Goal: Task Accomplishment & Management: Manage account settings

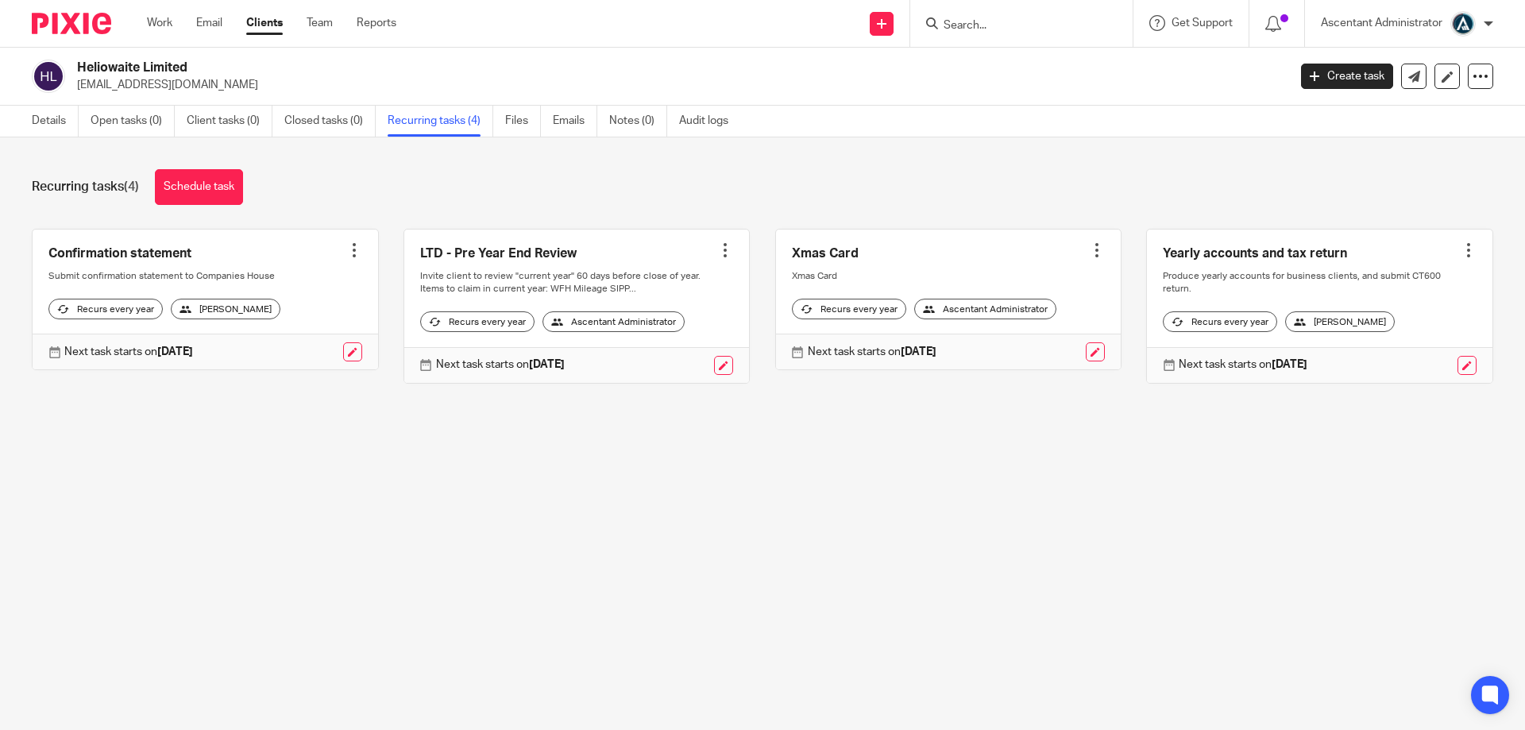
click at [981, 26] on input "Search" at bounding box center [1013, 26] width 143 height 14
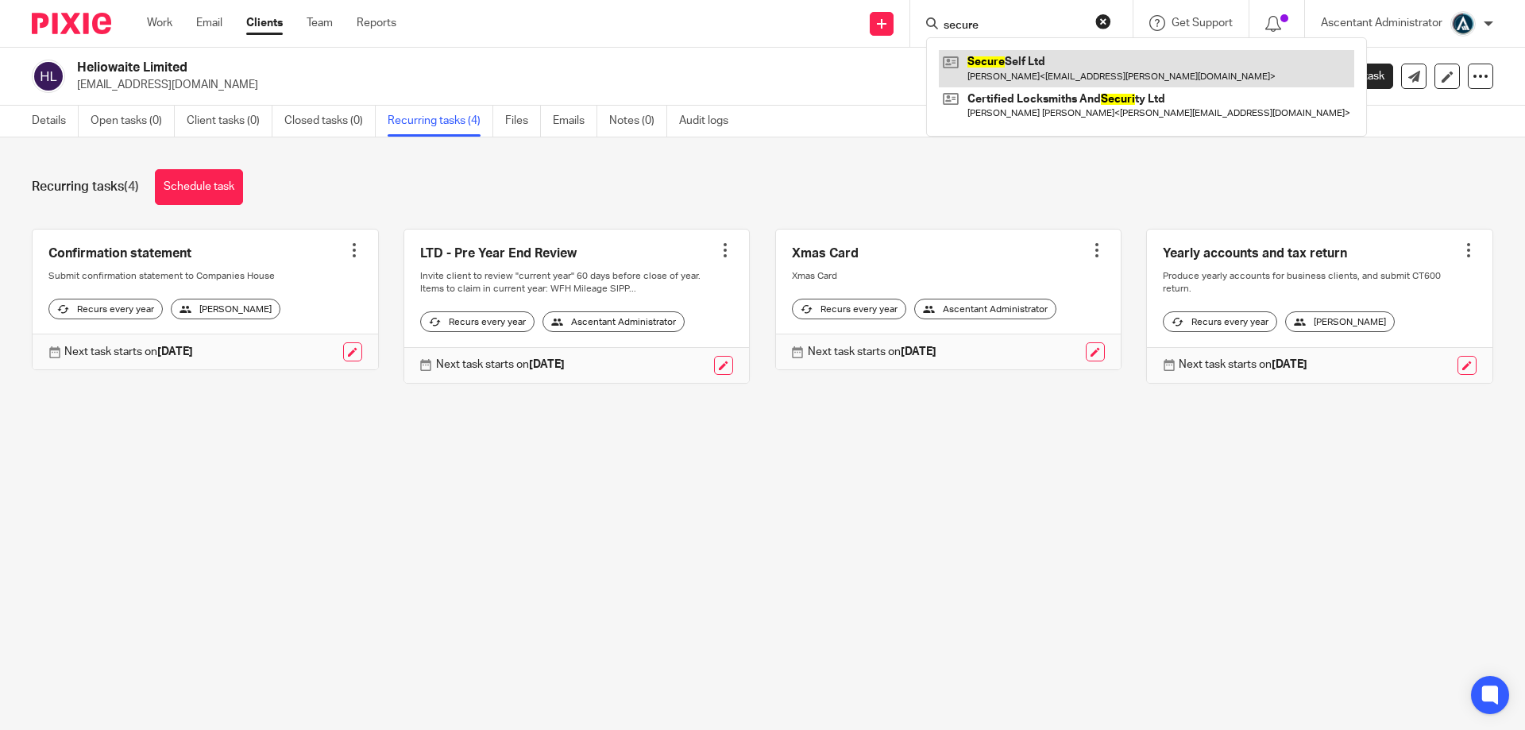
type input "secure"
click at [1033, 68] on link at bounding box center [1146, 68] width 415 height 37
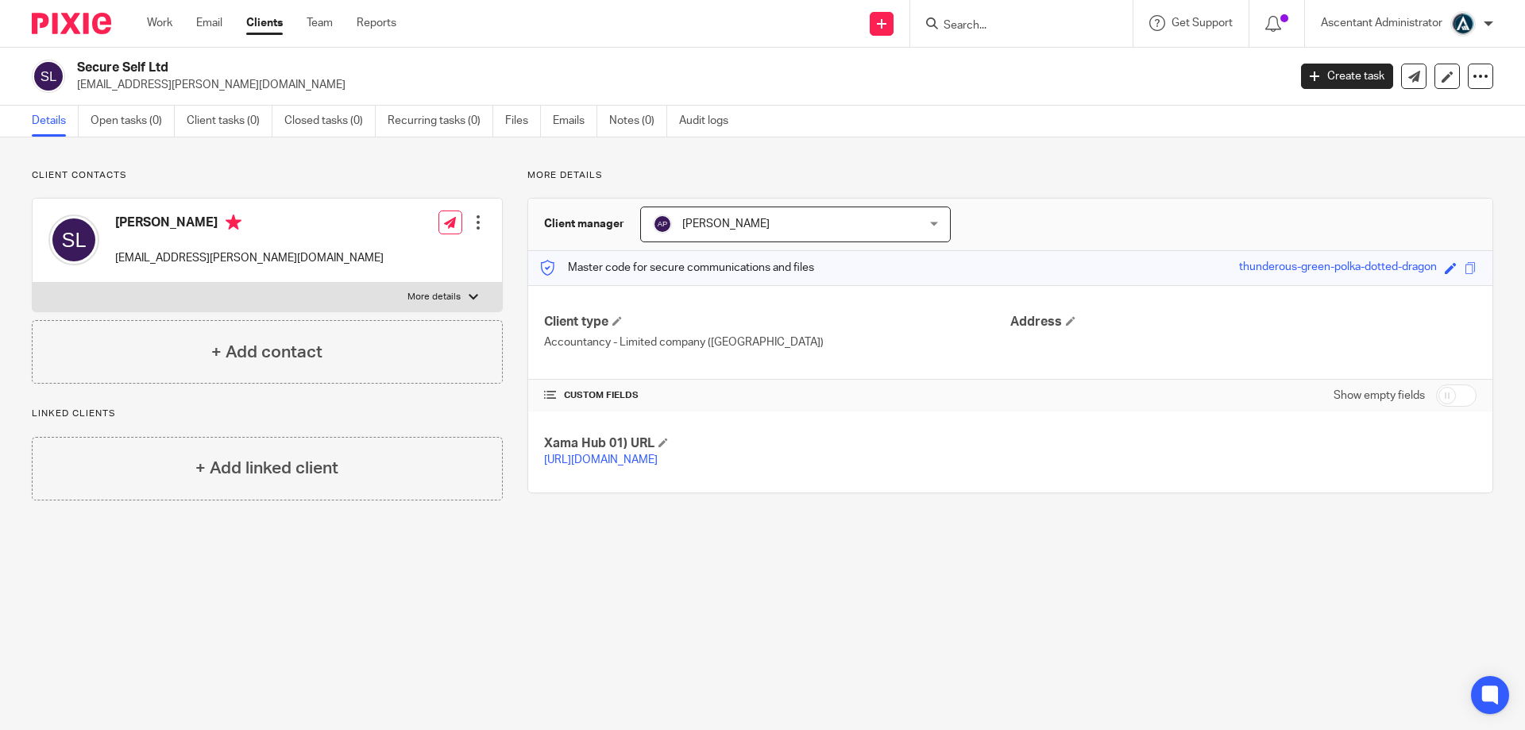
click at [843, 222] on span "[PERSON_NAME]" at bounding box center [772, 223] width 238 height 33
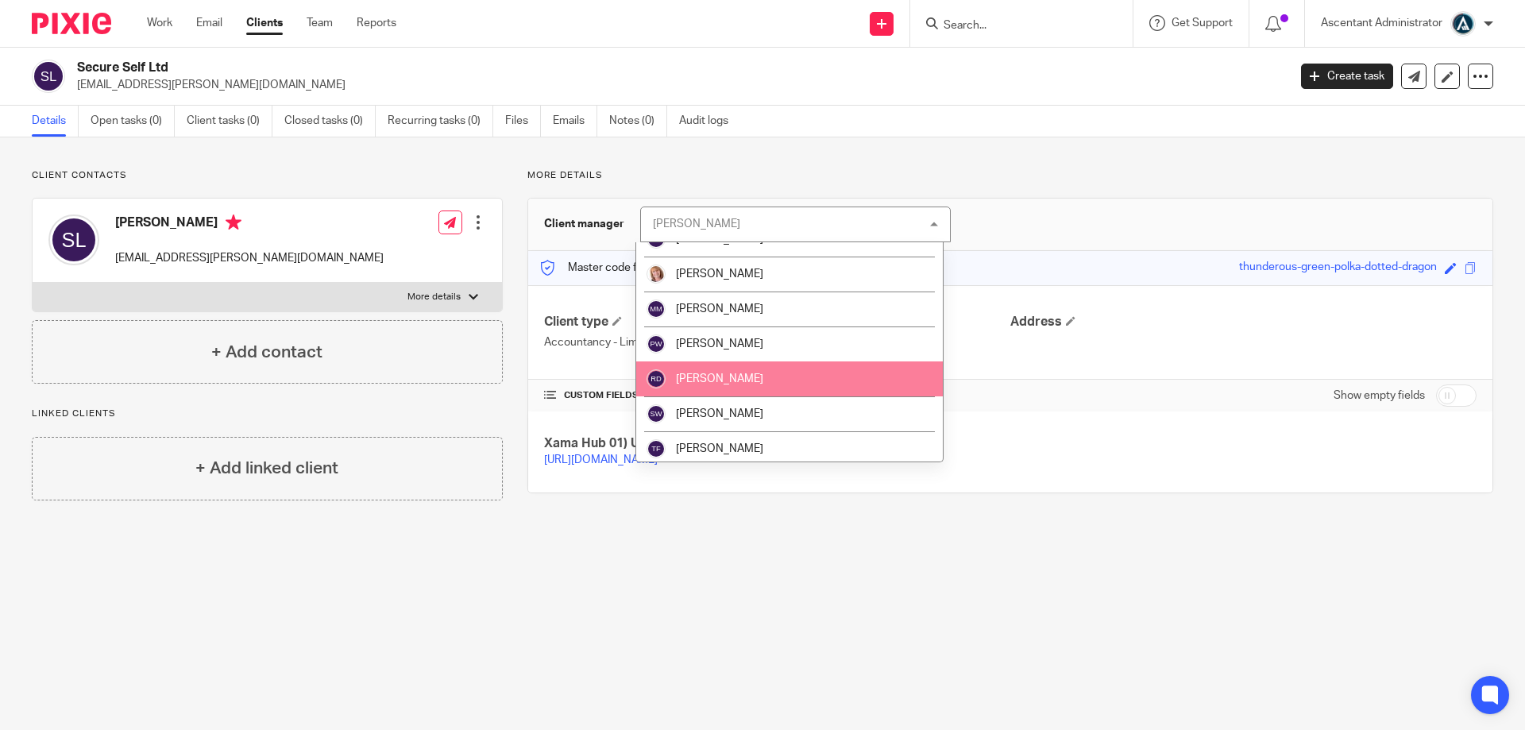
scroll to position [340, 0]
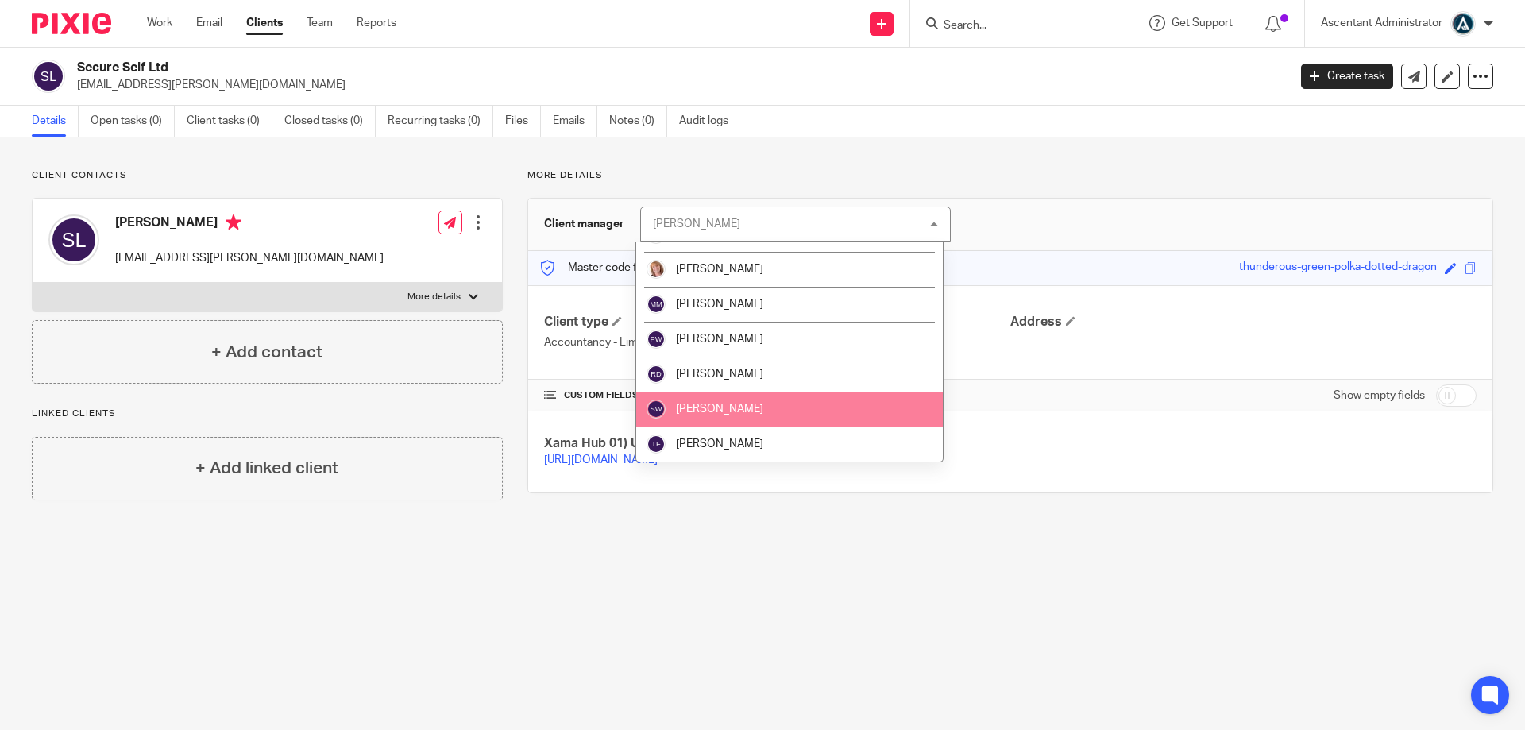
click at [802, 411] on li "[PERSON_NAME]" at bounding box center [789, 409] width 307 height 35
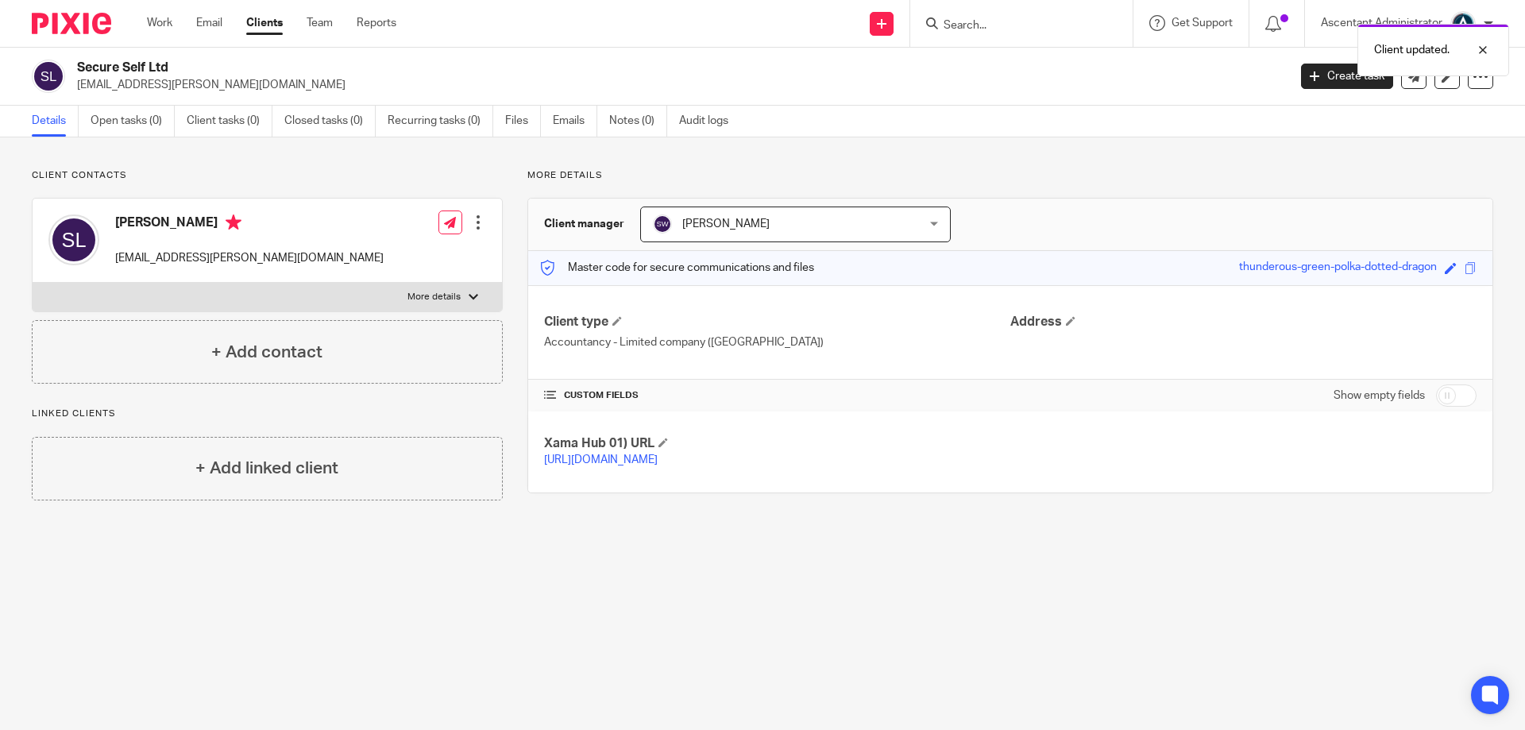
click at [478, 219] on div at bounding box center [478, 222] width 16 height 16
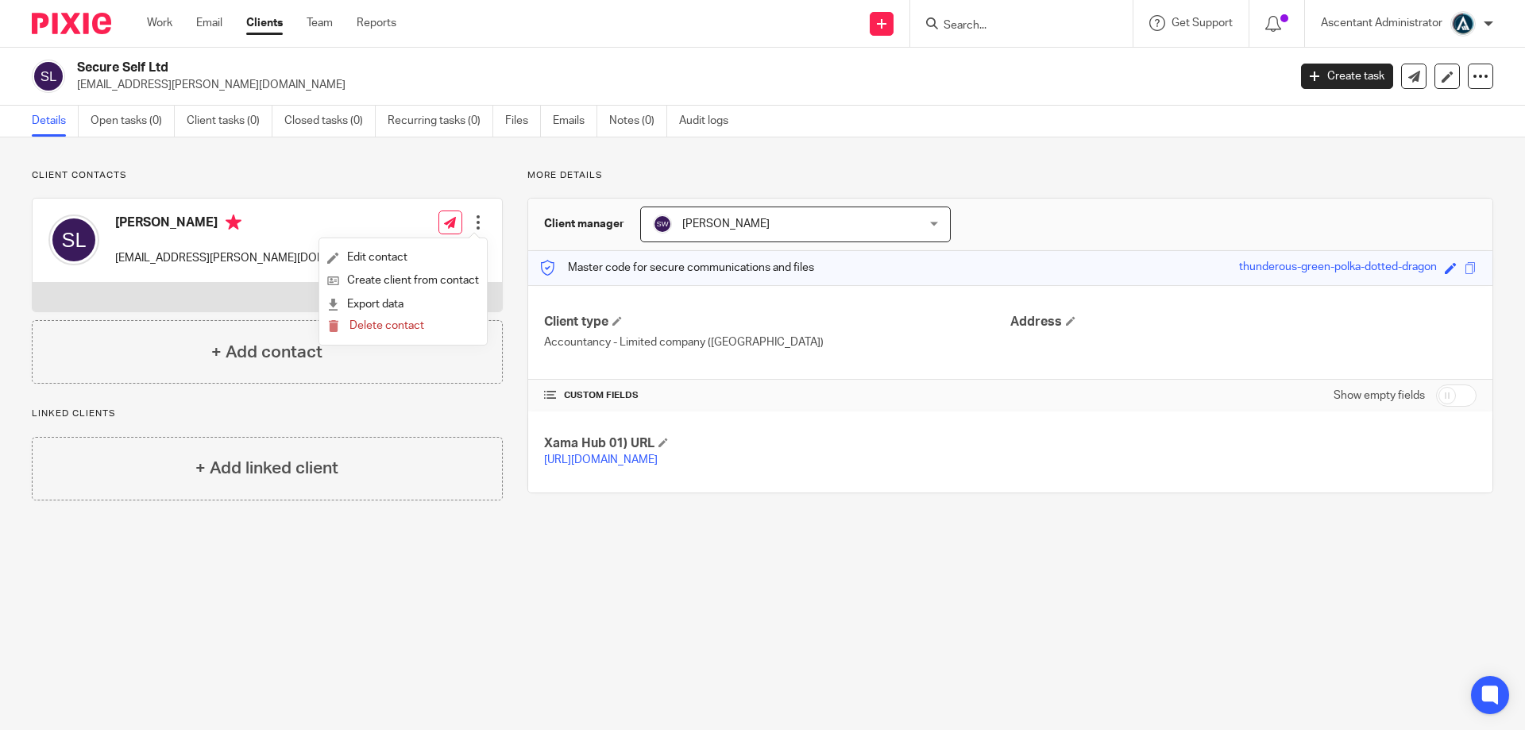
drag, startPoint x: 356, startPoint y: 182, endPoint x: 424, endPoint y: 147, distance: 76.7
click at [357, 182] on p "Client contacts" at bounding box center [267, 175] width 471 height 13
click at [959, 25] on input "Search" at bounding box center [1013, 26] width 143 height 14
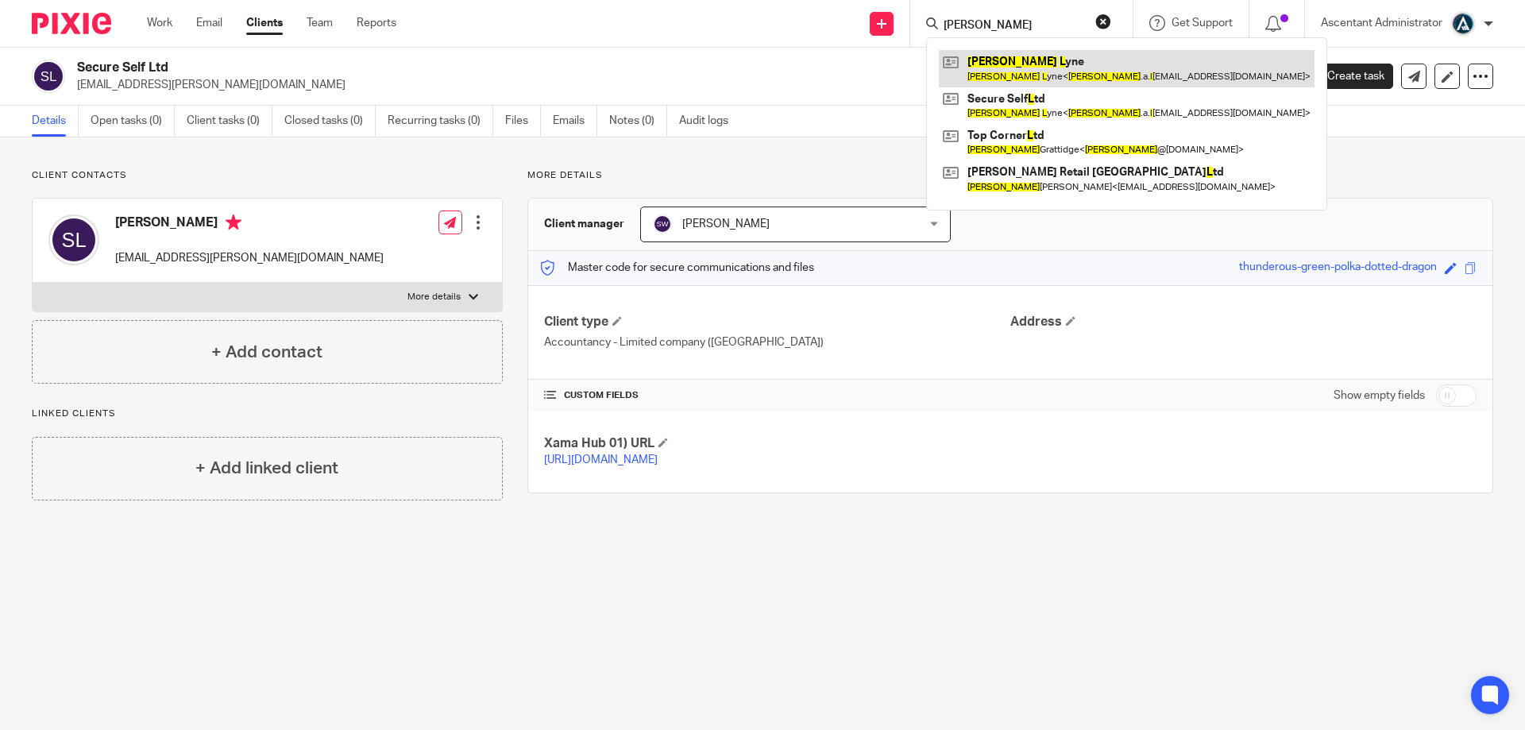
type input "SIMON L"
click at [972, 74] on link at bounding box center [1127, 68] width 376 height 37
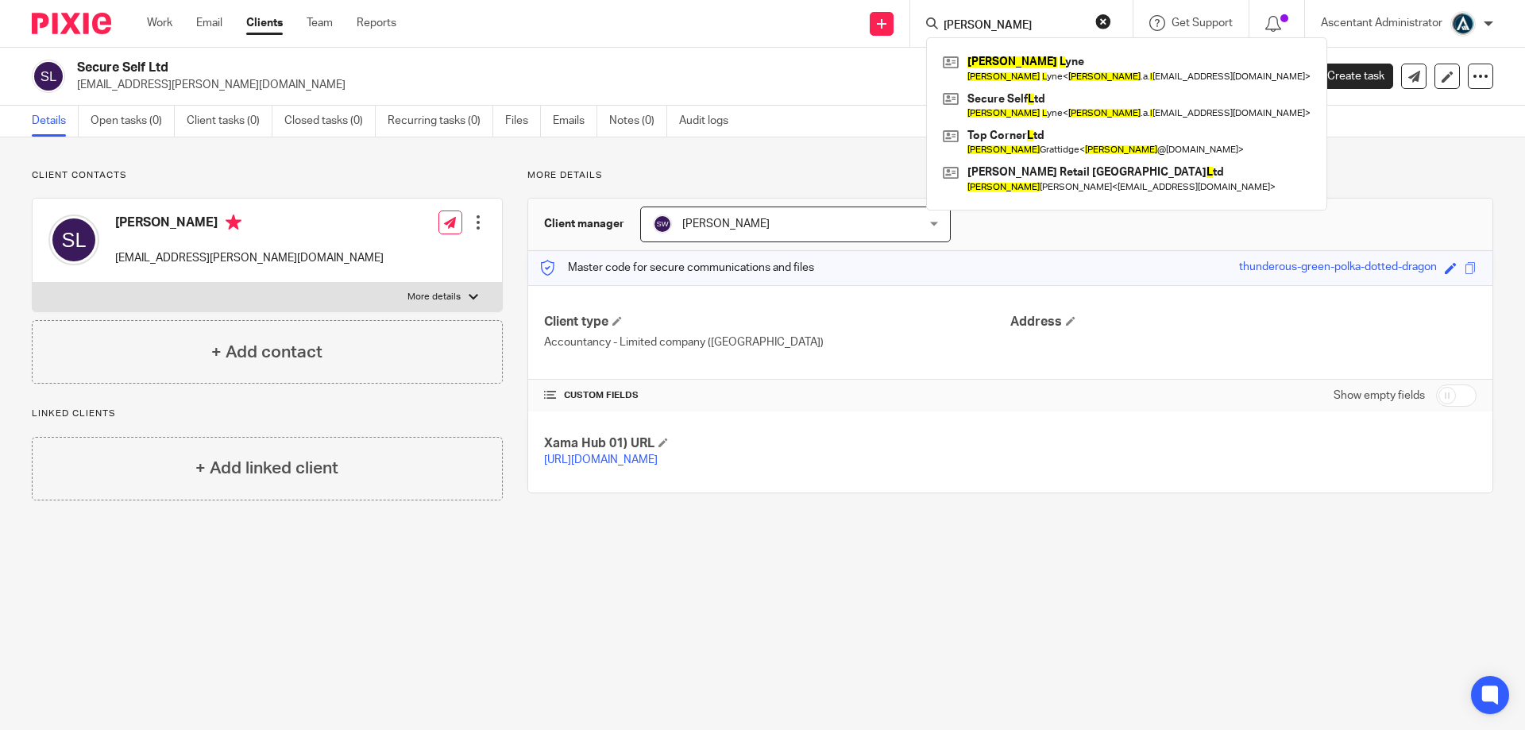
click at [686, 37] on div "Send new email Create task Add client SIMON L Simon L yne Simon L yne < simon .…" at bounding box center [972, 23] width 1105 height 47
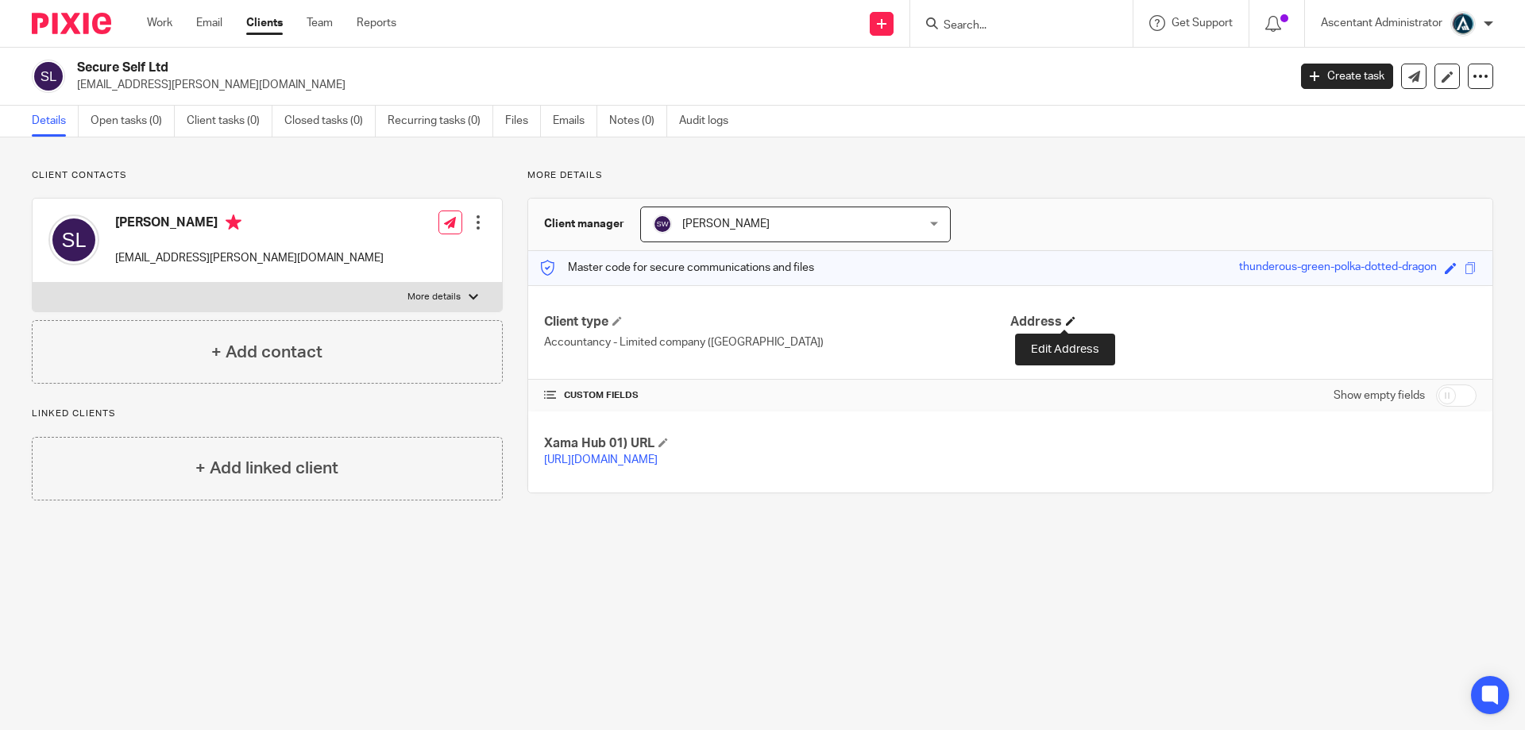
click at [1067, 320] on span at bounding box center [1071, 321] width 10 height 10
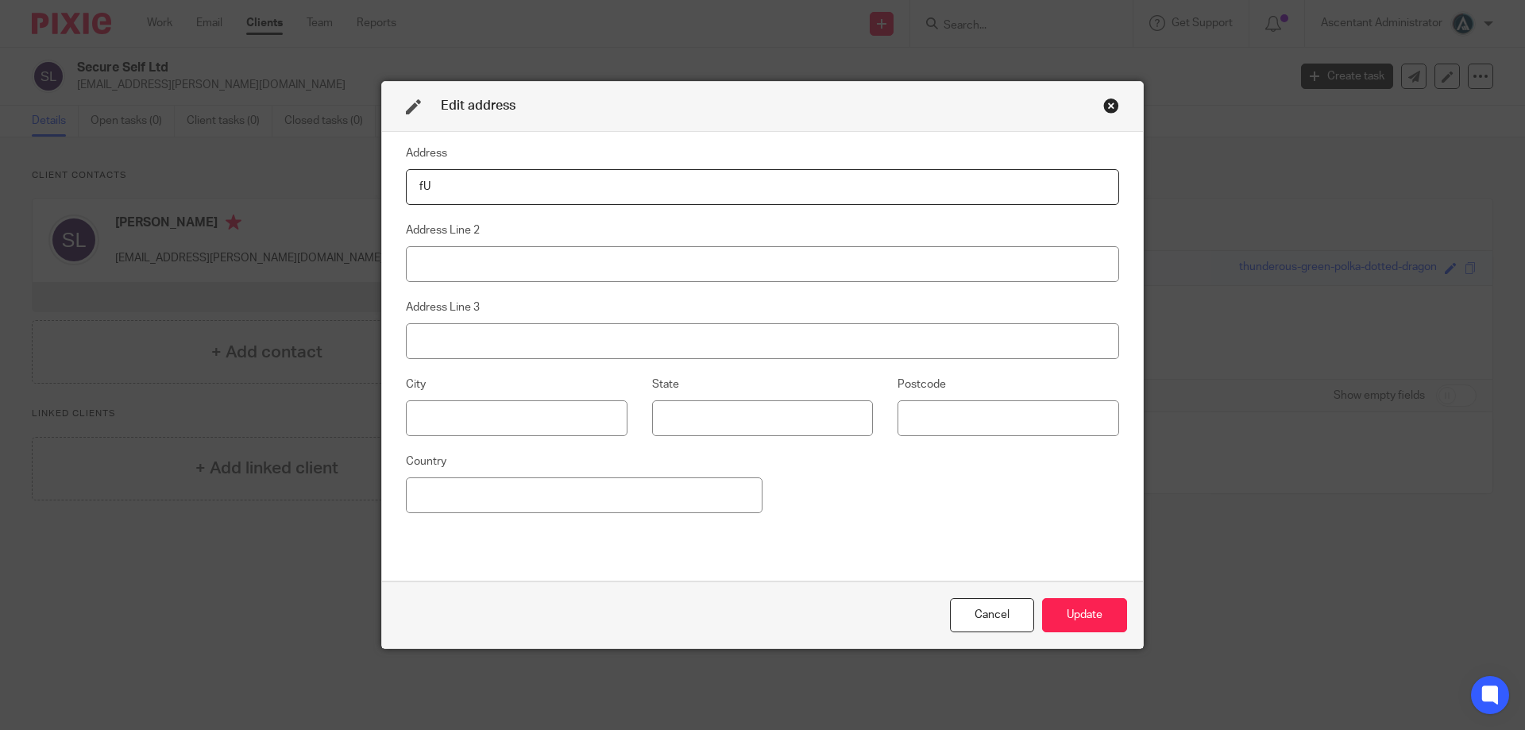
type input "f"
type input "Fuel Tank Studio"
type input "B105 8-12 Creekside"
type input "London"
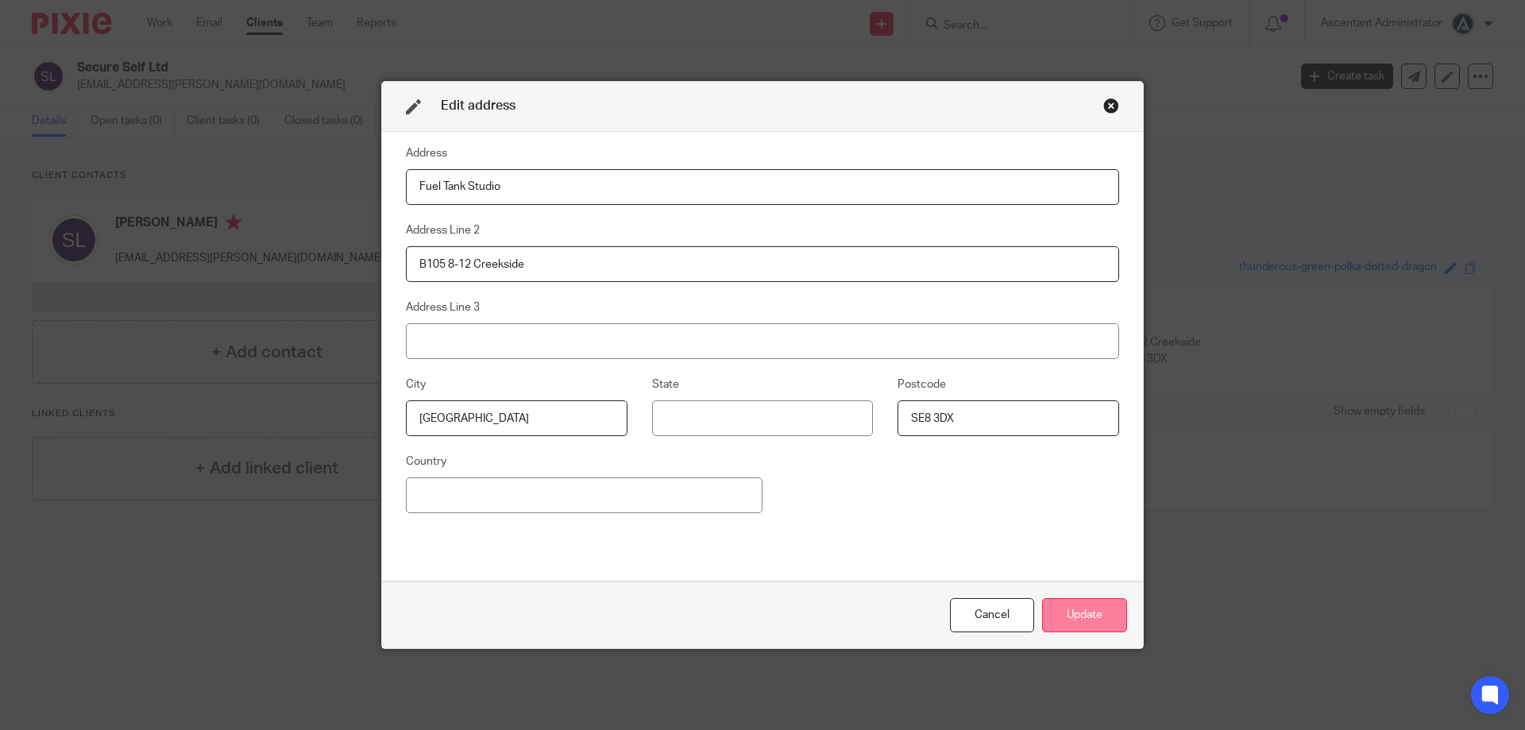
type input "SE8 3DX"
click at [1078, 611] on button "Update" at bounding box center [1084, 615] width 85 height 34
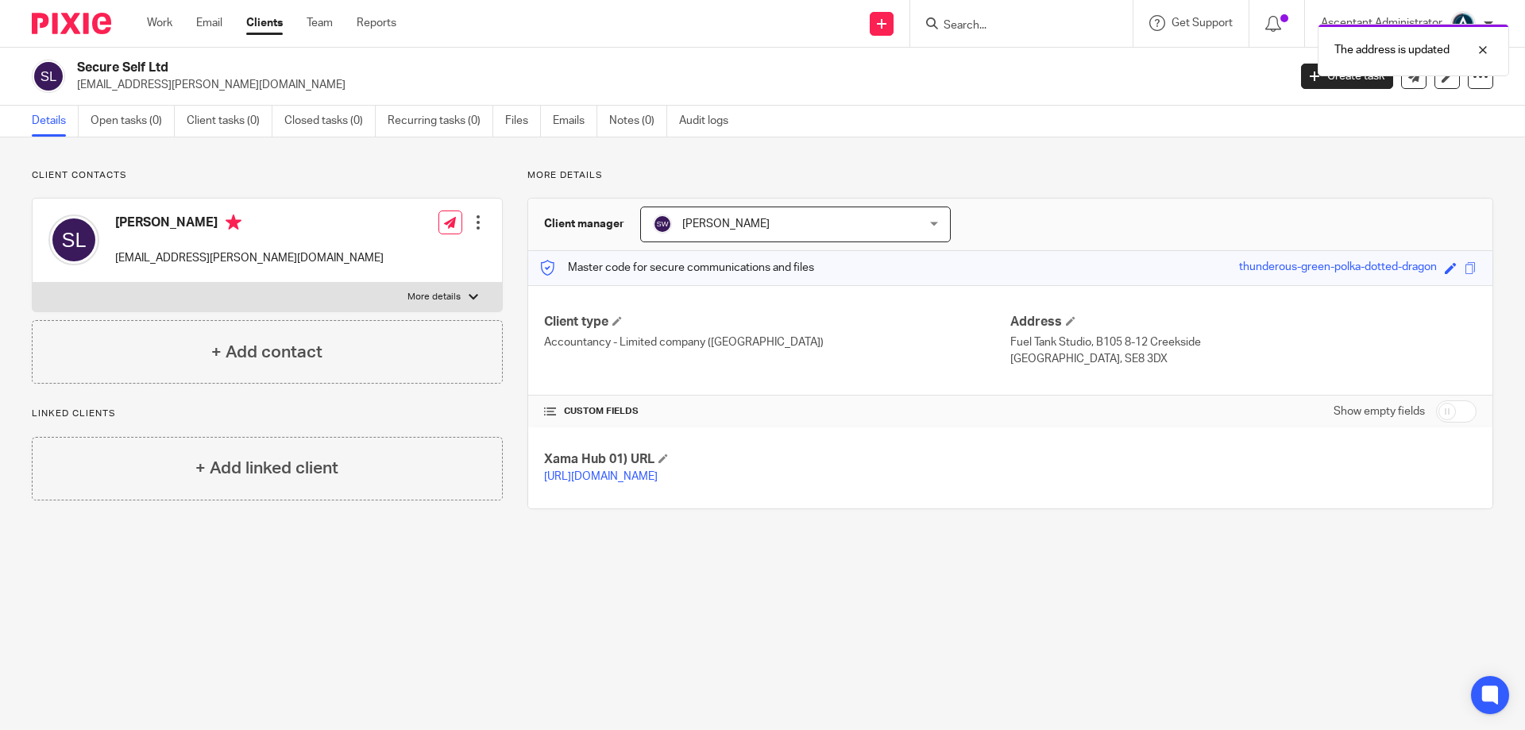
click at [1436, 409] on input "checkbox" at bounding box center [1456, 411] width 41 height 22
checkbox input "true"
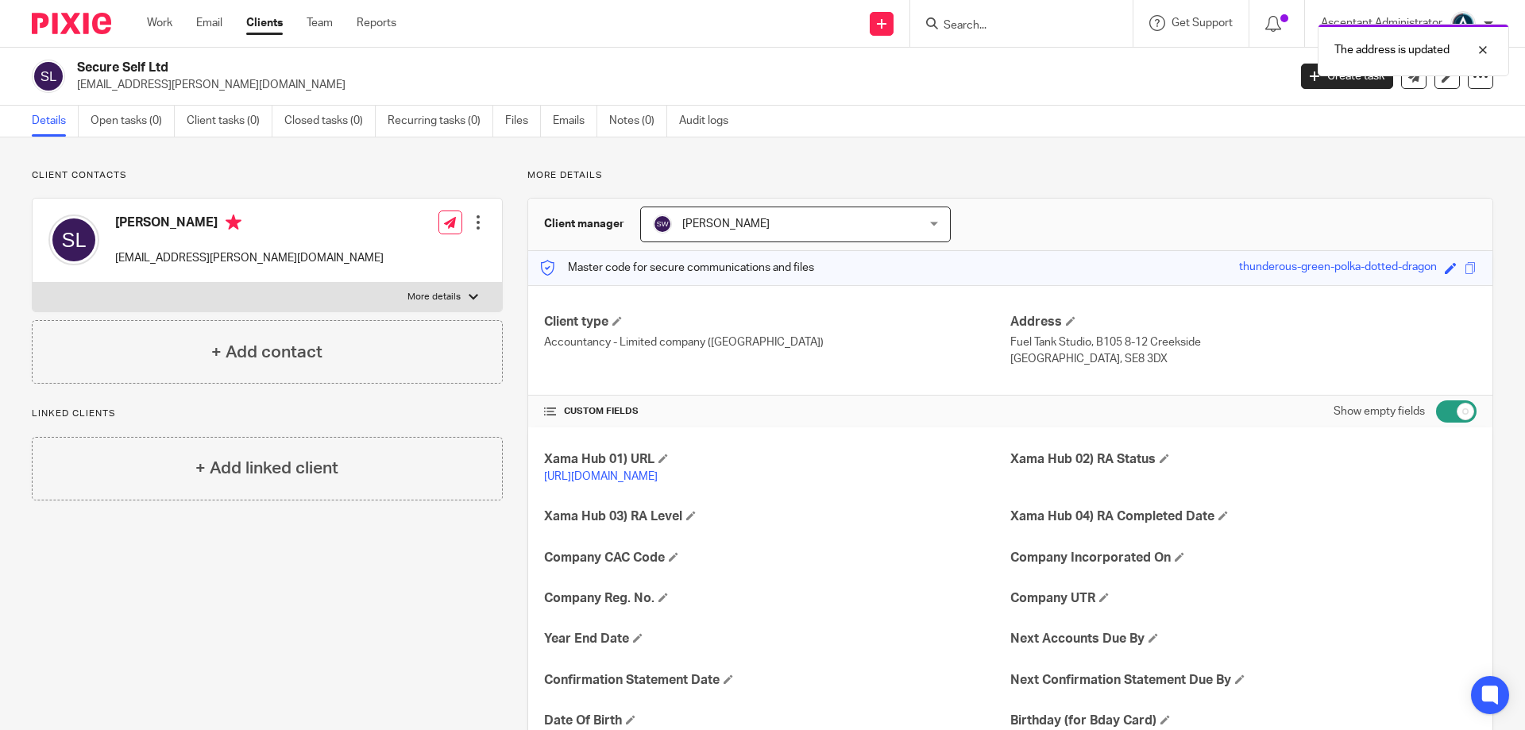
click at [125, 71] on h2 "Secure Self Ltd" at bounding box center [557, 68] width 960 height 17
copy div "Secure Self Ltd"
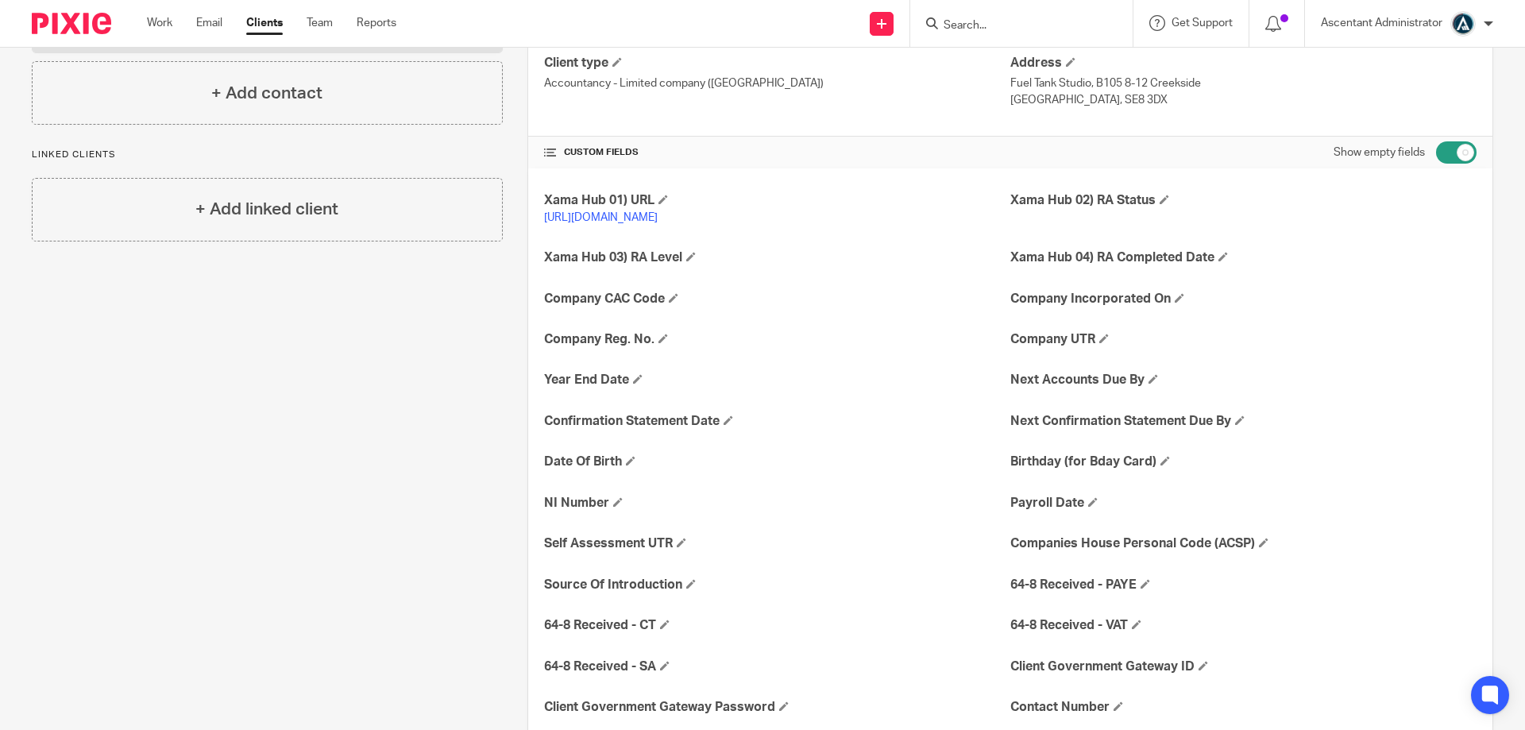
scroll to position [318, 0]
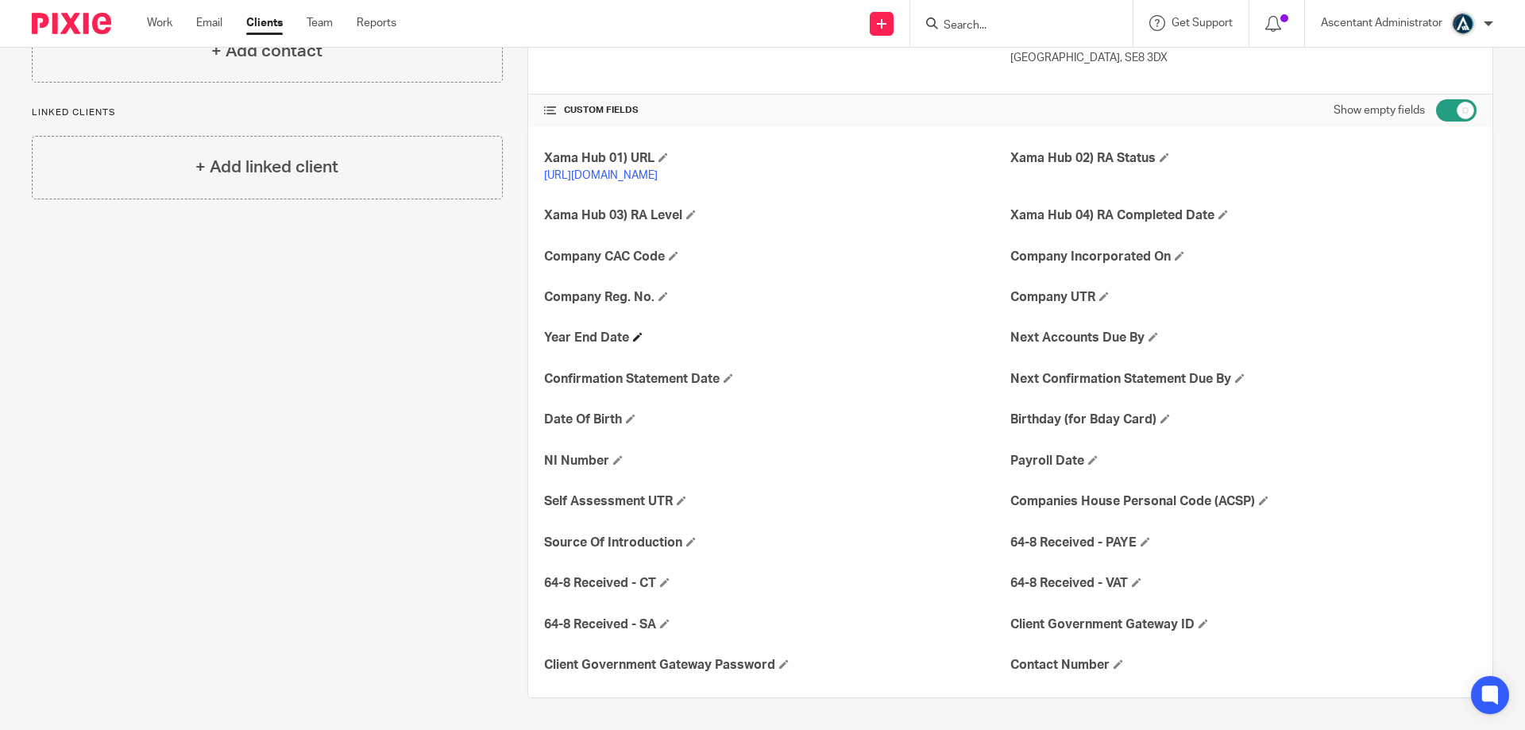
click at [642, 336] on h4 "Year End Date" at bounding box center [777, 338] width 466 height 17
click at [636, 335] on span at bounding box center [638, 337] width 10 height 10
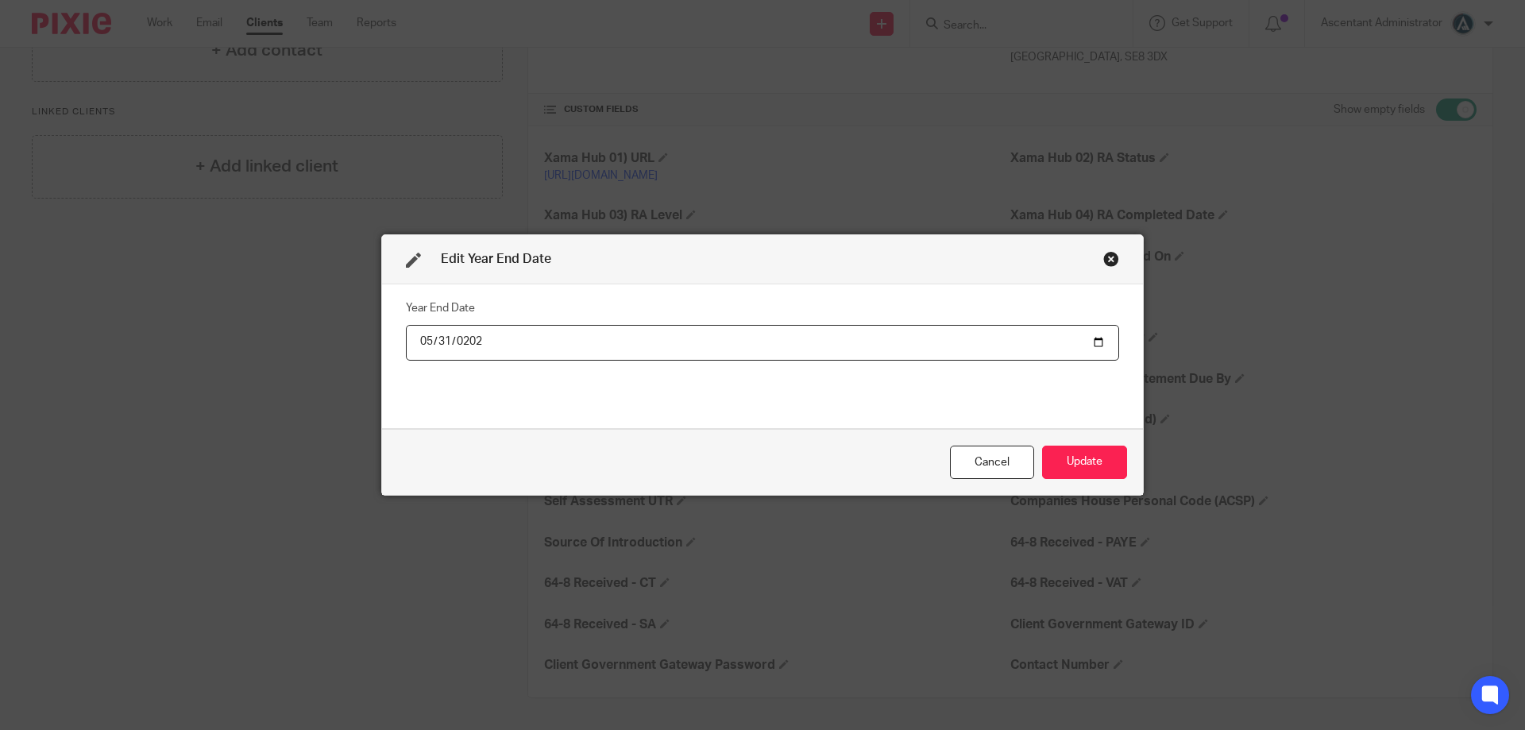
type input "2025-05-31"
click at [1083, 454] on button "Update" at bounding box center [1084, 463] width 85 height 34
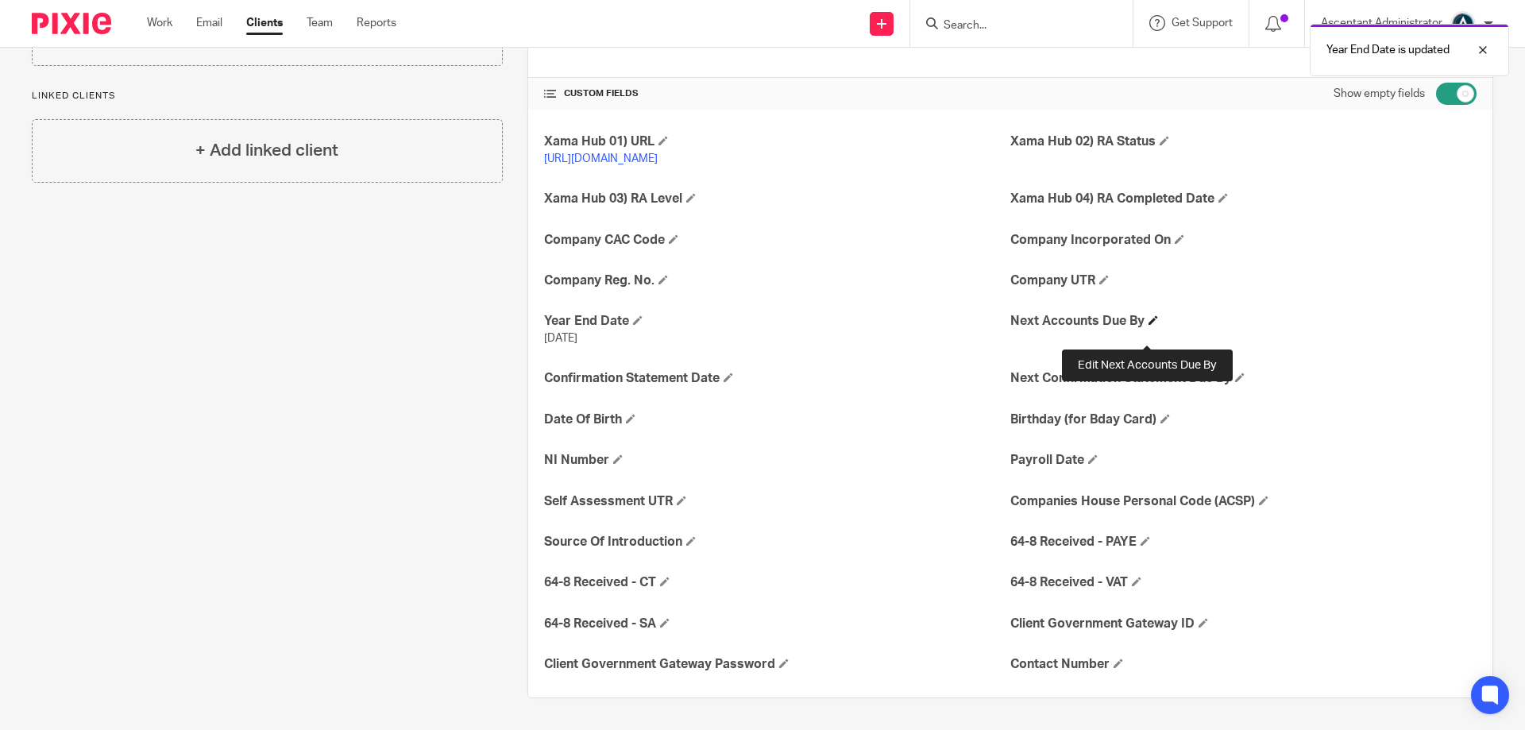
click at [1148, 325] on span at bounding box center [1153, 320] width 10 height 10
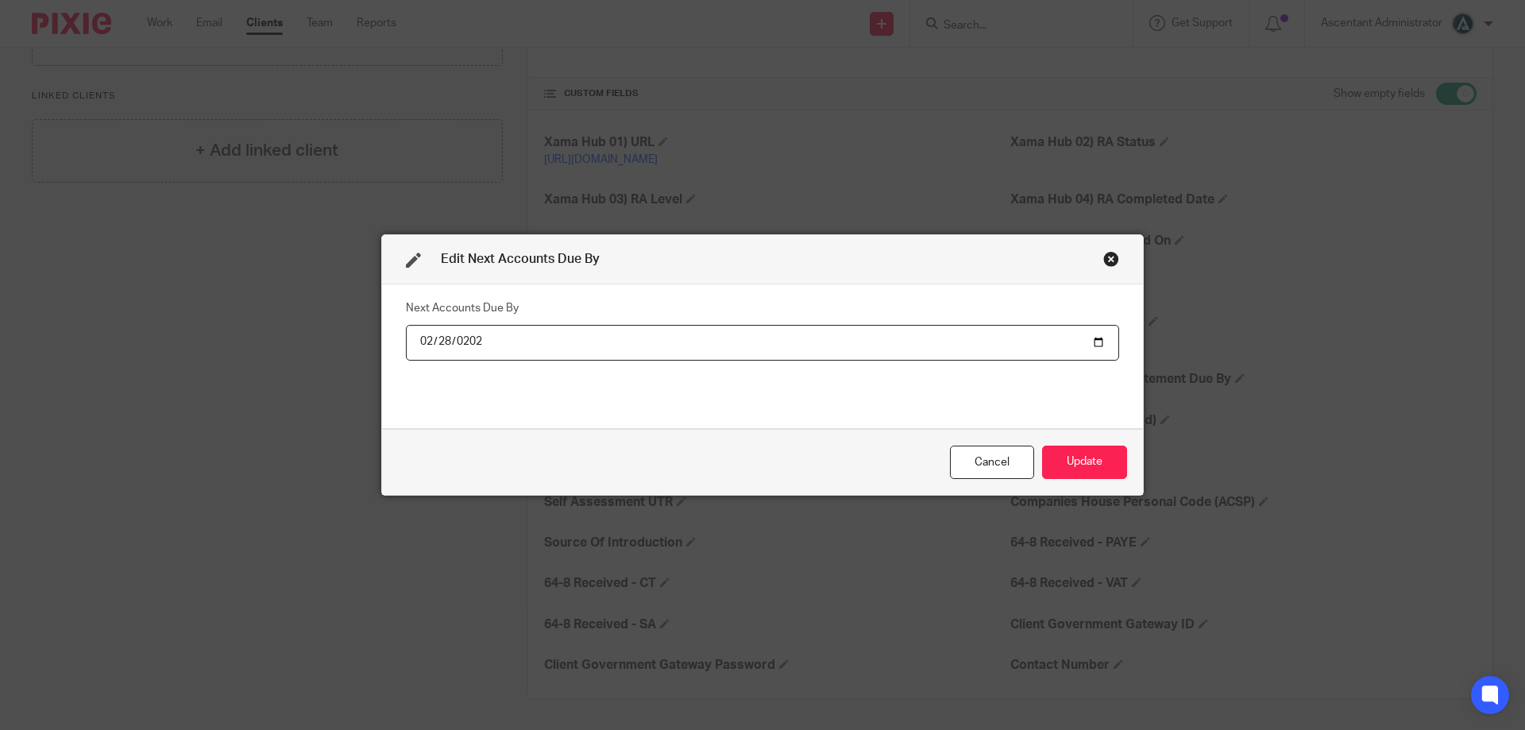
type input "2026-02-28"
click at [1054, 458] on button "Update" at bounding box center [1084, 463] width 85 height 34
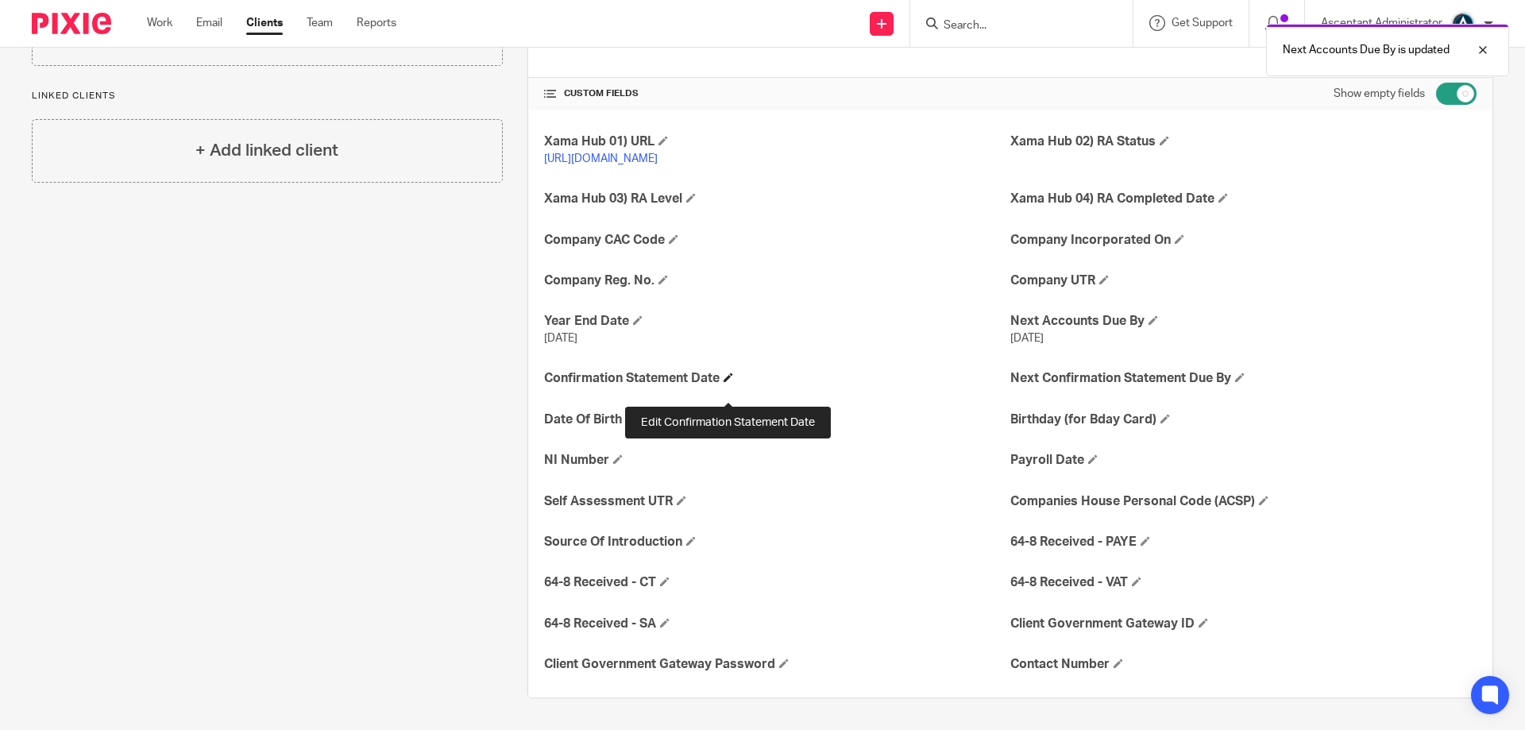
click at [727, 382] on span at bounding box center [728, 377] width 10 height 10
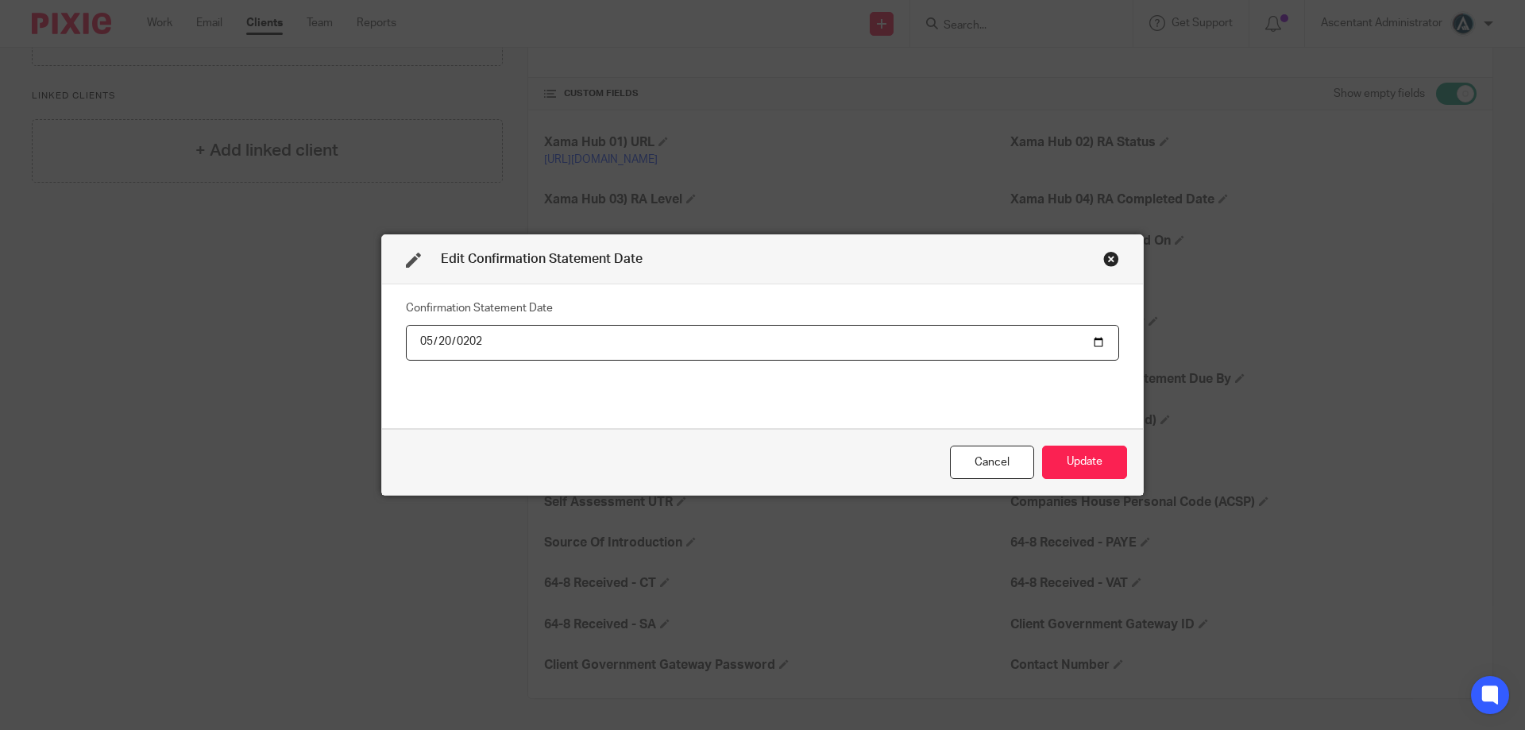
type input "2026-05-20"
click at [1048, 455] on button "Update" at bounding box center [1084, 463] width 85 height 34
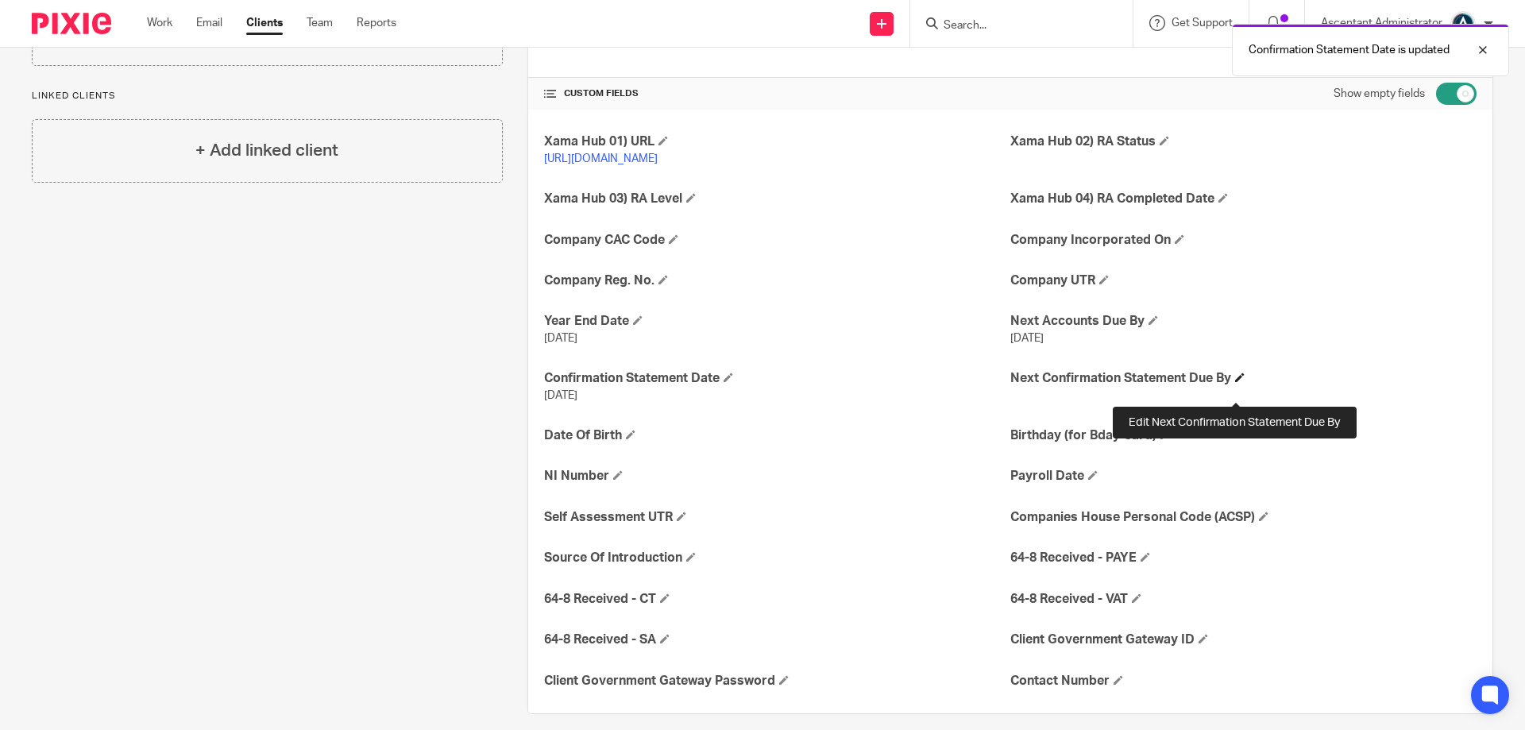
click at [1235, 382] on span at bounding box center [1240, 377] width 10 height 10
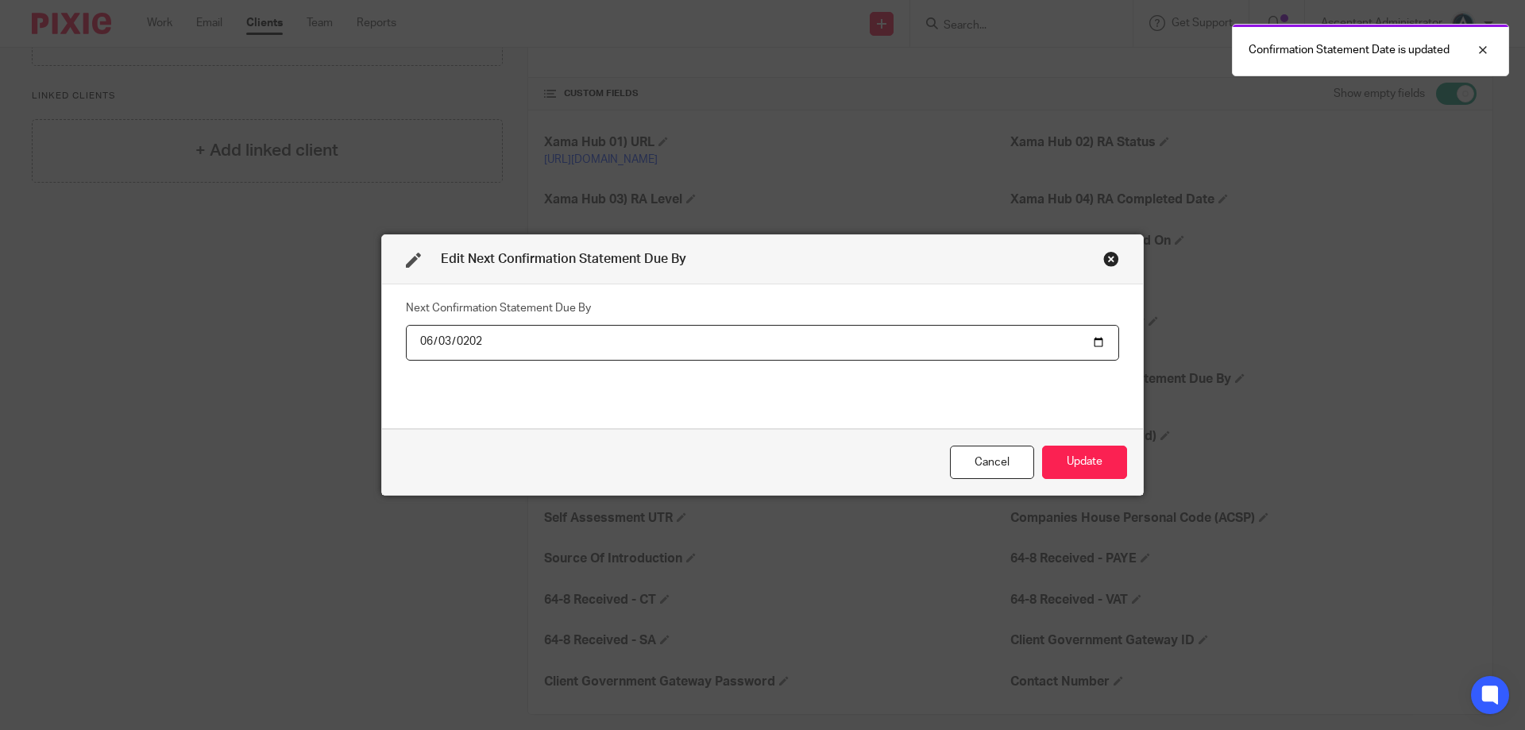
type input "2026-06-03"
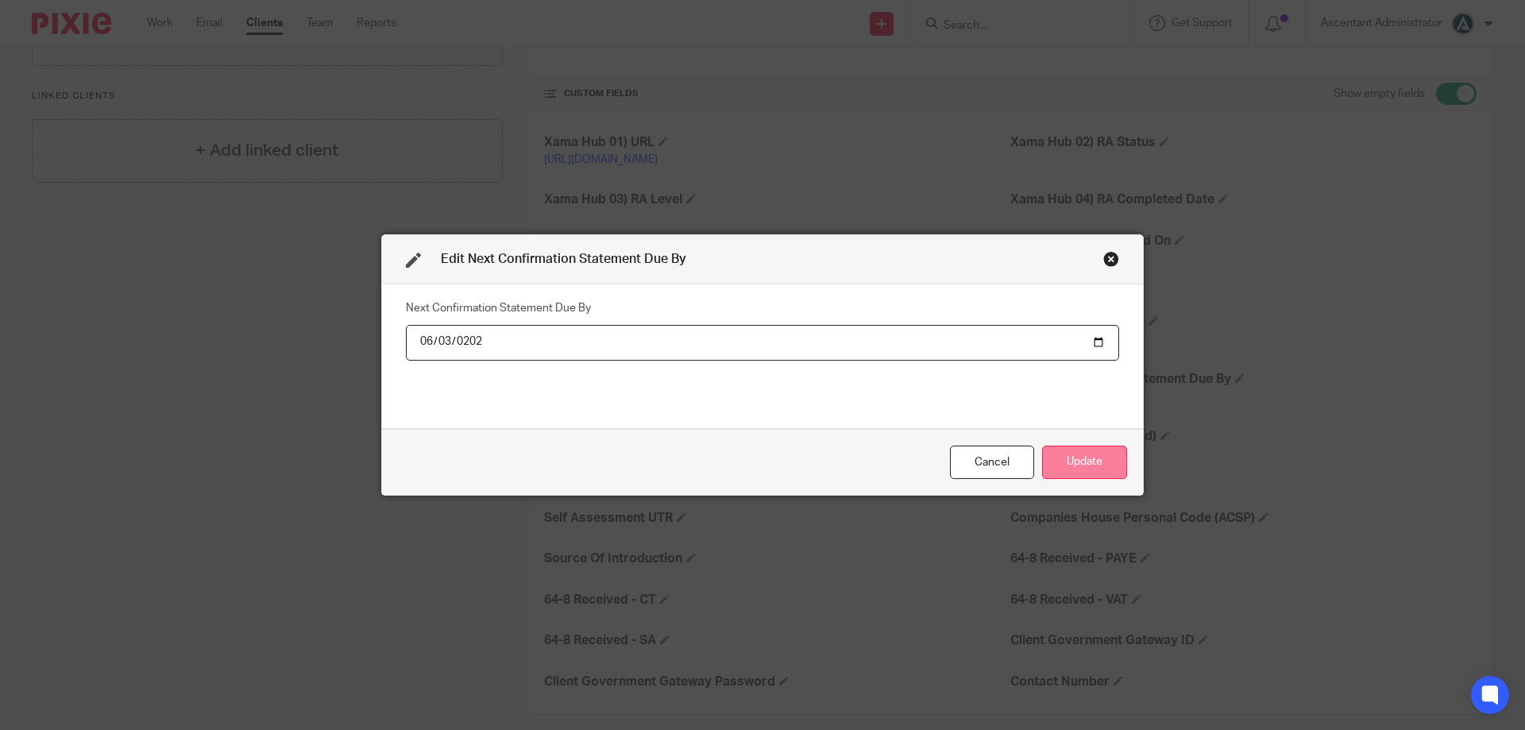
click at [1065, 459] on button "Update" at bounding box center [1084, 463] width 85 height 34
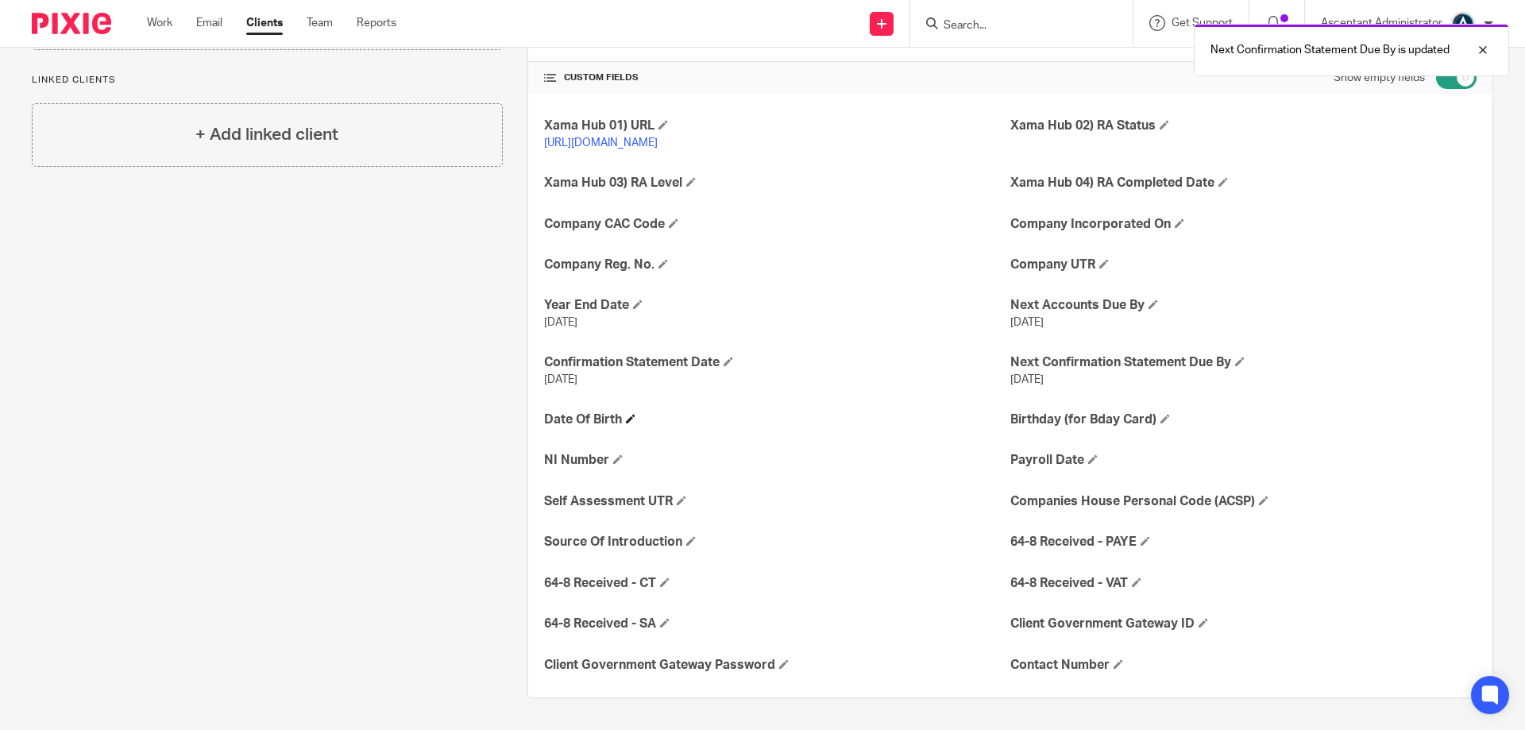
scroll to position [349, 0]
click at [1099, 261] on span at bounding box center [1104, 264] width 10 height 10
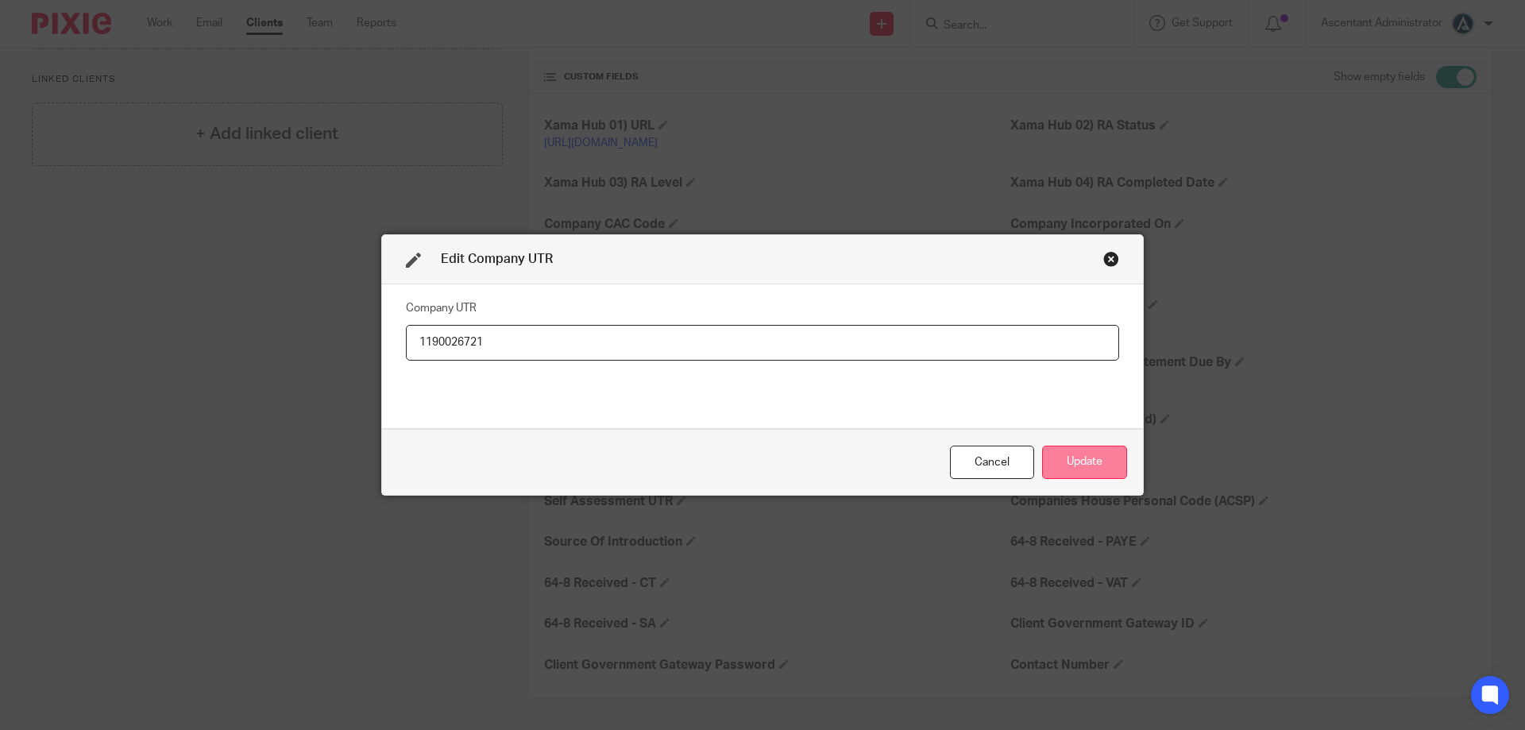
type input "1190026721"
click at [1063, 461] on button "Update" at bounding box center [1084, 463] width 85 height 34
click at [1090, 465] on button "Update" at bounding box center [1084, 463] width 85 height 34
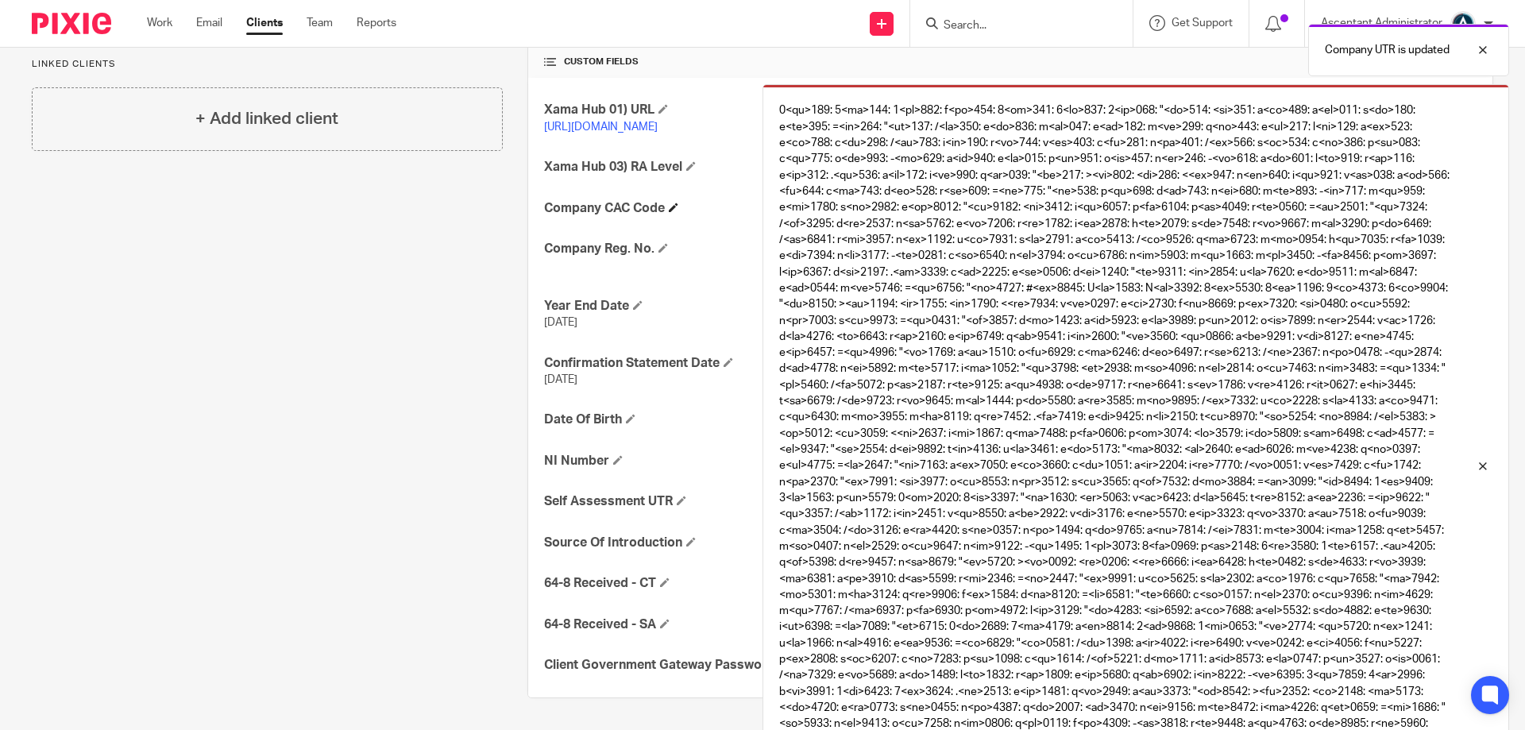
click at [672, 217] on h4 "Company CAC Code" at bounding box center [777, 208] width 466 height 17
click at [672, 212] on span at bounding box center [674, 208] width 10 height 10
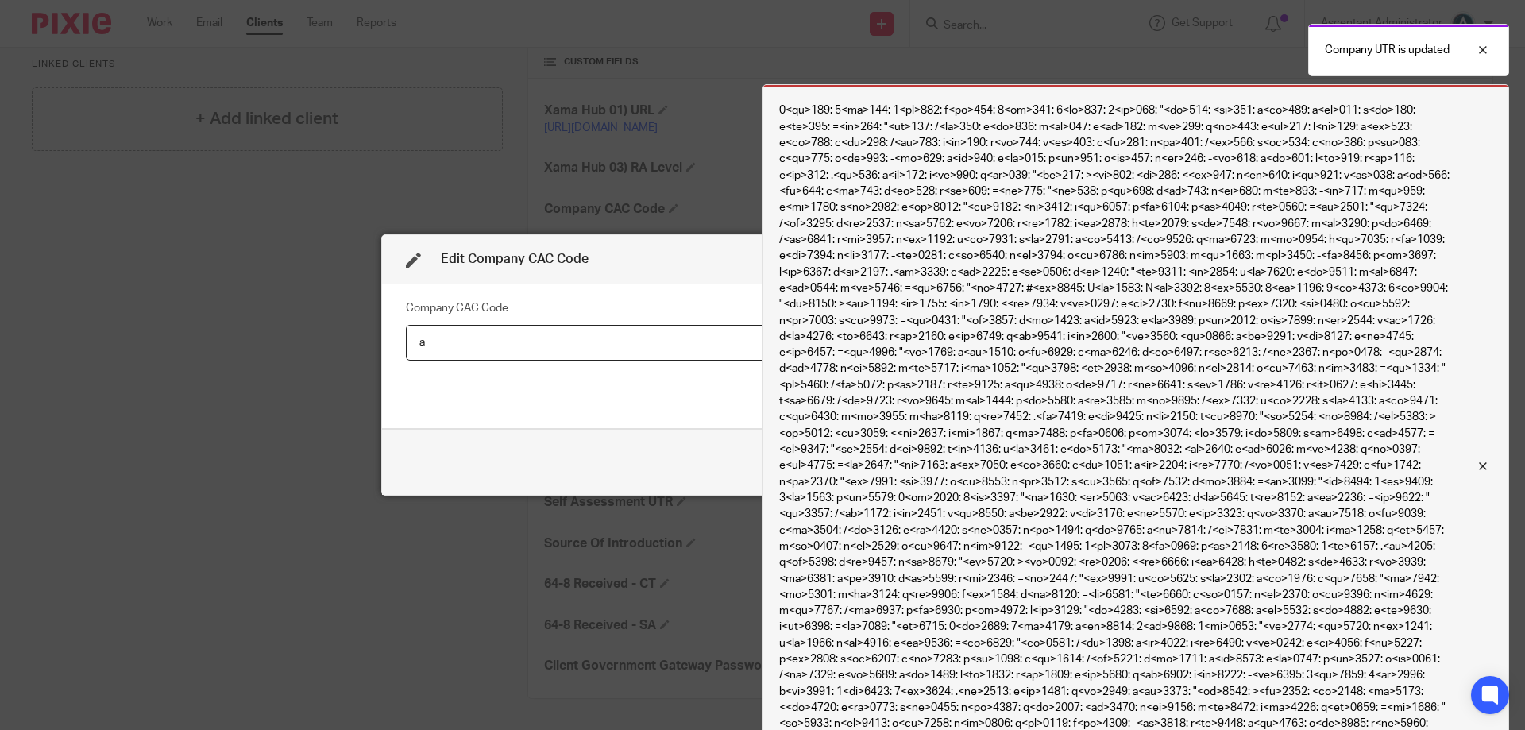
click at [1491, 457] on div at bounding box center [1470, 466] width 43 height 19
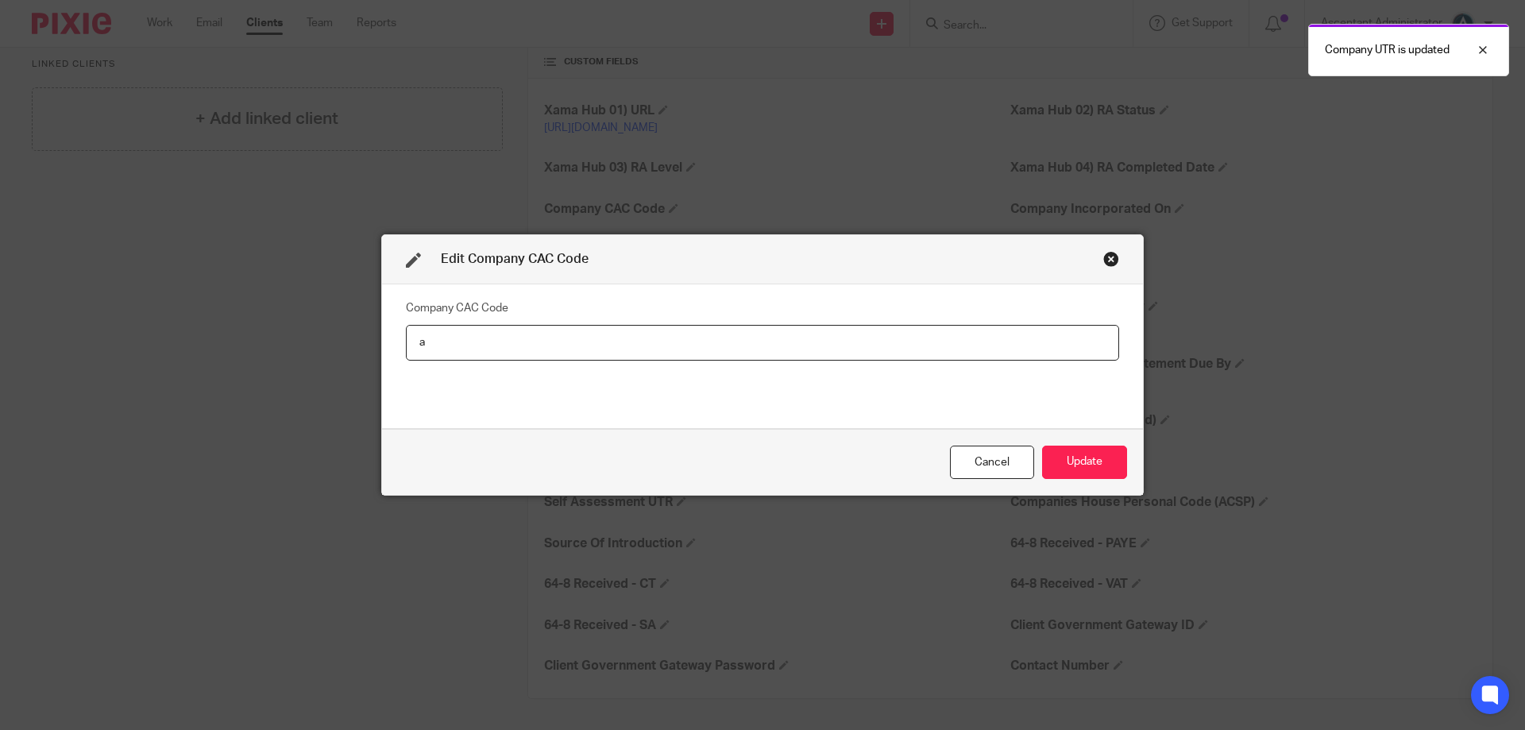
click at [593, 356] on input "a" at bounding box center [762, 343] width 713 height 36
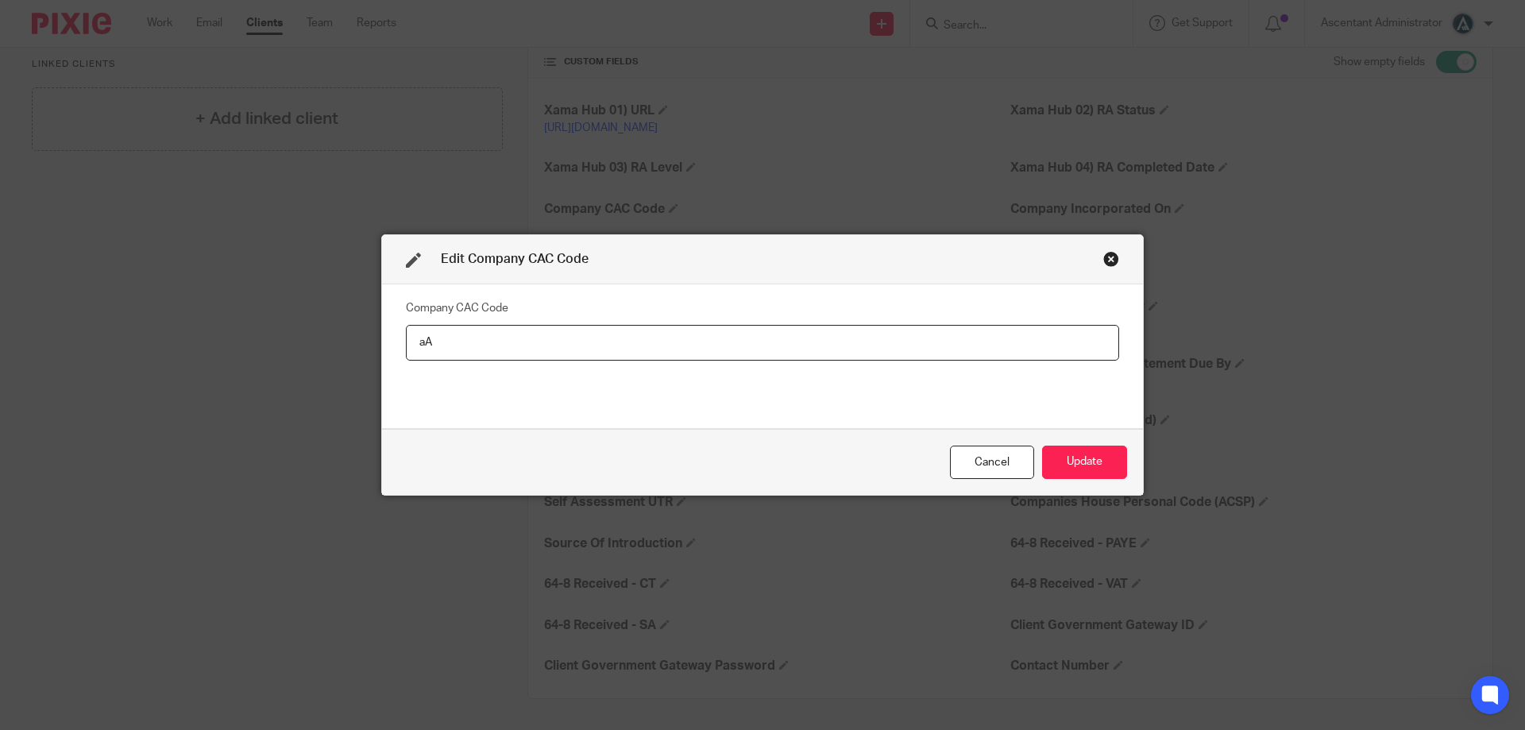
type input "a"
type input "Awaiting"
click at [1110, 465] on button "Update" at bounding box center [1084, 463] width 85 height 34
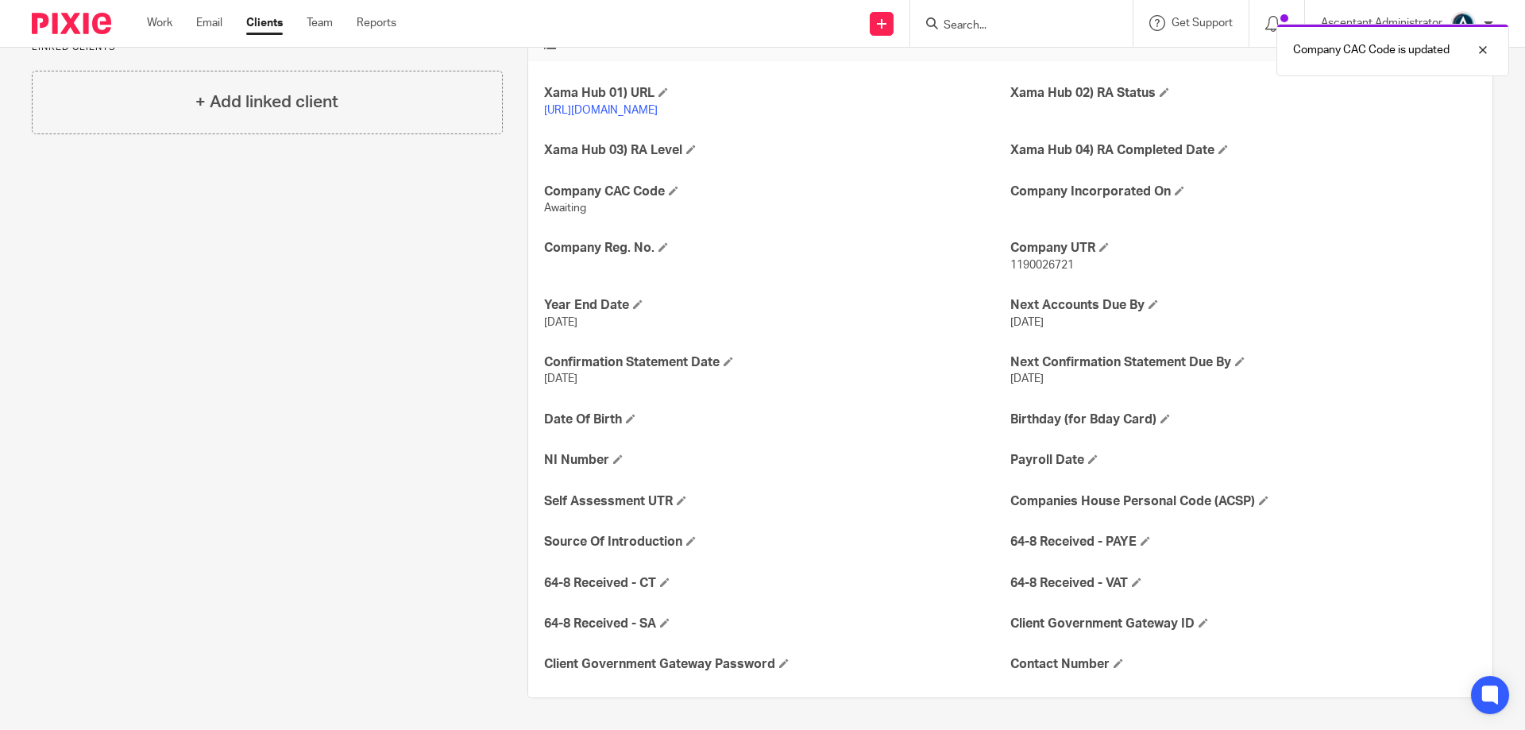
scroll to position [382, 0]
click at [1113, 662] on span at bounding box center [1118, 663] width 10 height 10
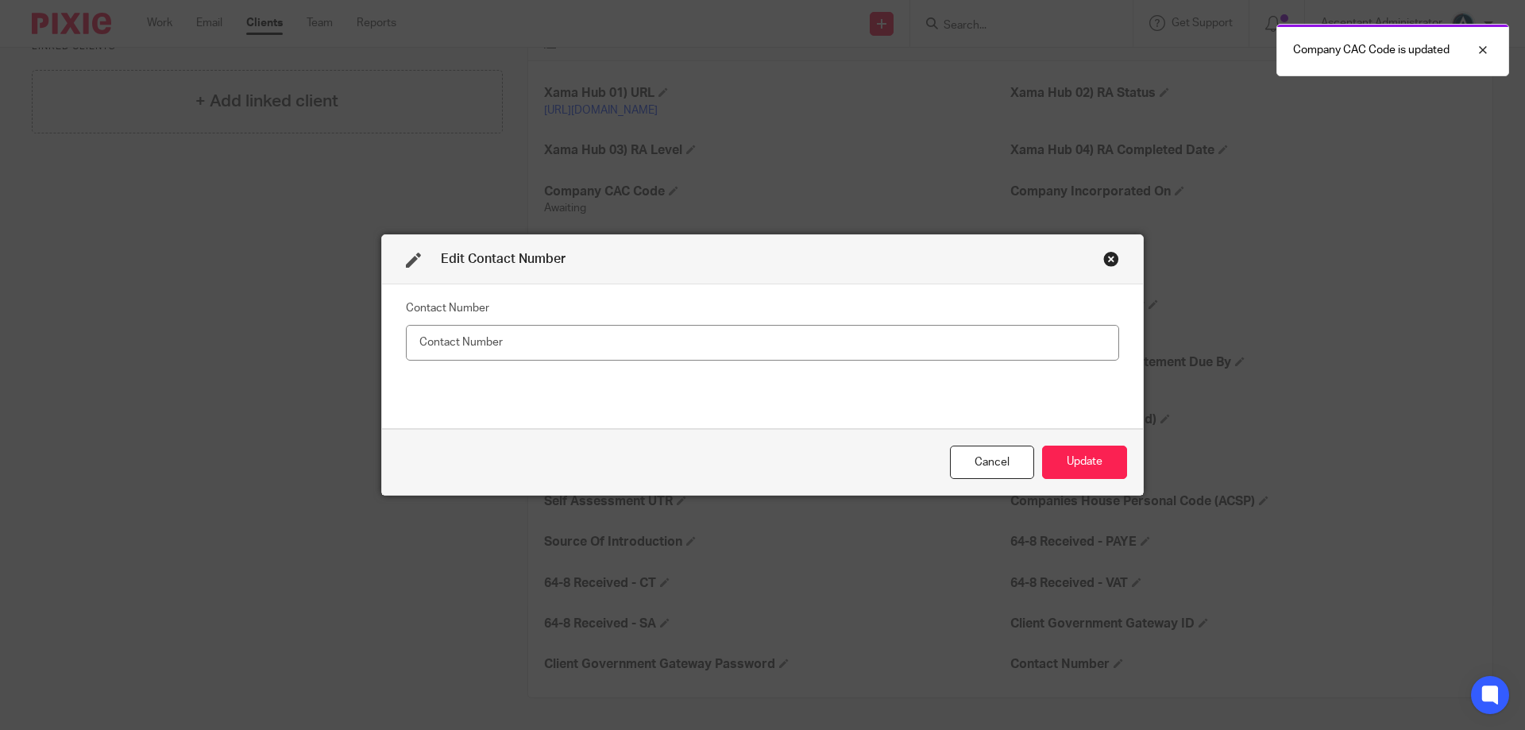
click at [753, 343] on input "text" at bounding box center [762, 343] width 713 height 36
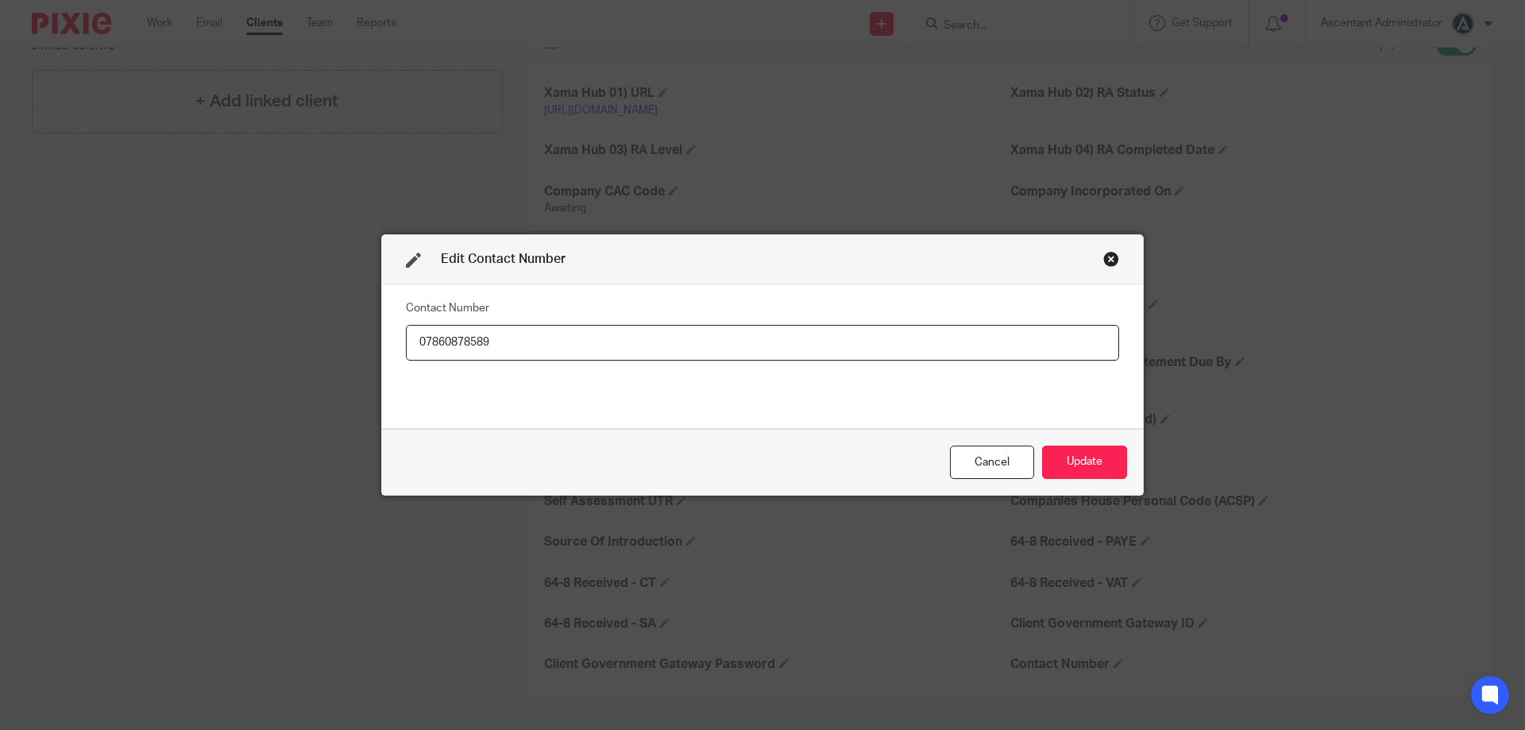
drag, startPoint x: 486, startPoint y: 343, endPoint x: 368, endPoint y: 325, distance: 119.7
click at [368, 330] on div "Edit Contact Number Contact Number 07860878589 Cancel Update" at bounding box center [762, 365] width 1525 height 730
type input "07860878589"
click at [1090, 456] on button "Update" at bounding box center [1084, 463] width 85 height 34
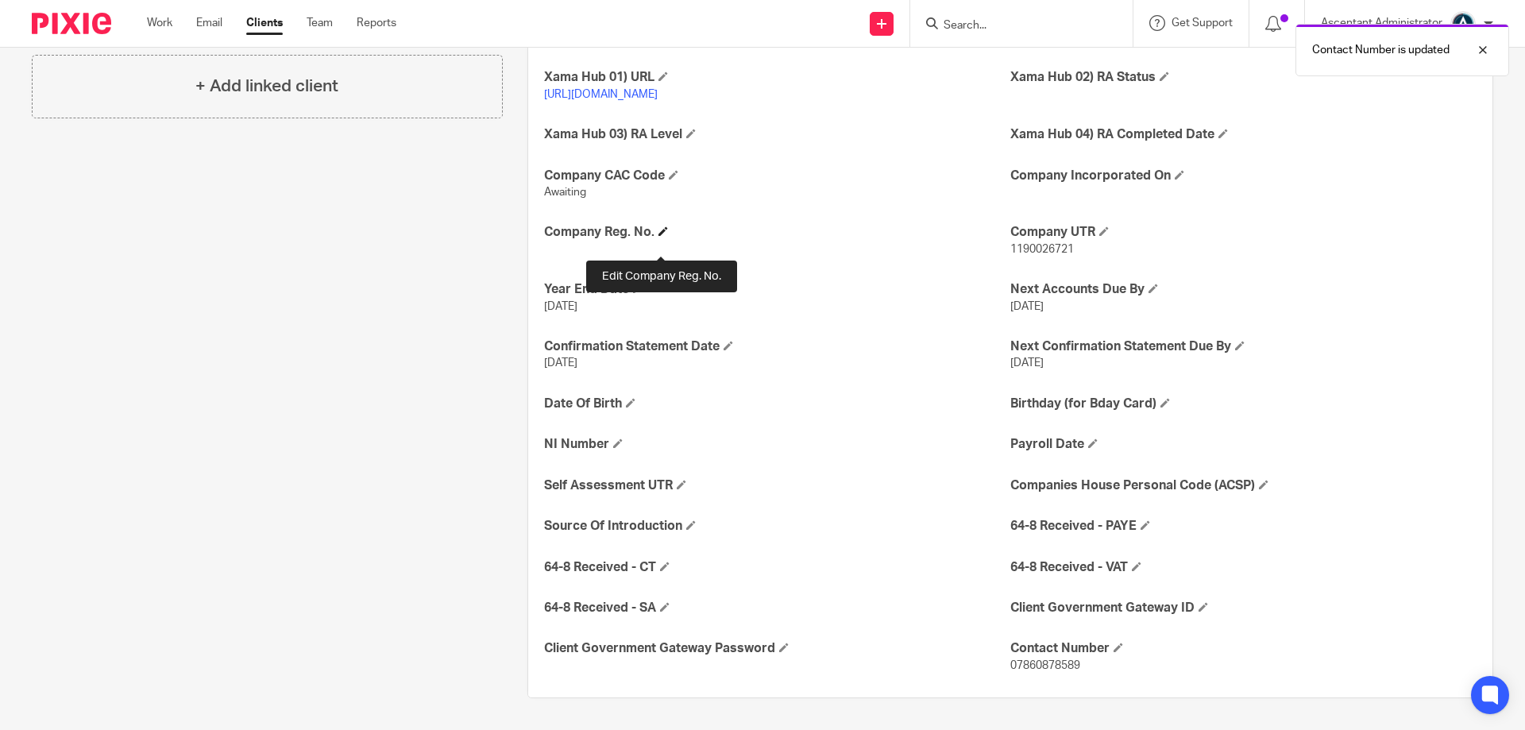
click at [662, 236] on span at bounding box center [663, 231] width 10 height 10
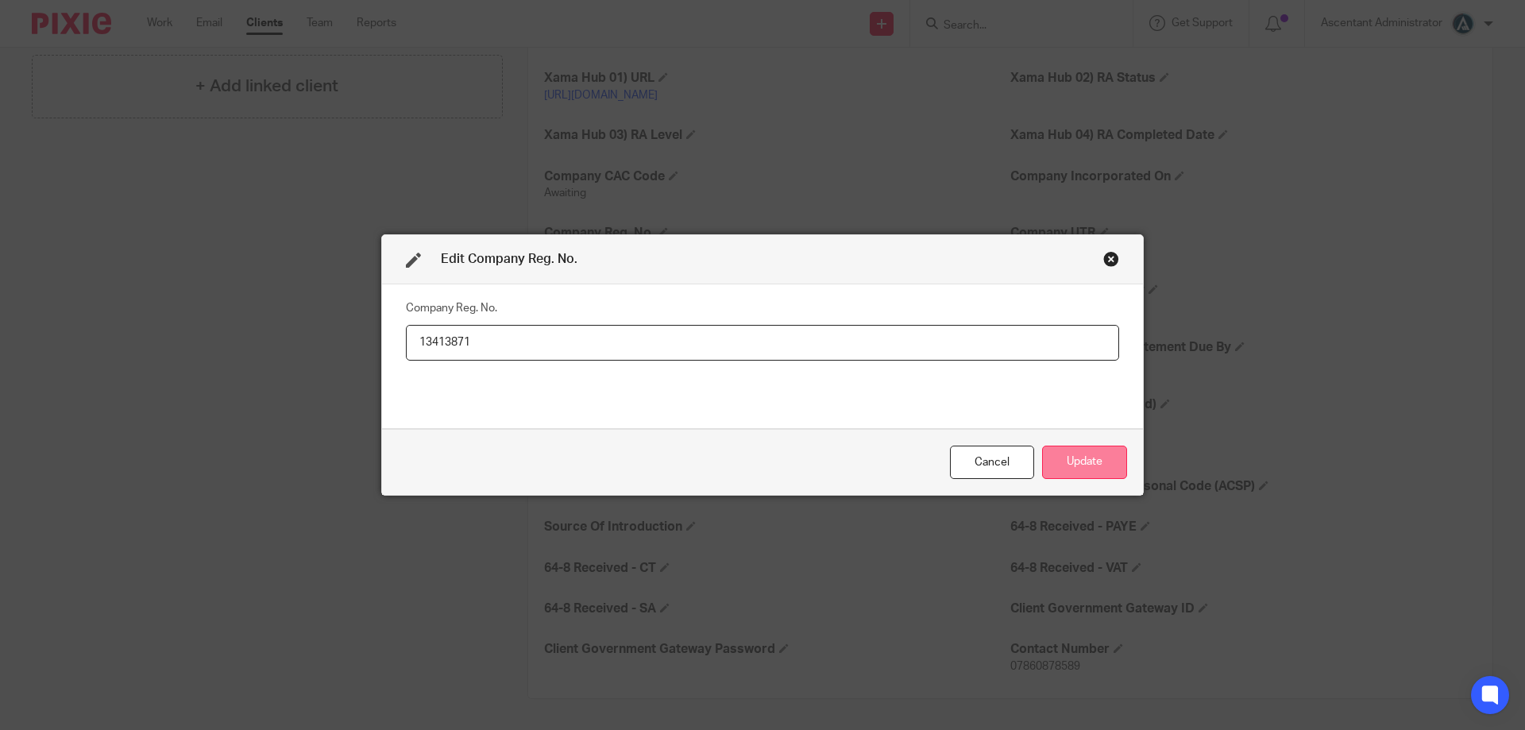
type input "13413871"
click at [1075, 454] on button "Update" at bounding box center [1084, 463] width 85 height 34
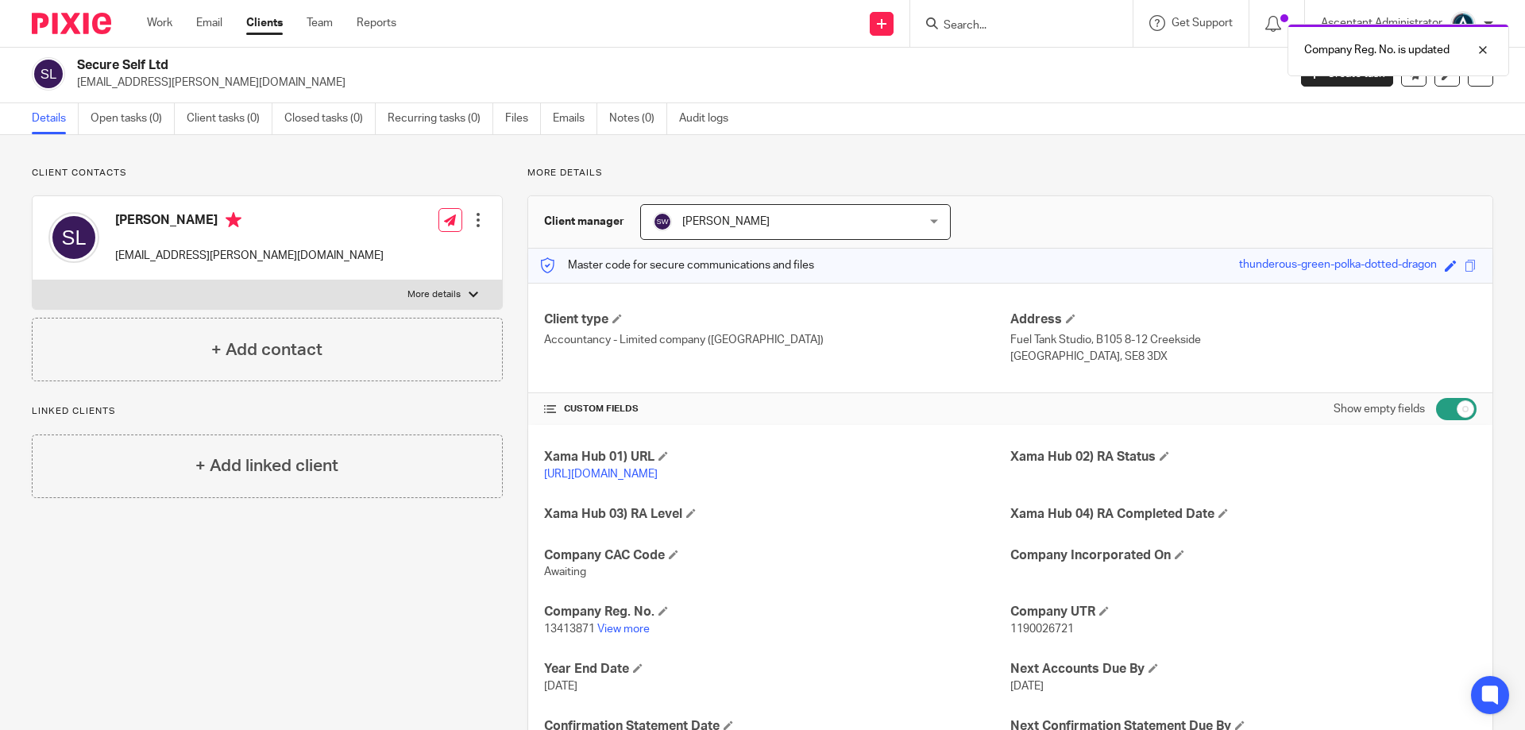
scroll to position [0, 0]
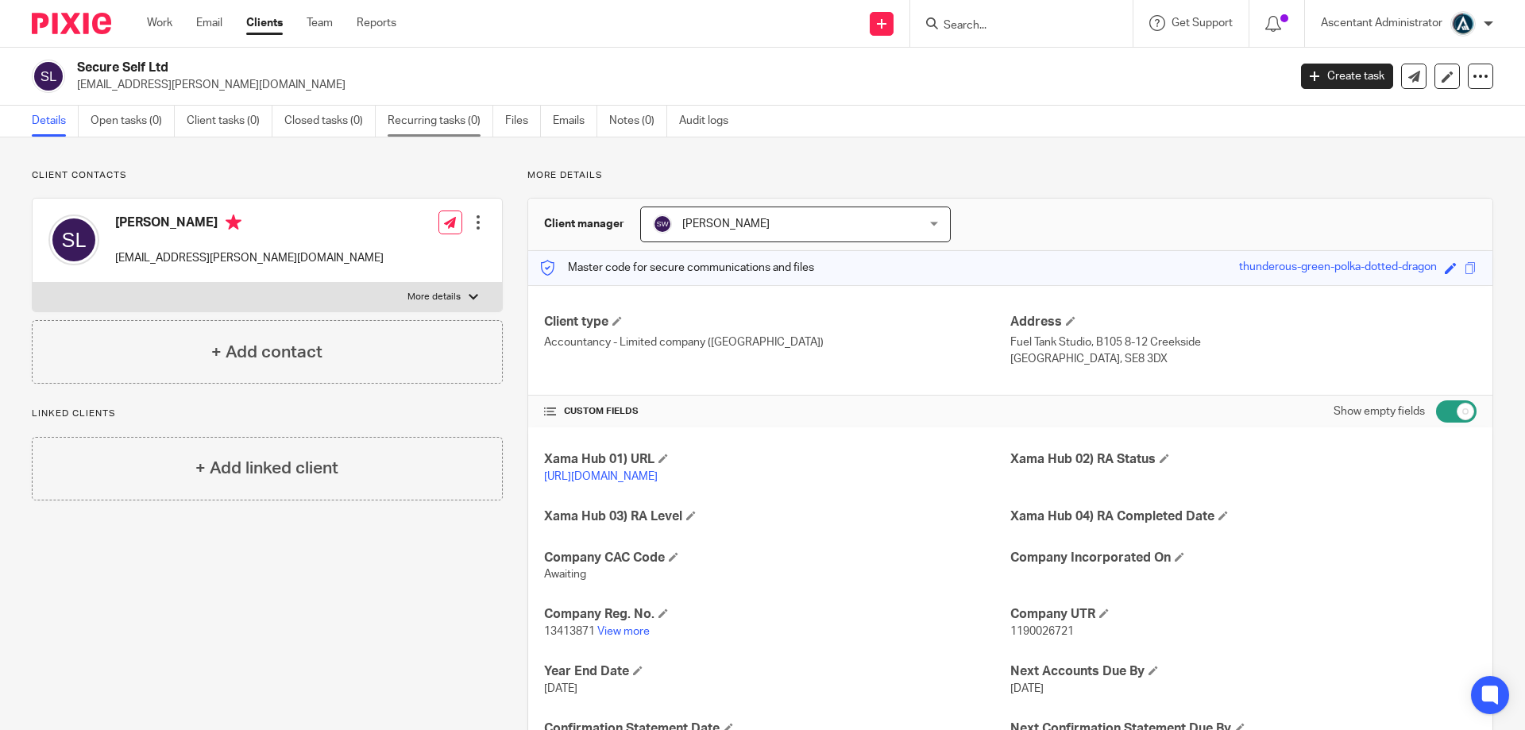
click at [423, 126] on link "Recurring tasks (0)" at bounding box center [441, 121] width 106 height 31
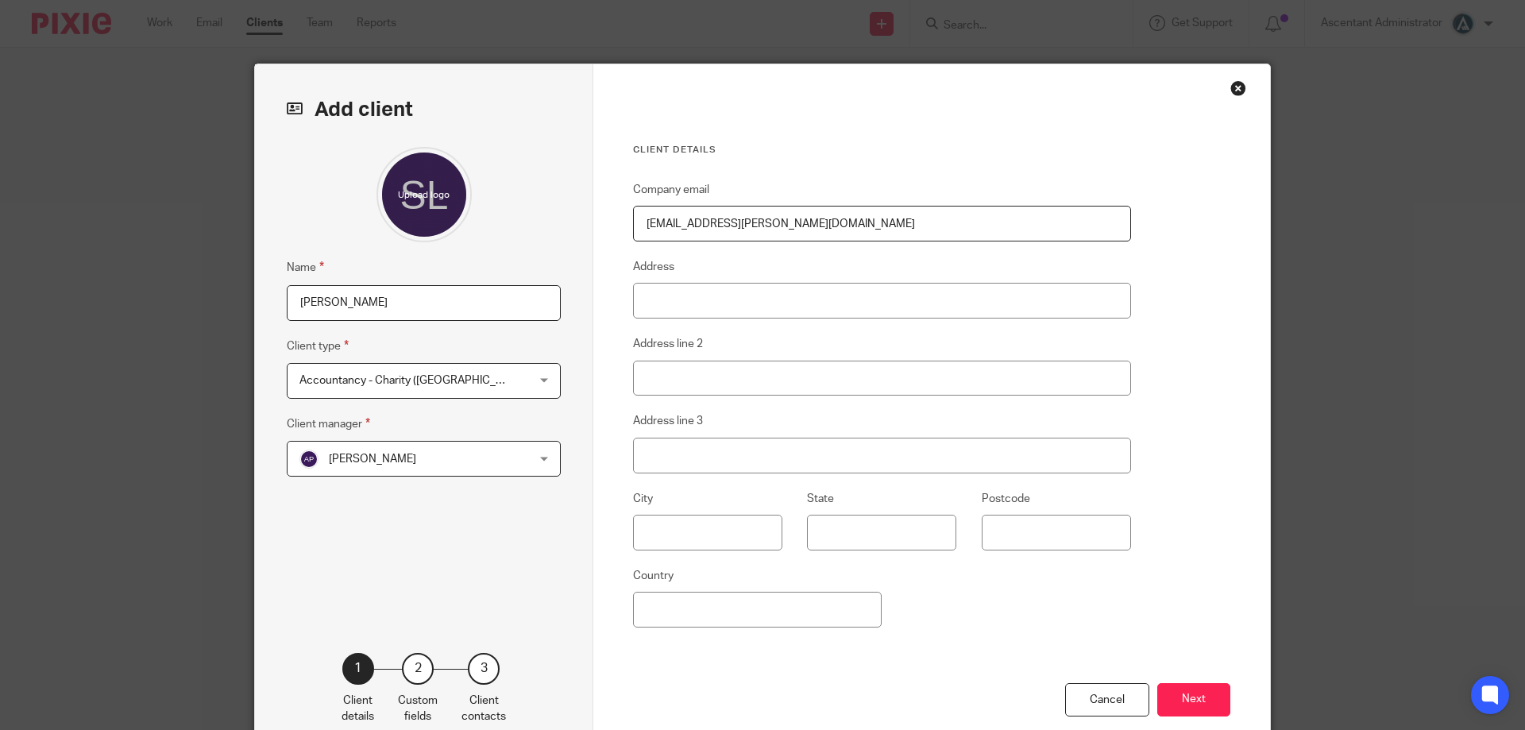
click at [495, 382] on span "Accountancy - Charity ([GEOGRAPHIC_DATA])" at bounding box center [403, 380] width 208 height 33
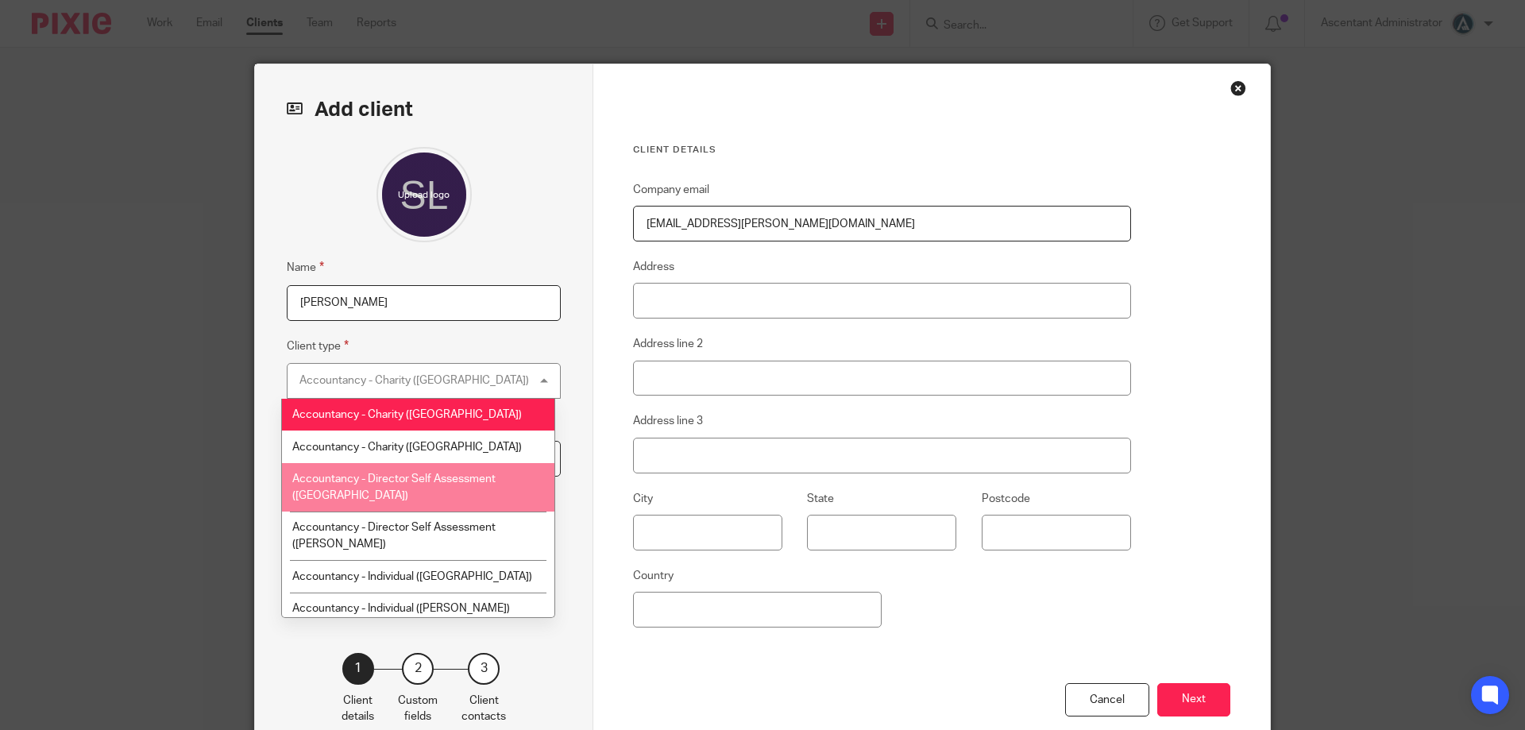
click at [474, 500] on li "Accountancy - Director Self Assessment ([GEOGRAPHIC_DATA])" at bounding box center [418, 487] width 272 height 48
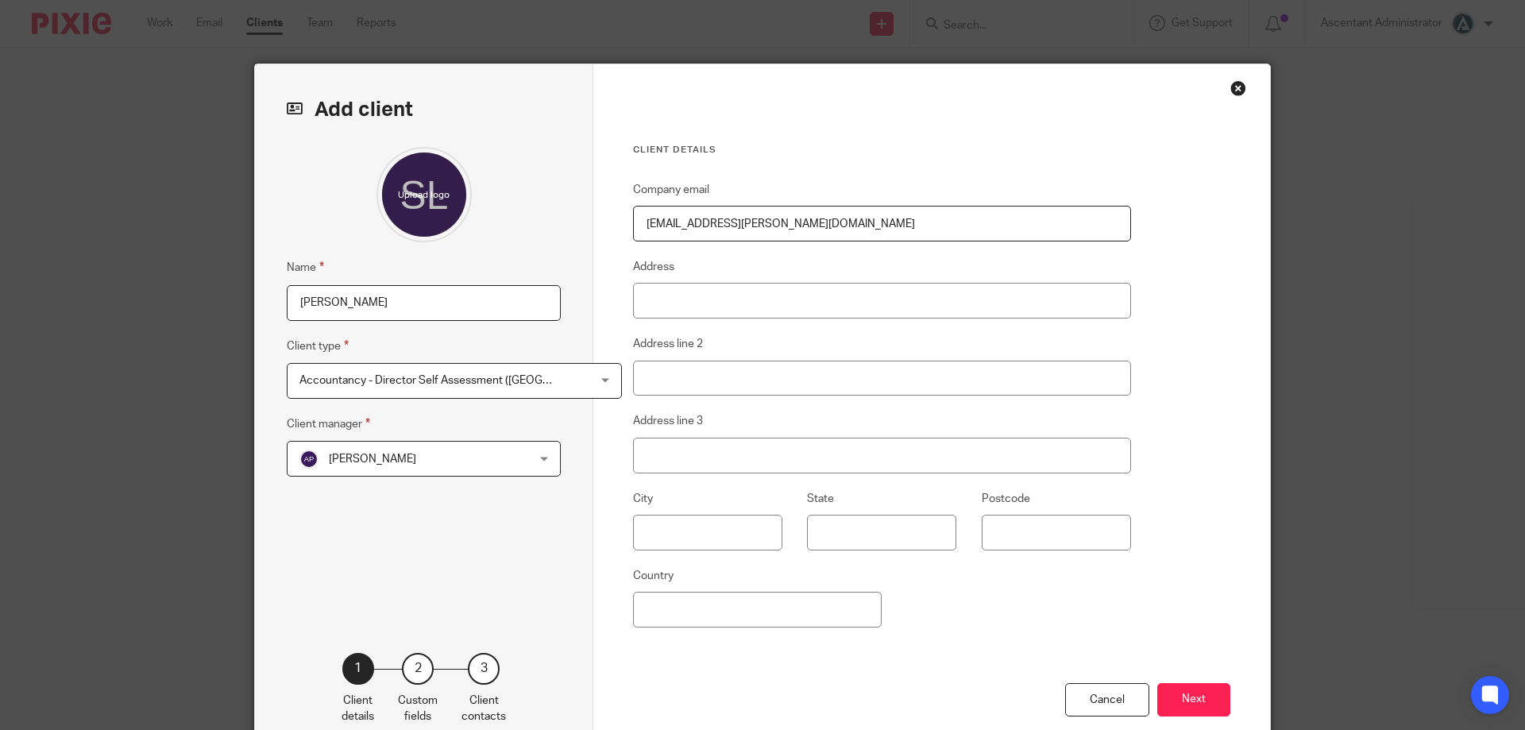
click at [453, 457] on span "[PERSON_NAME]" at bounding box center [403, 458] width 208 height 33
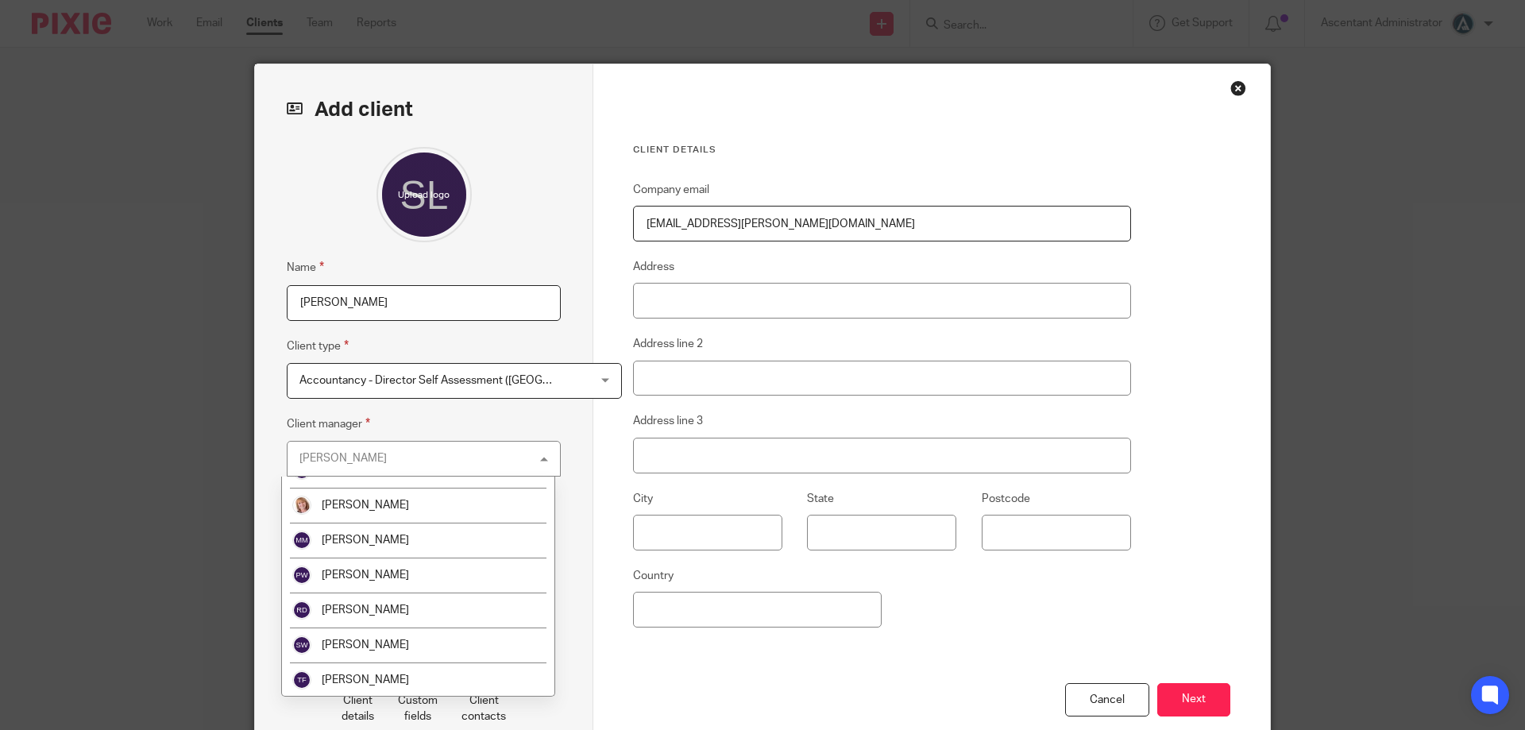
scroll to position [340, 0]
click at [448, 631] on li "[PERSON_NAME]" at bounding box center [418, 643] width 272 height 35
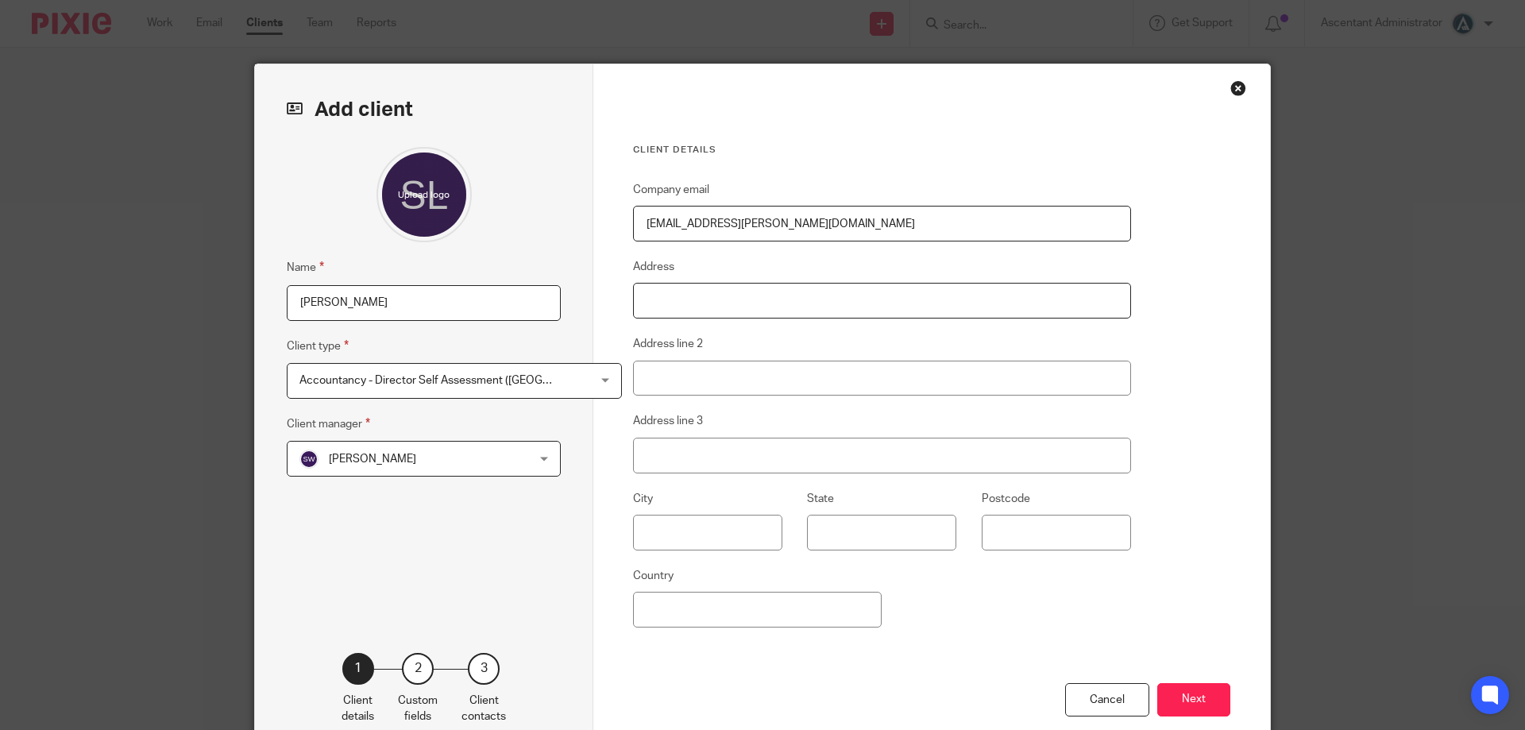
drag, startPoint x: 812, startPoint y: 307, endPoint x: 805, endPoint y: 291, distance: 16.7
click at [812, 307] on input "Address" at bounding box center [882, 301] width 498 height 36
type input "[STREET_ADDRESS][PERSON_NAME]"
type input "l"
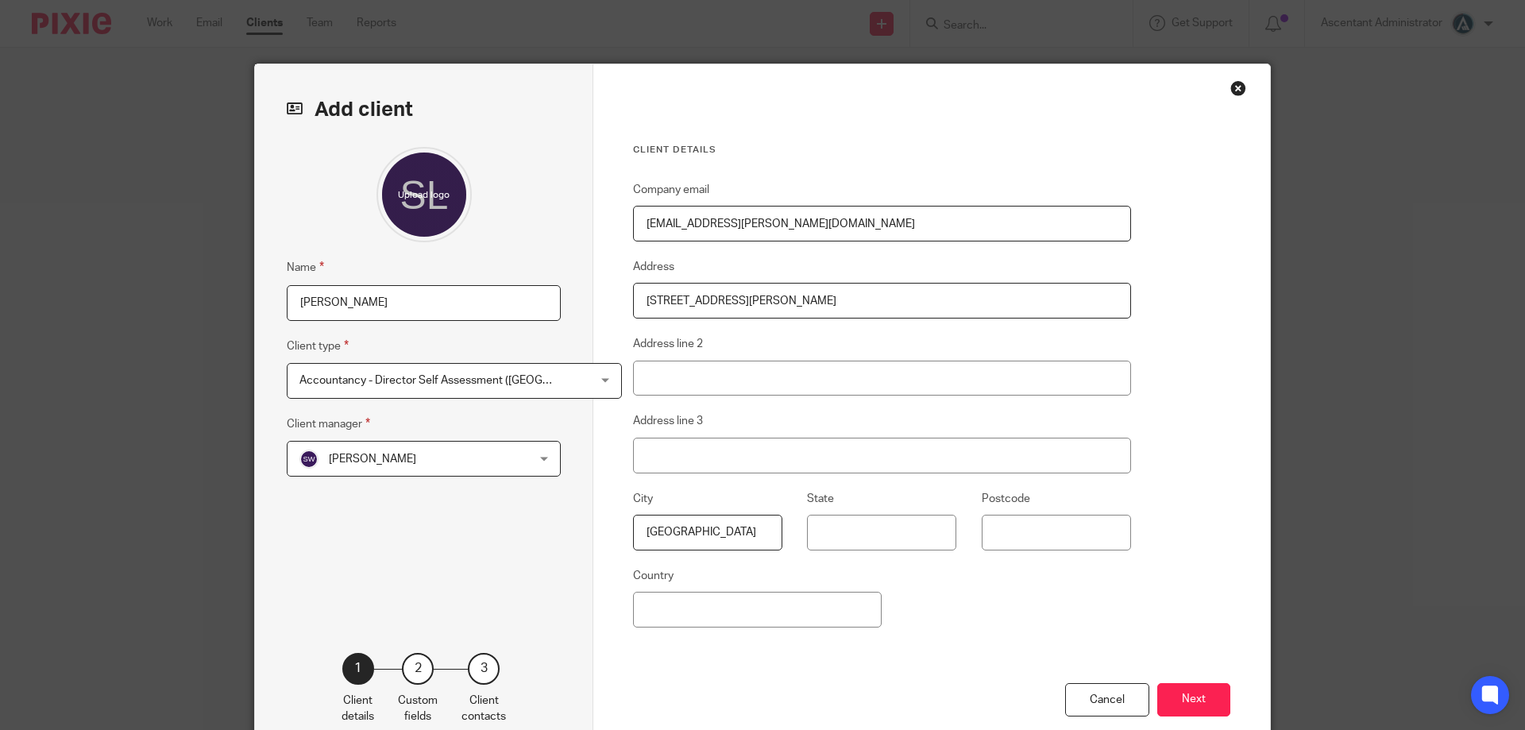
type input "London"
type input "E15 4NW"
click at [1187, 698] on button "Next" at bounding box center [1193, 700] width 73 height 34
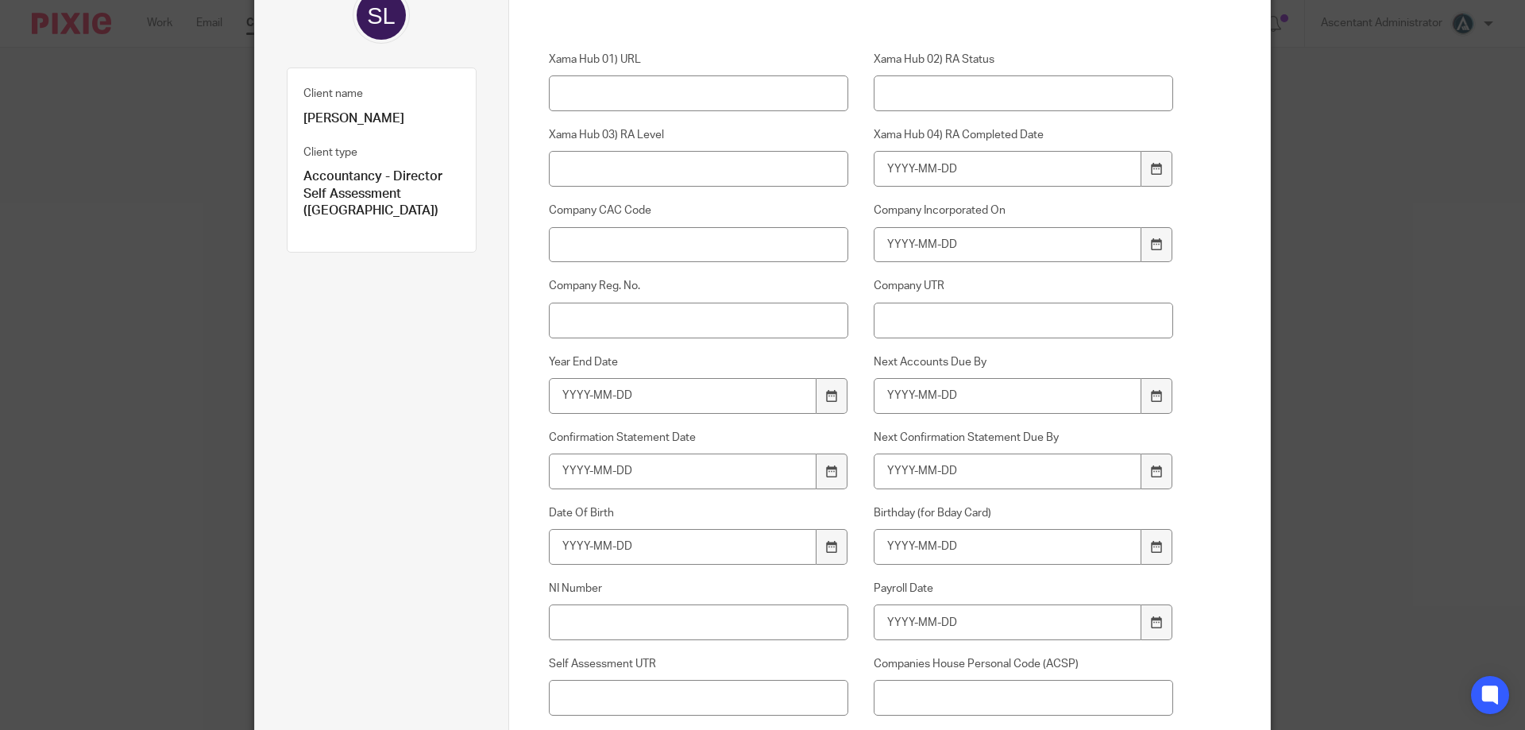
scroll to position [238, 0]
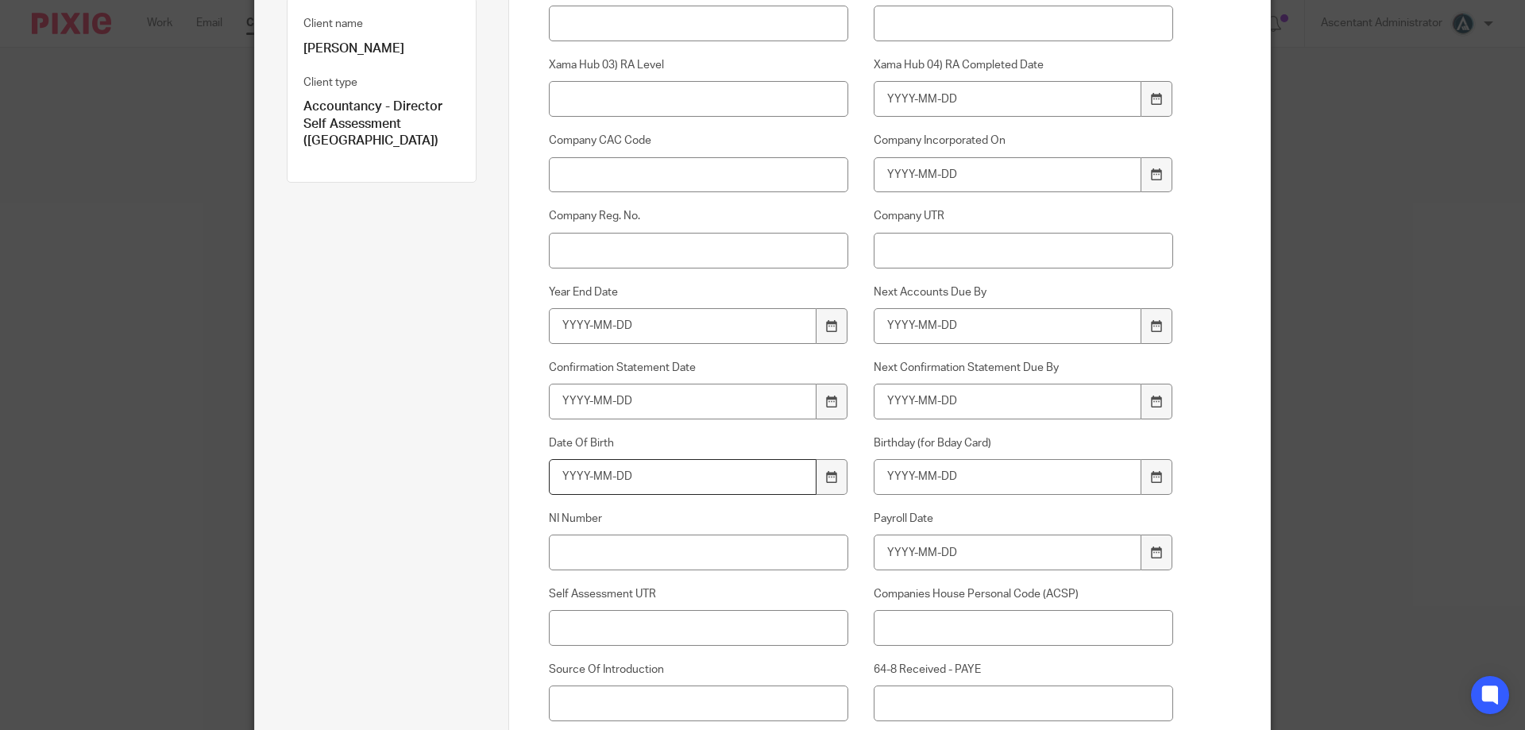
click at [739, 487] on input "Date Of Birth" at bounding box center [683, 477] width 268 height 36
drag, startPoint x: 762, startPoint y: 467, endPoint x: 473, endPoint y: 471, distance: 288.3
click at [474, 471] on div "Add client Client name Simon Lyne Client type Accountancy - Director Self Asses…" at bounding box center [762, 451] width 1015 height 1251
type input "1977-08-15"
click at [1055, 532] on div "Payroll Date" at bounding box center [1010, 541] width 325 height 60
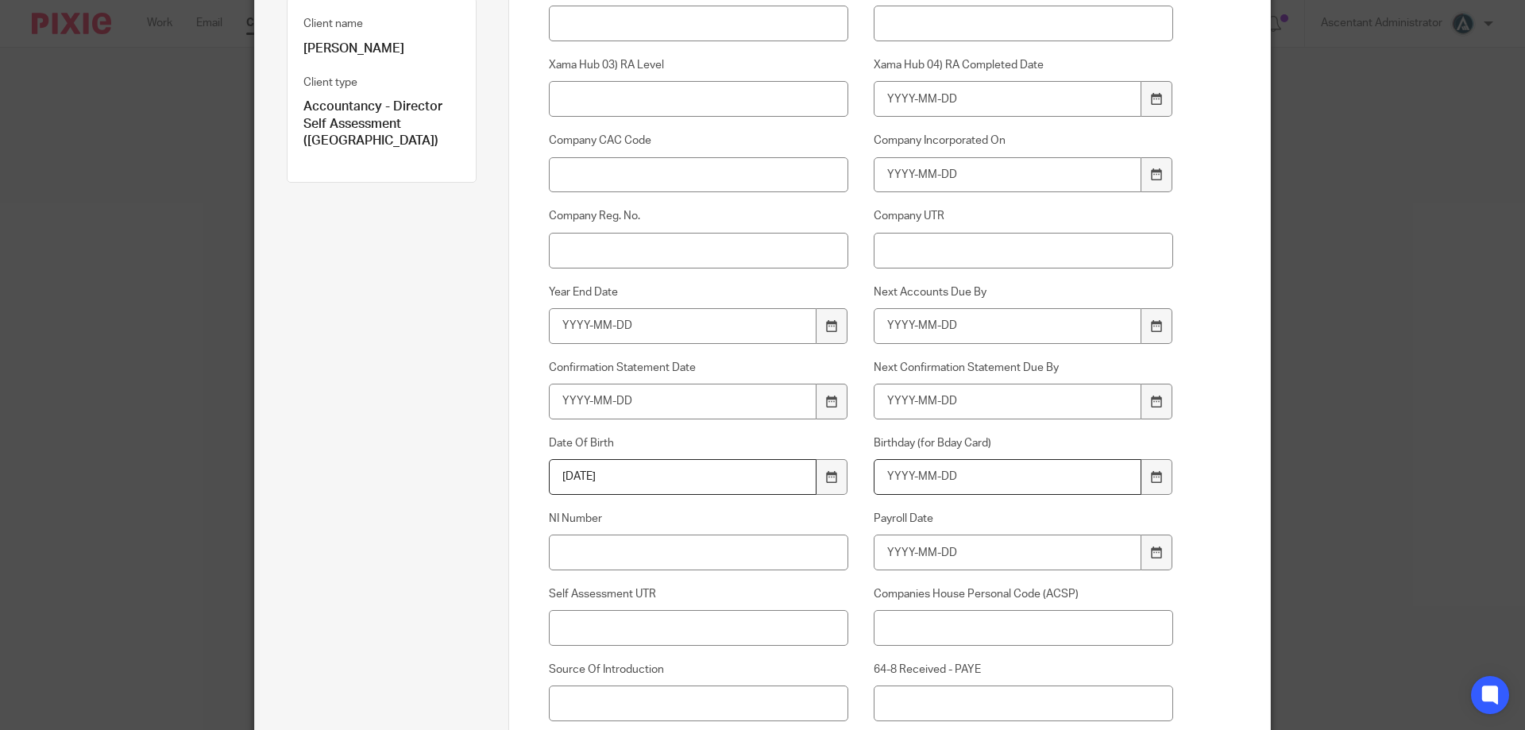
click at [1017, 477] on input "Birthday (for Bday Card)" at bounding box center [1008, 477] width 268 height 36
paste input "1977-08-15"
type input "1977-08-15"
type input "j"
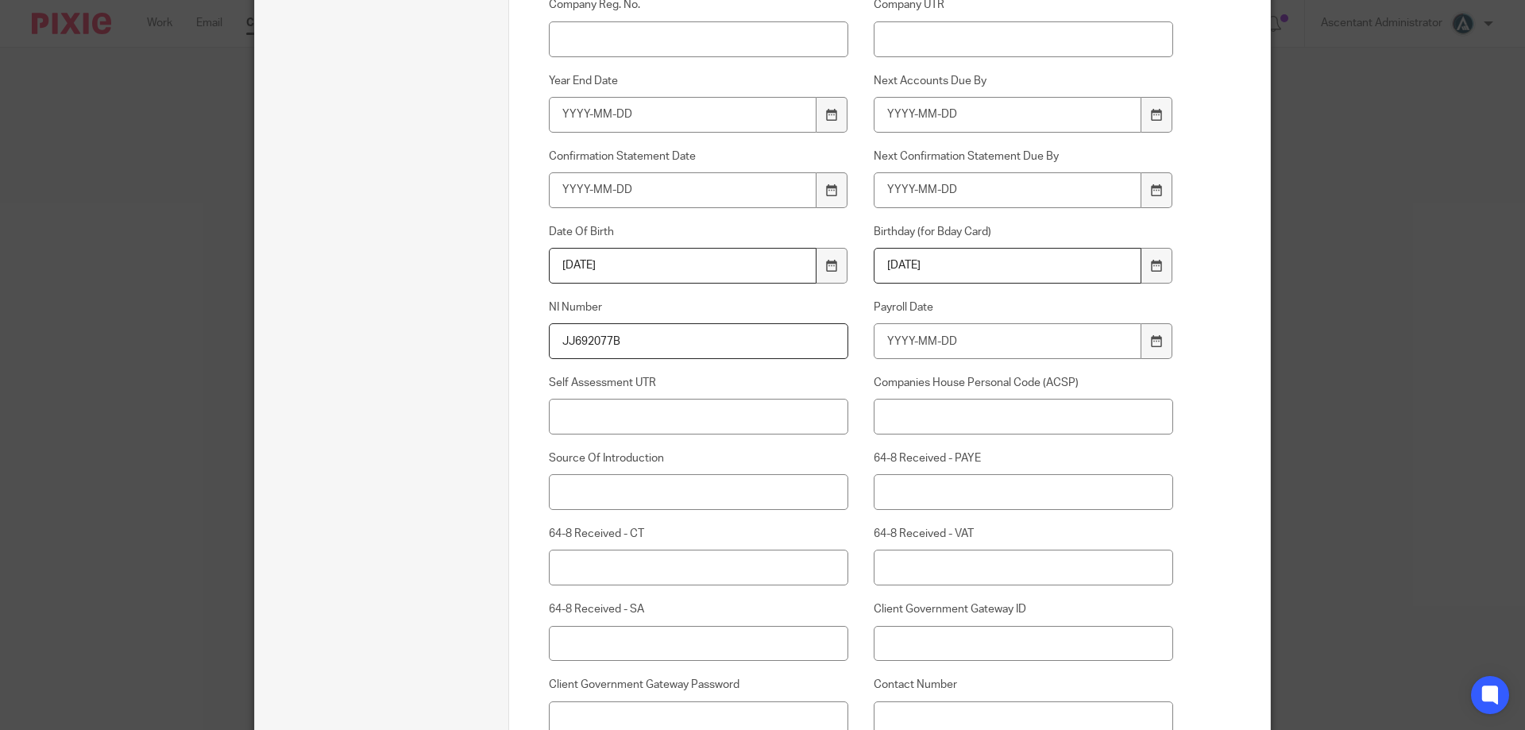
scroll to position [477, 0]
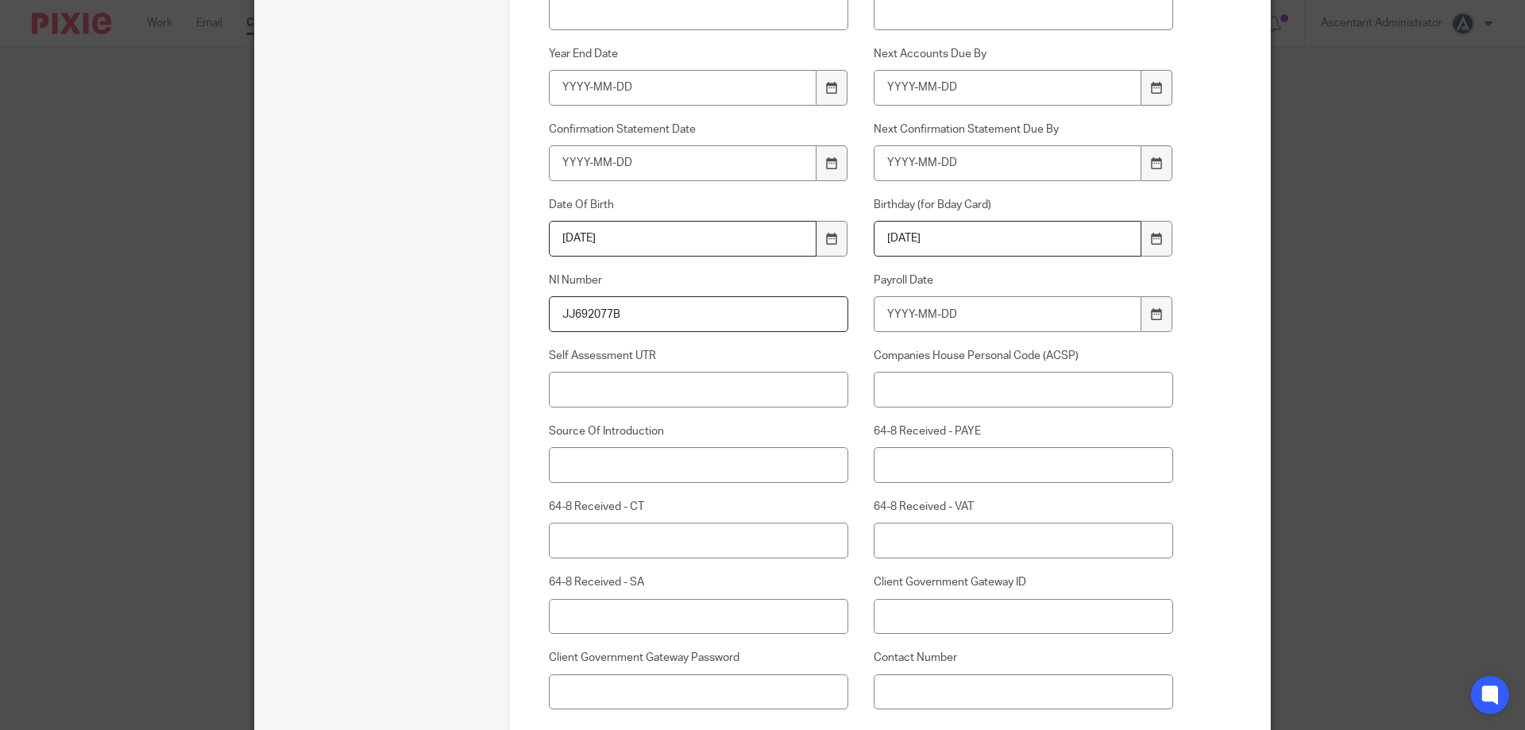
type input "JJ692077B"
click at [719, 393] on input "Self Assessment UTR" at bounding box center [699, 390] width 300 height 36
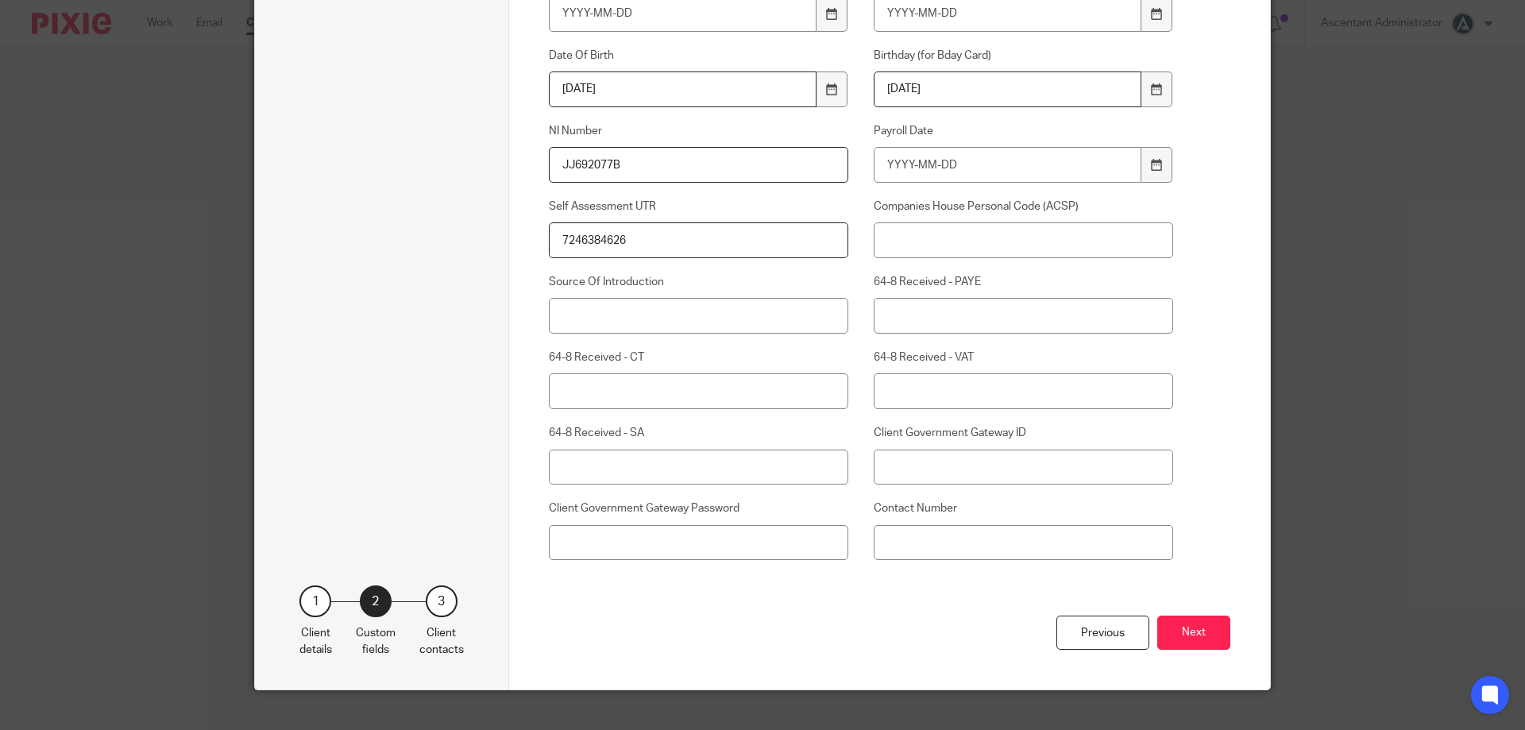
scroll to position [650, 0]
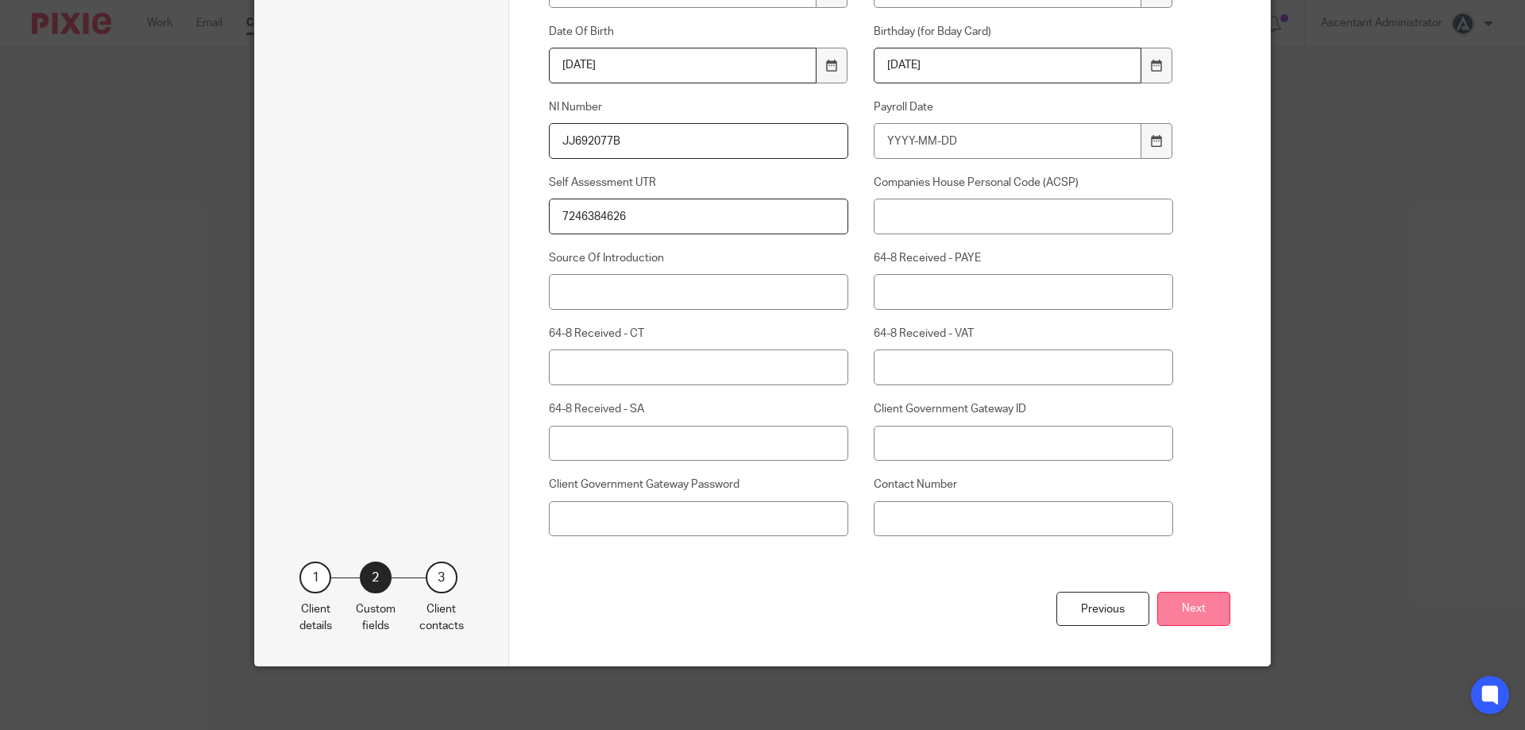
type input "7246384626"
click at [1183, 607] on button "Next" at bounding box center [1193, 609] width 73 height 34
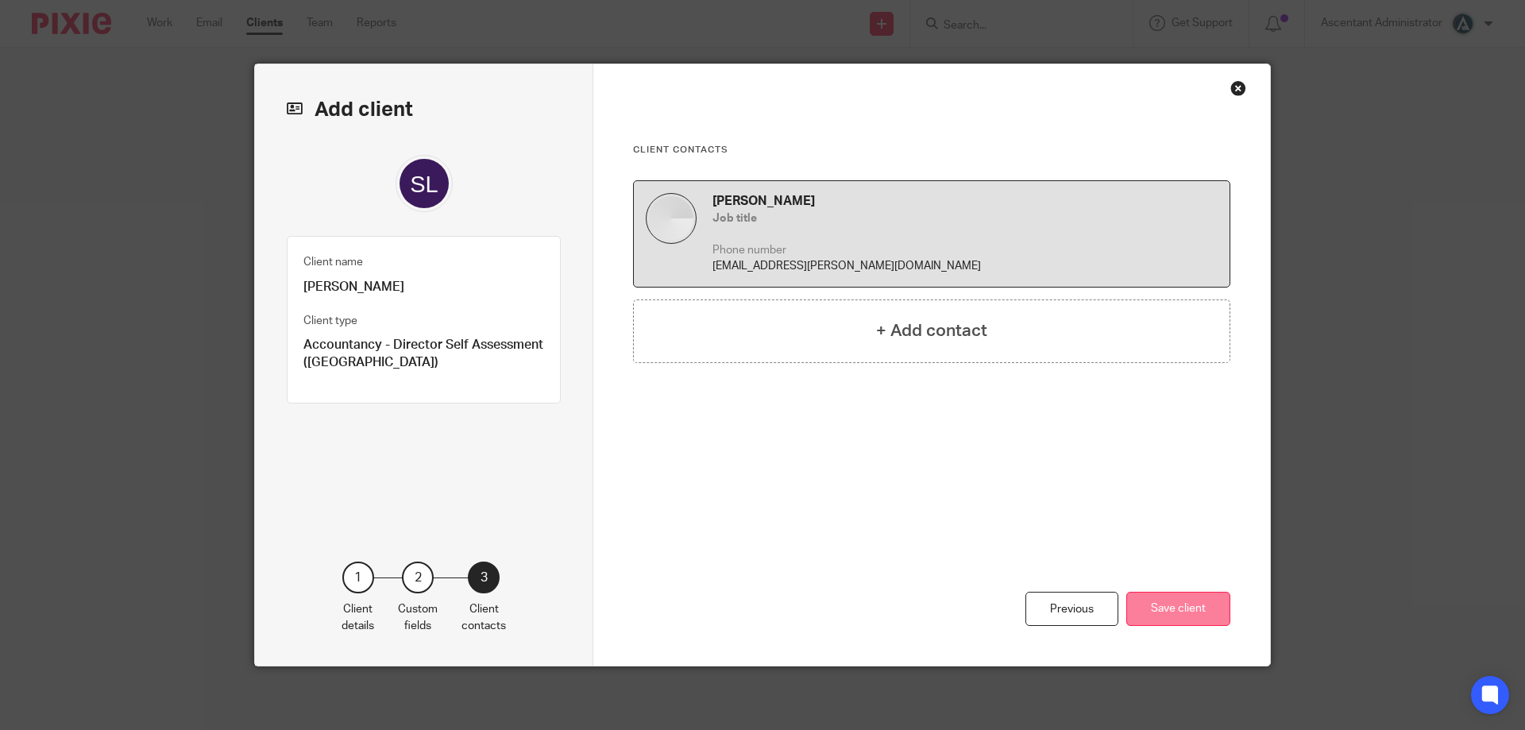
click at [1194, 617] on button "Save client" at bounding box center [1178, 609] width 104 height 34
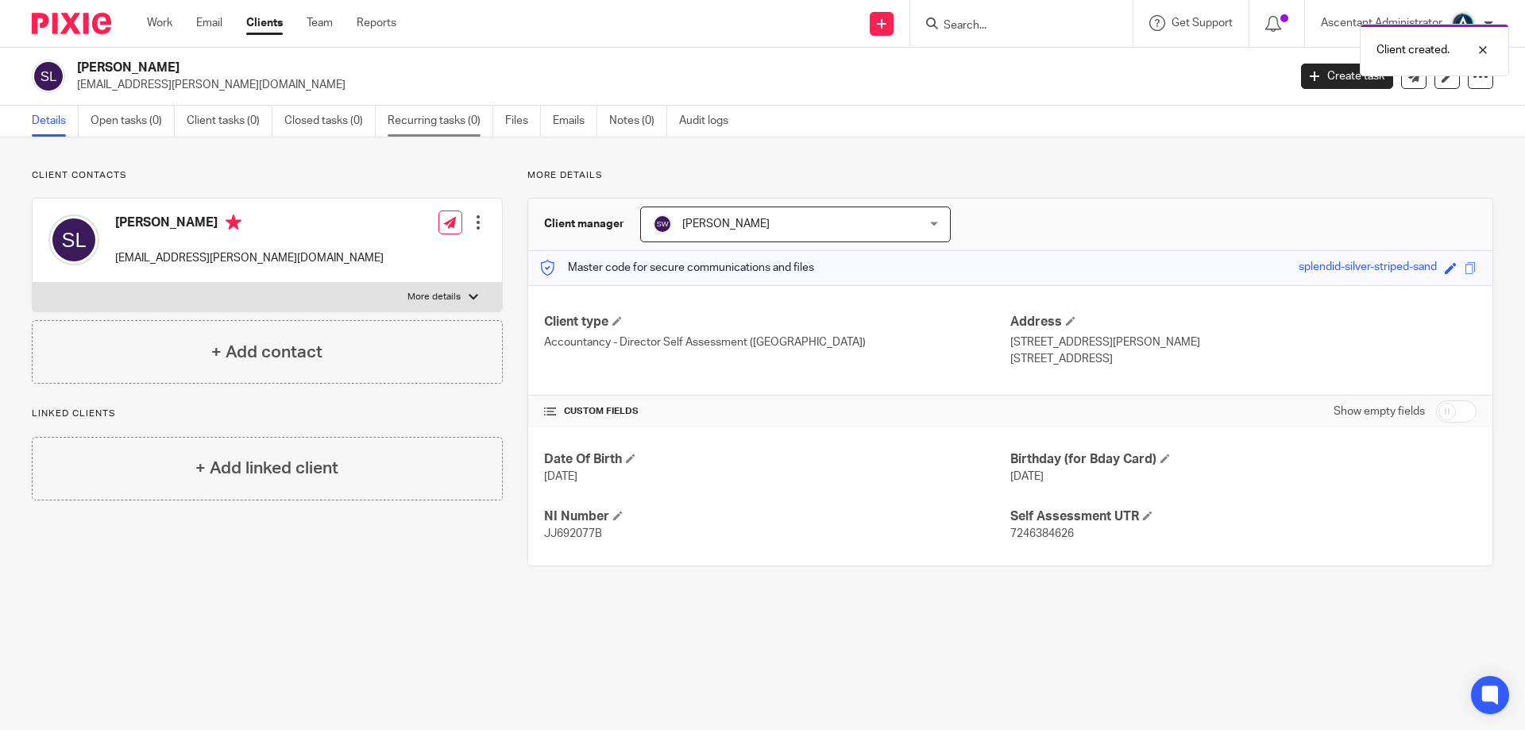
click at [434, 136] on link "Recurring tasks (0)" at bounding box center [441, 121] width 106 height 31
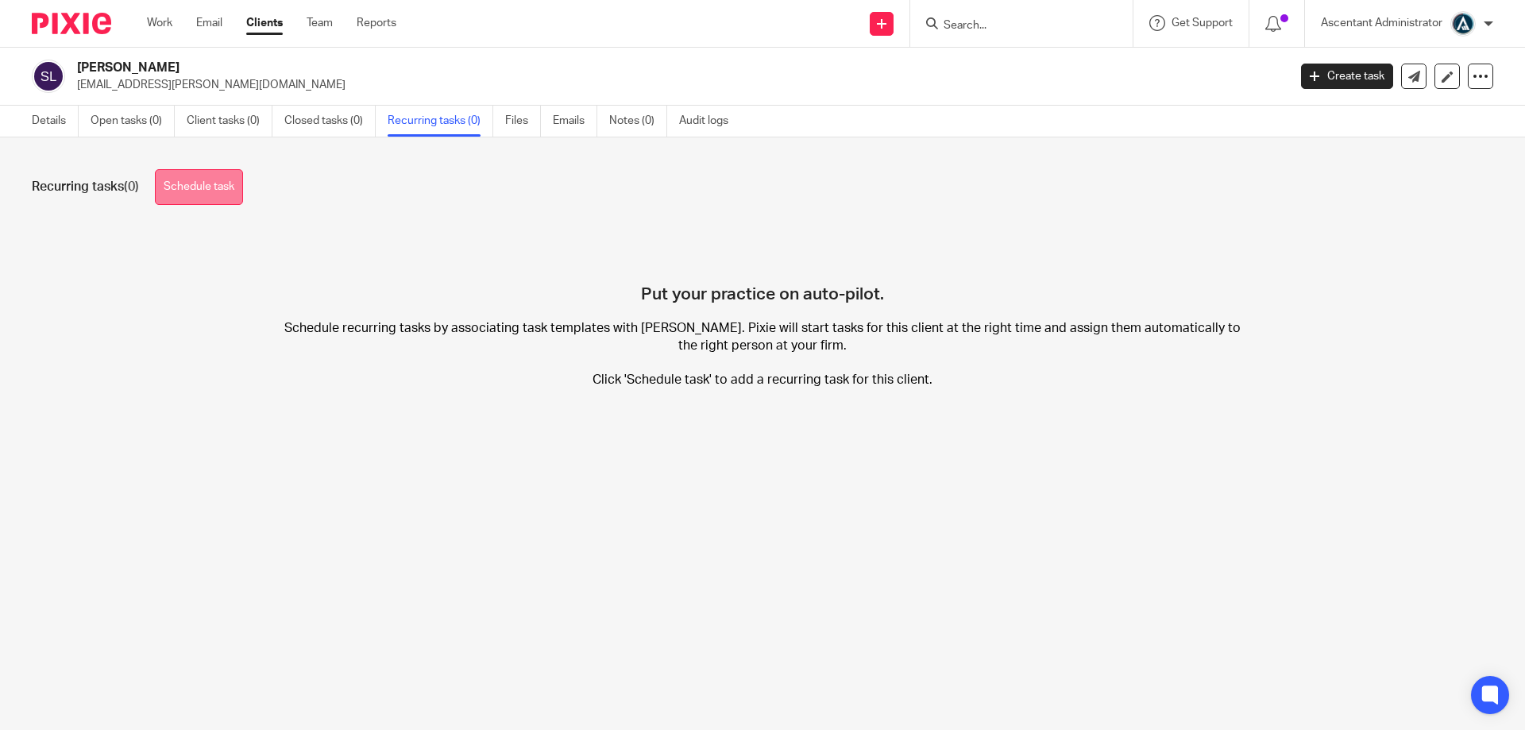
click at [242, 179] on link "Schedule task" at bounding box center [199, 187] width 88 height 36
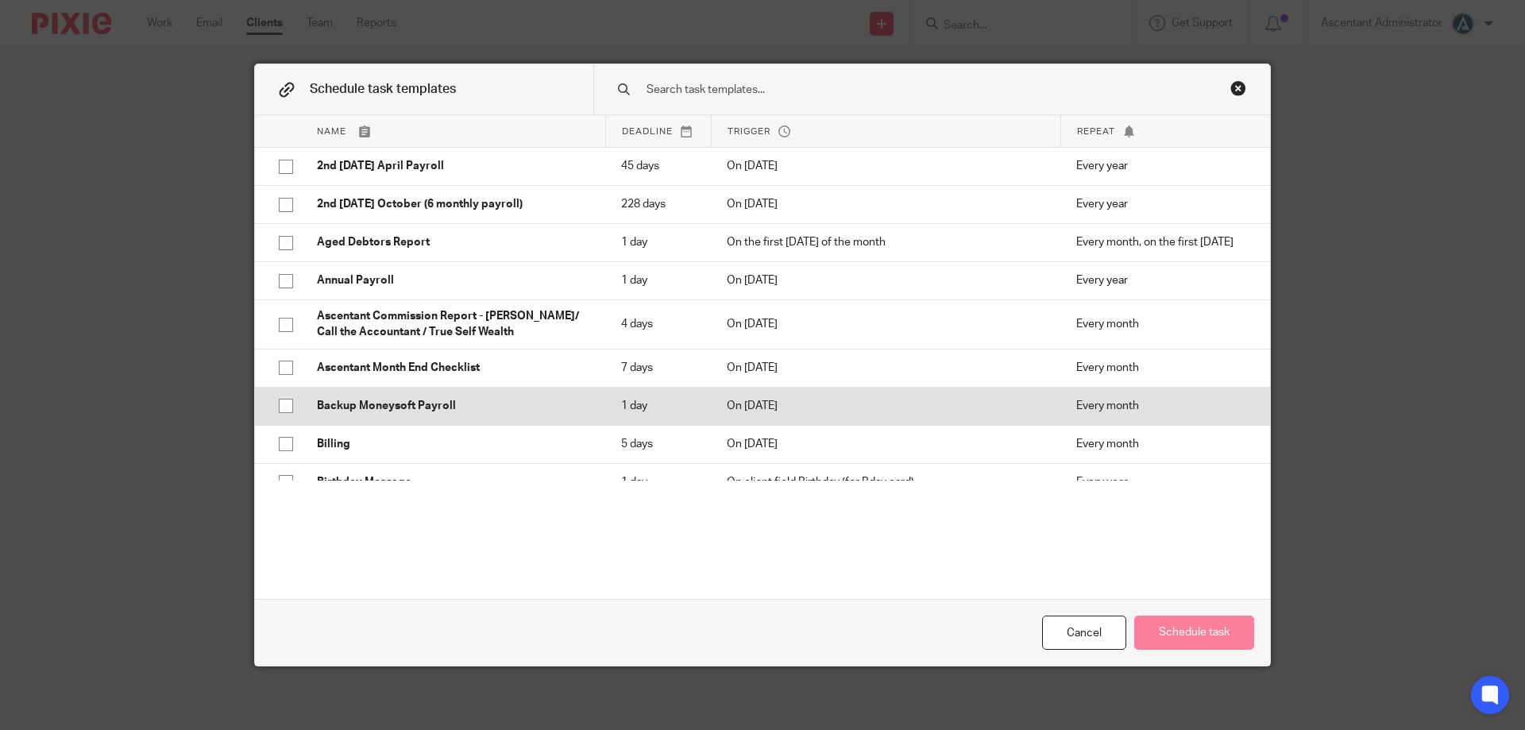
scroll to position [79, 0]
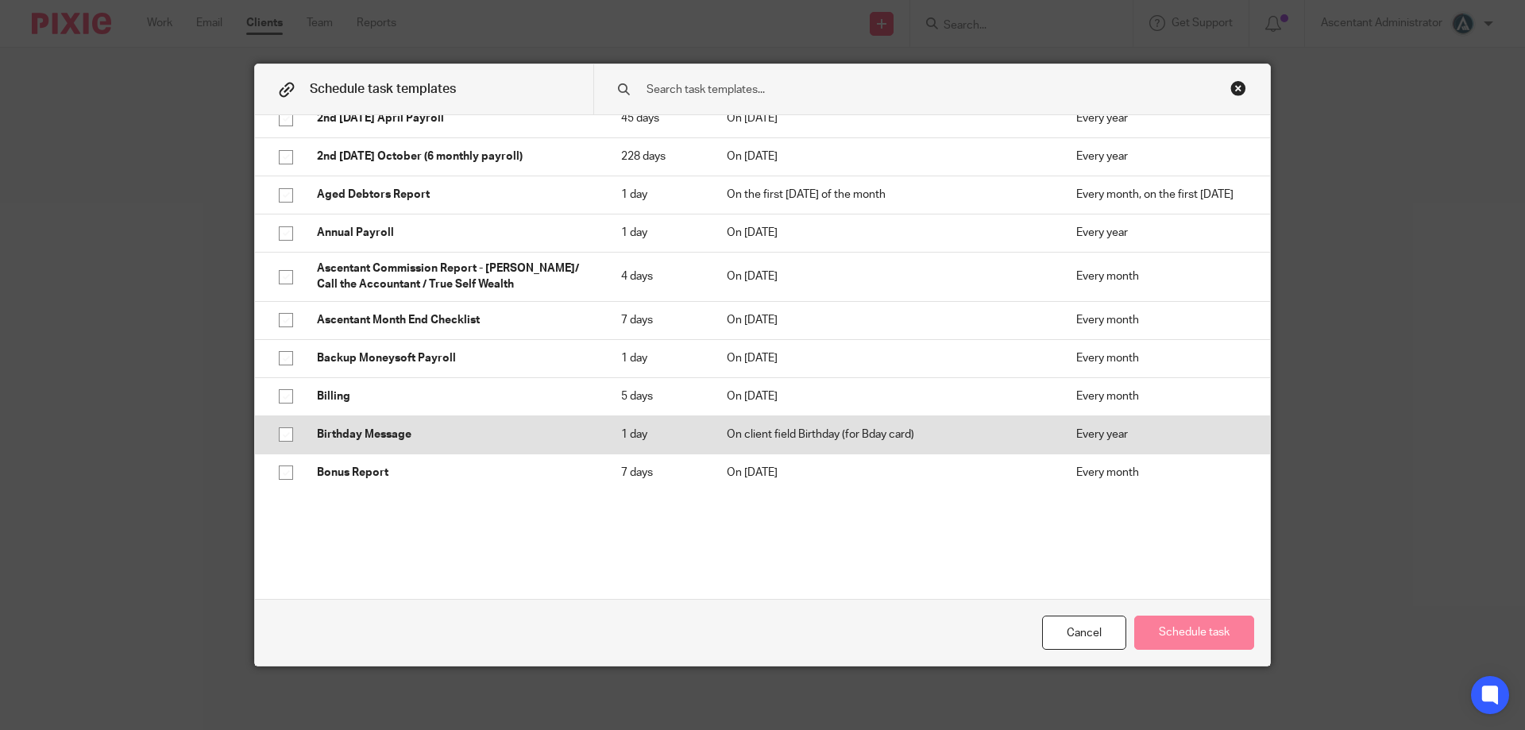
click at [561, 434] on p "Birthday Message" at bounding box center [453, 434] width 272 height 16
checkbox input "true"
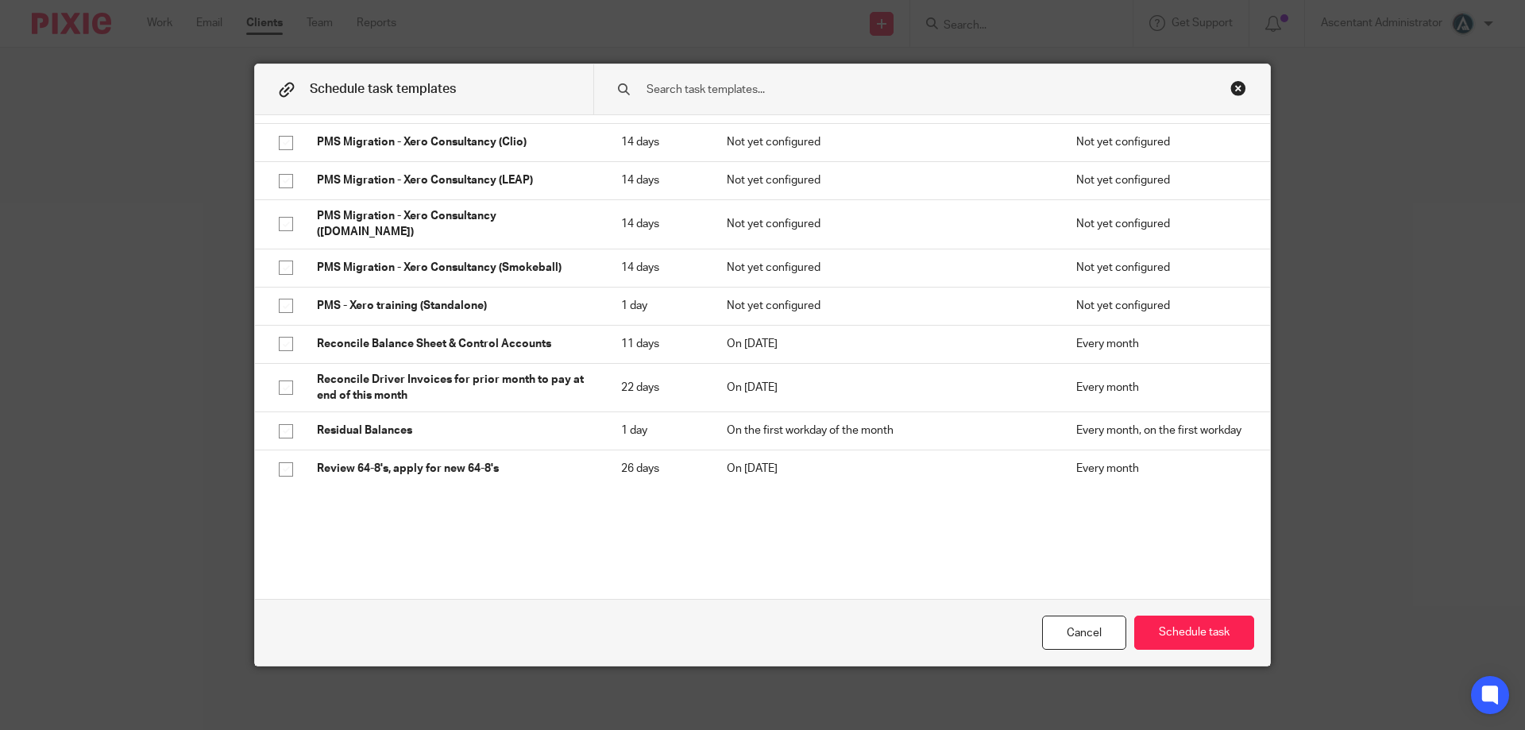
scroll to position [3063, 0]
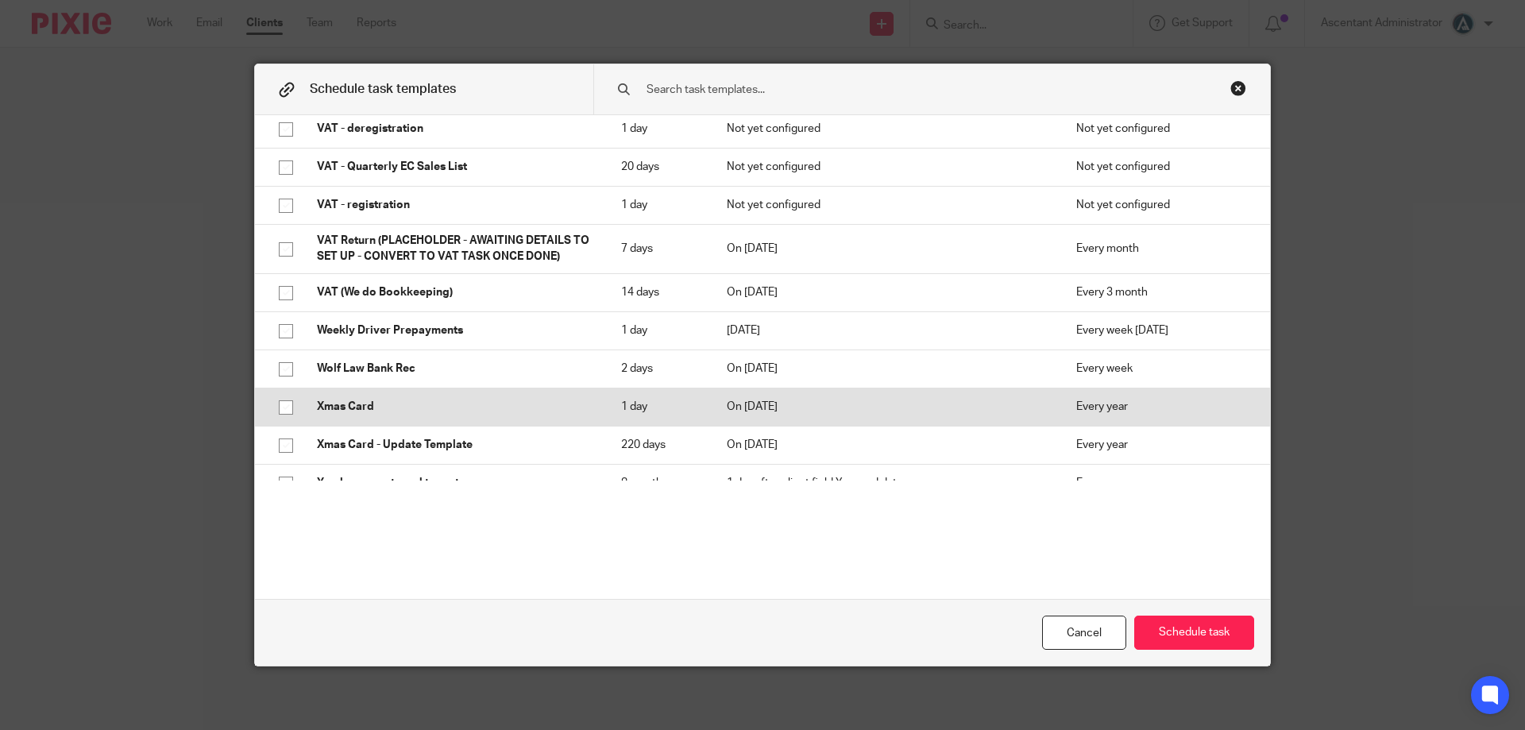
click at [565, 399] on p "Xmas Card" at bounding box center [453, 407] width 272 height 16
checkbox input "true"
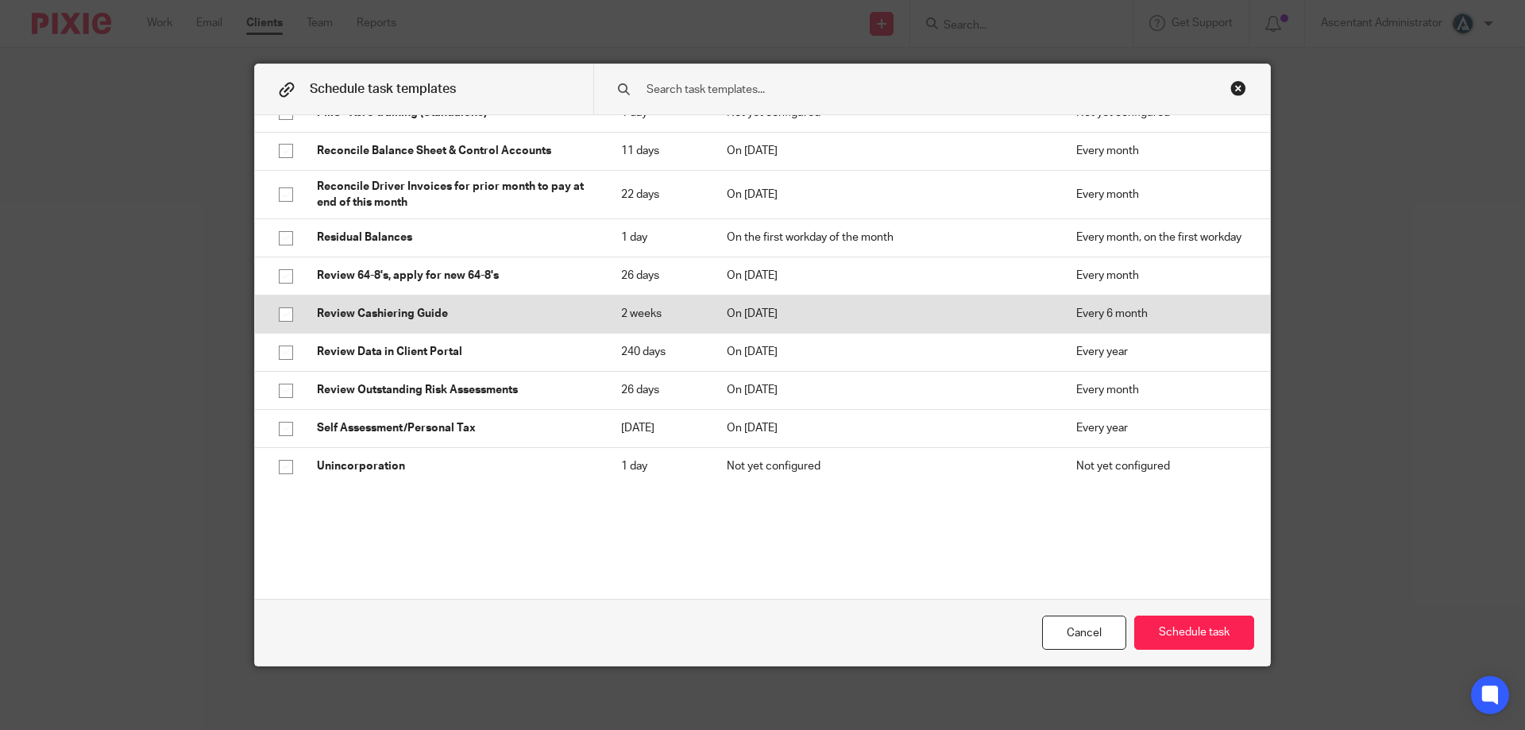
scroll to position [2507, 0]
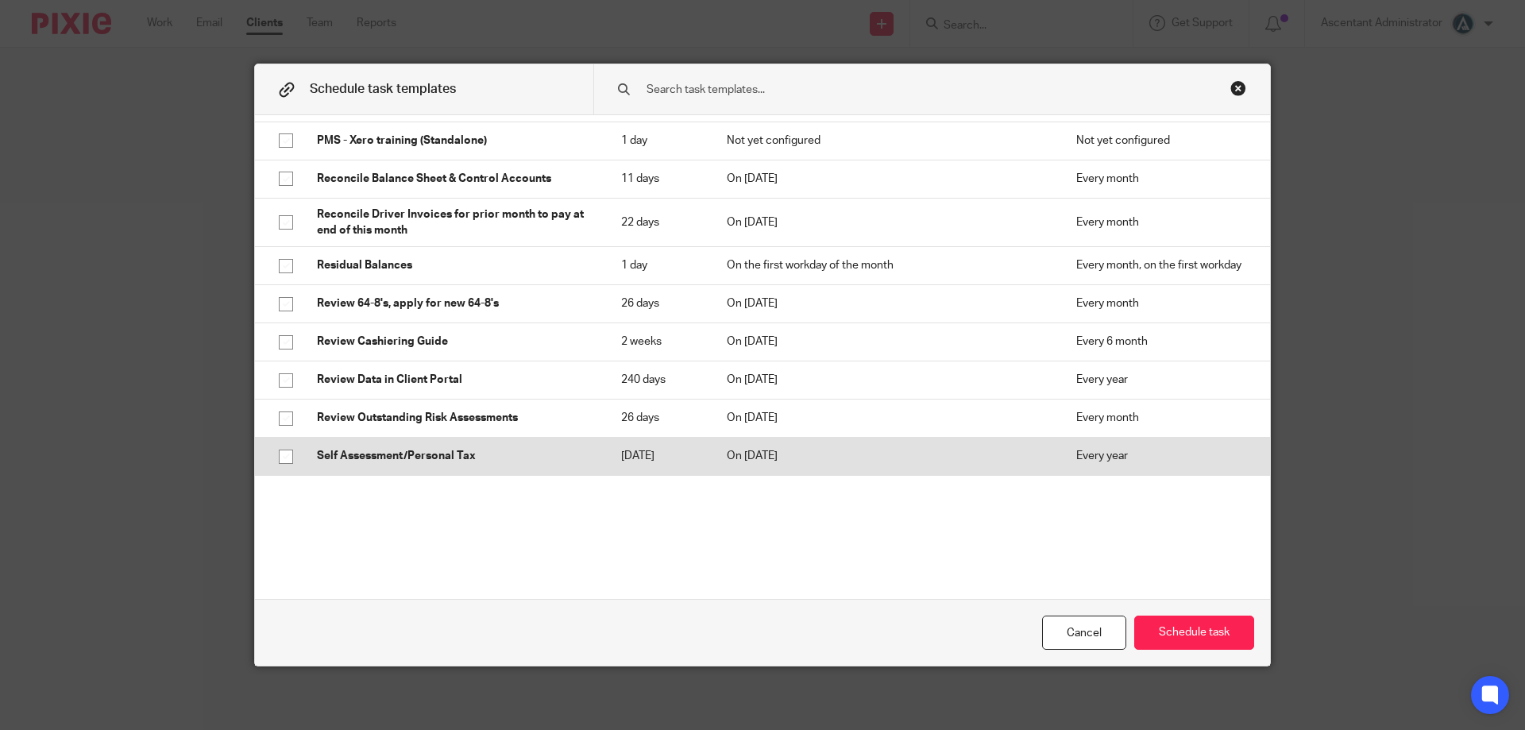
click at [527, 445] on td "Self Assessment/Personal Tax" at bounding box center [453, 457] width 304 height 38
checkbox input "true"
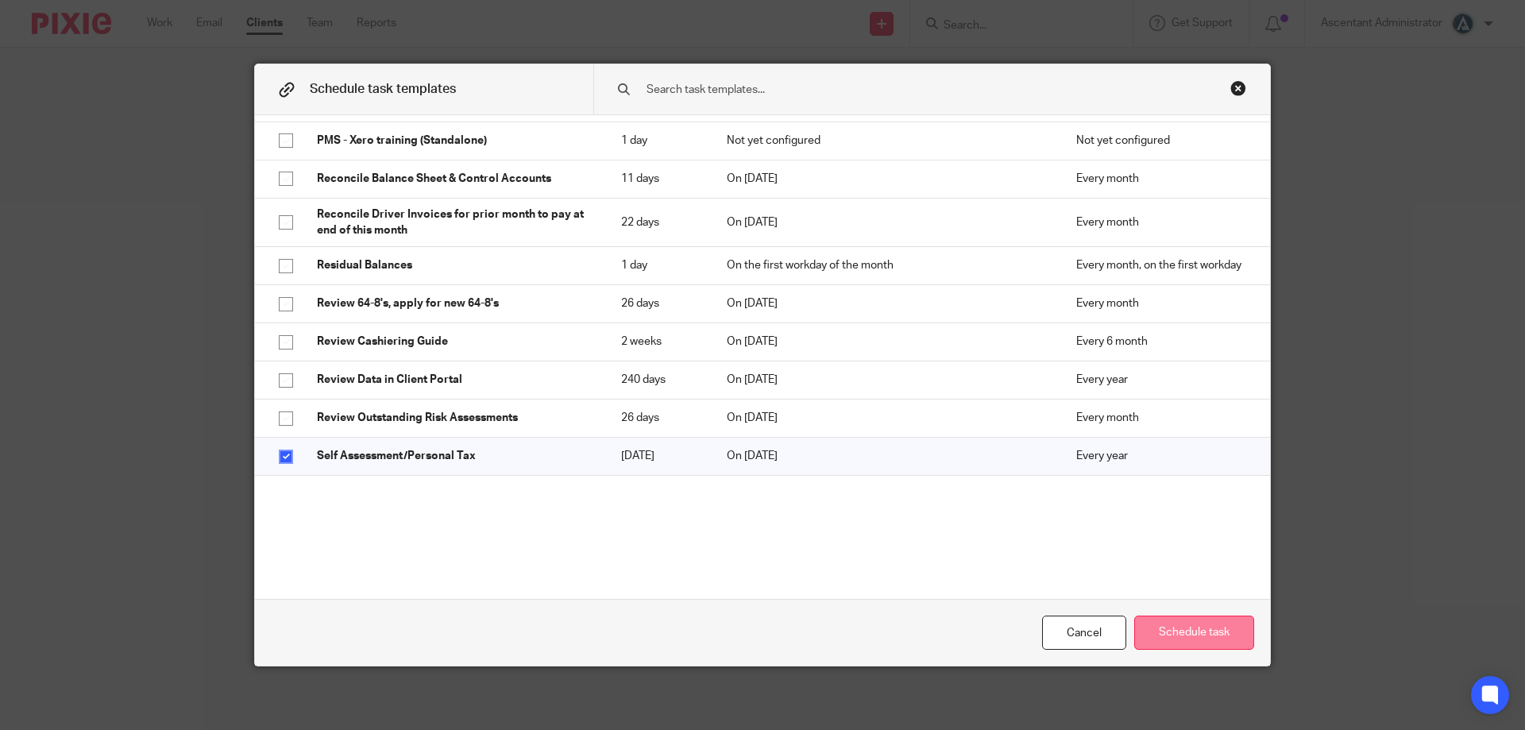
click at [1179, 635] on button "Schedule task" at bounding box center [1194, 632] width 120 height 34
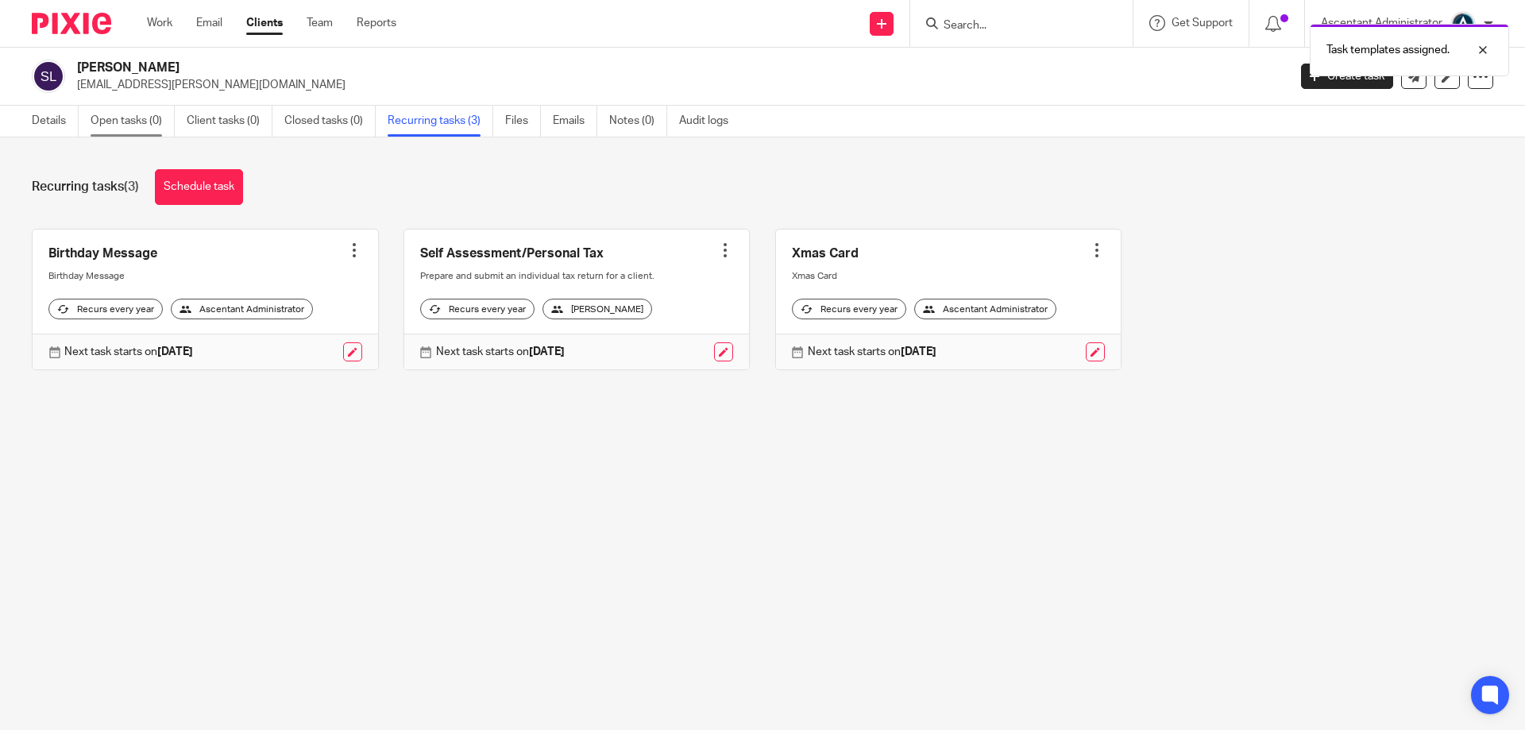
click at [150, 118] on link "Open tasks (0)" at bounding box center [133, 121] width 84 height 31
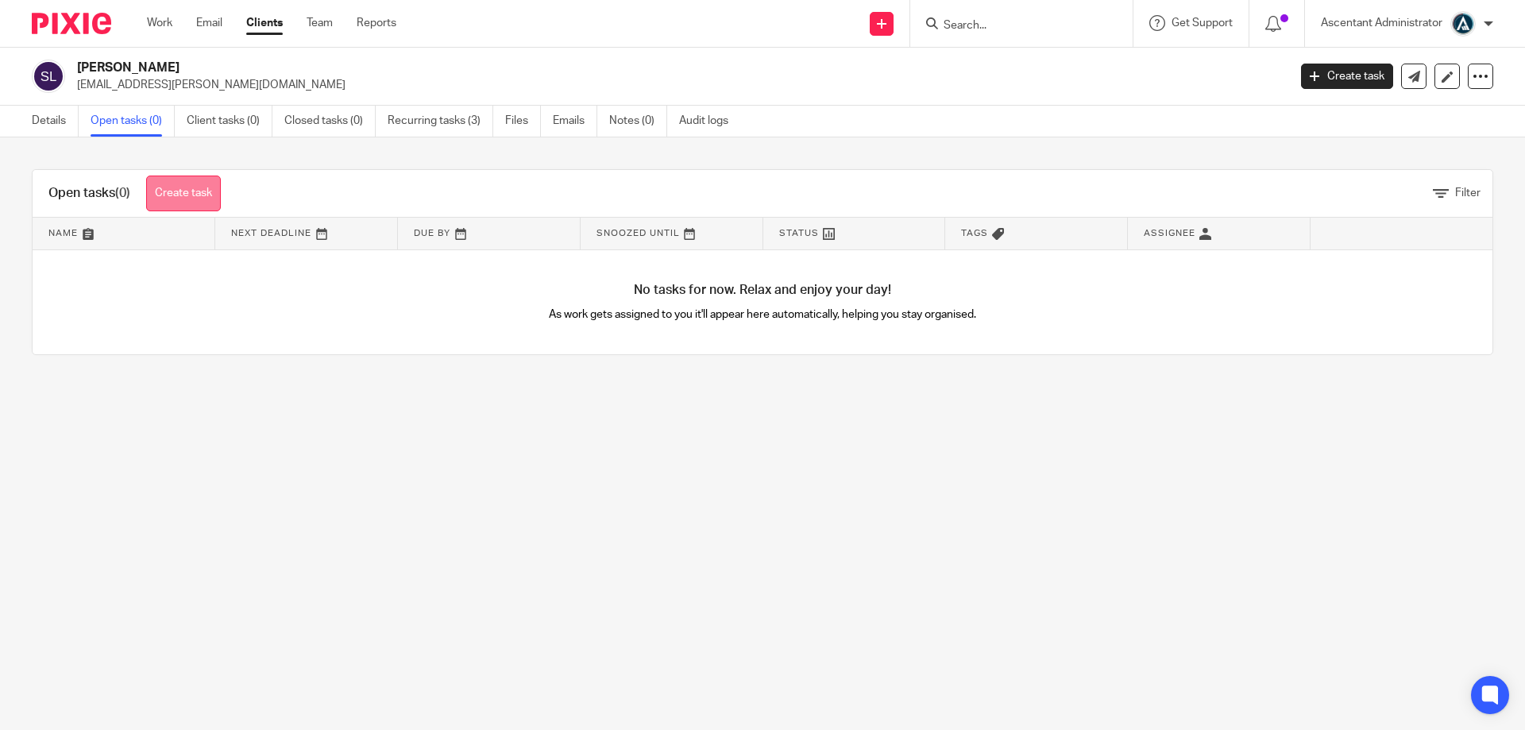
click at [206, 191] on link "Create task" at bounding box center [183, 194] width 75 height 36
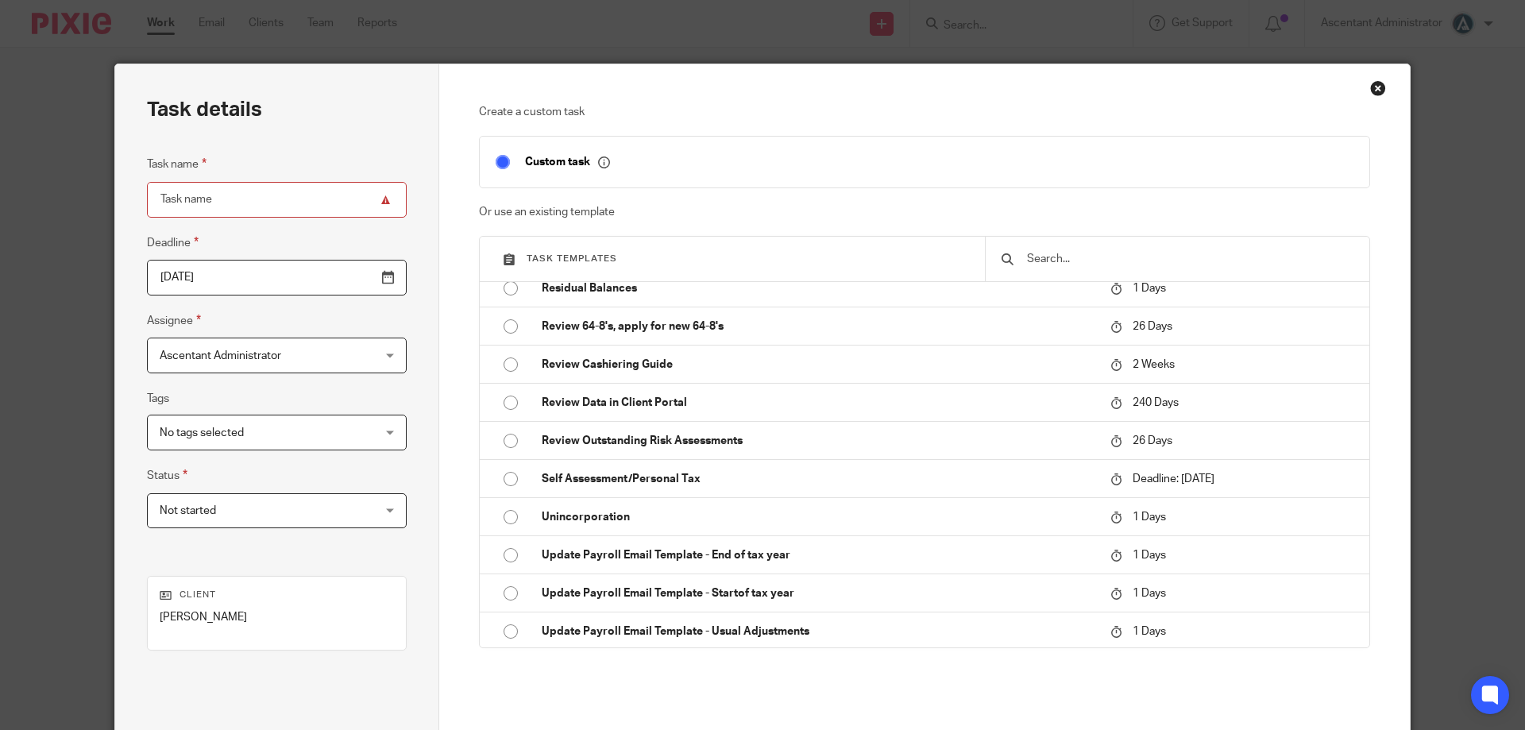
scroll to position [2433, 0]
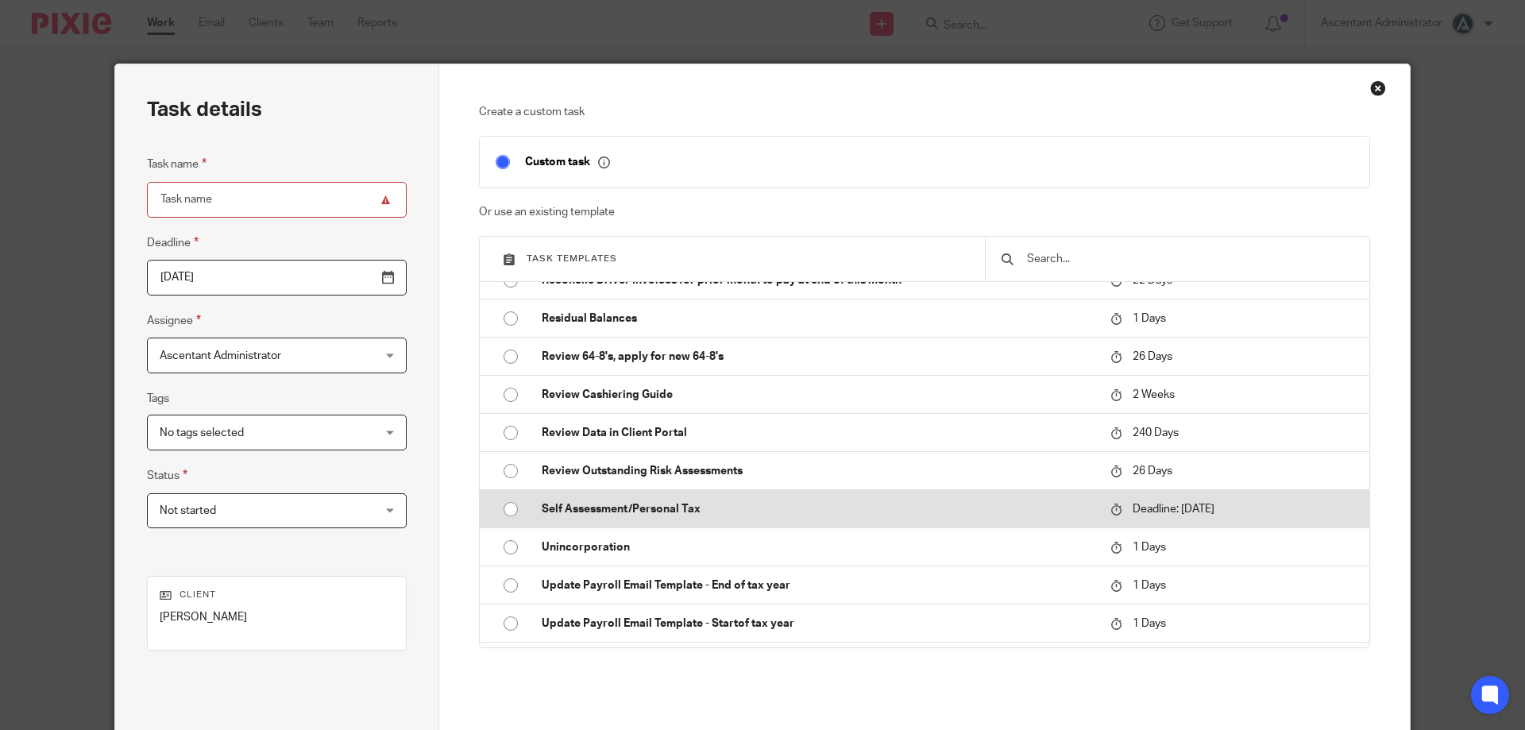
click at [769, 521] on td "Self Assessment/Personal Tax" at bounding box center [814, 509] width 577 height 38
type input "[DATE]"
type input "Self Assessment/Personal Tax"
checkbox input "false"
radio input "true"
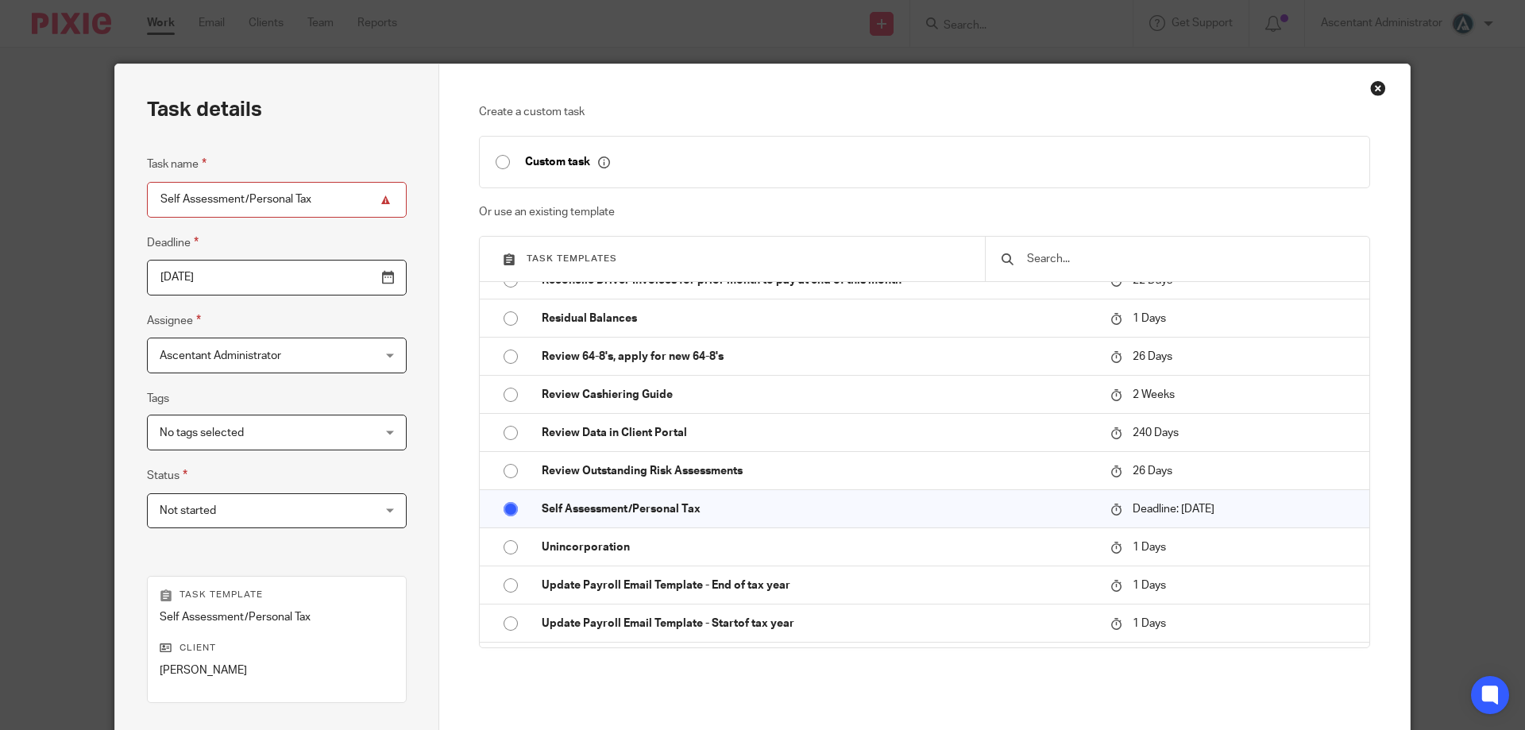
click at [351, 284] on input "[DATE]" at bounding box center [277, 278] width 260 height 36
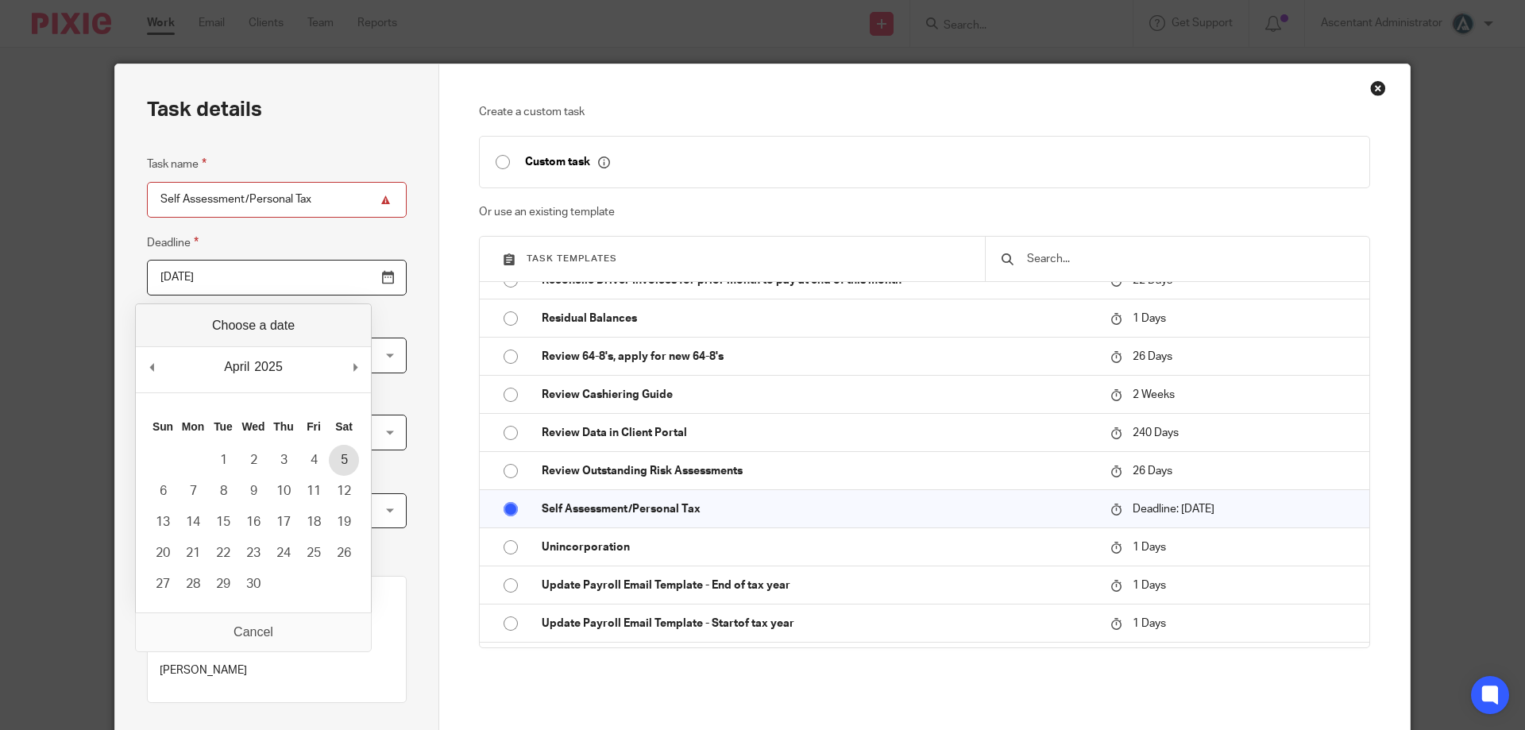
type input "2025-04-05"
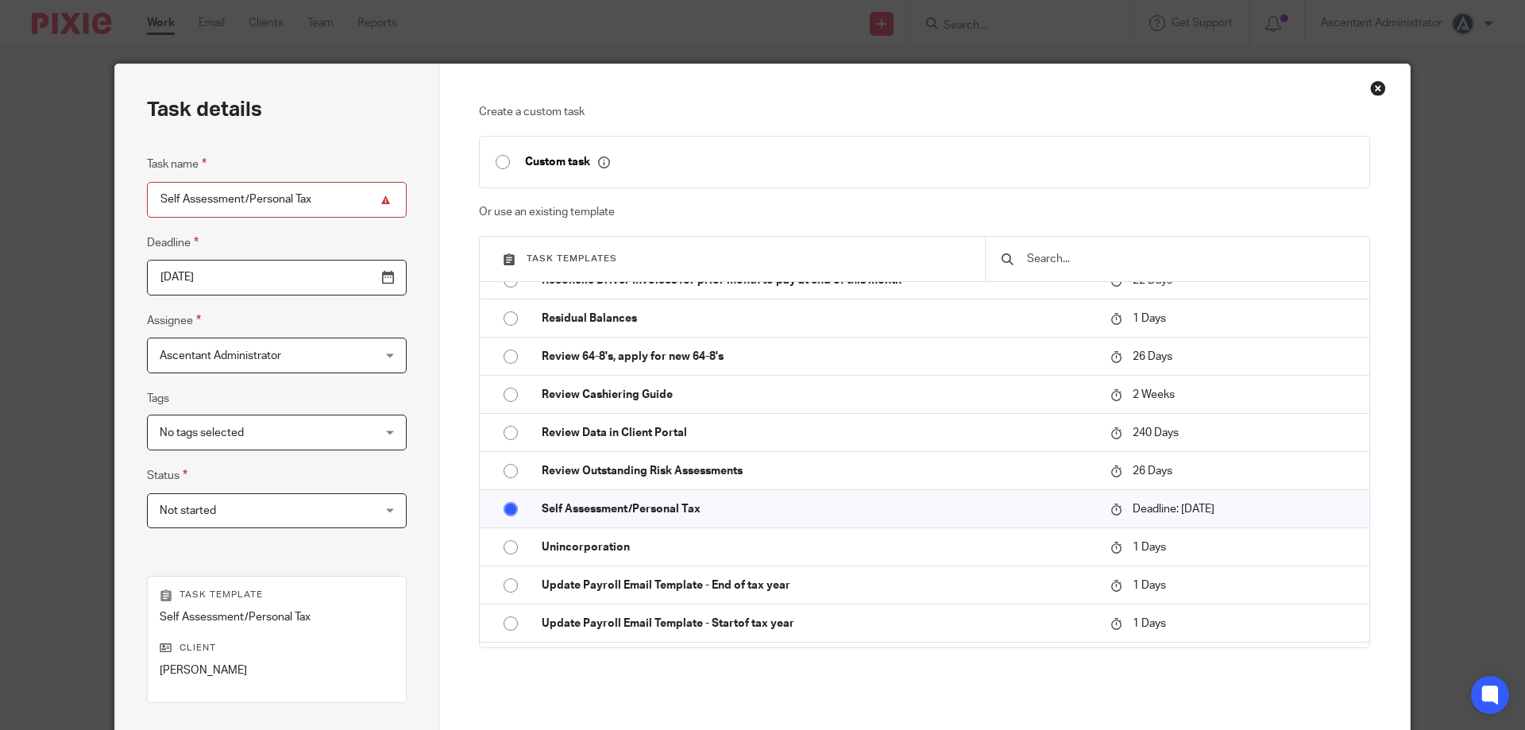
click at [317, 360] on span "Ascentant Administrator" at bounding box center [258, 354] width 197 height 33
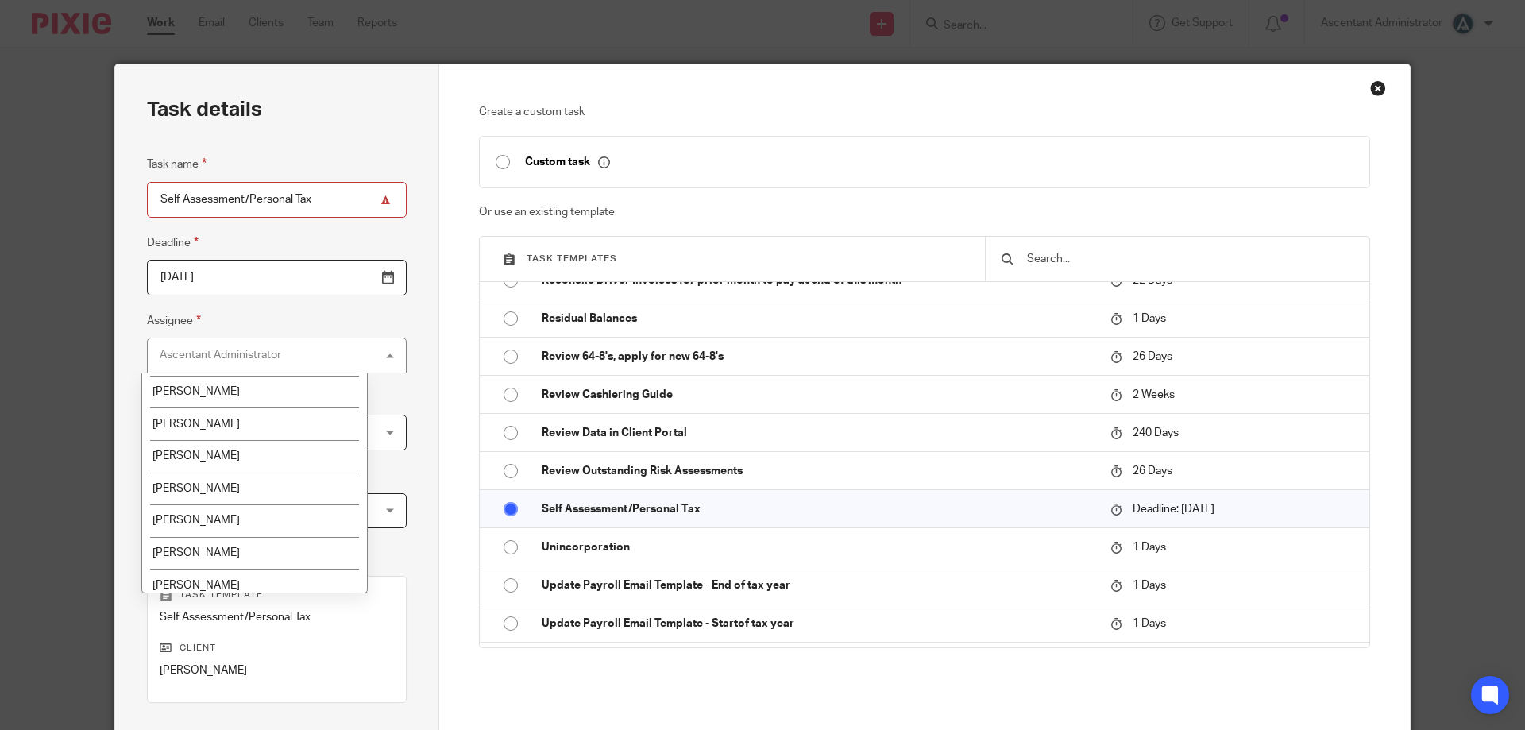
scroll to position [329, 0]
click at [293, 535] on li "[PERSON_NAME]" at bounding box center [254, 544] width 225 height 33
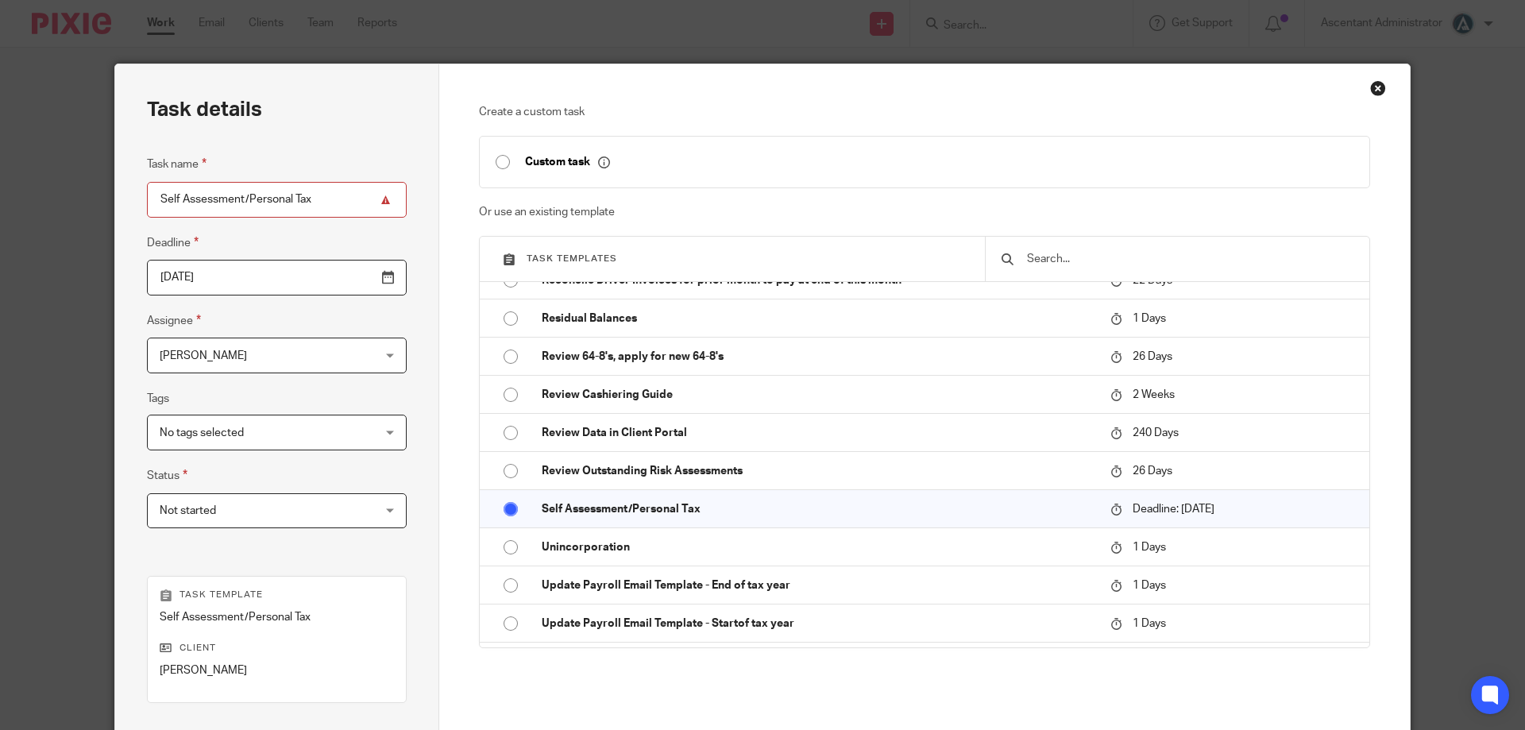
click at [314, 422] on span "No tags selected" at bounding box center [258, 431] width 197 height 33
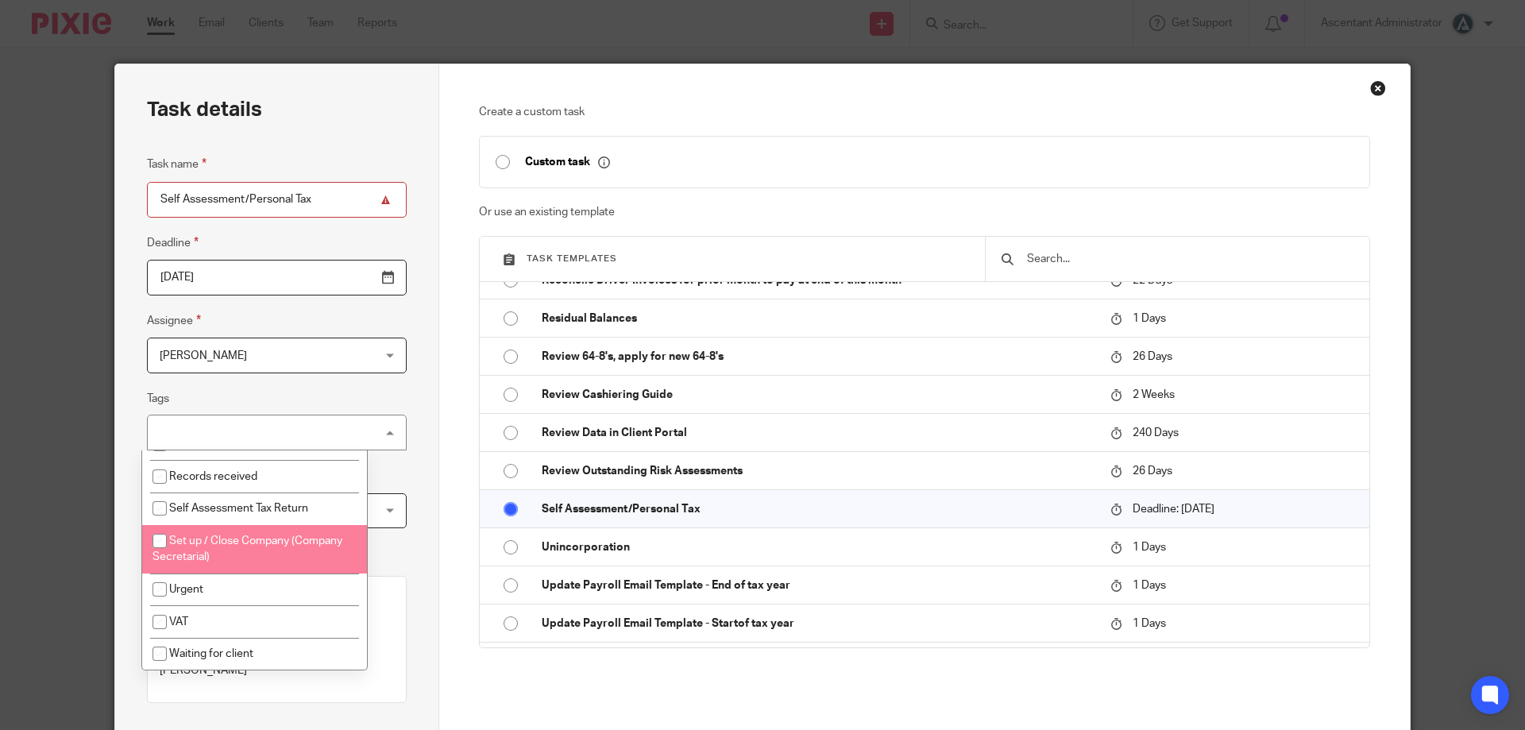
scroll to position [411, 0]
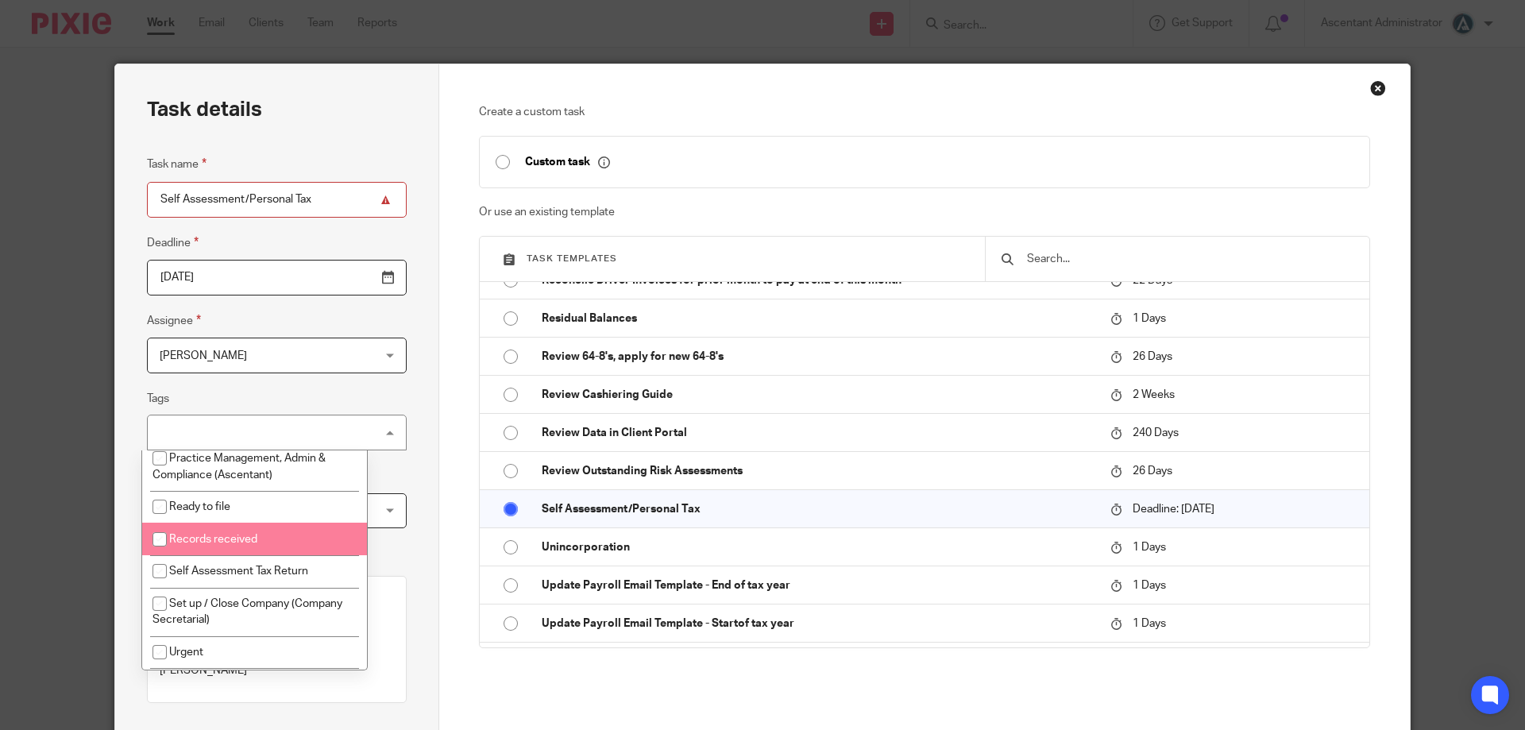
click at [295, 573] on li "Self Assessment Tax Return" at bounding box center [254, 571] width 225 height 33
checkbox input "true"
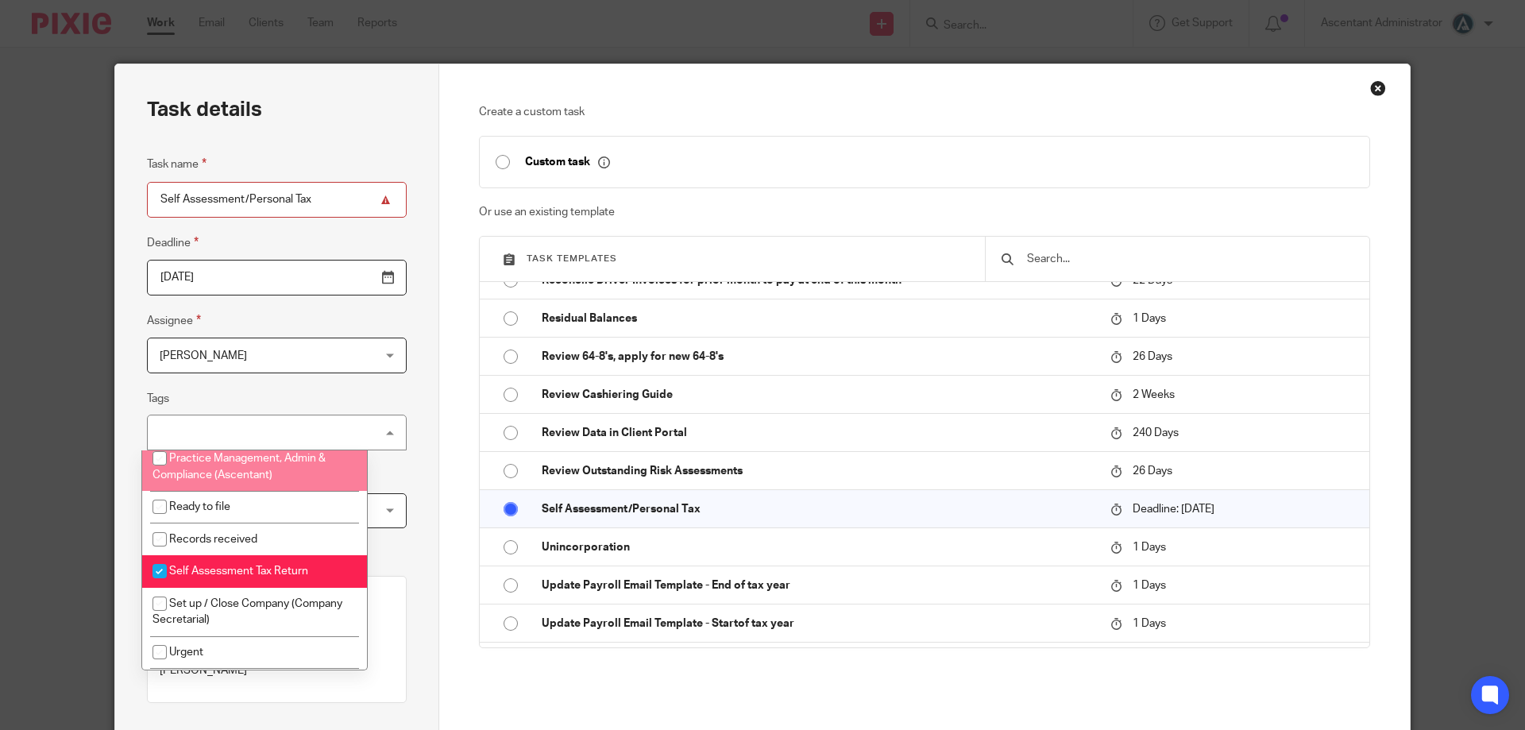
click at [410, 459] on div "Task details Task name Self Assessment/Personal Tax Deadline 2025-04-05 Assigne…" at bounding box center [277, 469] width 324 height 810
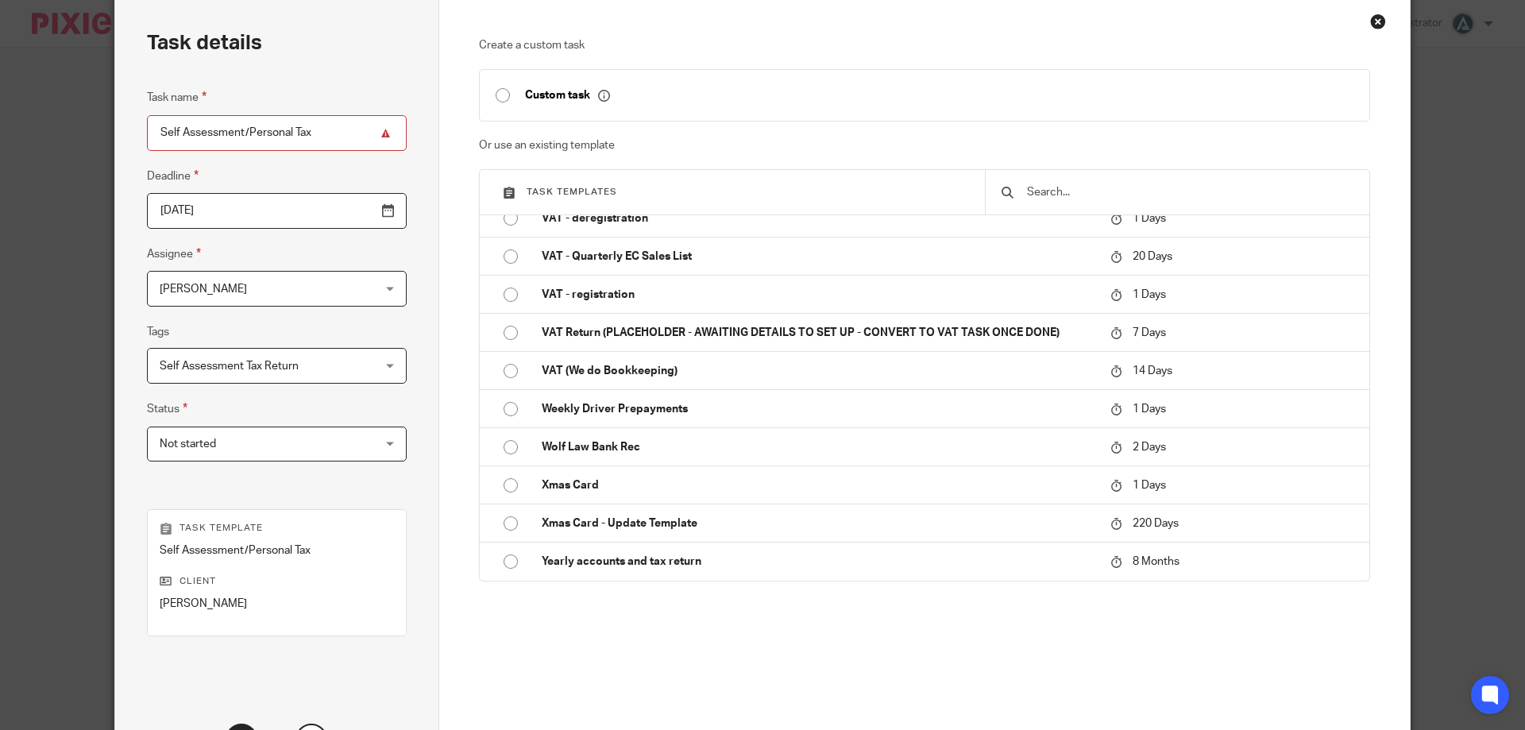
scroll to position [209, 0]
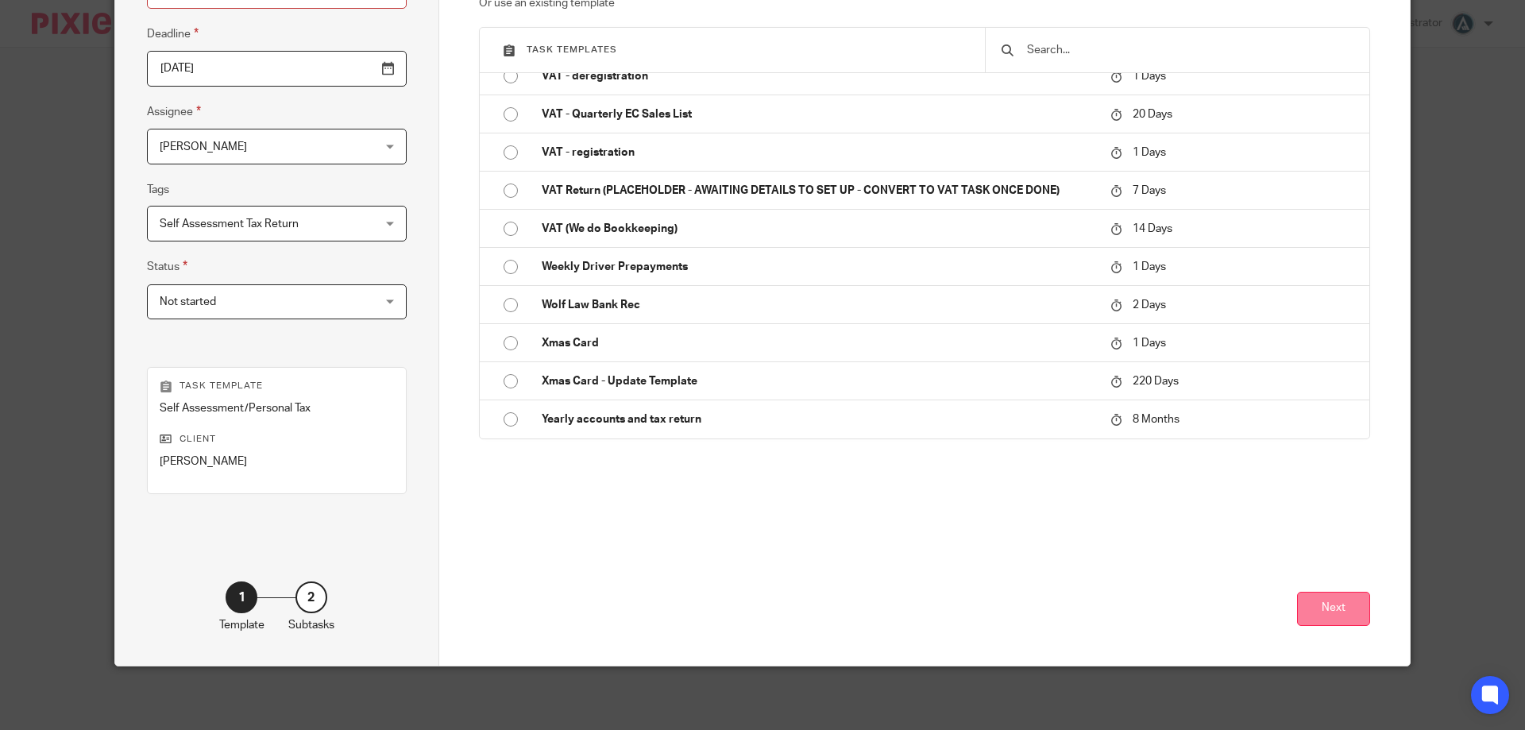
click at [1332, 603] on button "Next" at bounding box center [1333, 609] width 73 height 34
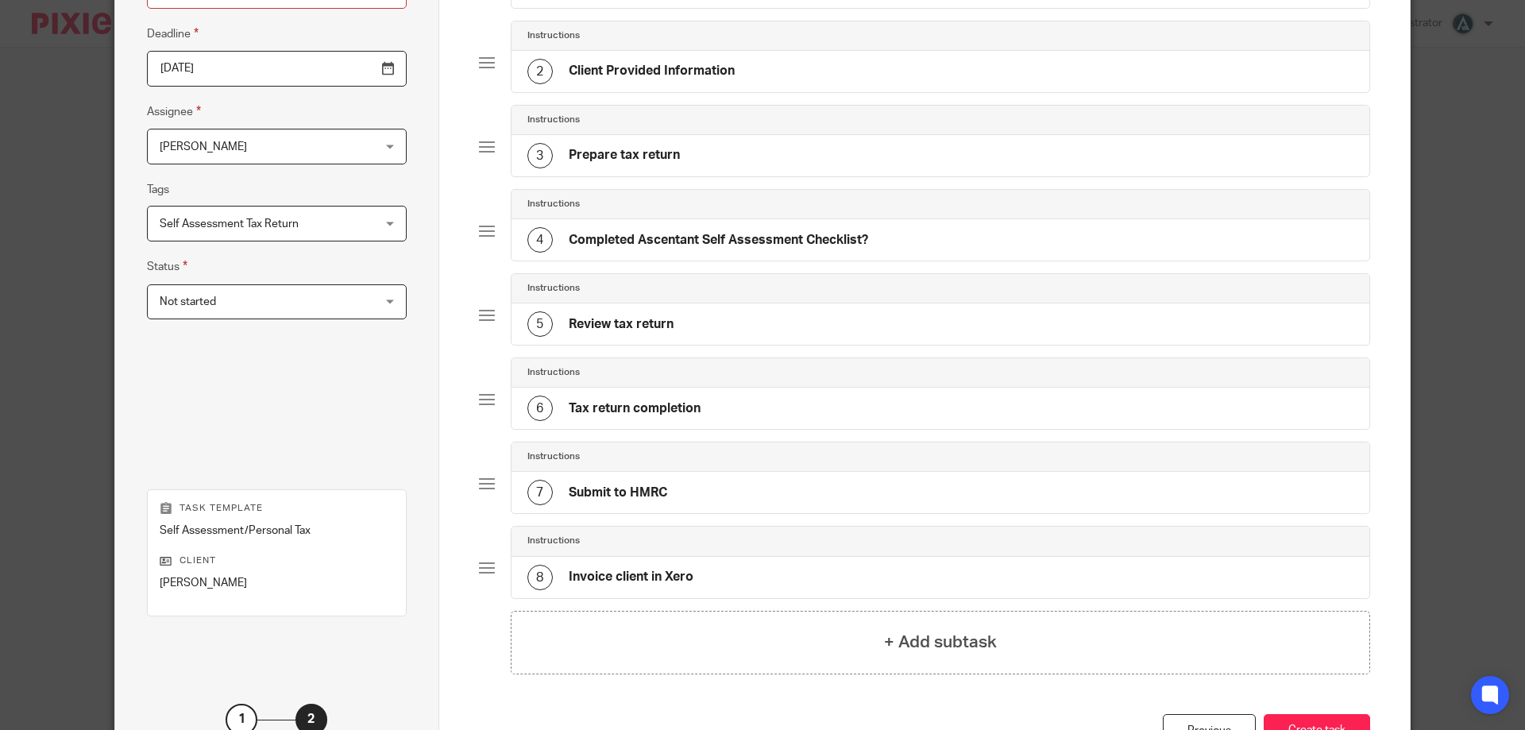
scroll to position [330, 0]
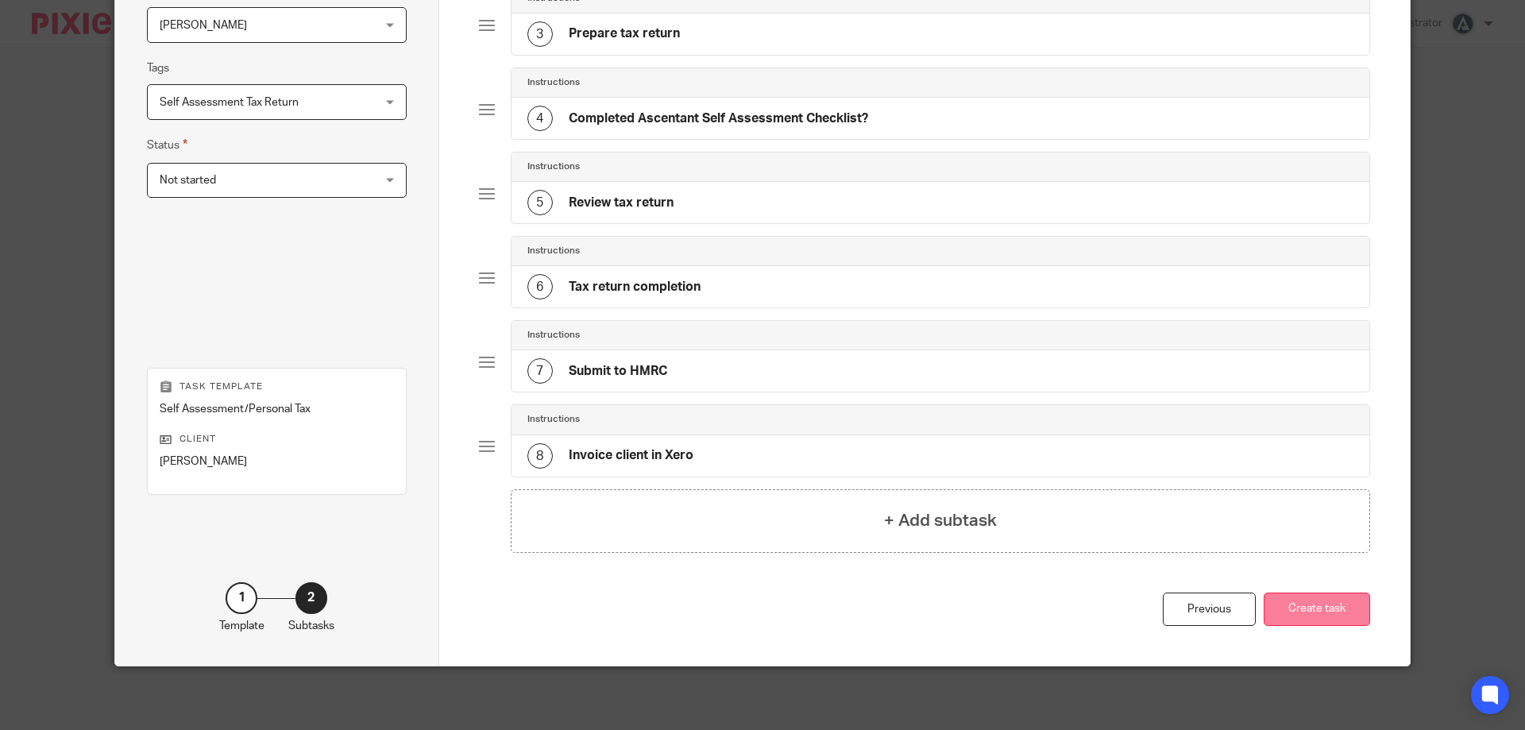
click at [1325, 612] on button "Create task" at bounding box center [1317, 609] width 106 height 34
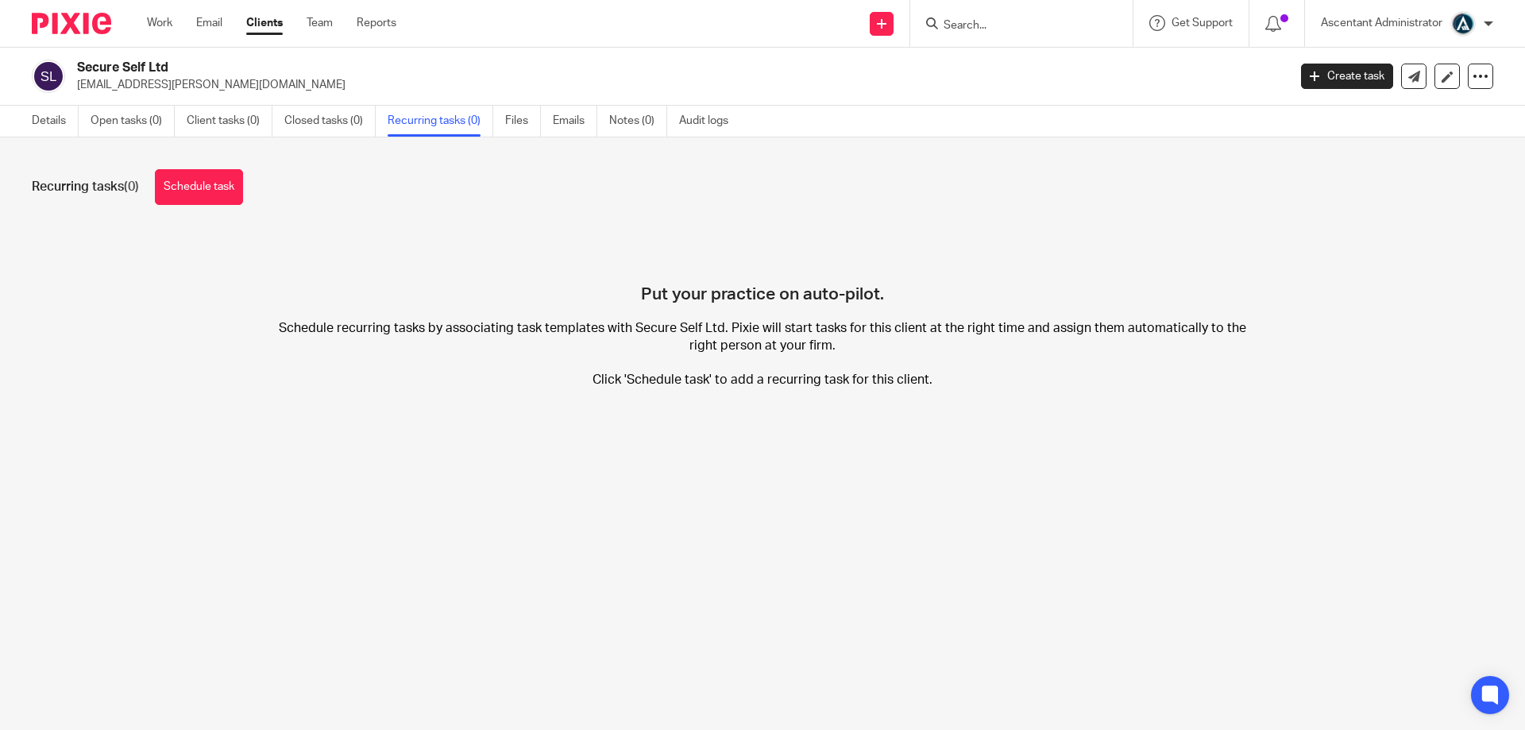
click at [231, 182] on link "Schedule task" at bounding box center [199, 187] width 88 height 36
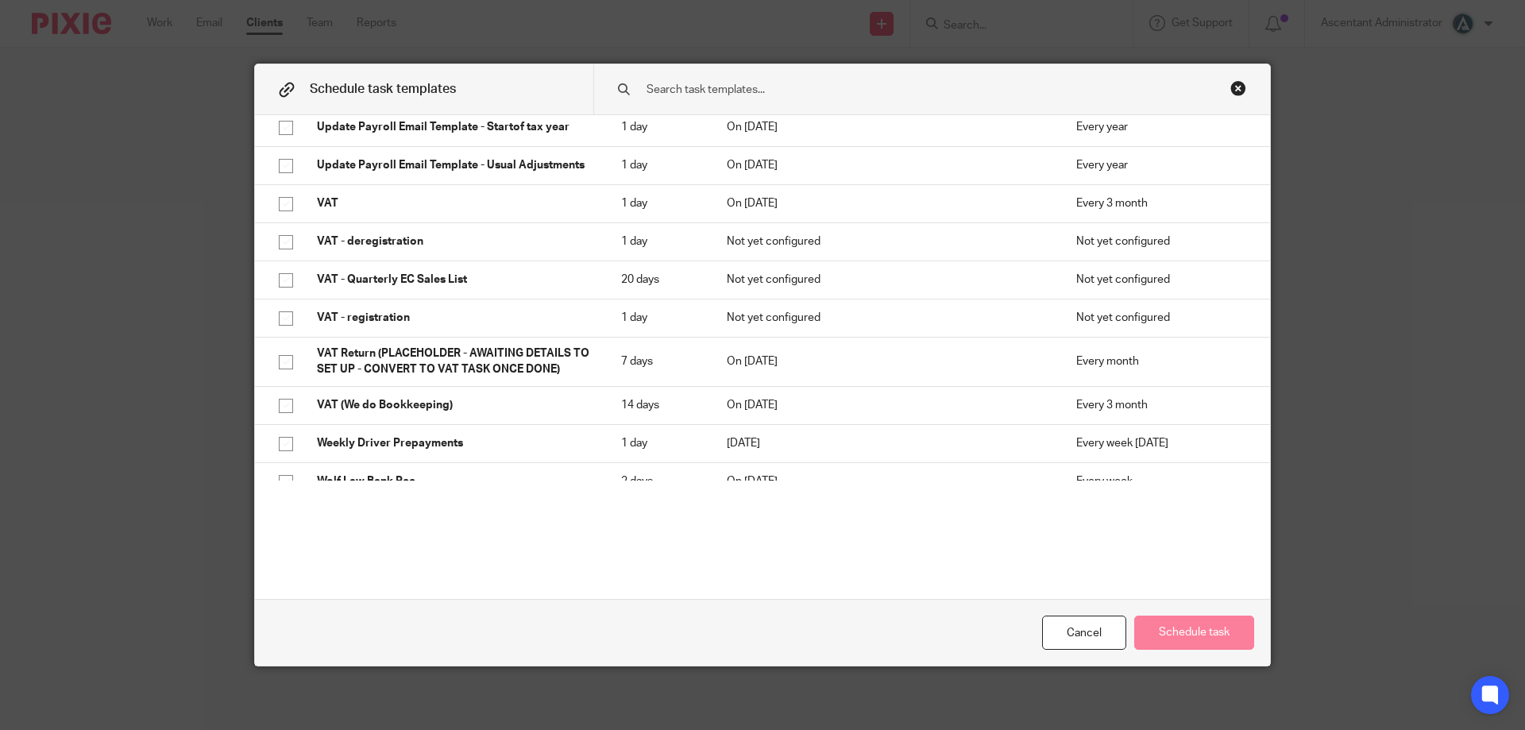
scroll to position [3063, 0]
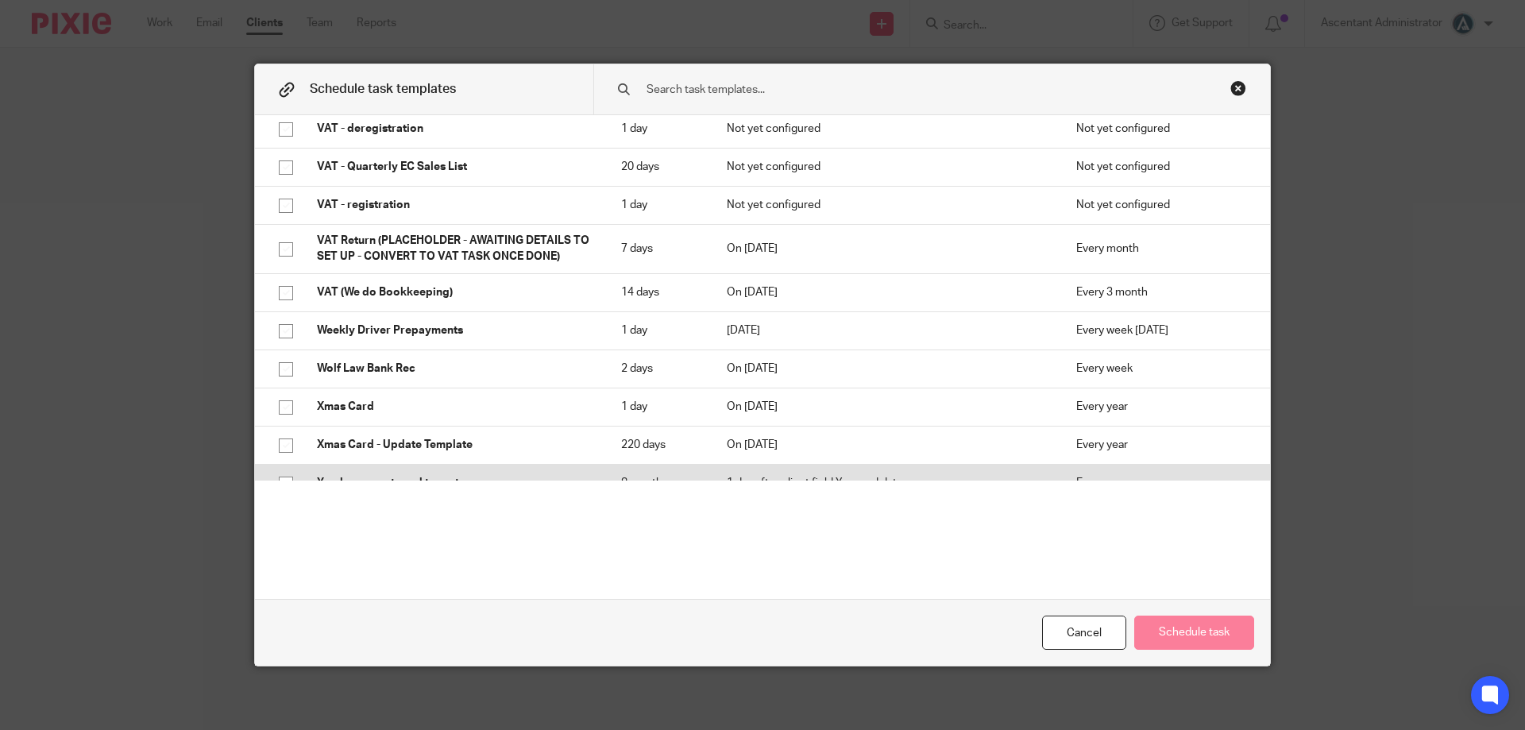
click at [412, 475] on p "Yearly accounts and tax return" at bounding box center [453, 483] width 272 height 16
checkbox input "true"
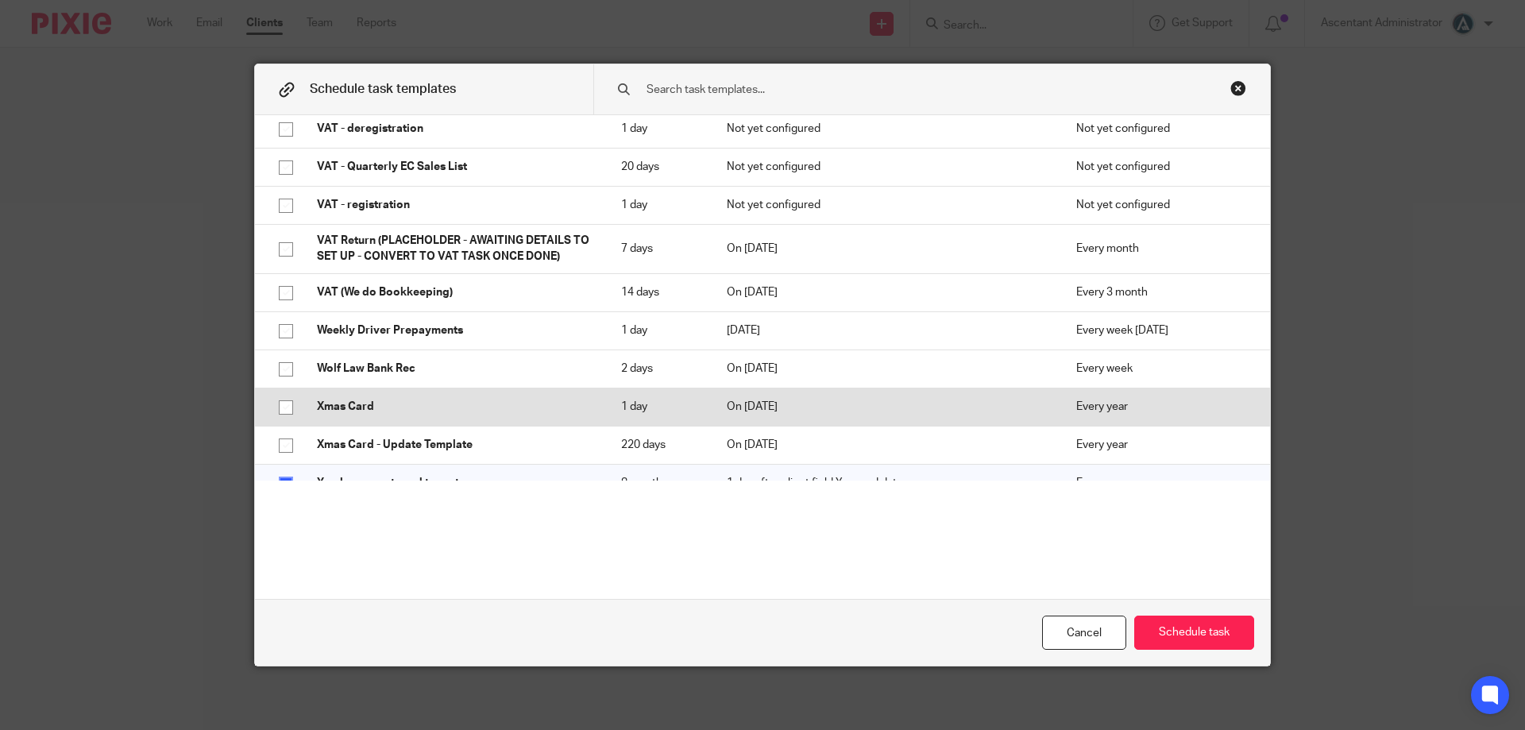
click at [397, 399] on p "Xmas Card" at bounding box center [453, 407] width 272 height 16
checkbox input "true"
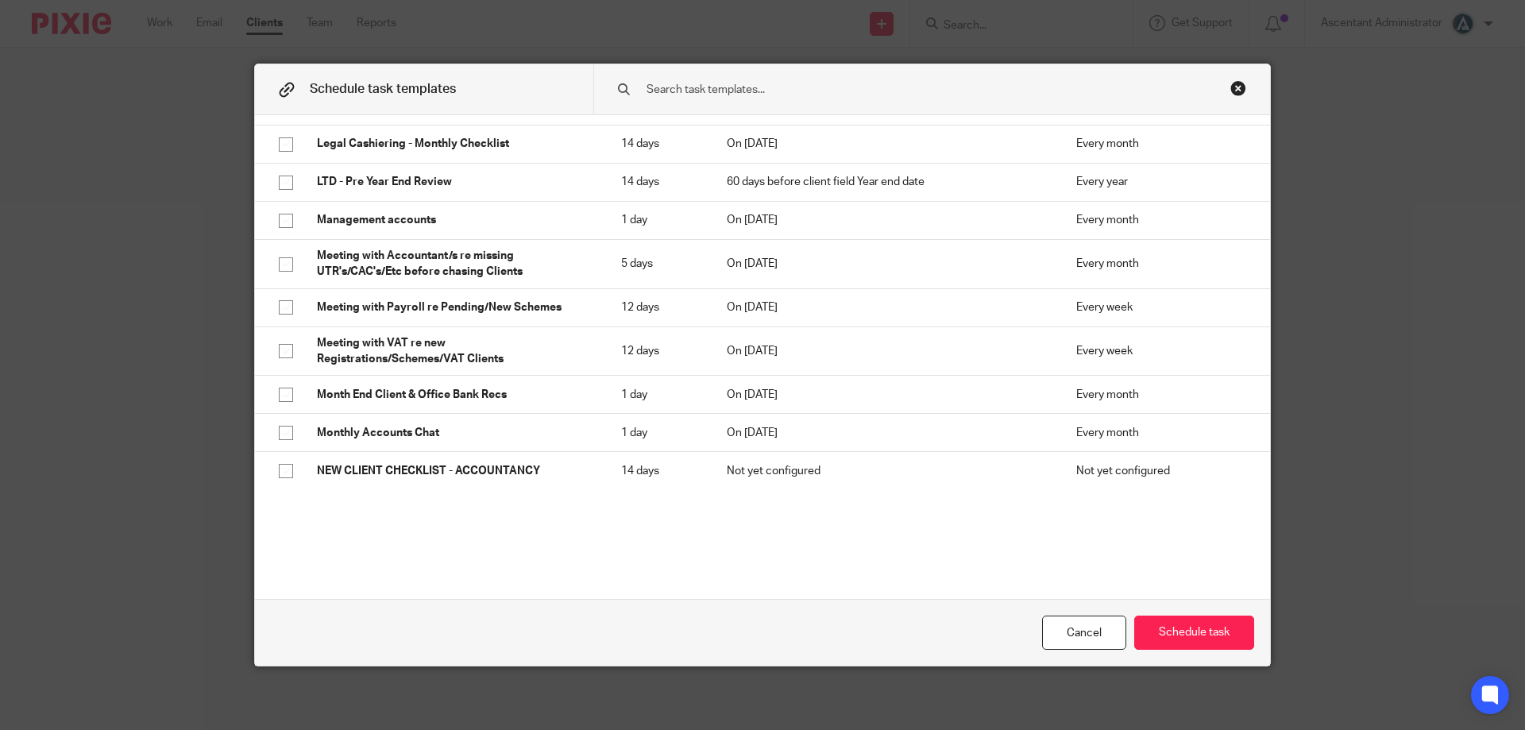
scroll to position [1554, 0]
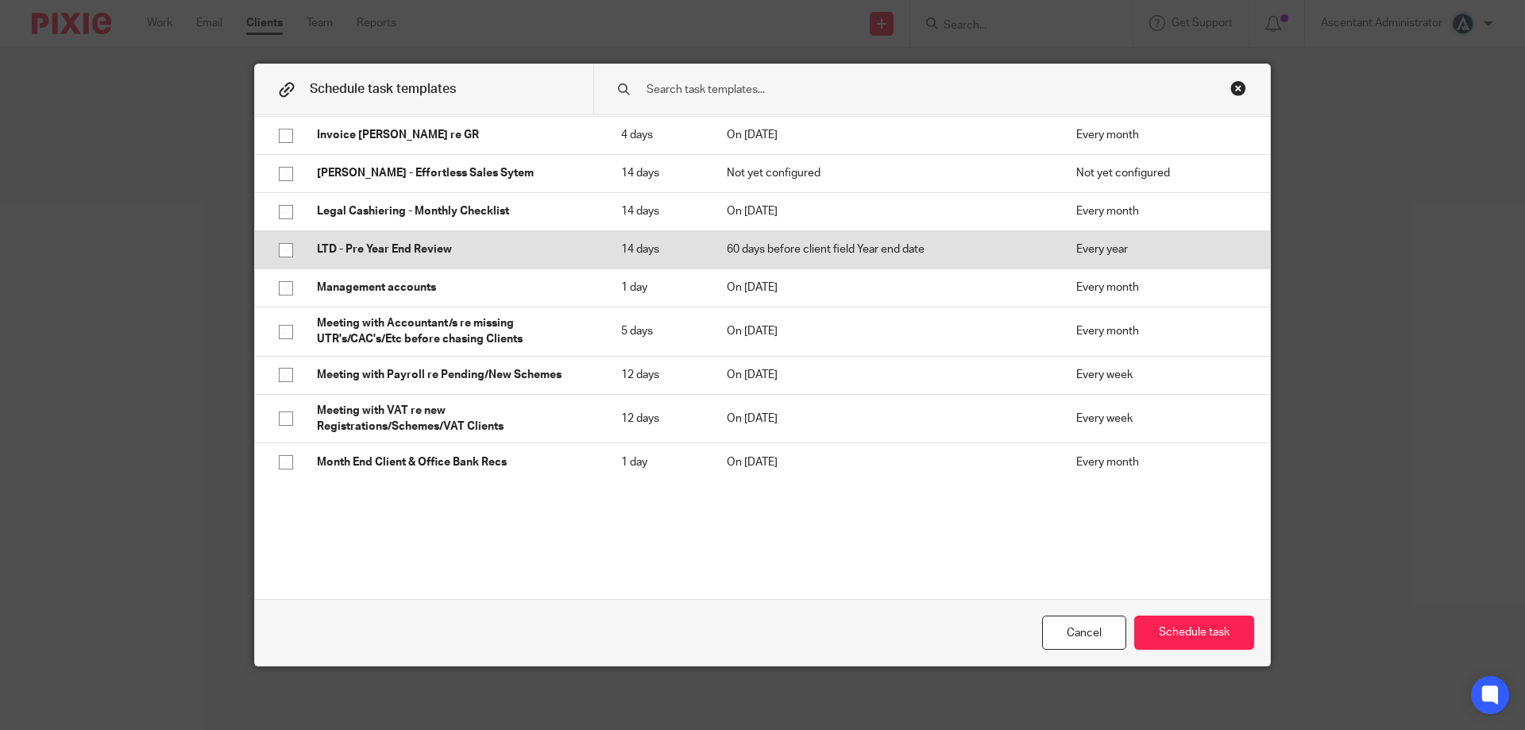
click at [477, 249] on td "LTD - Pre Year End Review" at bounding box center [453, 250] width 304 height 38
checkbox input "true"
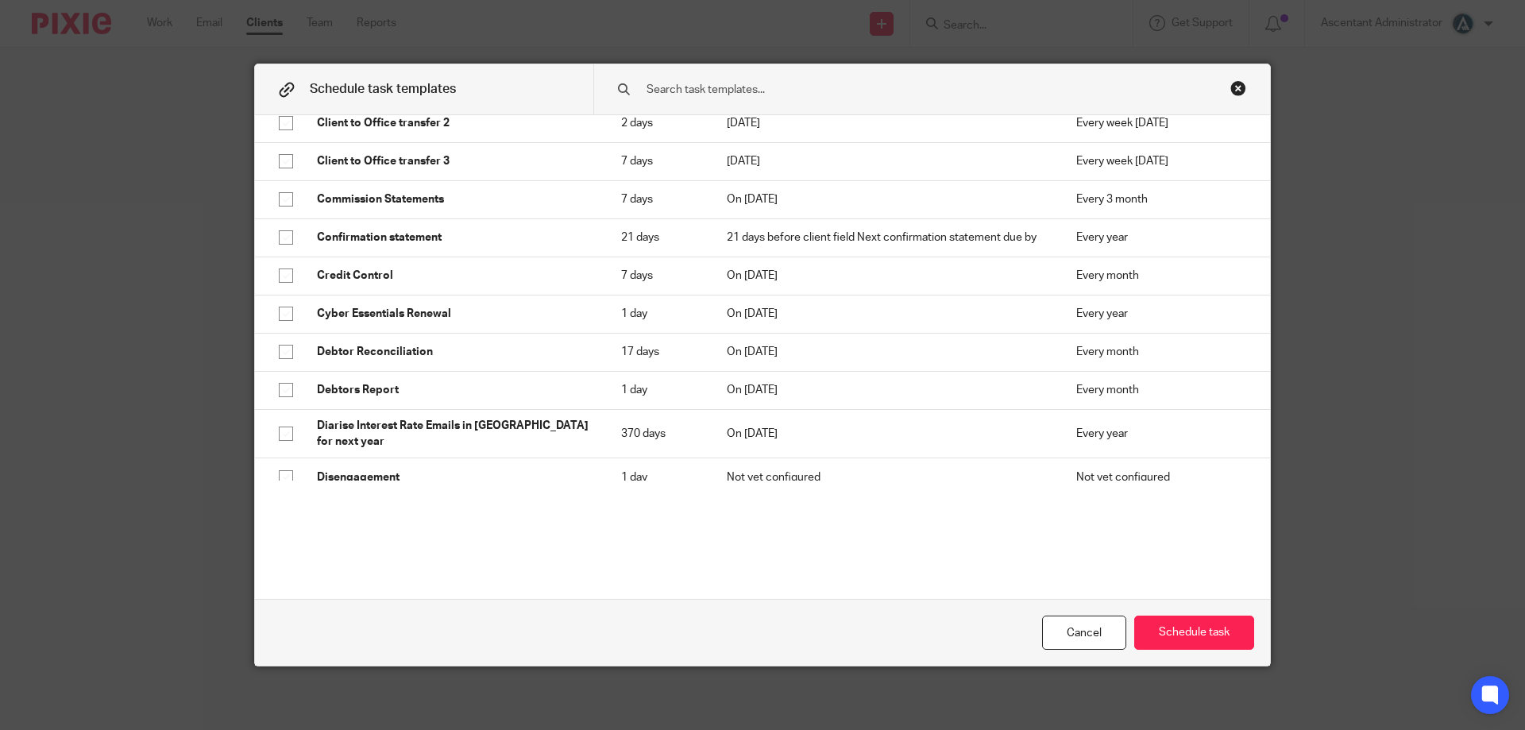
scroll to position [726, 0]
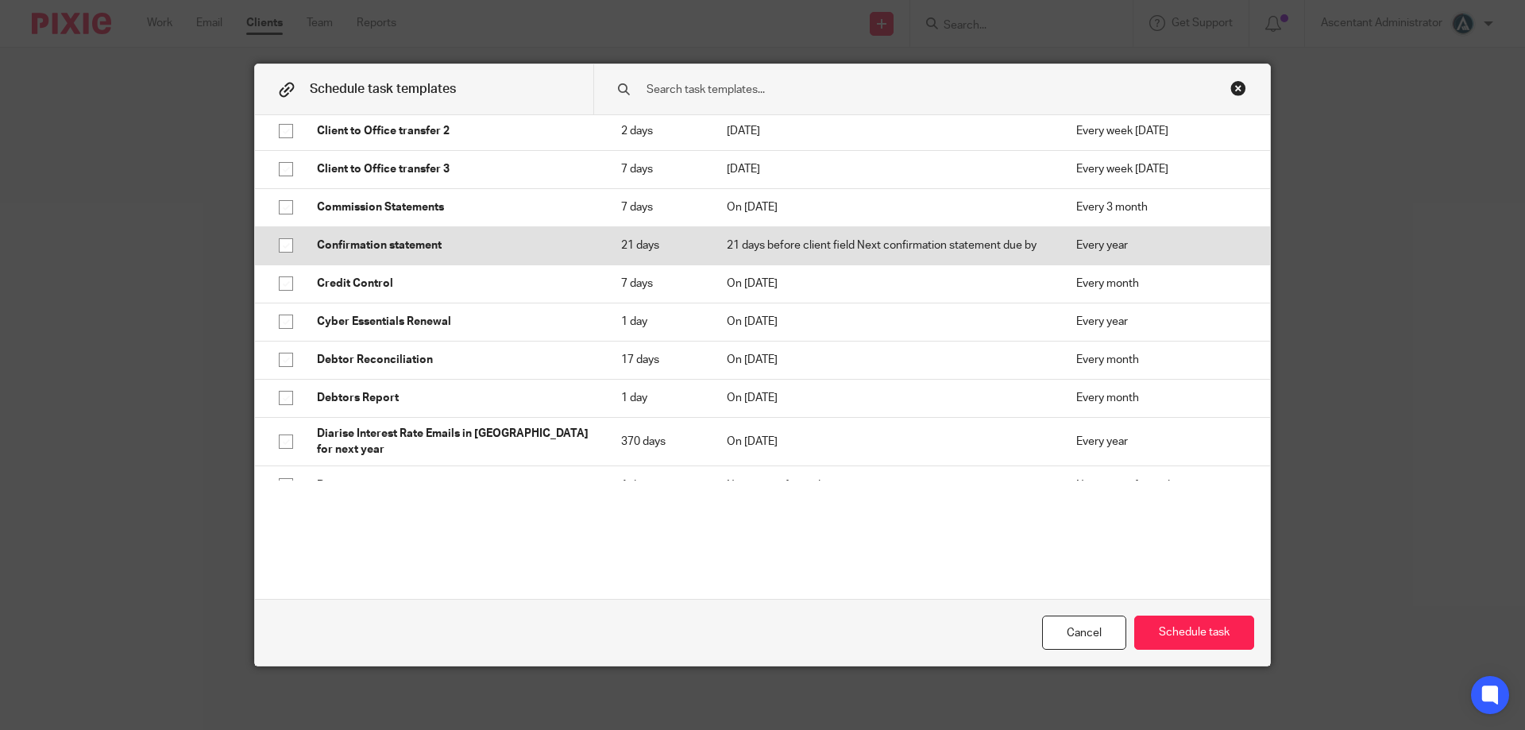
click at [570, 238] on p "Confirmation statement" at bounding box center [453, 245] width 272 height 16
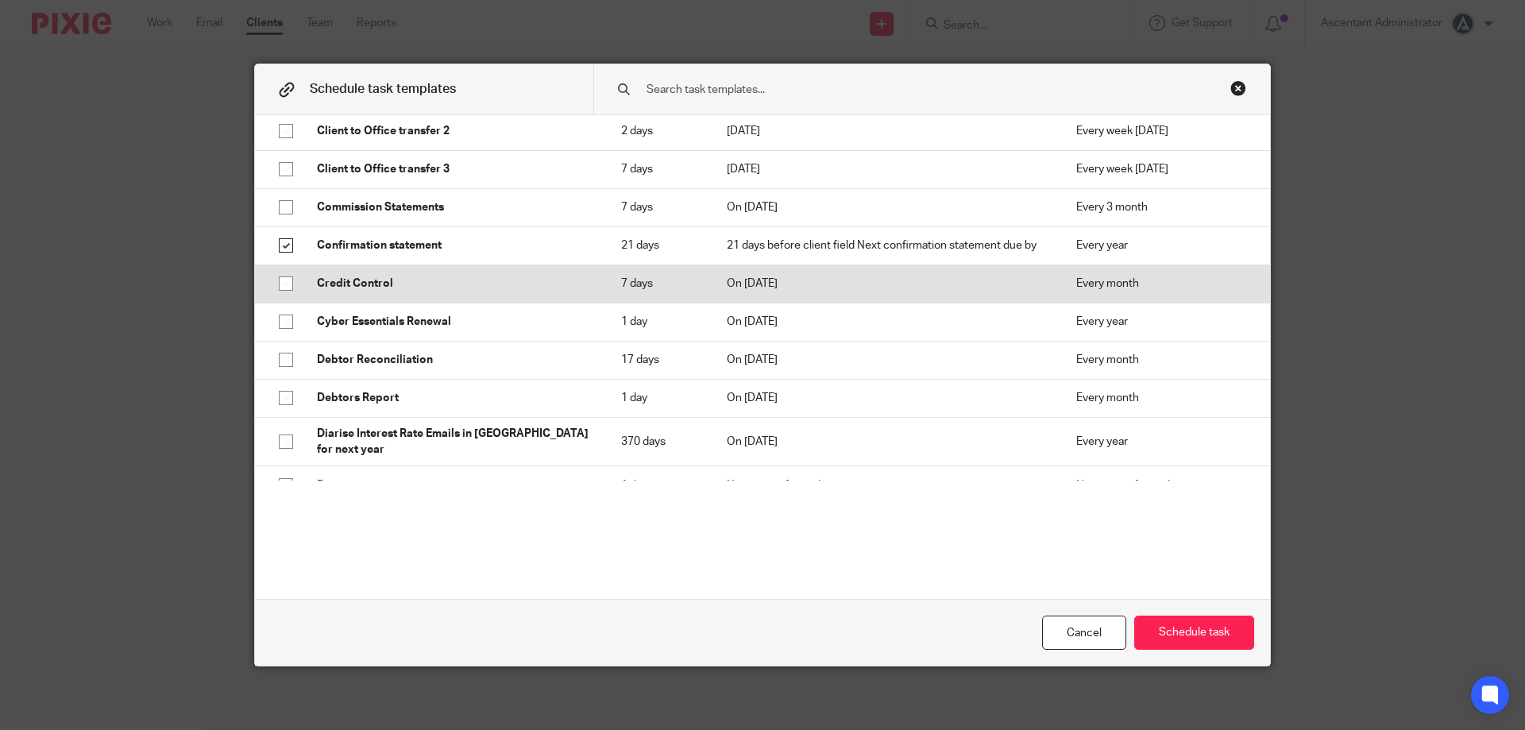
checkbox input "true"
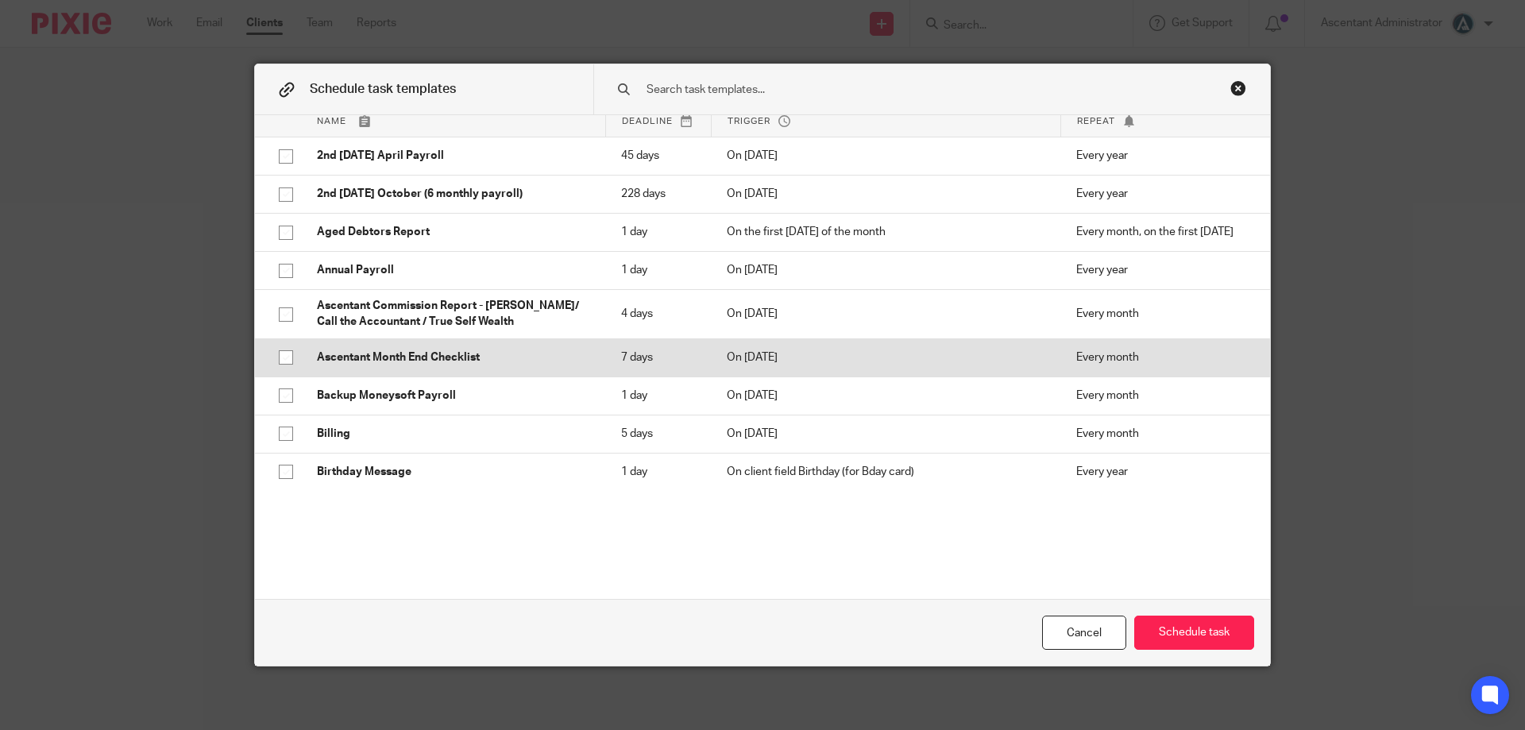
scroll to position [0, 0]
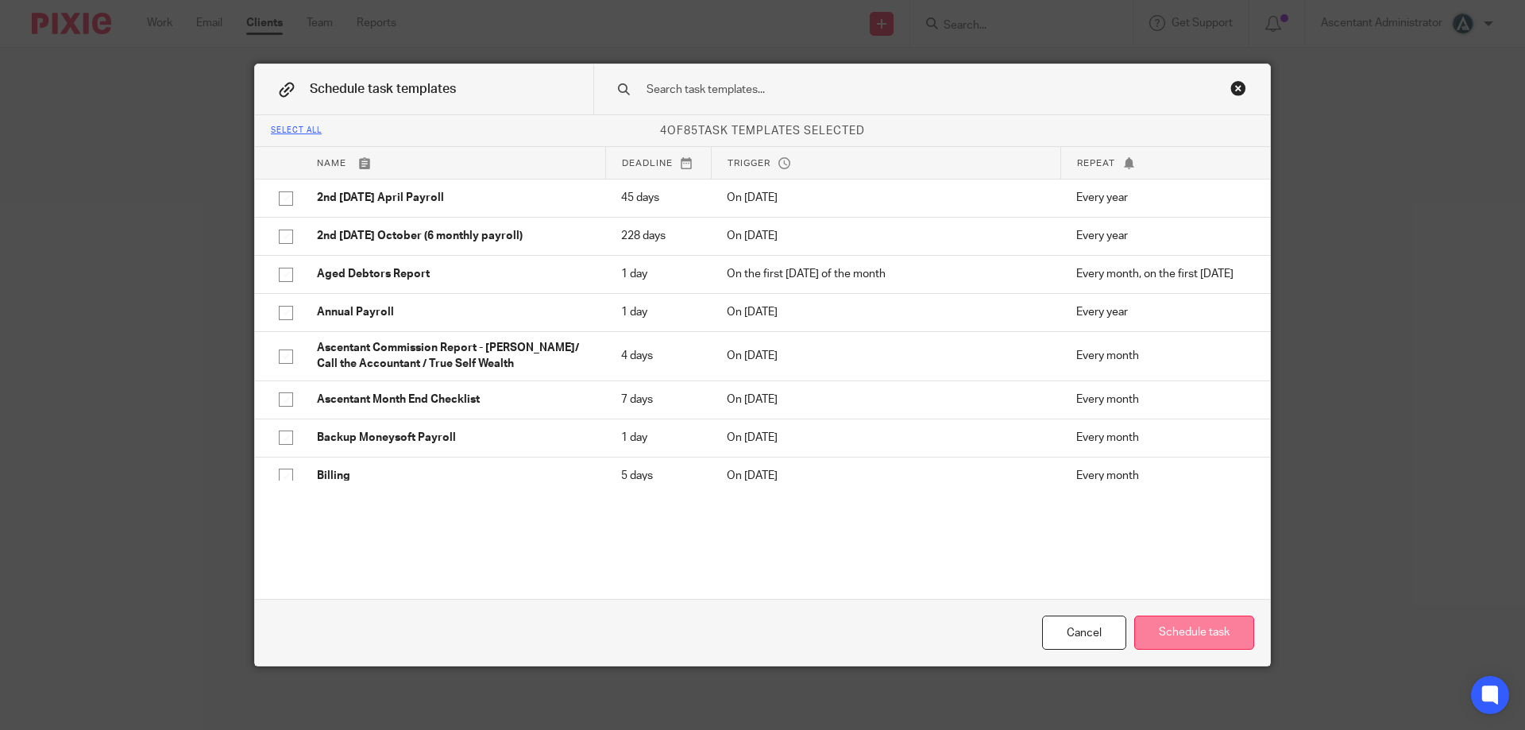
click at [1190, 620] on button "Schedule task" at bounding box center [1194, 632] width 120 height 34
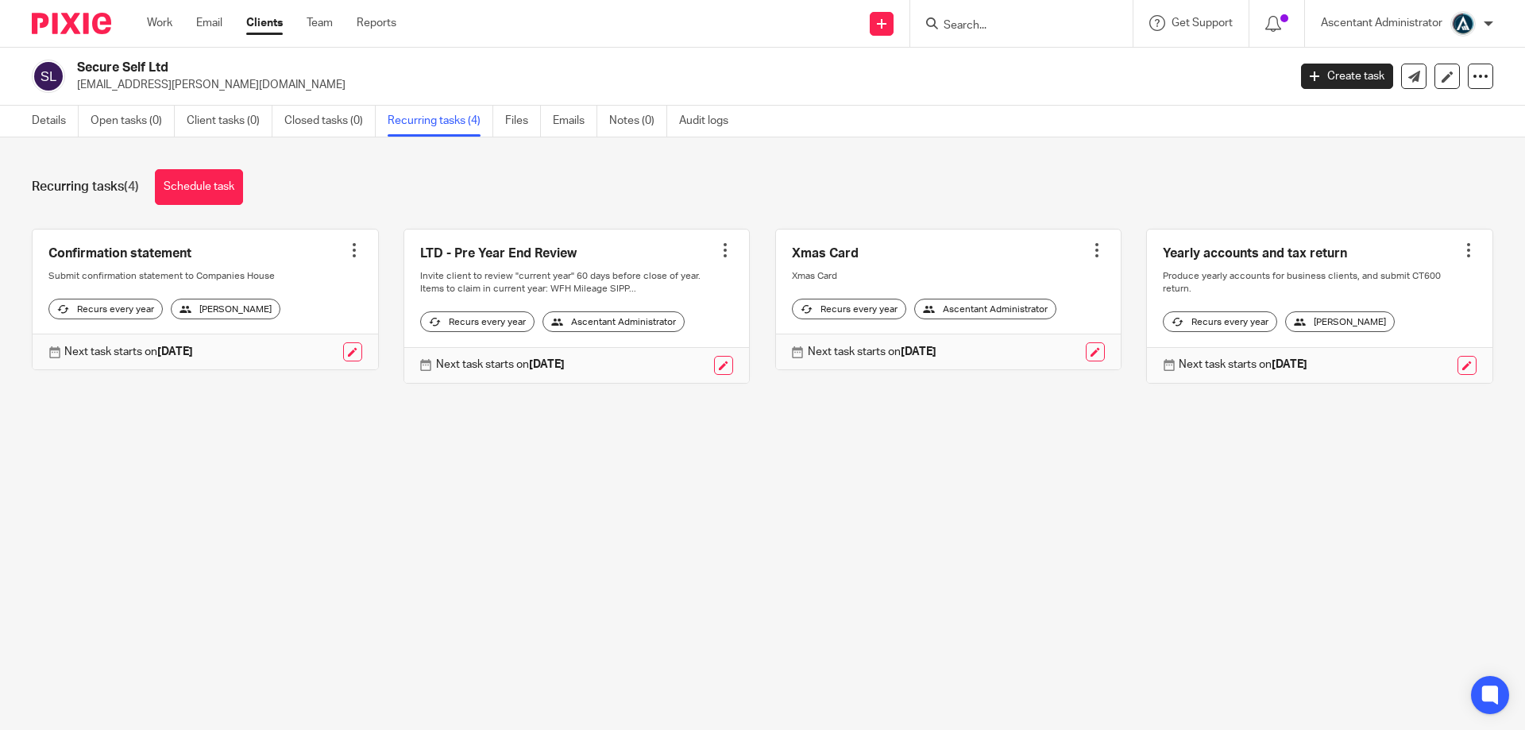
click at [951, 29] on input "Search" at bounding box center [1013, 26] width 143 height 14
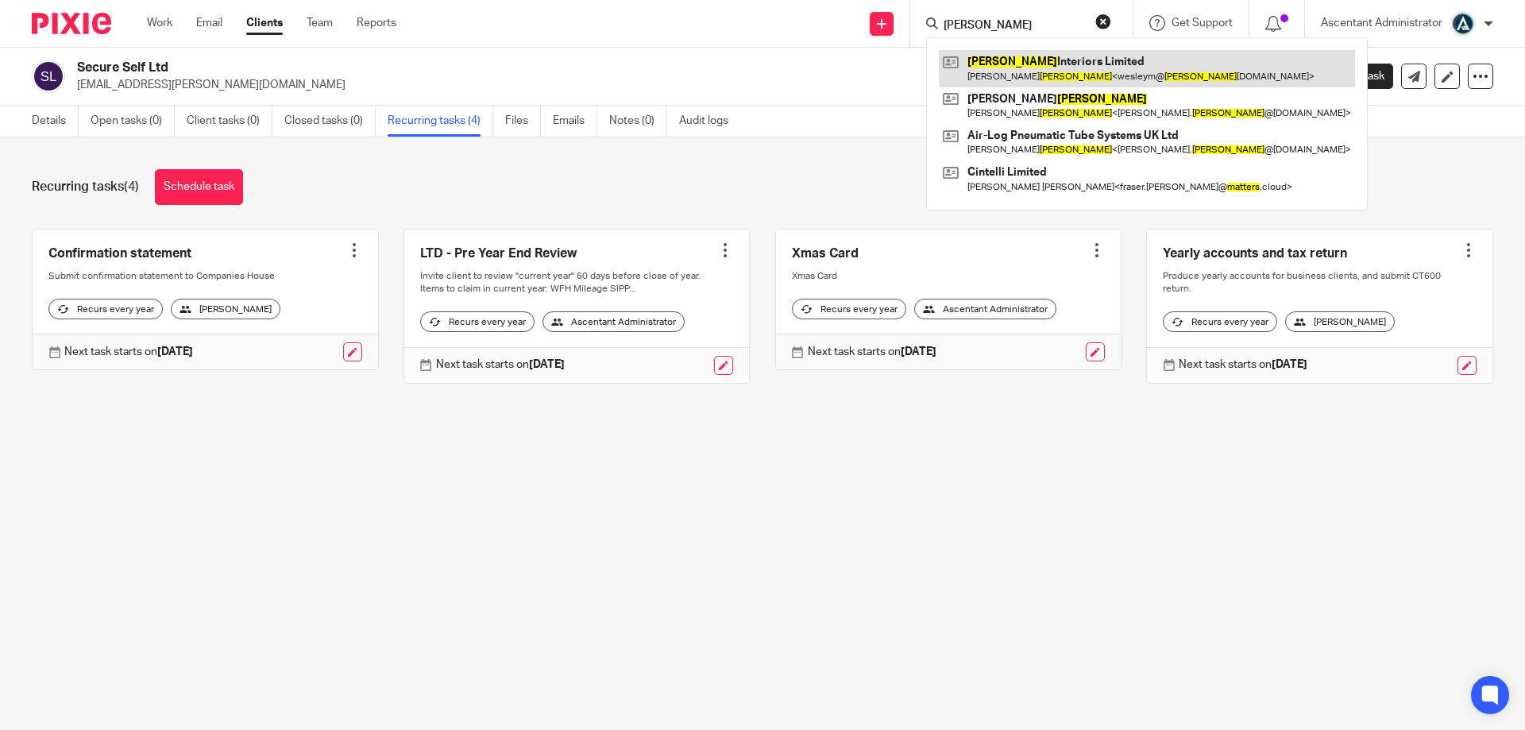
type input "[PERSON_NAME]"
click at [1048, 59] on link at bounding box center [1147, 68] width 416 height 37
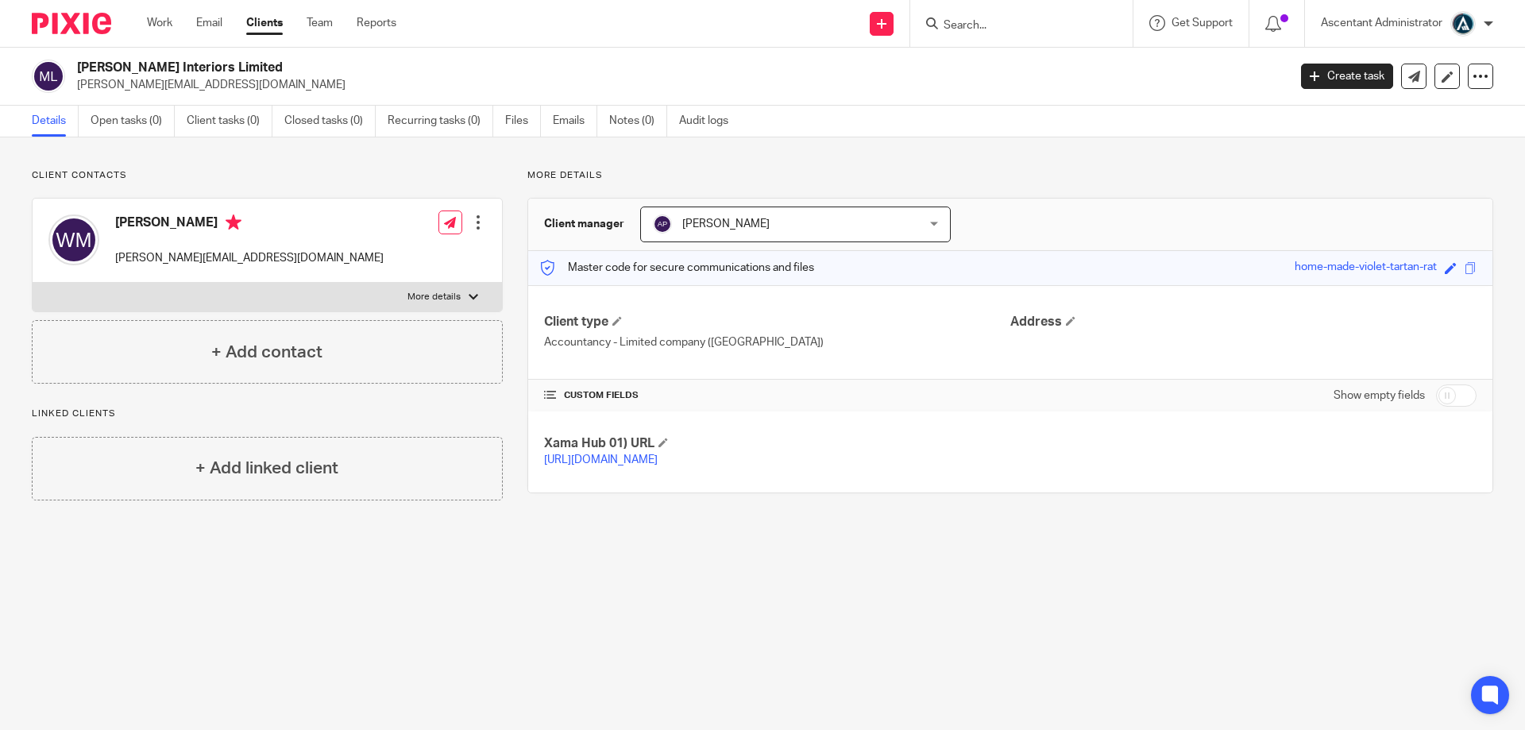
click at [196, 67] on h2 "[PERSON_NAME] Interiors Limited" at bounding box center [557, 68] width 960 height 17
click at [197, 67] on h2 "[PERSON_NAME] Interiors Limited" at bounding box center [557, 68] width 960 height 17
copy div "[PERSON_NAME] Interiors Limited"
click at [346, 84] on p "[PERSON_NAME][EMAIL_ADDRESS][DOMAIN_NAME]" at bounding box center [677, 85] width 1200 height 16
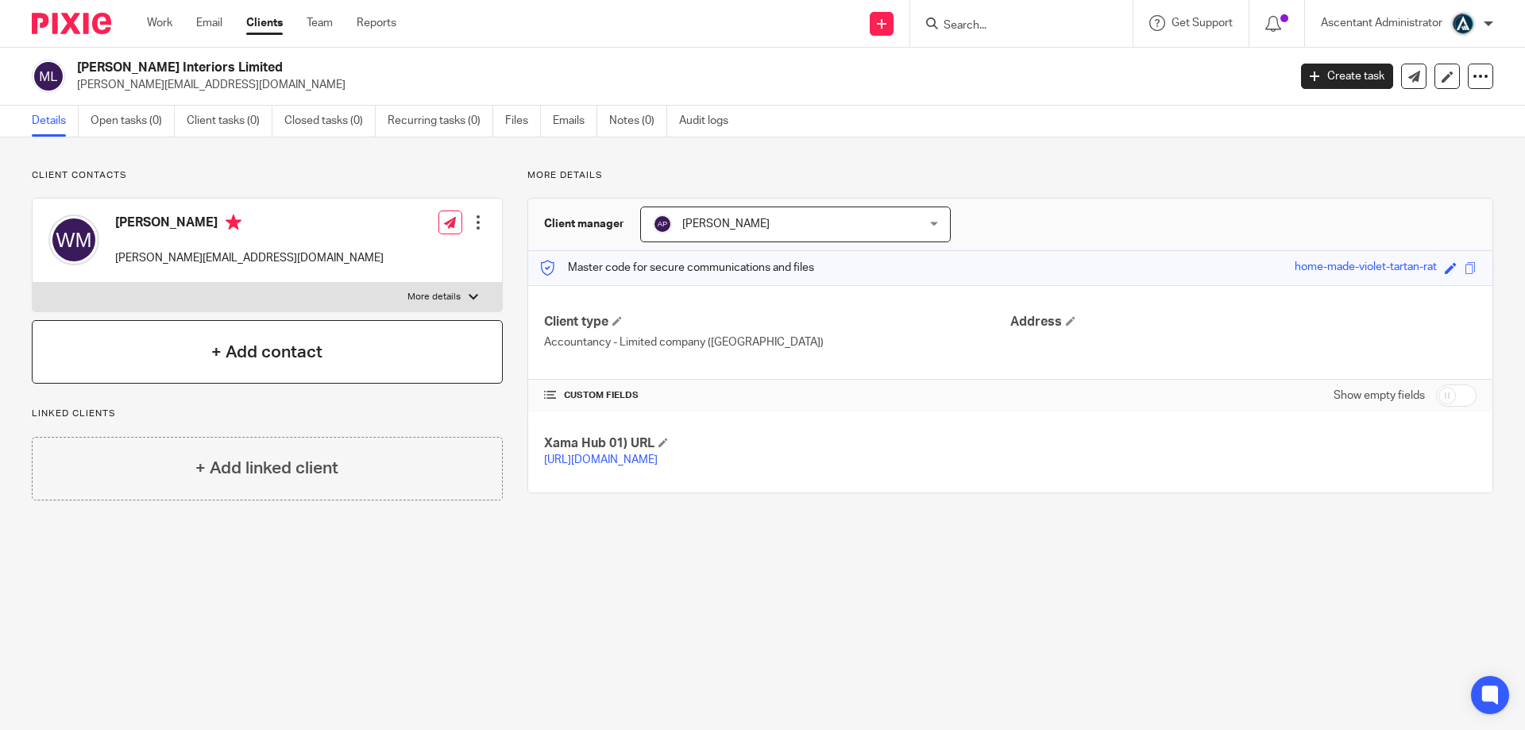
click at [260, 355] on h4 "+ Add contact" at bounding box center [266, 352] width 111 height 25
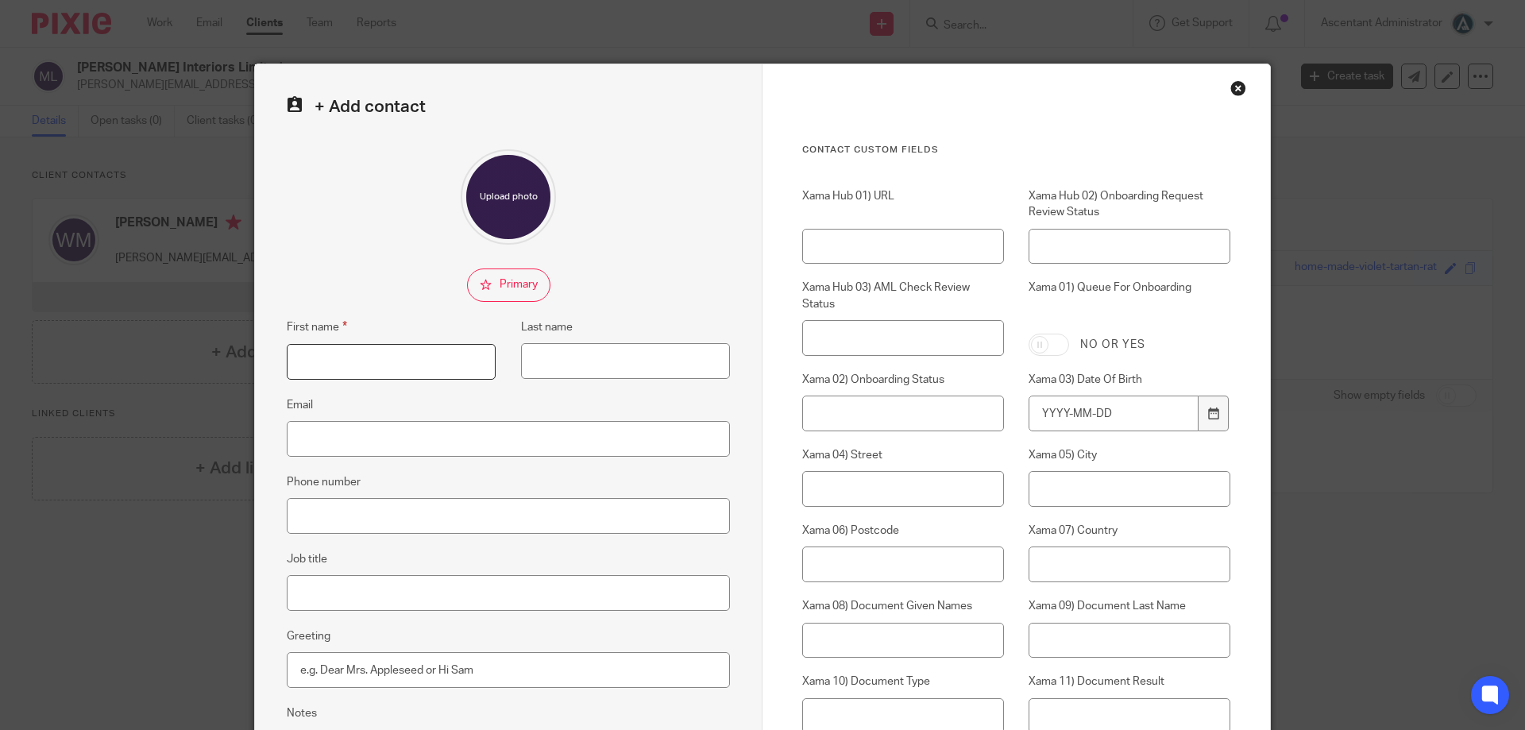
click at [361, 354] on input "First name" at bounding box center [391, 362] width 209 height 36
type input "Dean"
type input "Matthews"
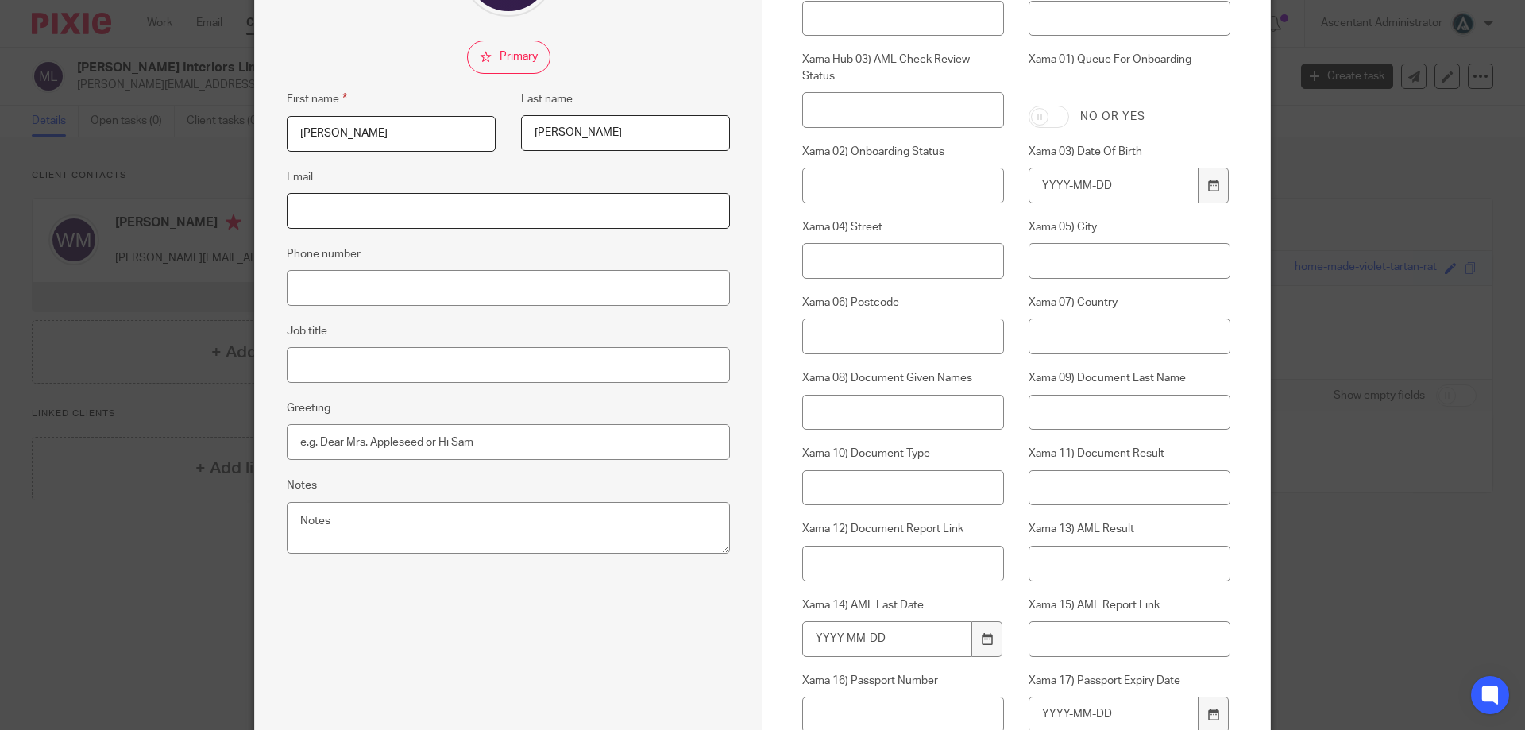
scroll to position [238, 0]
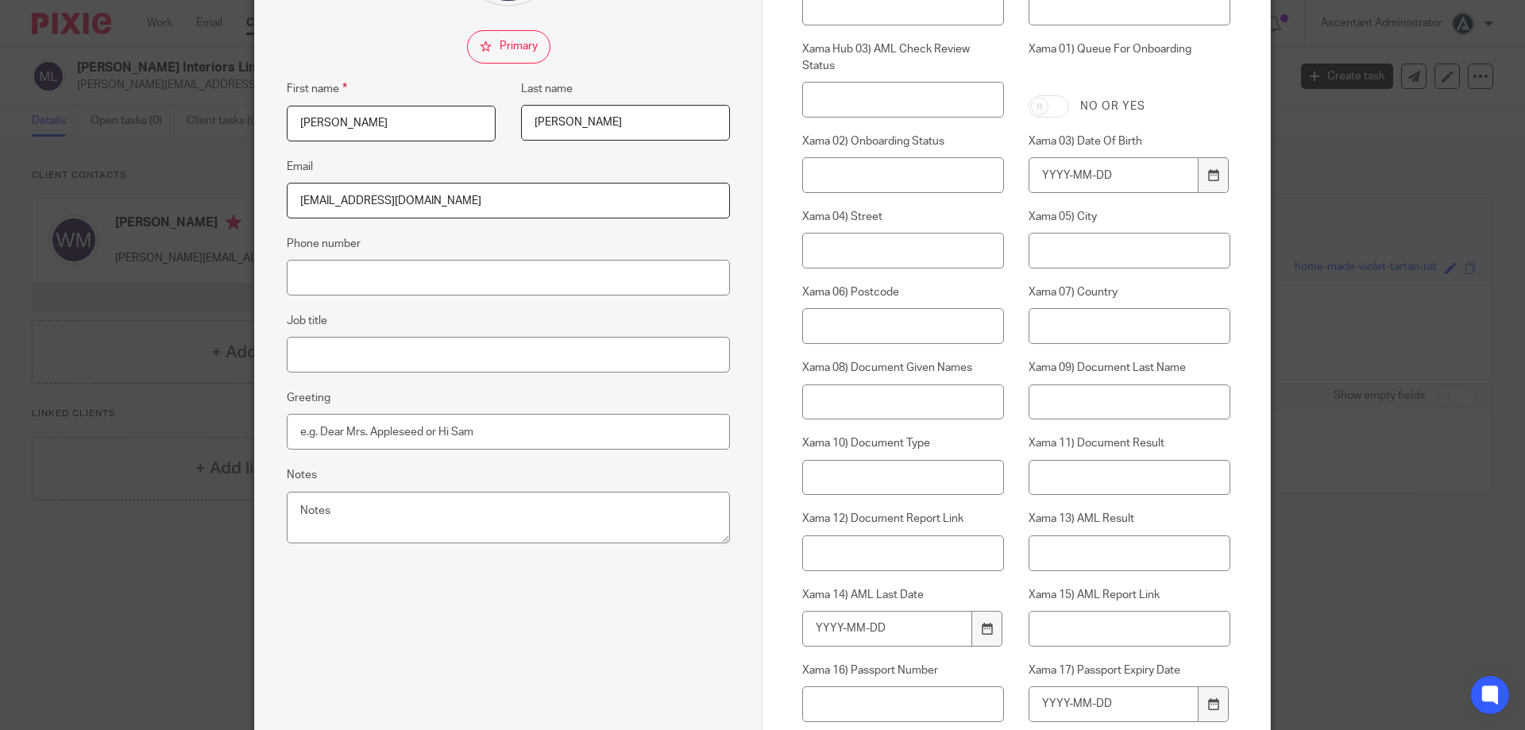
type input "Deanm@matthewsinteriors.co.uk"
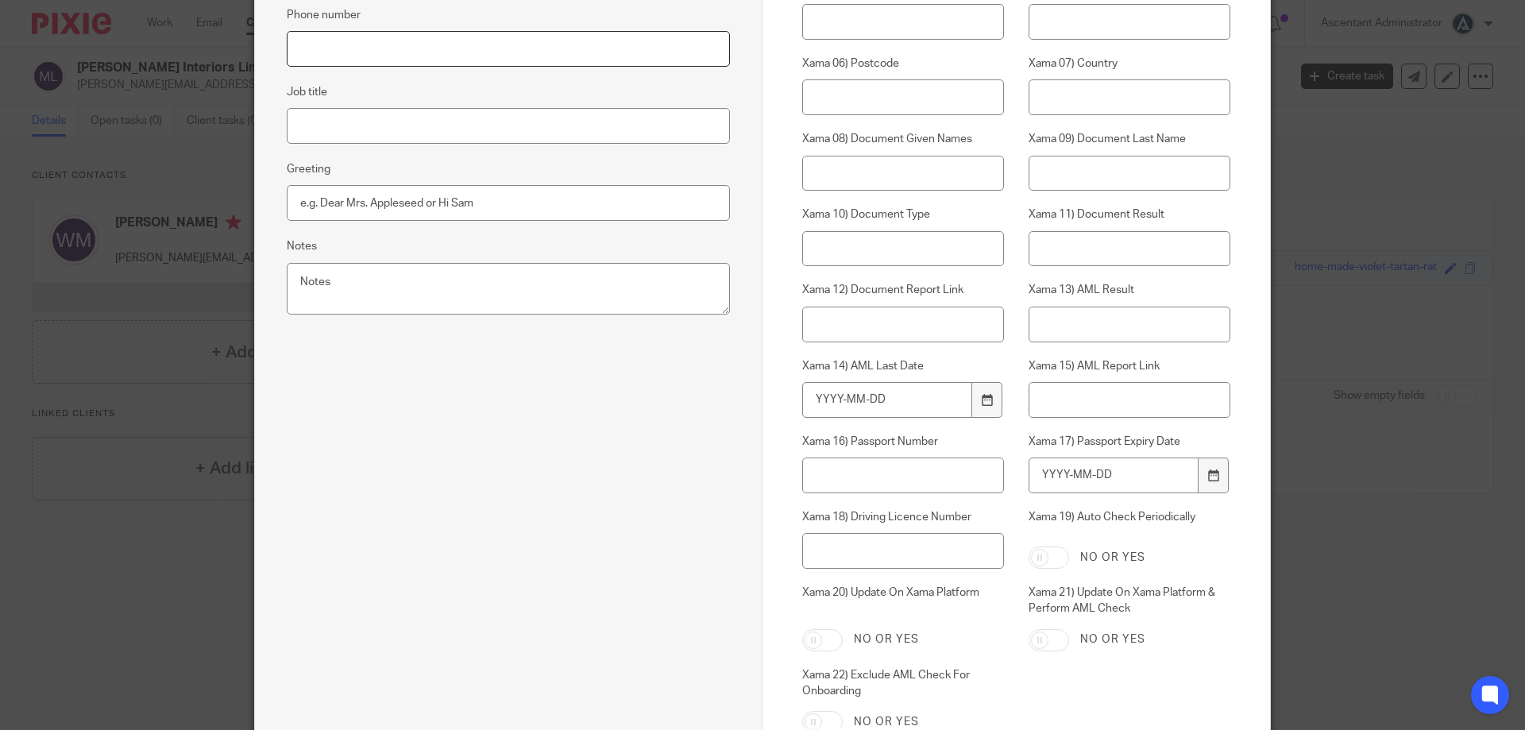
scroll to position [624, 0]
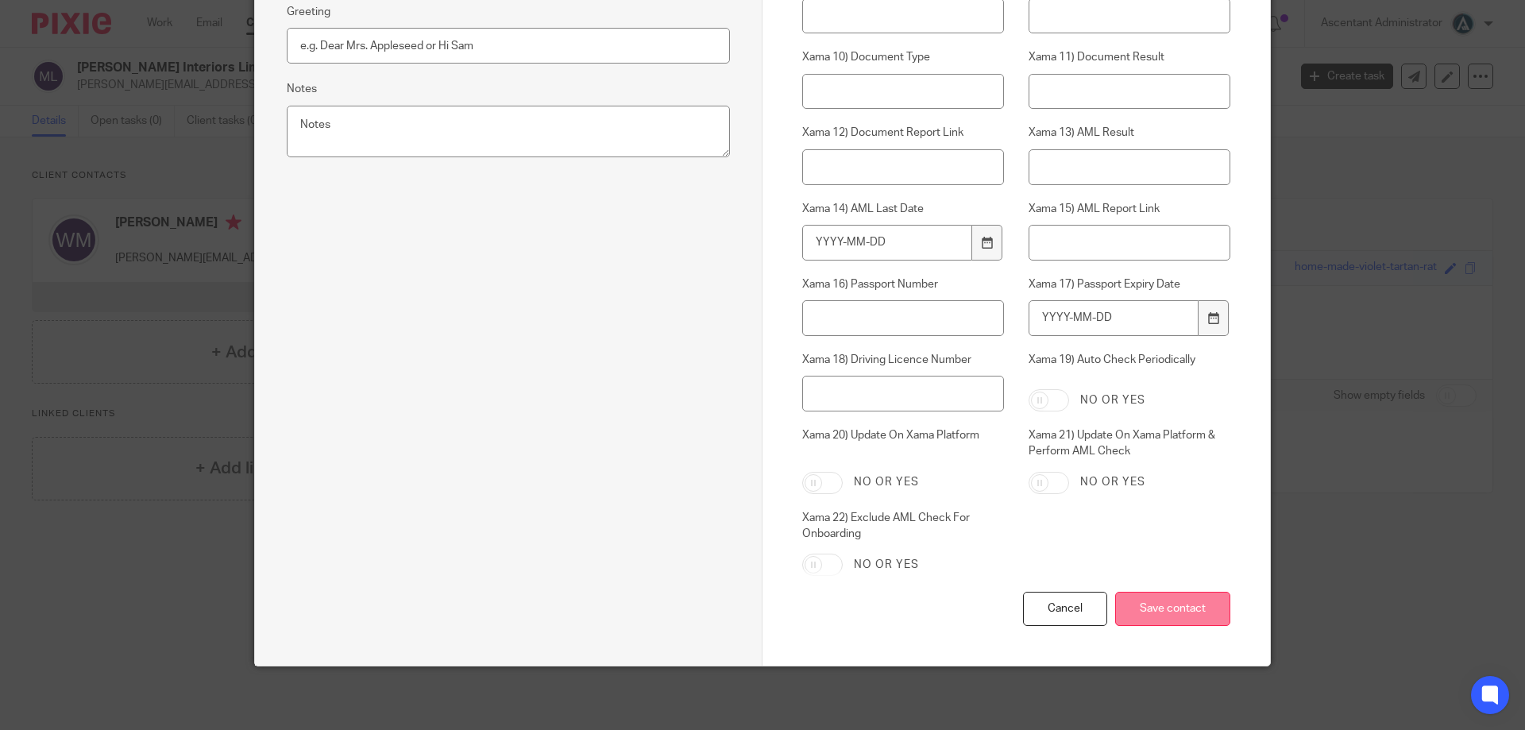
click at [1149, 599] on input "Save contact" at bounding box center [1172, 609] width 115 height 34
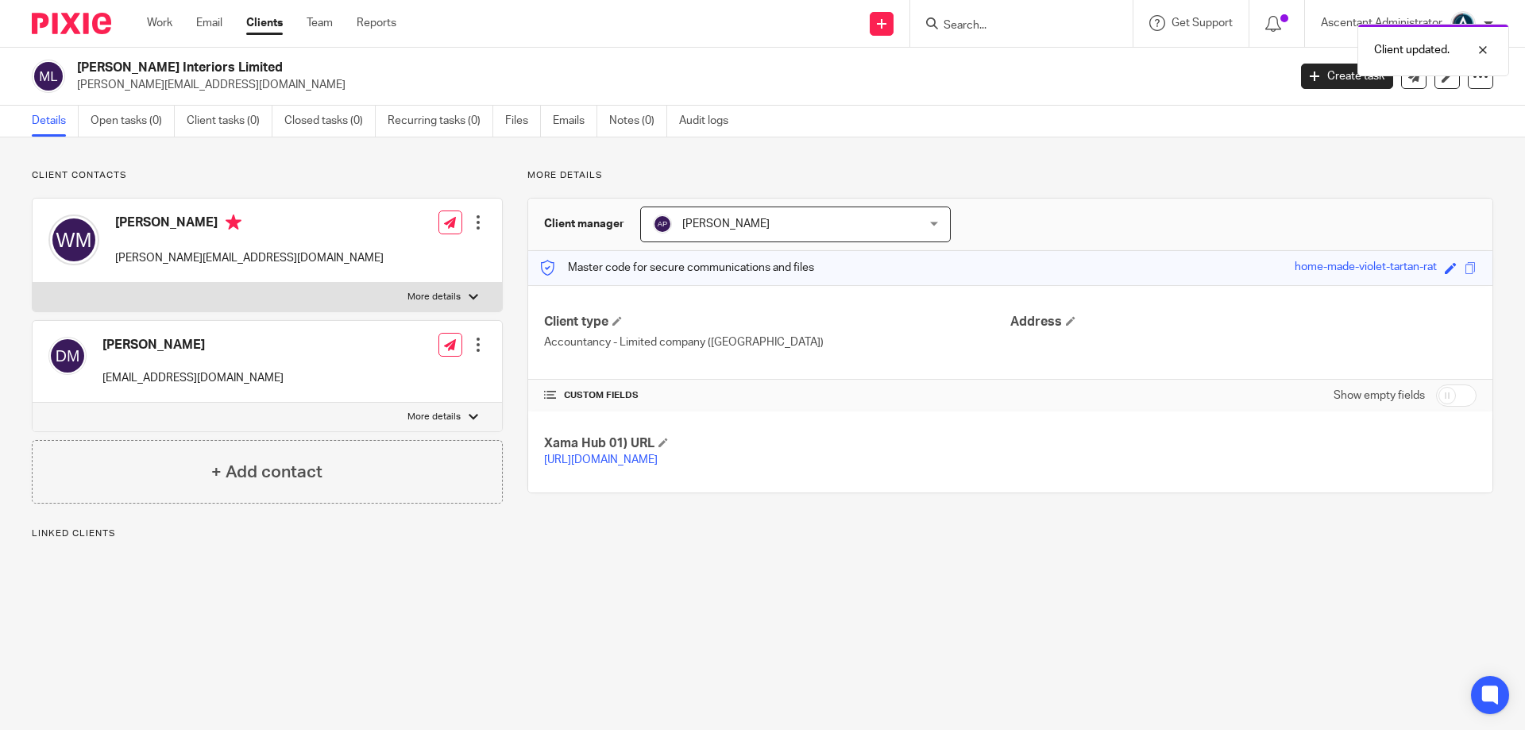
click at [475, 338] on div at bounding box center [478, 345] width 16 height 16
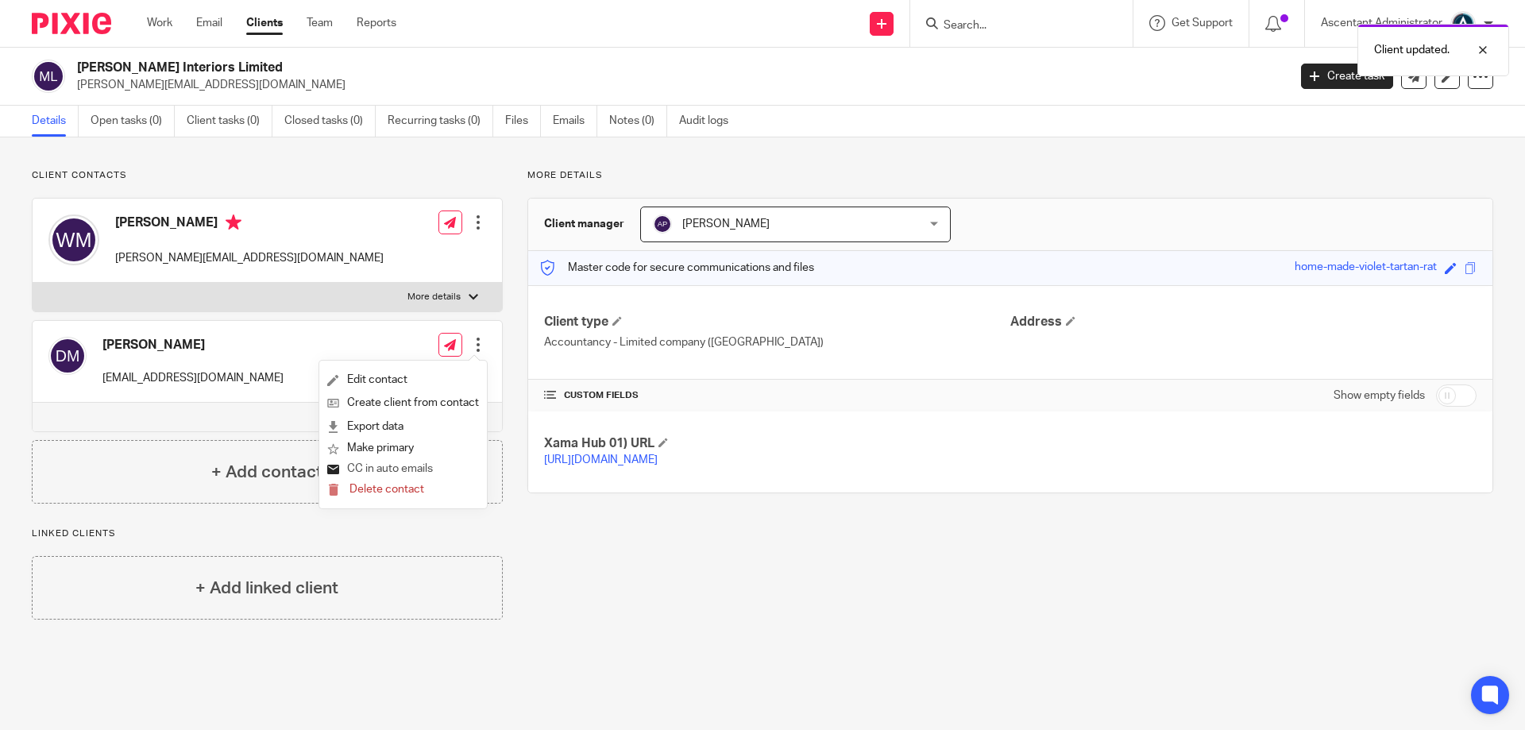
click at [396, 469] on button "CC in auto emails" at bounding box center [380, 469] width 106 height 21
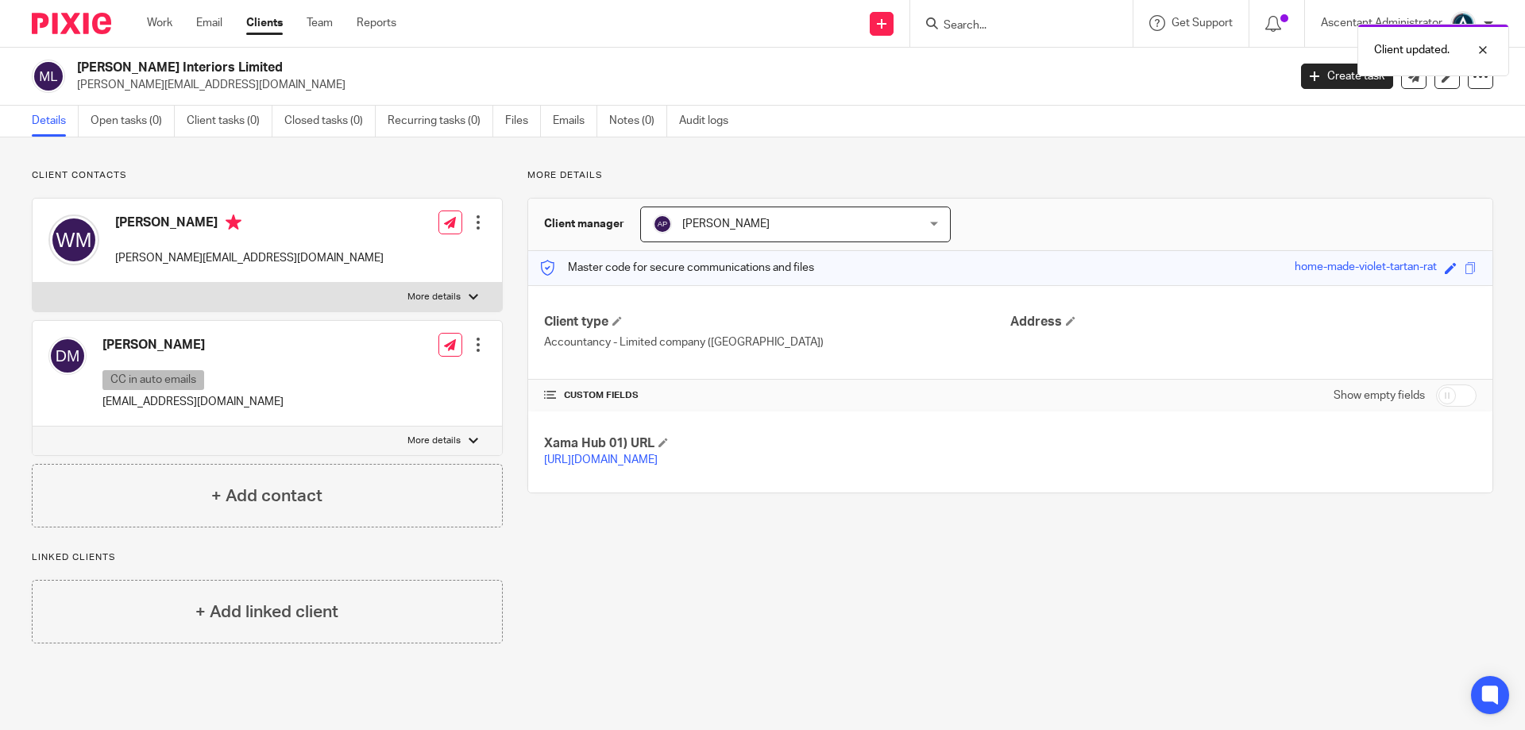
click at [915, 223] on div "[PERSON_NAME] [PERSON_NAME]" at bounding box center [795, 224] width 311 height 36
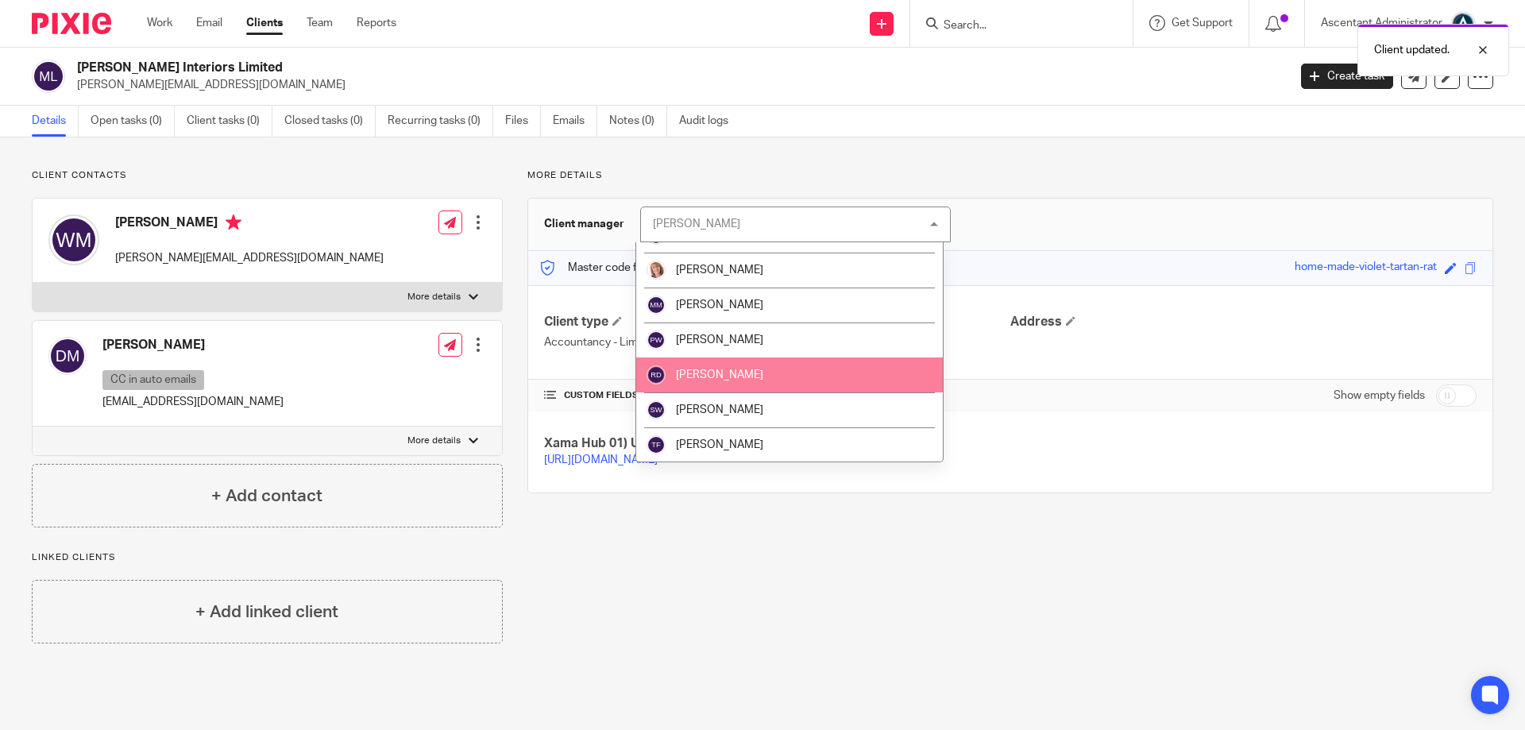
scroll to position [340, 0]
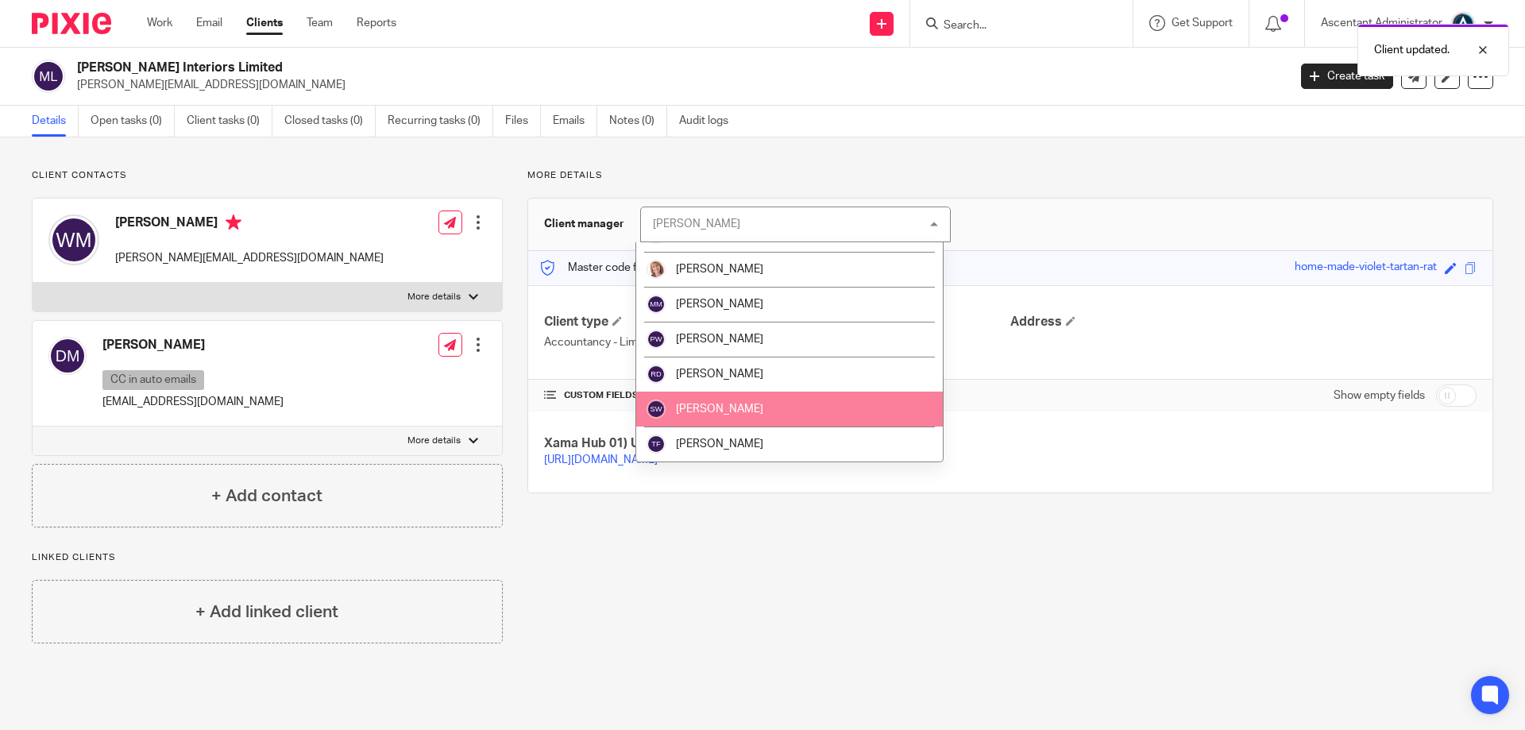
click at [835, 395] on li "[PERSON_NAME]" at bounding box center [789, 409] width 307 height 35
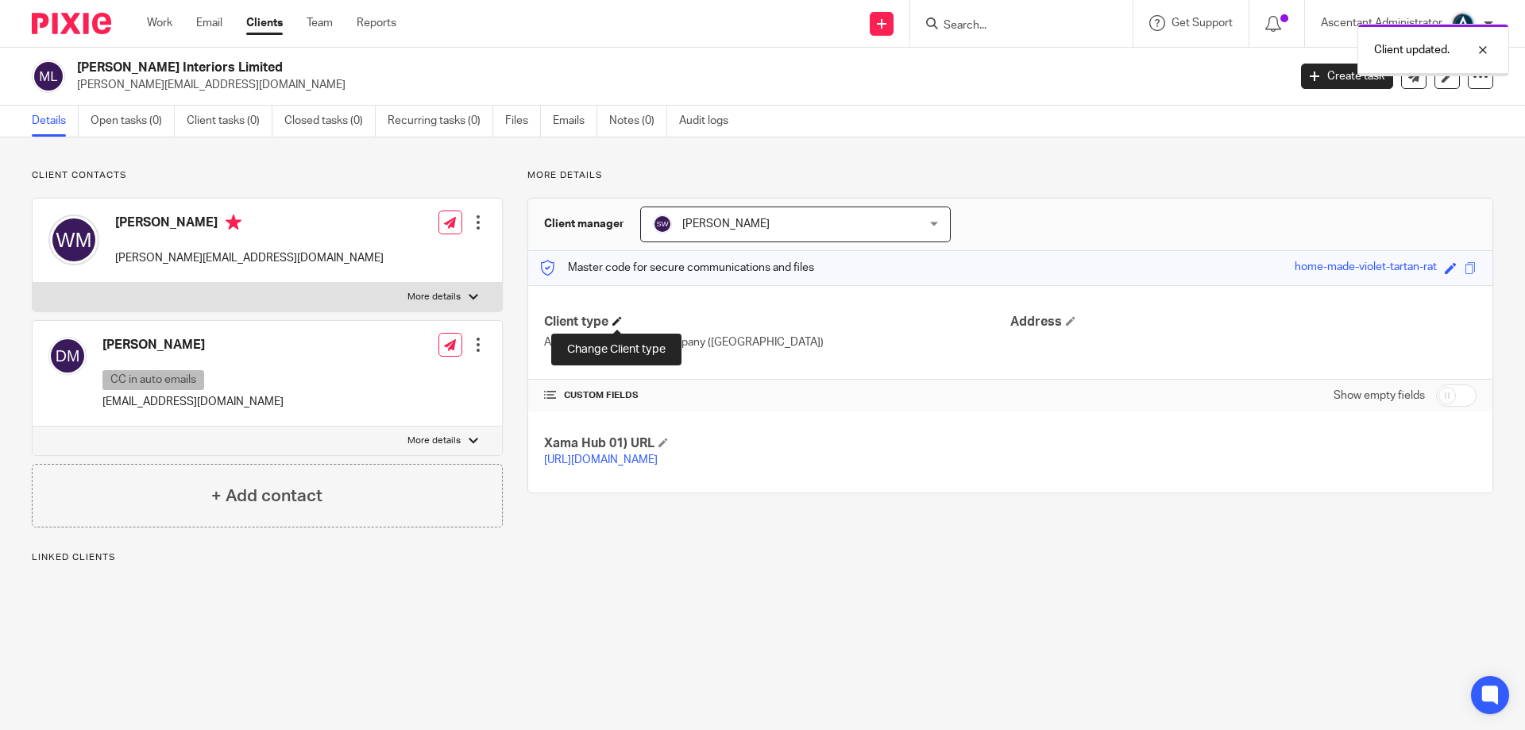
click at [621, 324] on span at bounding box center [617, 321] width 10 height 10
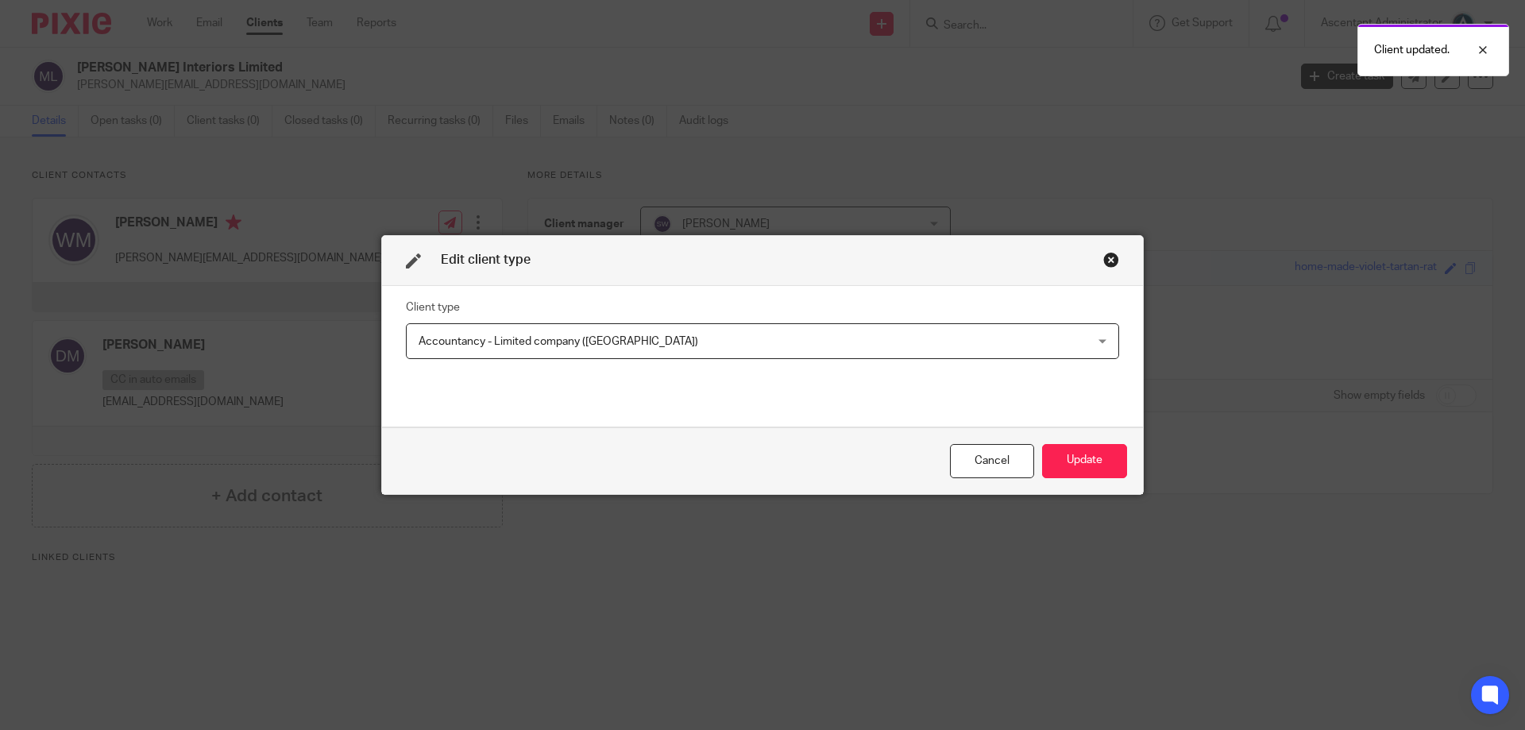
click at [643, 349] on span "Accountancy - Limited company ([GEOGRAPHIC_DATA])" at bounding box center [699, 340] width 560 height 33
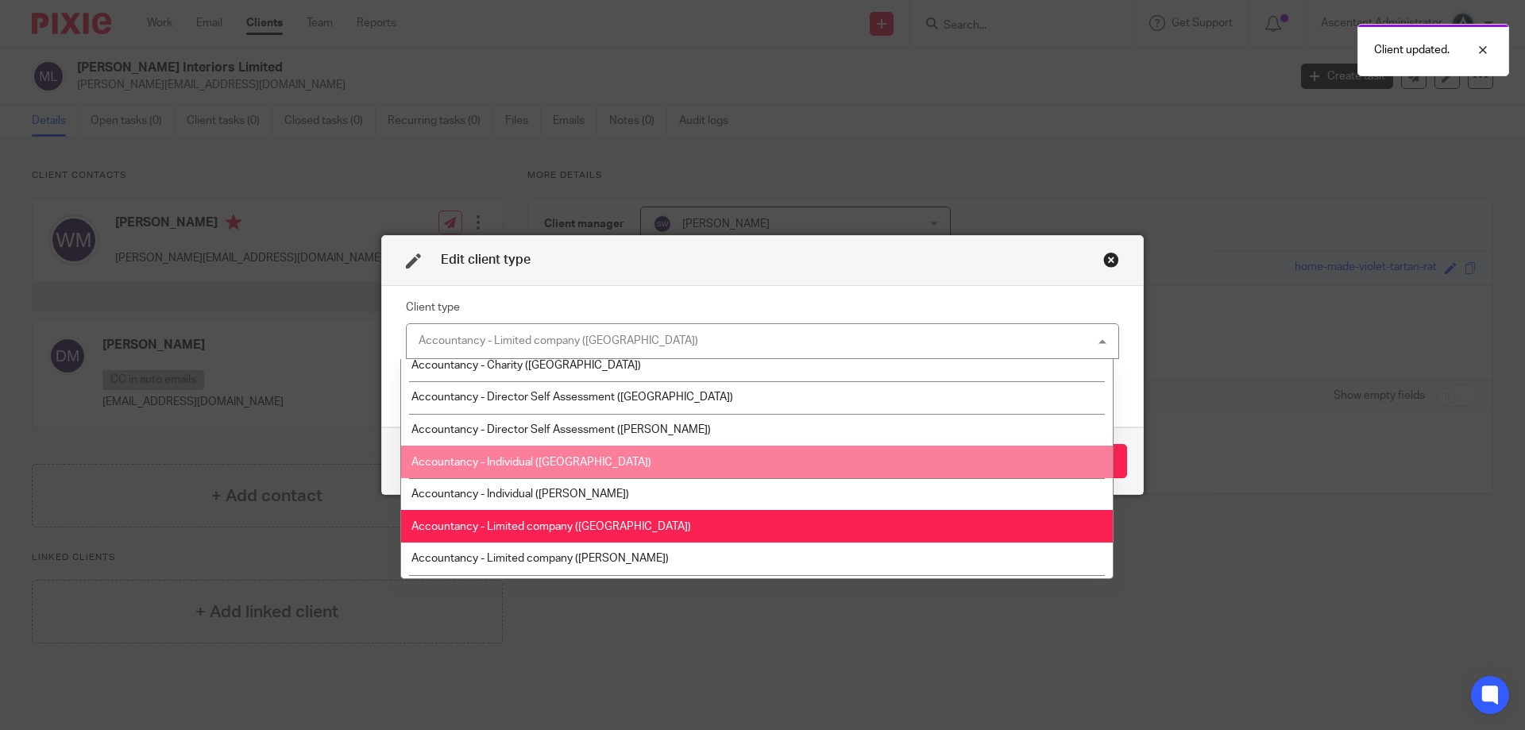
scroll to position [79, 0]
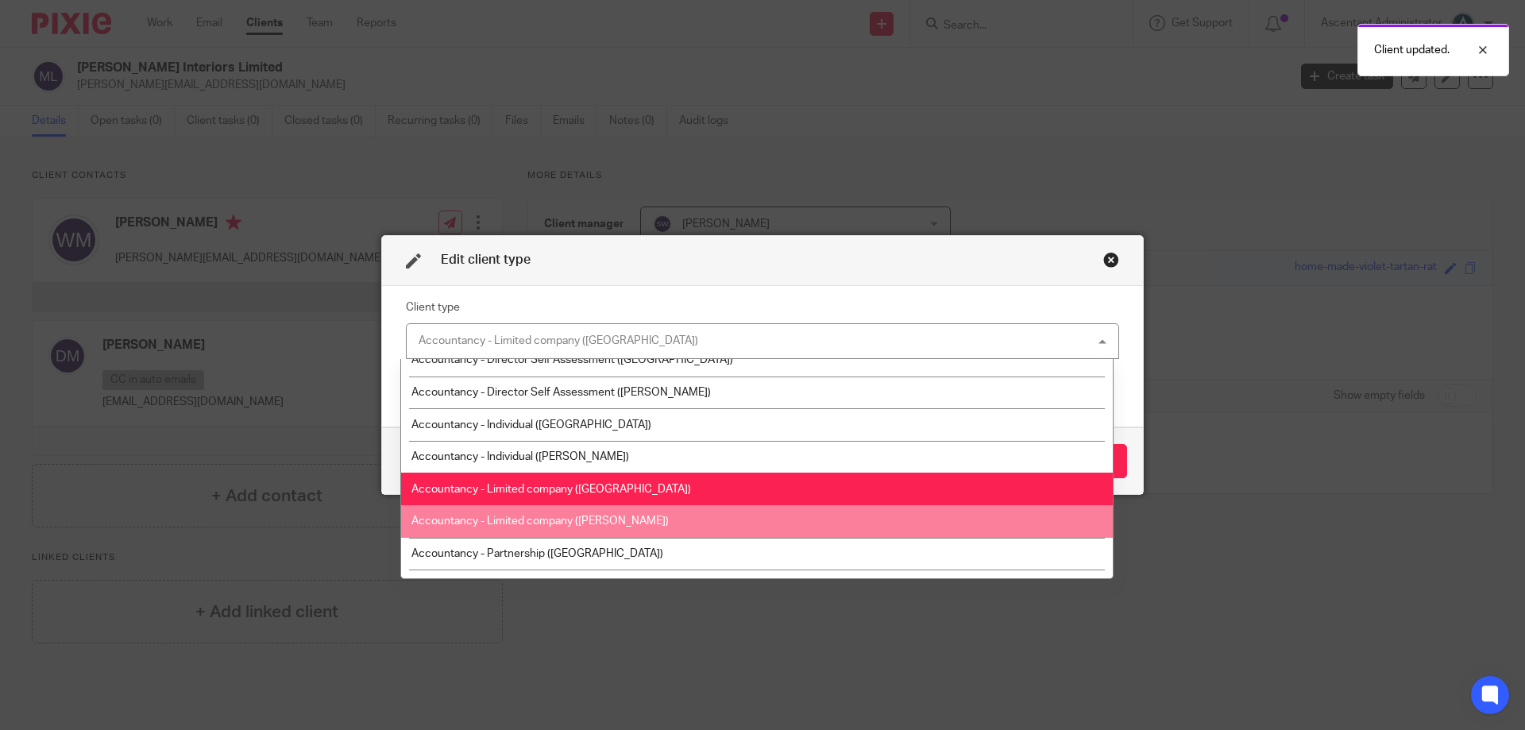
click at [616, 517] on li "Accountancy - Limited company (Ripley)" at bounding box center [757, 521] width 712 height 33
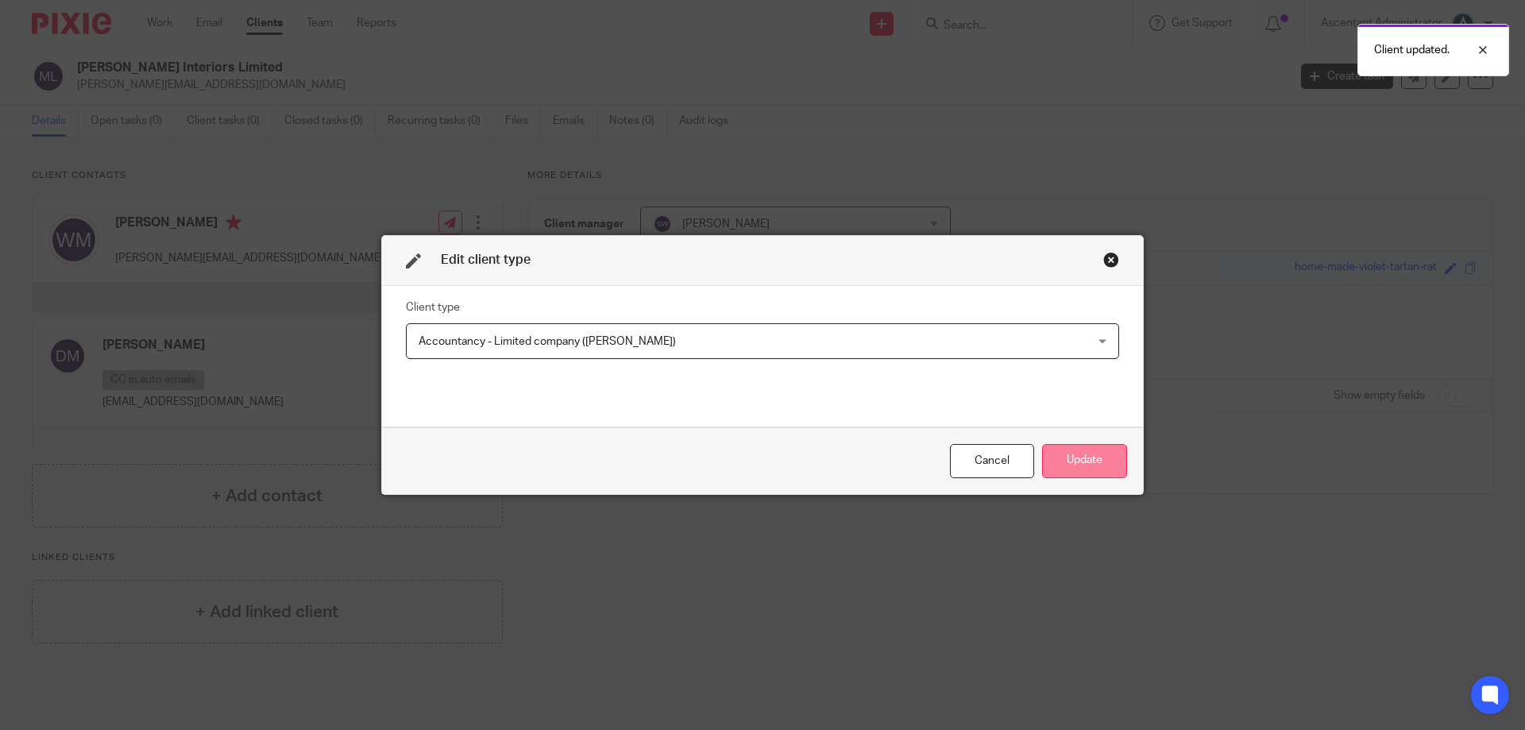
click at [1093, 468] on button "Update" at bounding box center [1084, 461] width 85 height 34
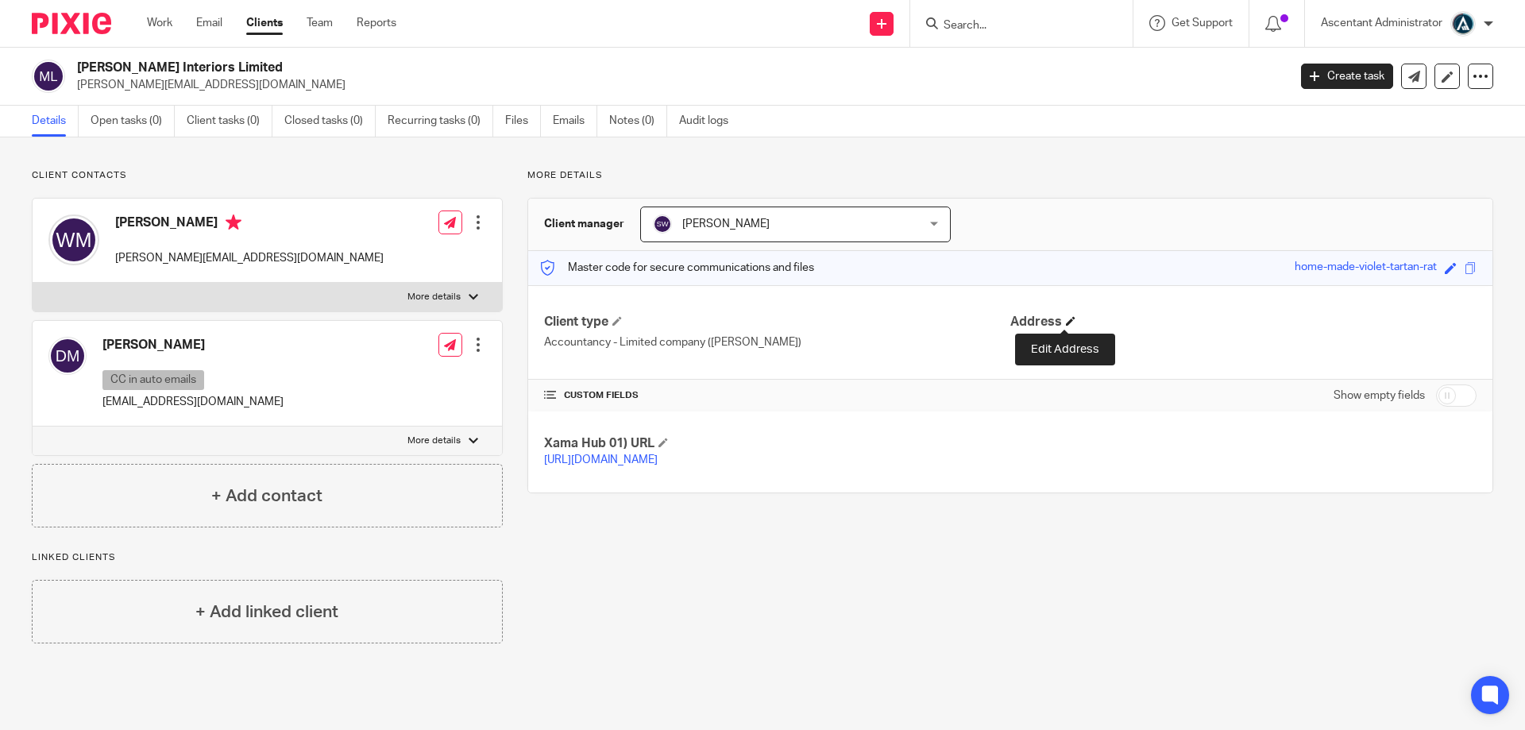
click at [1066, 322] on span at bounding box center [1071, 321] width 10 height 10
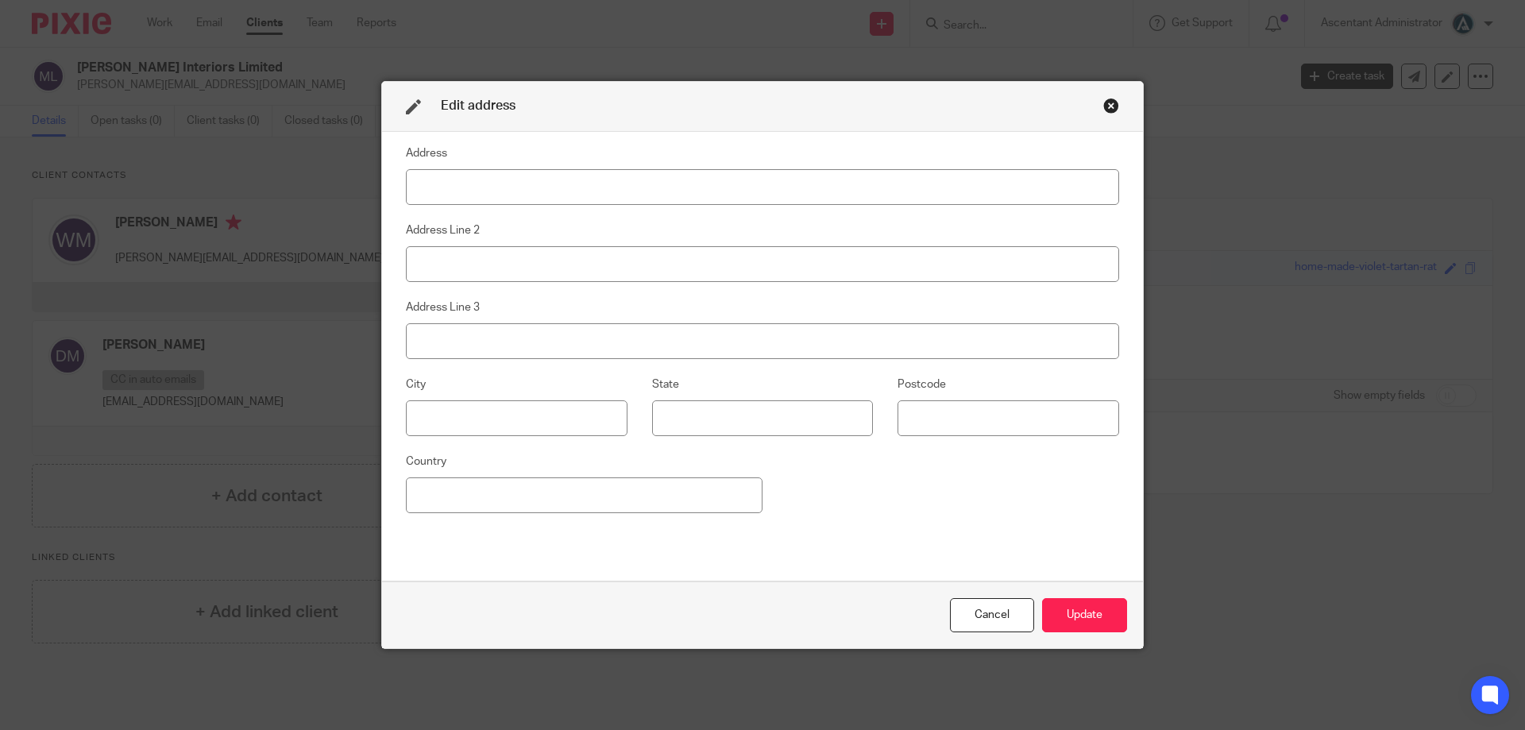
type input "u"
type input "="
type input "Unit A, 82 James Carter Road"
type input "Mildenhall"
click at [460, 276] on input "Mildenhall" at bounding box center [762, 264] width 713 height 36
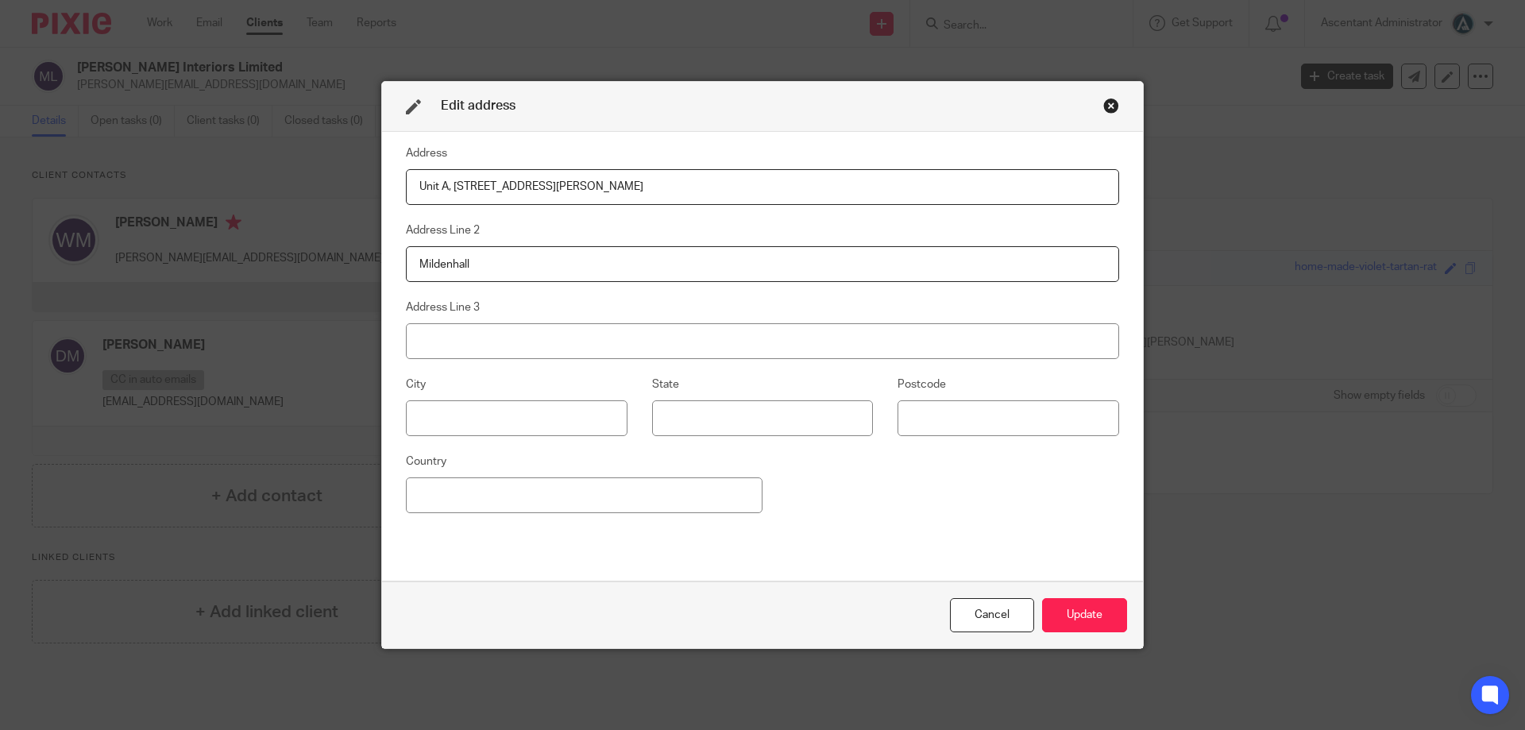
click at [460, 276] on input "Mildenhall" at bounding box center [762, 264] width 713 height 36
click at [473, 411] on input at bounding box center [517, 418] width 222 height 36
paste input "Mildenhall"
type input "Mildenhall"
click at [918, 413] on input at bounding box center [1008, 418] width 222 height 36
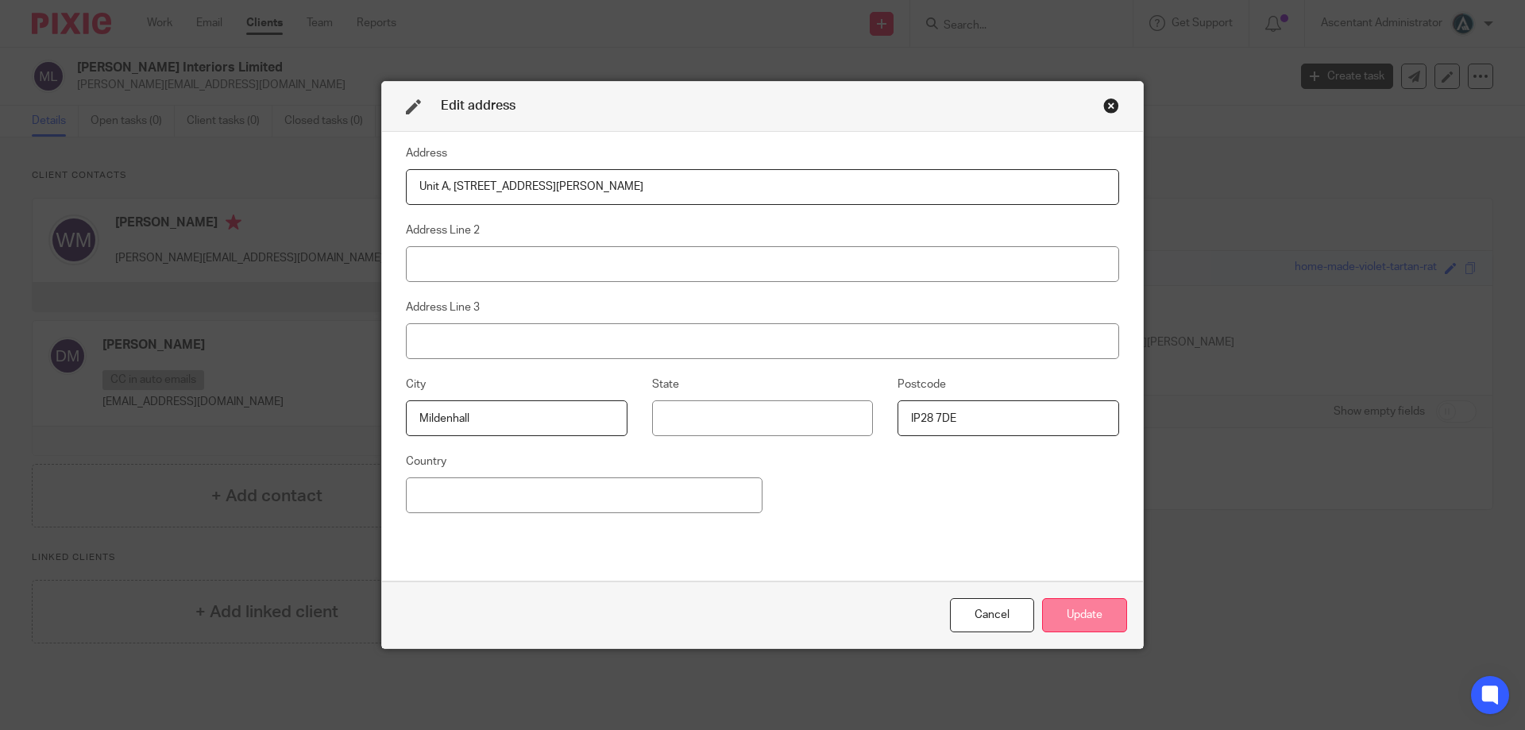
type input "IP28 7DE"
click at [1071, 608] on button "Update" at bounding box center [1084, 615] width 85 height 34
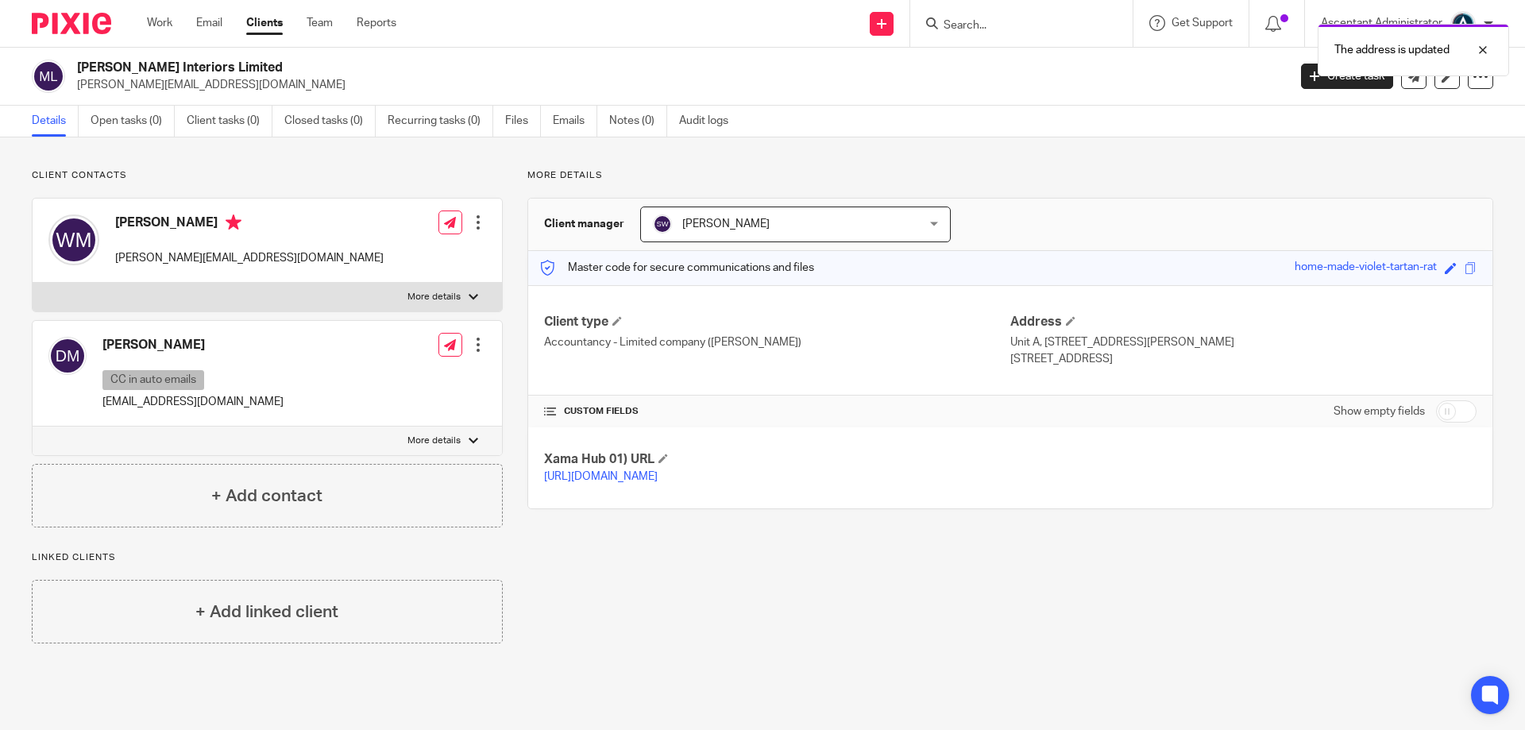
click at [1436, 415] on input "checkbox" at bounding box center [1456, 411] width 41 height 22
checkbox input "true"
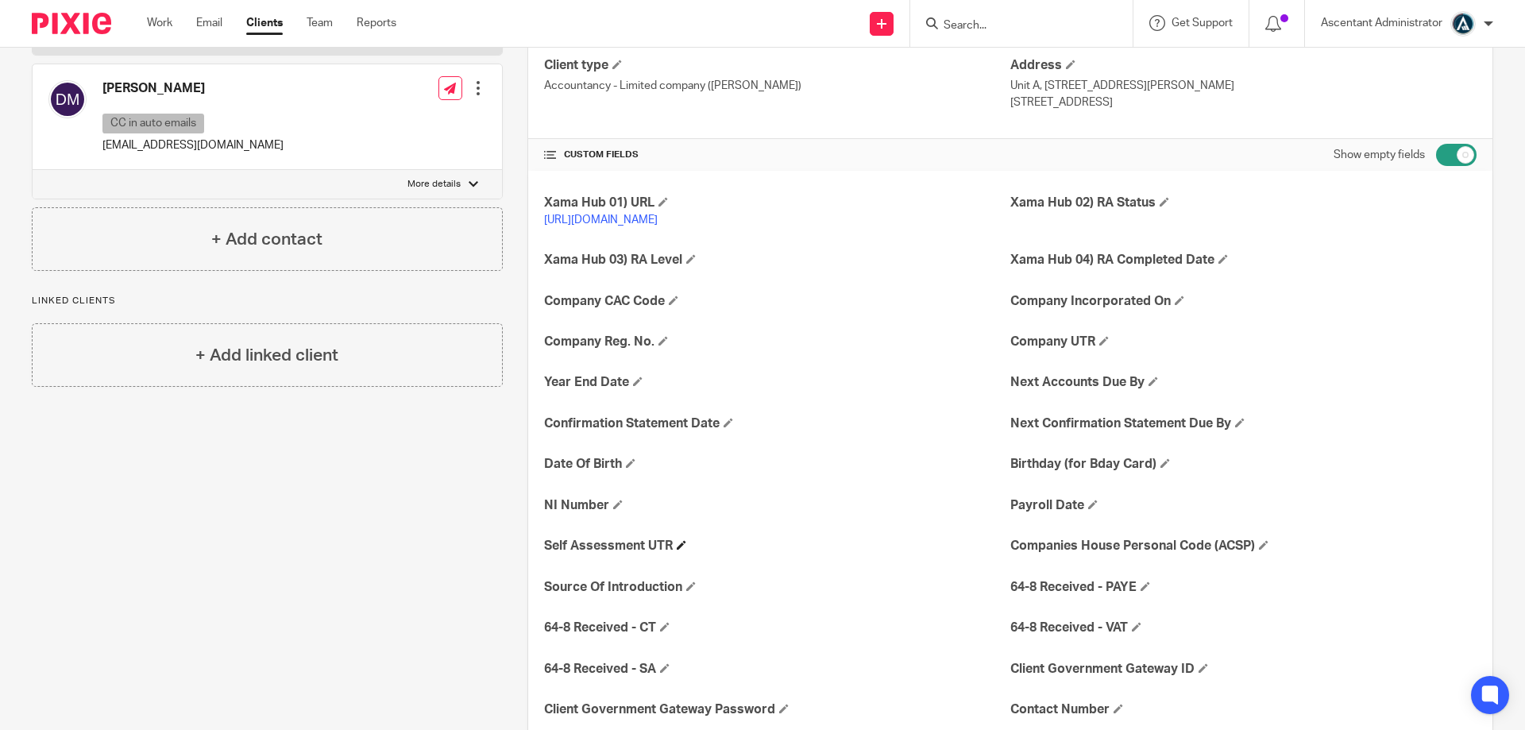
scroll to position [318, 0]
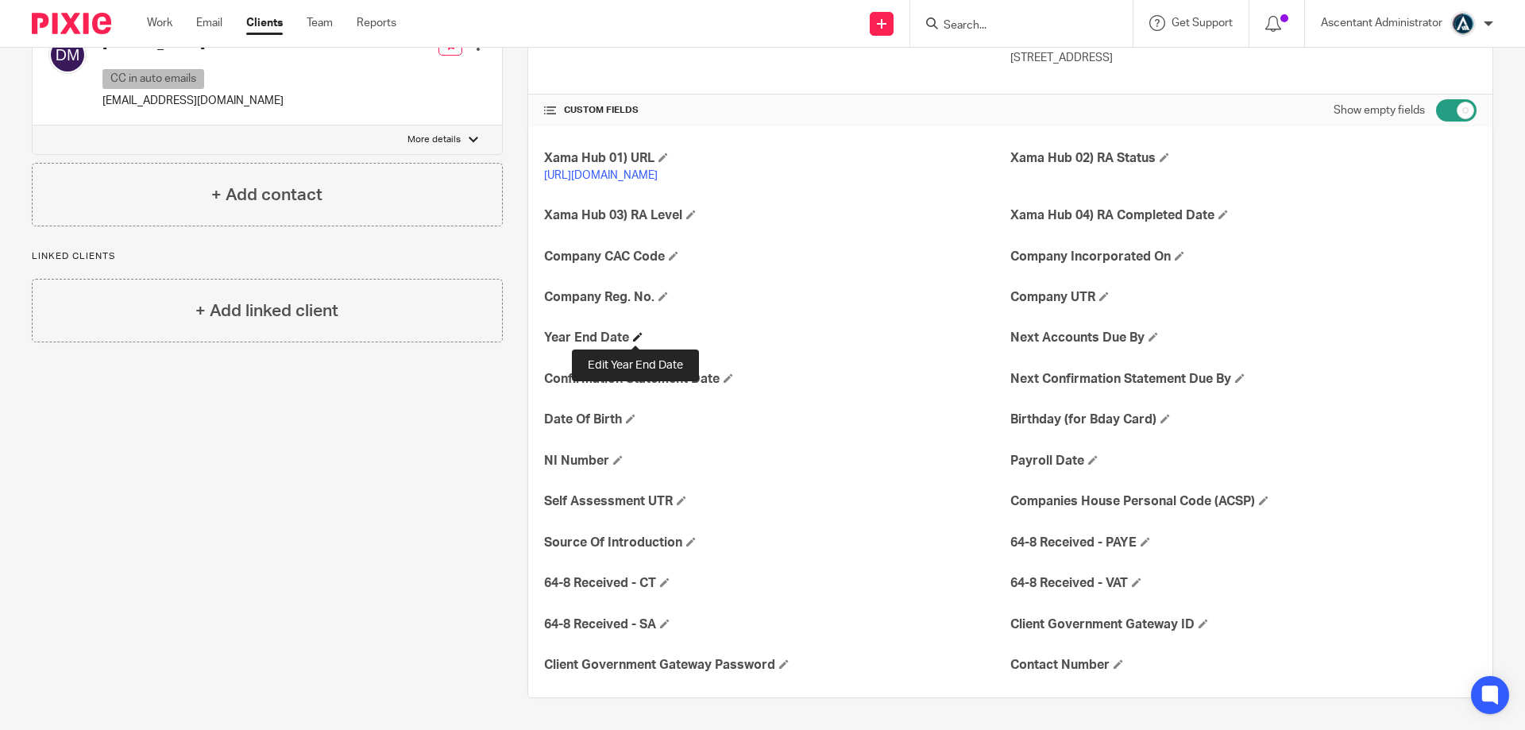
click at [635, 337] on span at bounding box center [638, 337] width 10 height 10
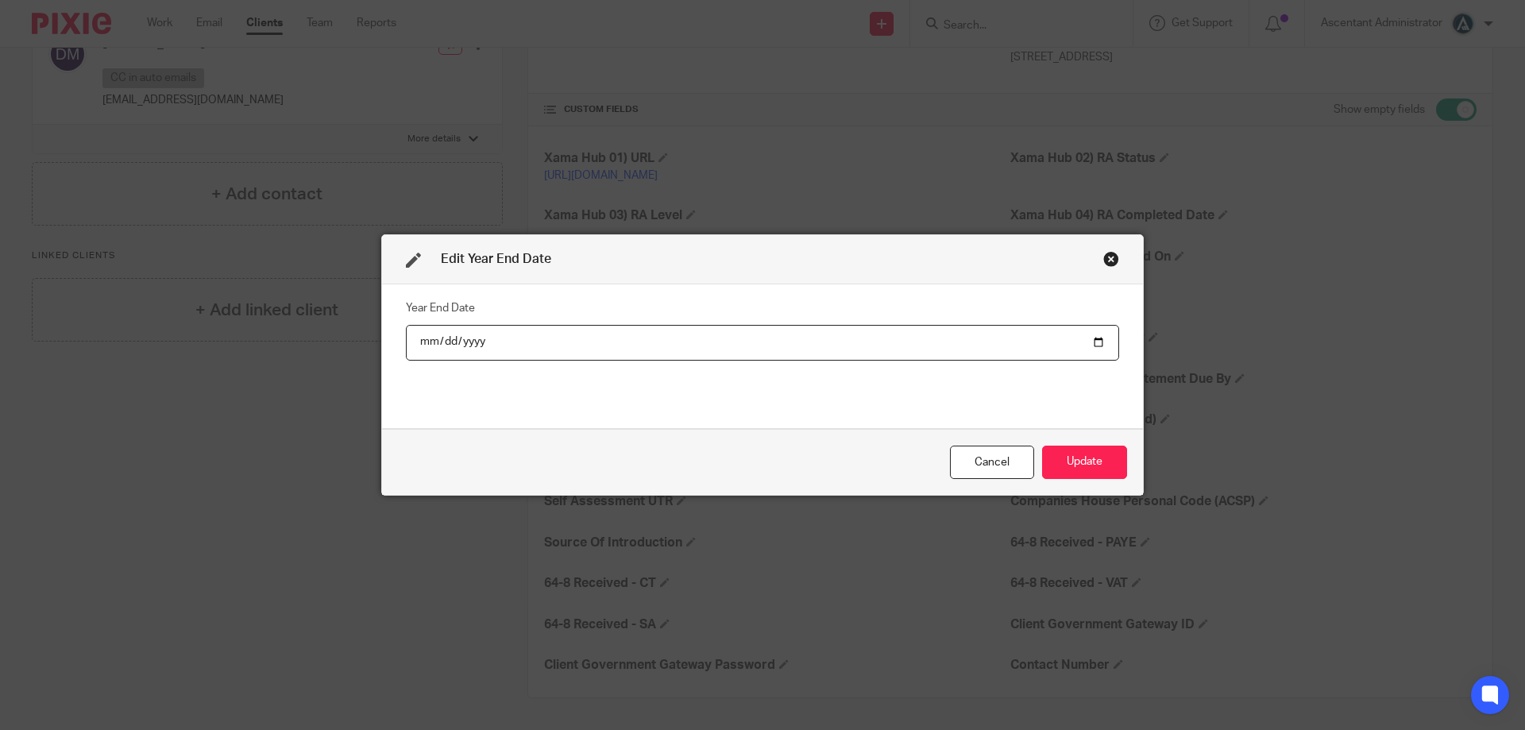
click at [1090, 344] on input "date" at bounding box center [762, 343] width 713 height 36
type input "2025-09-30"
click at [1050, 462] on button "Update" at bounding box center [1084, 463] width 85 height 34
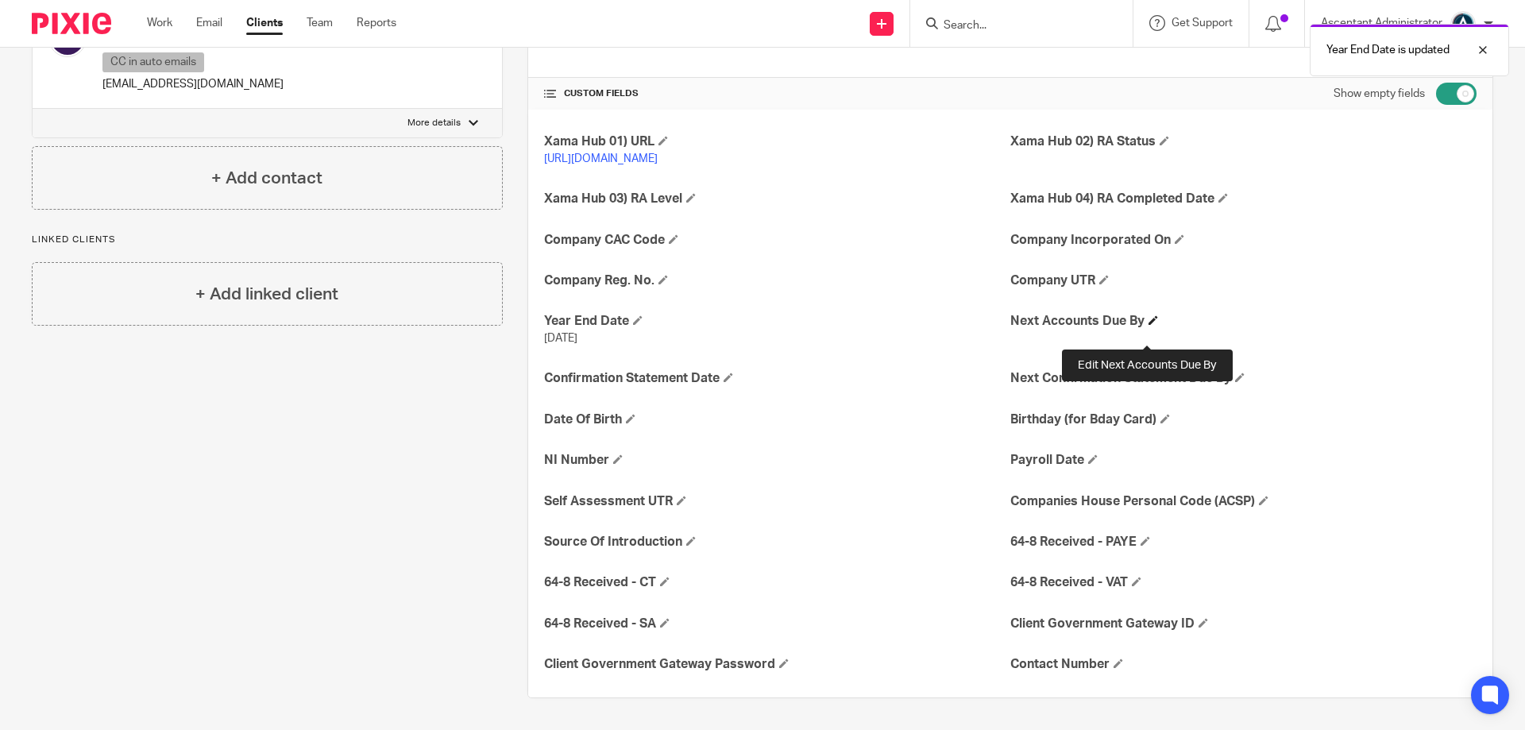
click at [1149, 325] on span at bounding box center [1153, 320] width 10 height 10
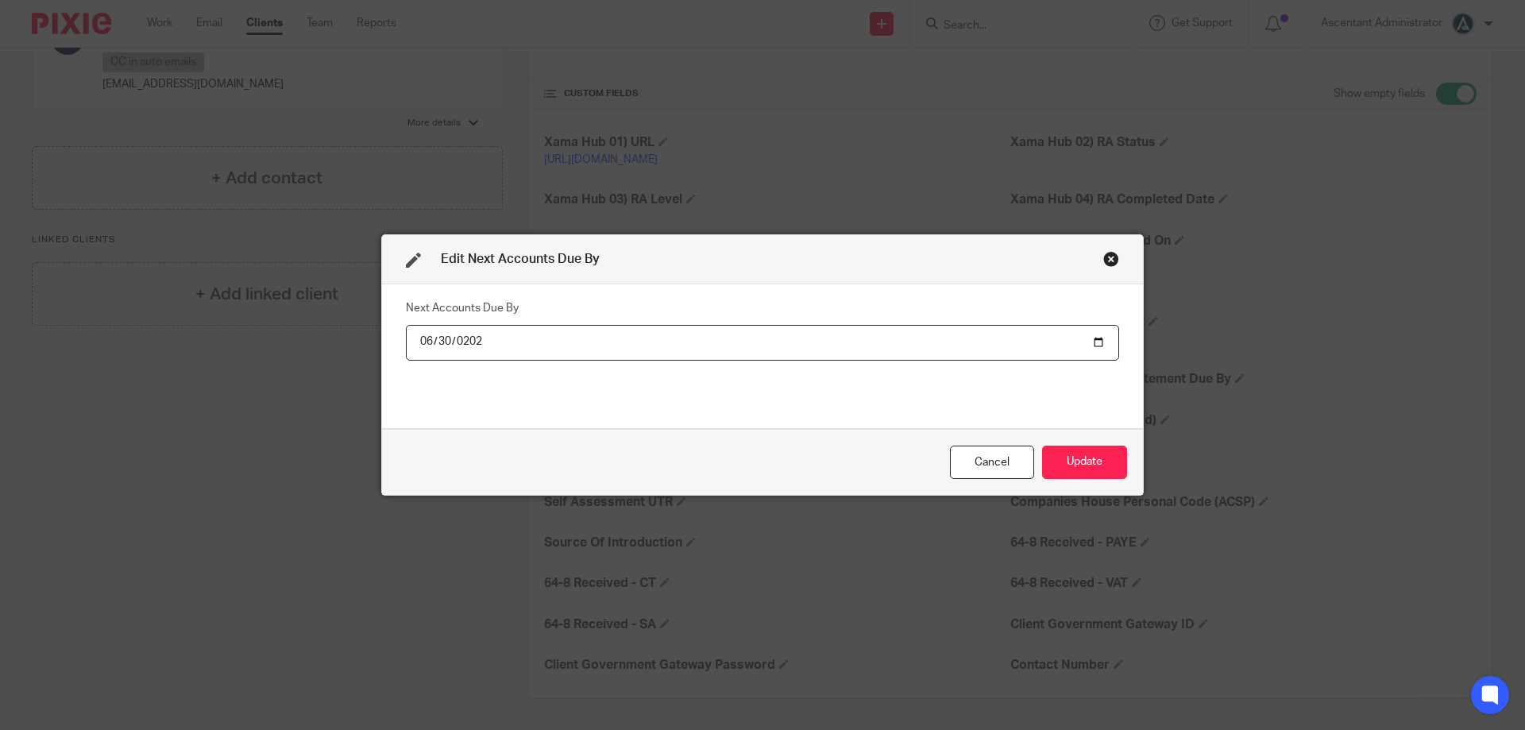
type input "2026-06-30"
click at [1090, 454] on button "Update" at bounding box center [1084, 463] width 85 height 34
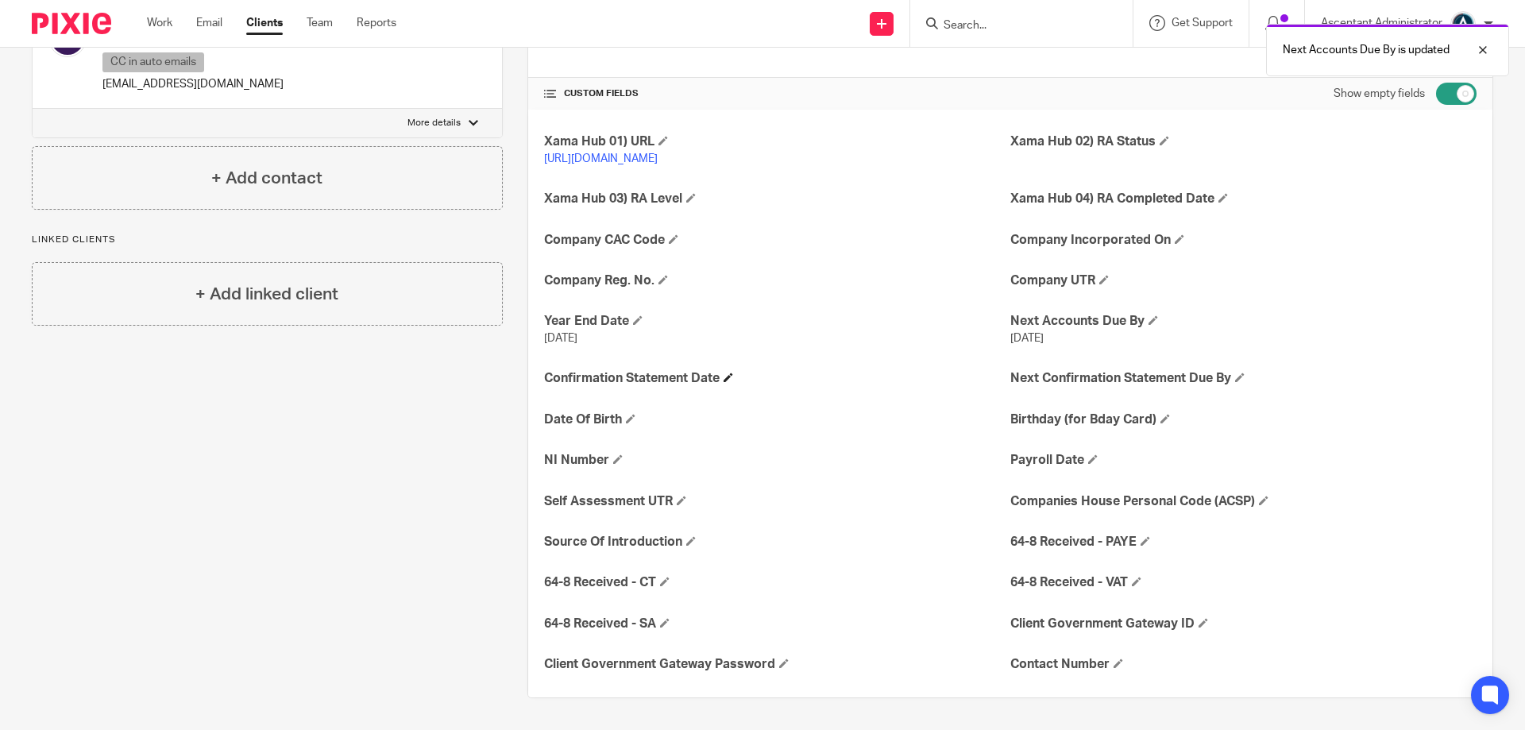
click at [719, 387] on h4 "Confirmation Statement Date" at bounding box center [777, 378] width 466 height 17
click at [729, 382] on span at bounding box center [728, 377] width 10 height 10
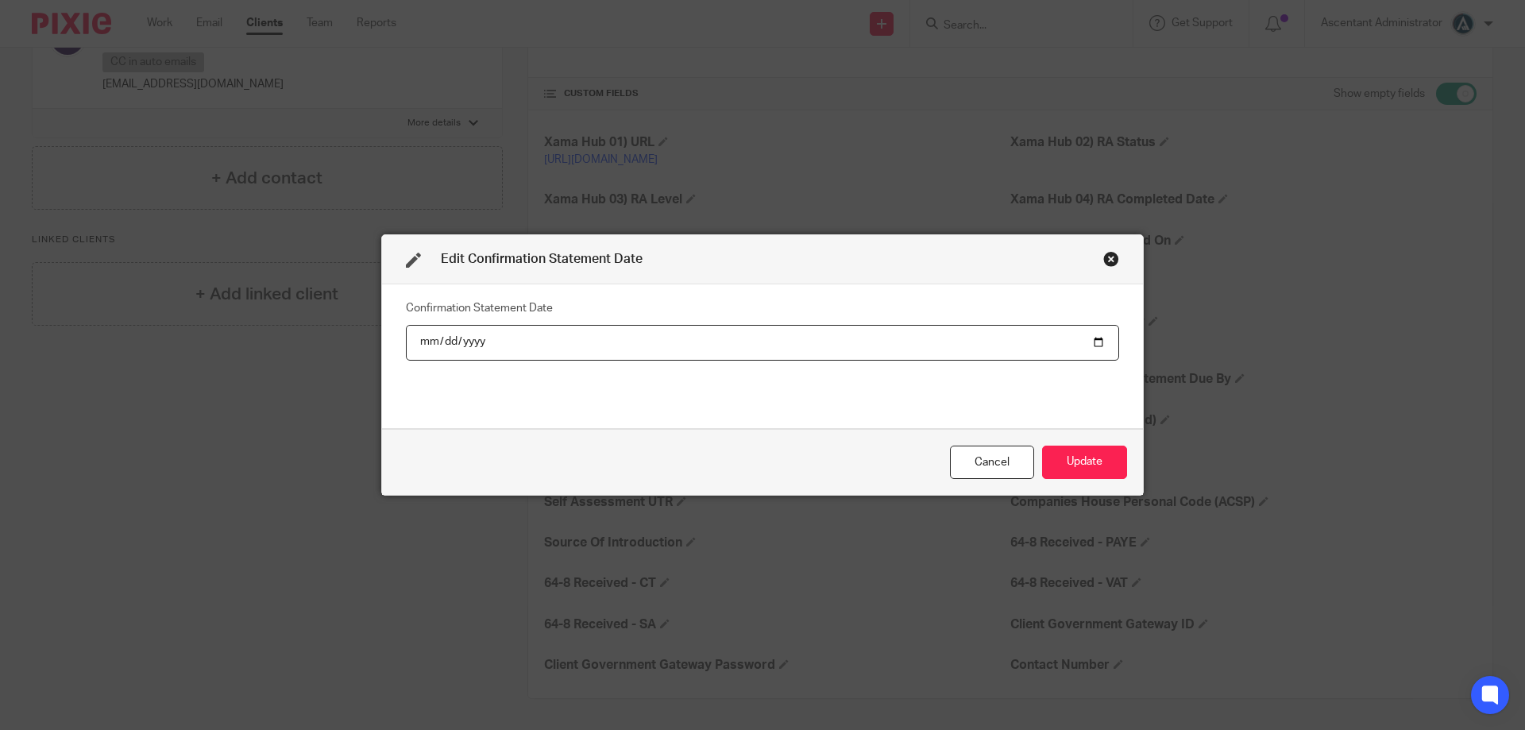
click at [1091, 345] on input "date" at bounding box center [762, 343] width 713 height 36
type input "2025-09-26"
click at [1081, 454] on button "Update" at bounding box center [1084, 463] width 85 height 34
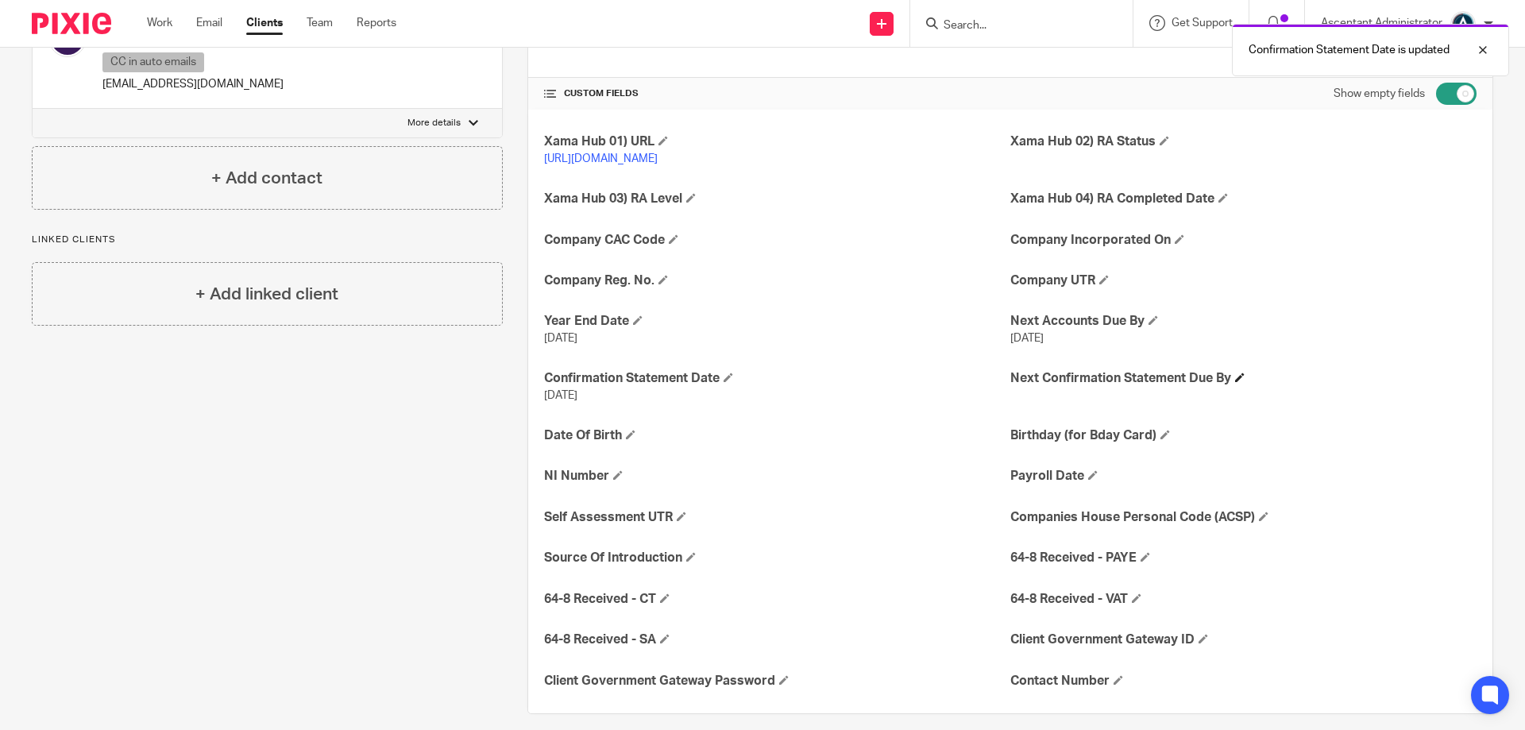
click at [1230, 387] on h4 "Next Confirmation Statement Due By" at bounding box center [1243, 378] width 466 height 17
click at [1236, 382] on span at bounding box center [1240, 377] width 10 height 10
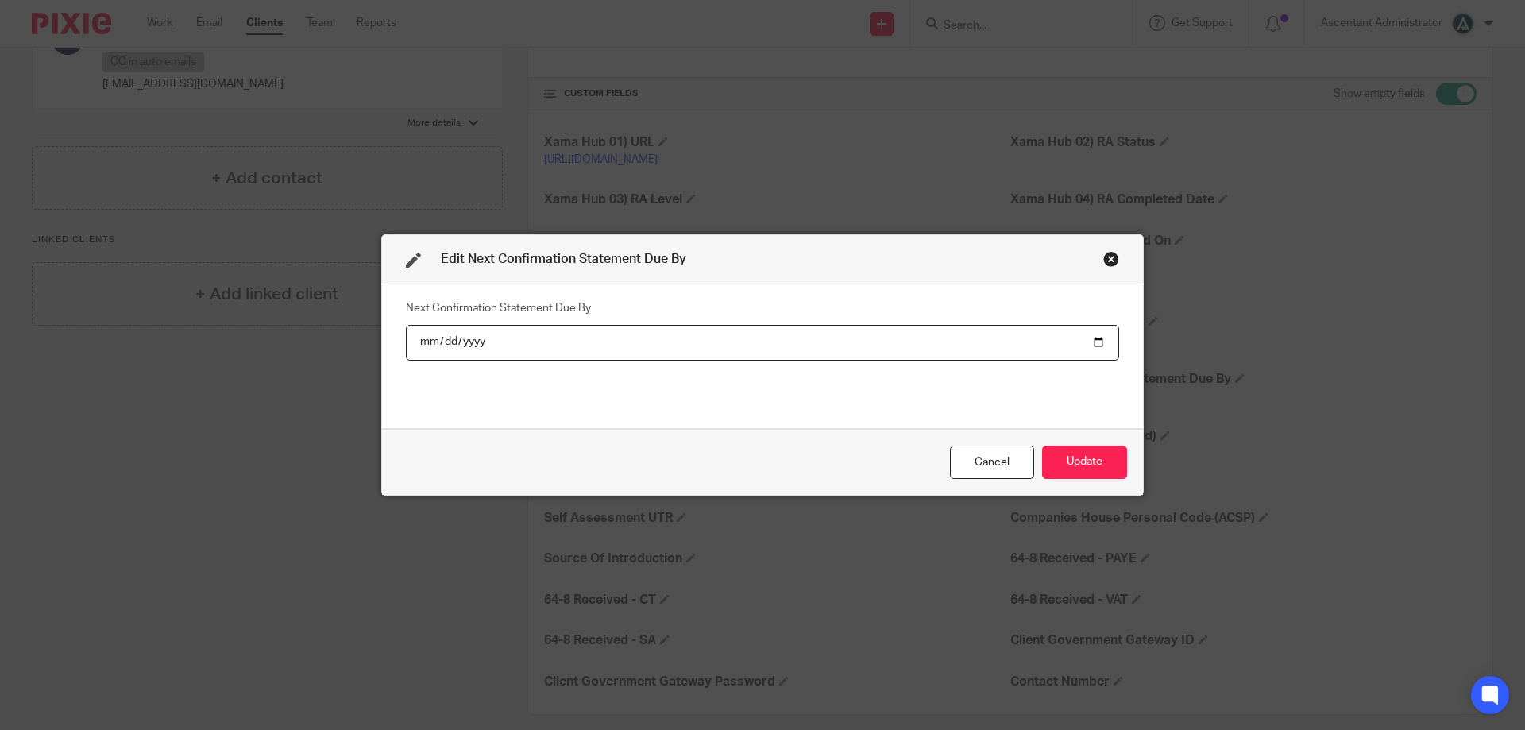
click at [1090, 341] on input "date" at bounding box center [762, 343] width 713 height 36
type input "2025-10-10"
click at [1088, 466] on button "Update" at bounding box center [1084, 463] width 85 height 34
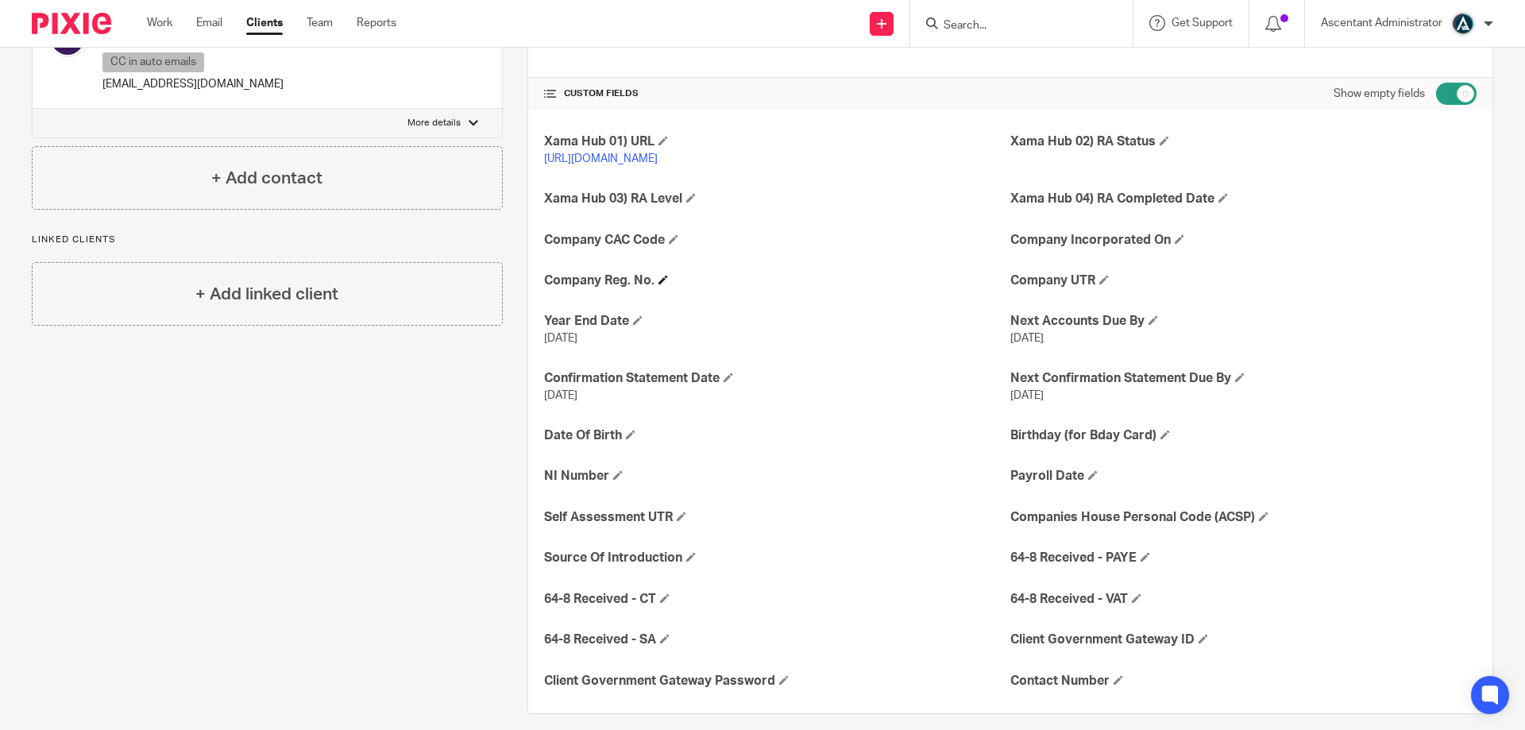
click at [665, 284] on span at bounding box center [663, 280] width 10 height 10
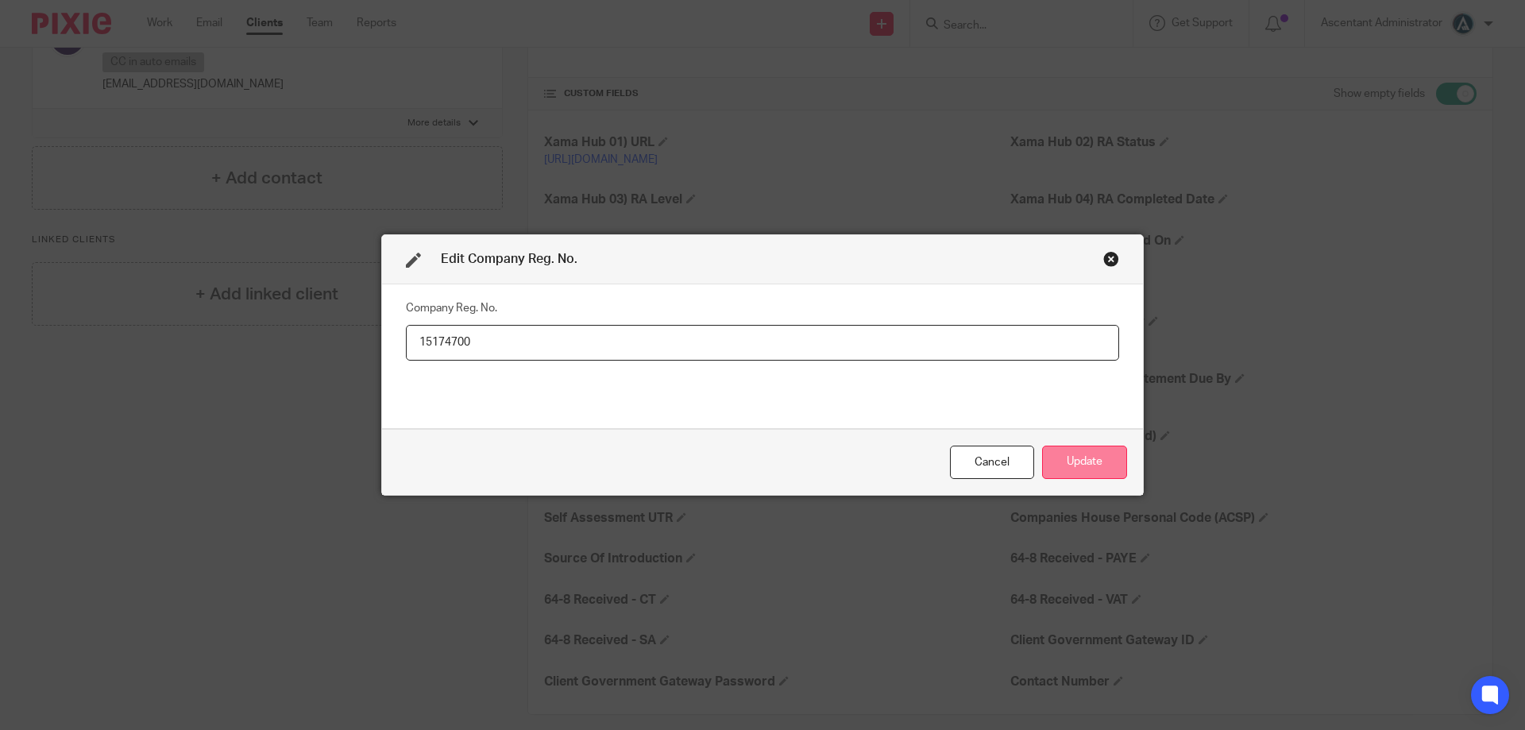
type input "15174700"
click at [1069, 462] on button "Update" at bounding box center [1084, 463] width 85 height 34
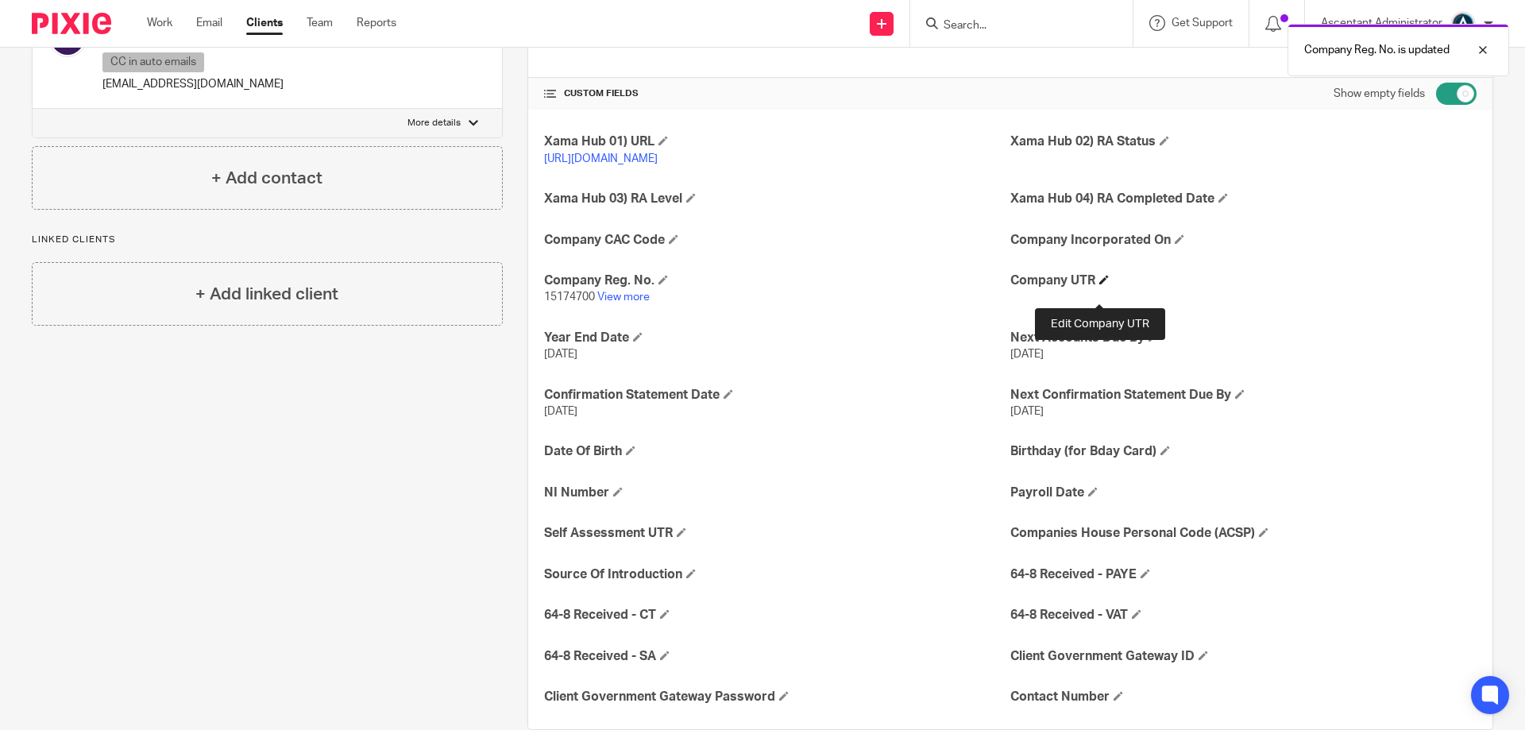
click at [1099, 284] on span at bounding box center [1104, 280] width 10 height 10
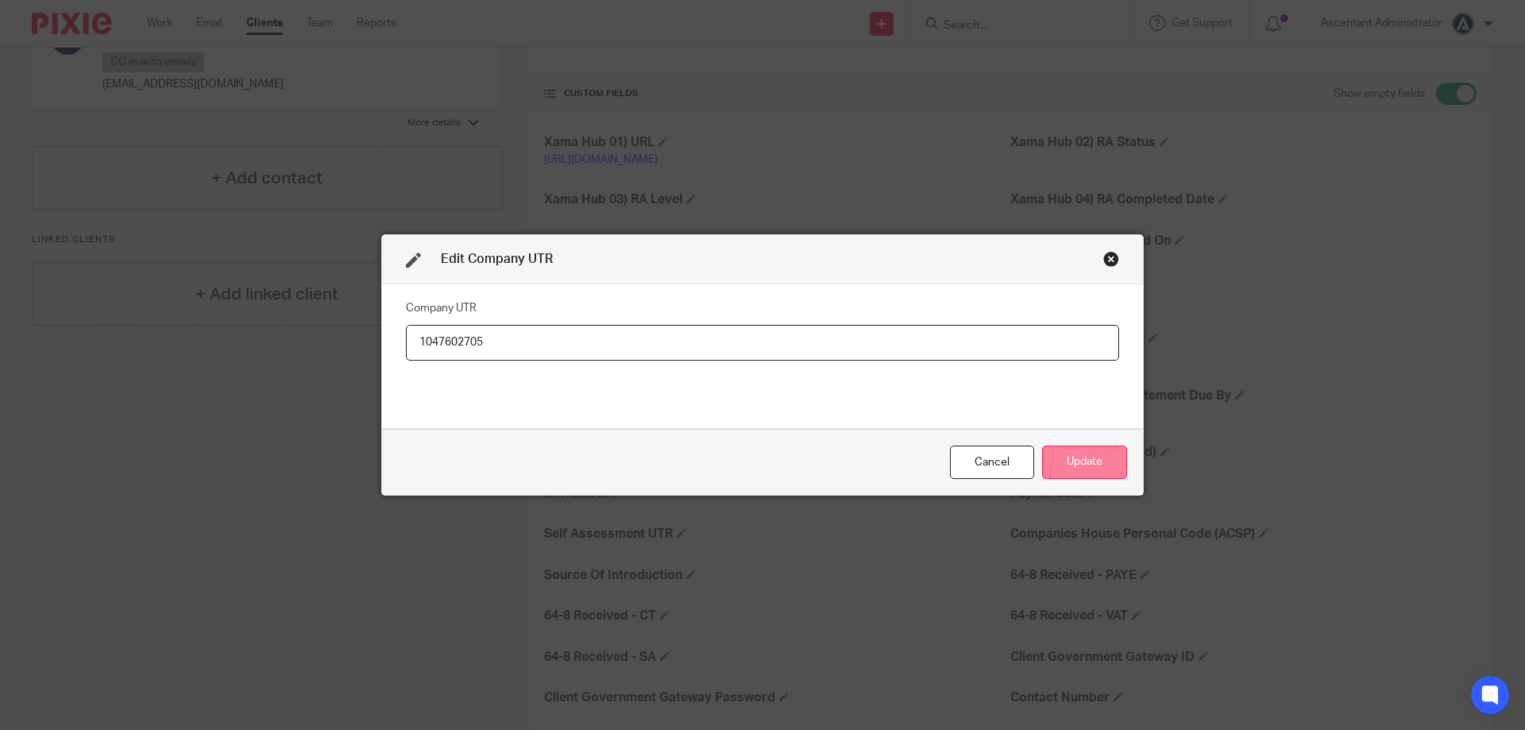
type input "1047602705"
click at [1098, 457] on button "Update" at bounding box center [1084, 463] width 85 height 34
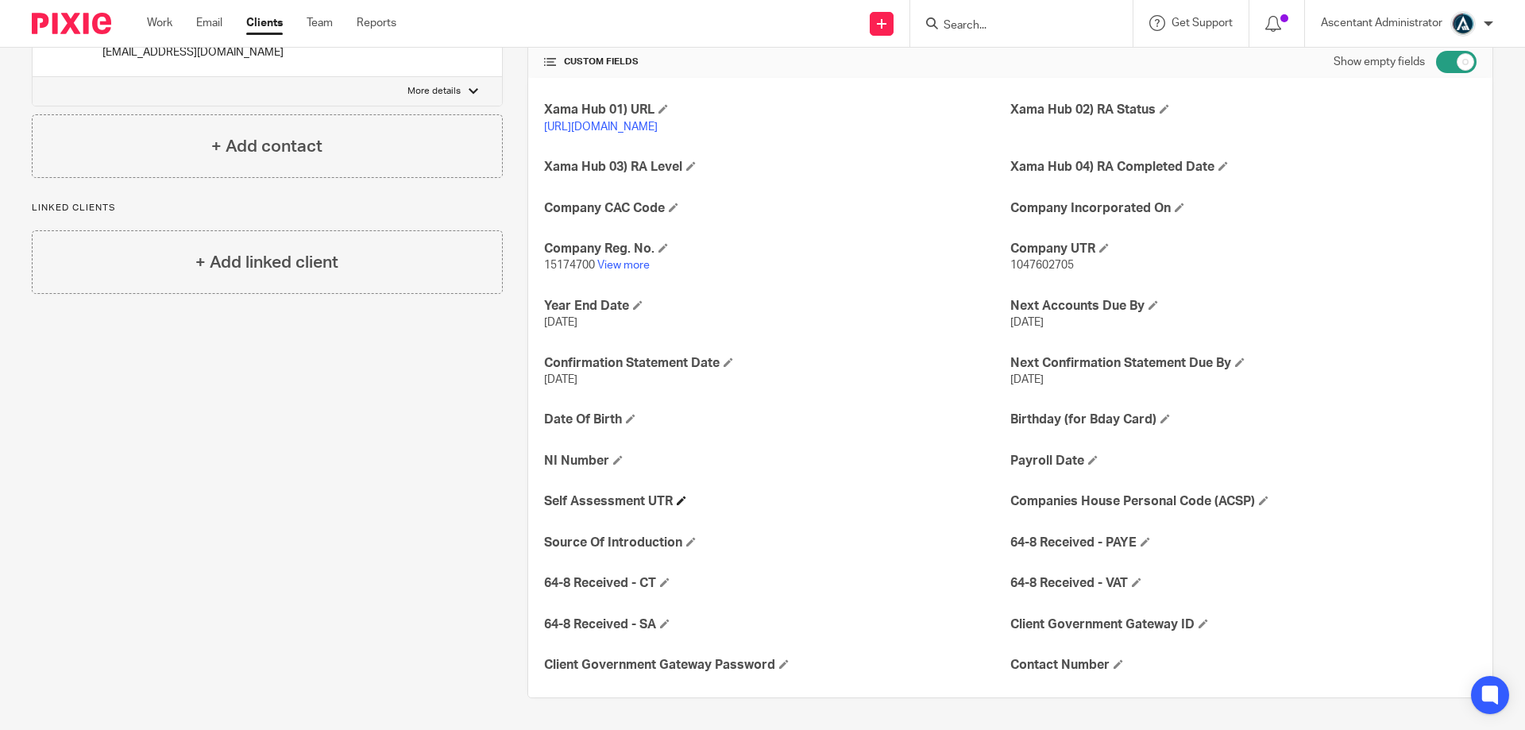
scroll to position [366, 0]
click at [1108, 665] on h4 "Contact Number" at bounding box center [1243, 665] width 466 height 17
click at [1113, 666] on span at bounding box center [1118, 664] width 10 height 10
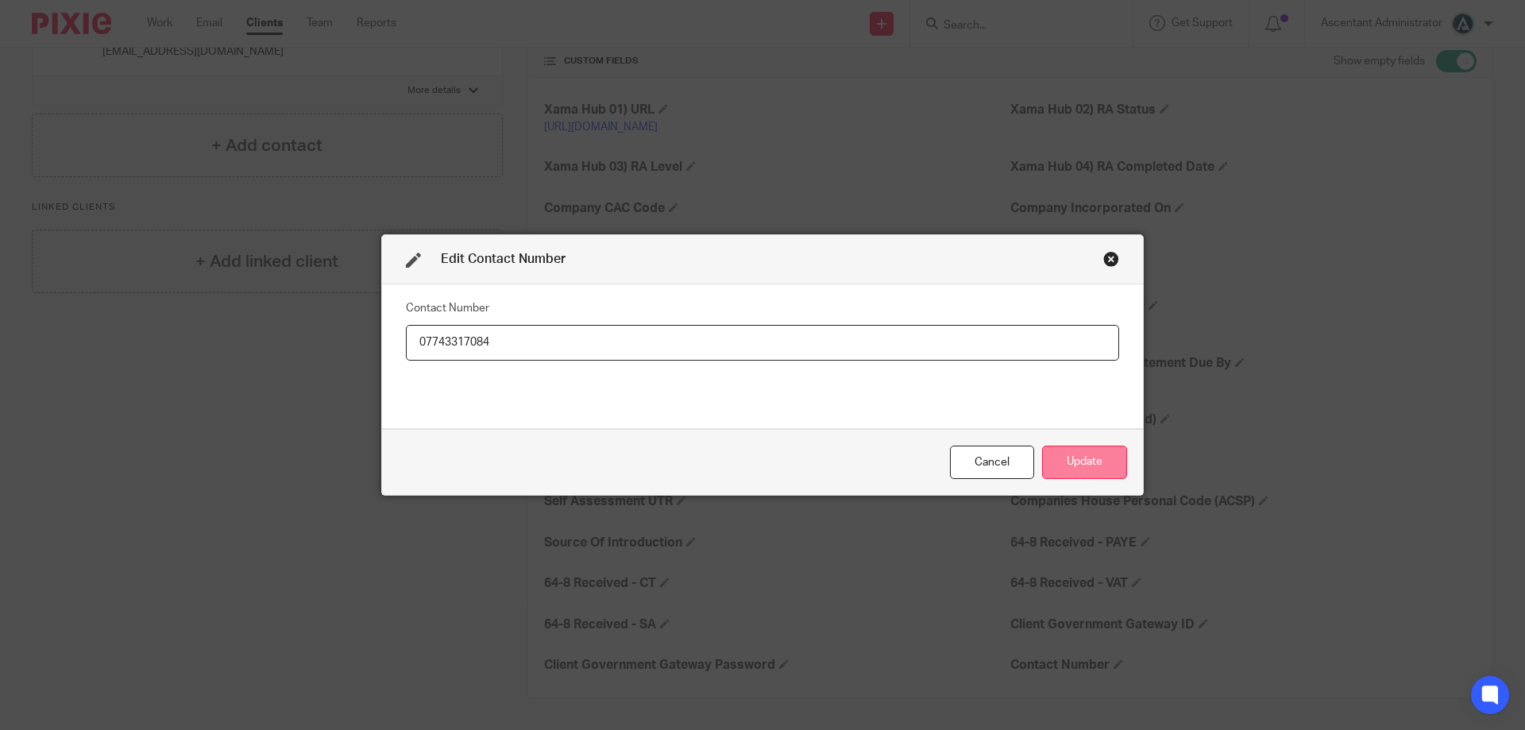
type input "07743317084"
click at [1081, 468] on button "Update" at bounding box center [1084, 463] width 85 height 34
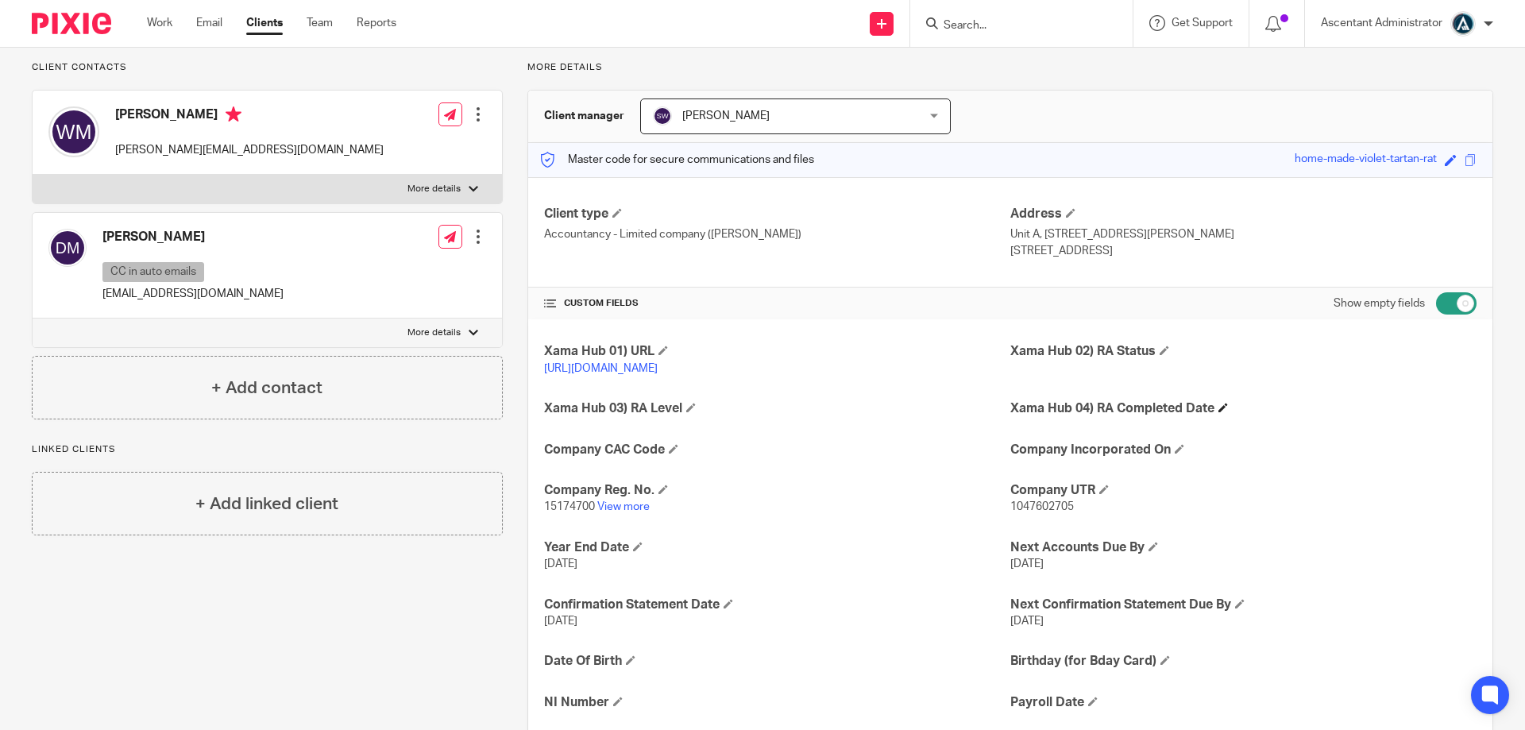
scroll to position [0, 0]
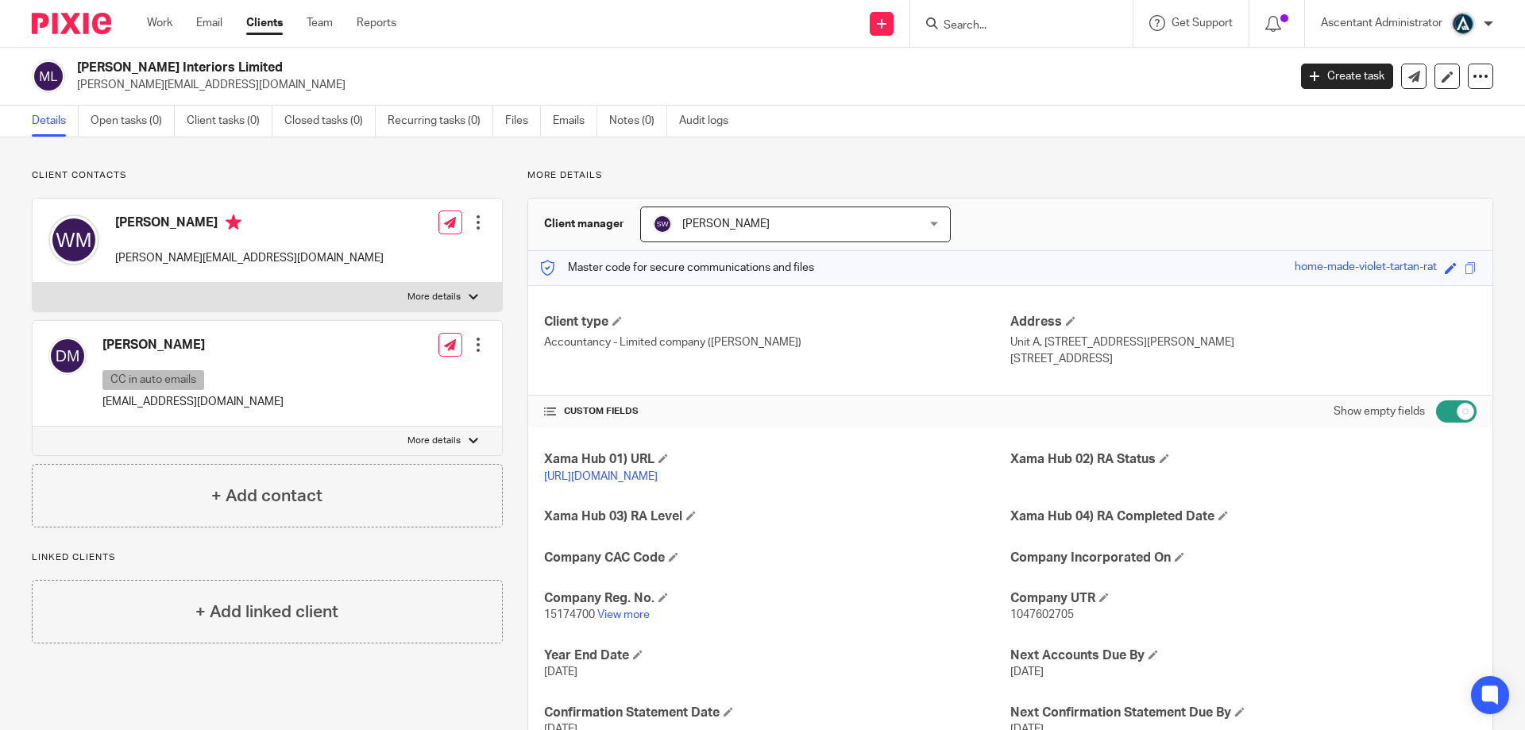
click at [480, 228] on div at bounding box center [478, 222] width 16 height 16
drag, startPoint x: 468, startPoint y: 389, endPoint x: 473, endPoint y: 379, distance: 11.4
click at [469, 390] on div "Edit contact Create client from contact Export data Make primary CC in auto ema…" at bounding box center [462, 373] width 48 height 89
click at [476, 349] on div at bounding box center [478, 345] width 16 height 16
click at [756, 158] on div "Client contacts Dean Matthews CC in auto emails deanm@matthewsinteriors.co.uk E…" at bounding box center [762, 616] width 1525 height 959
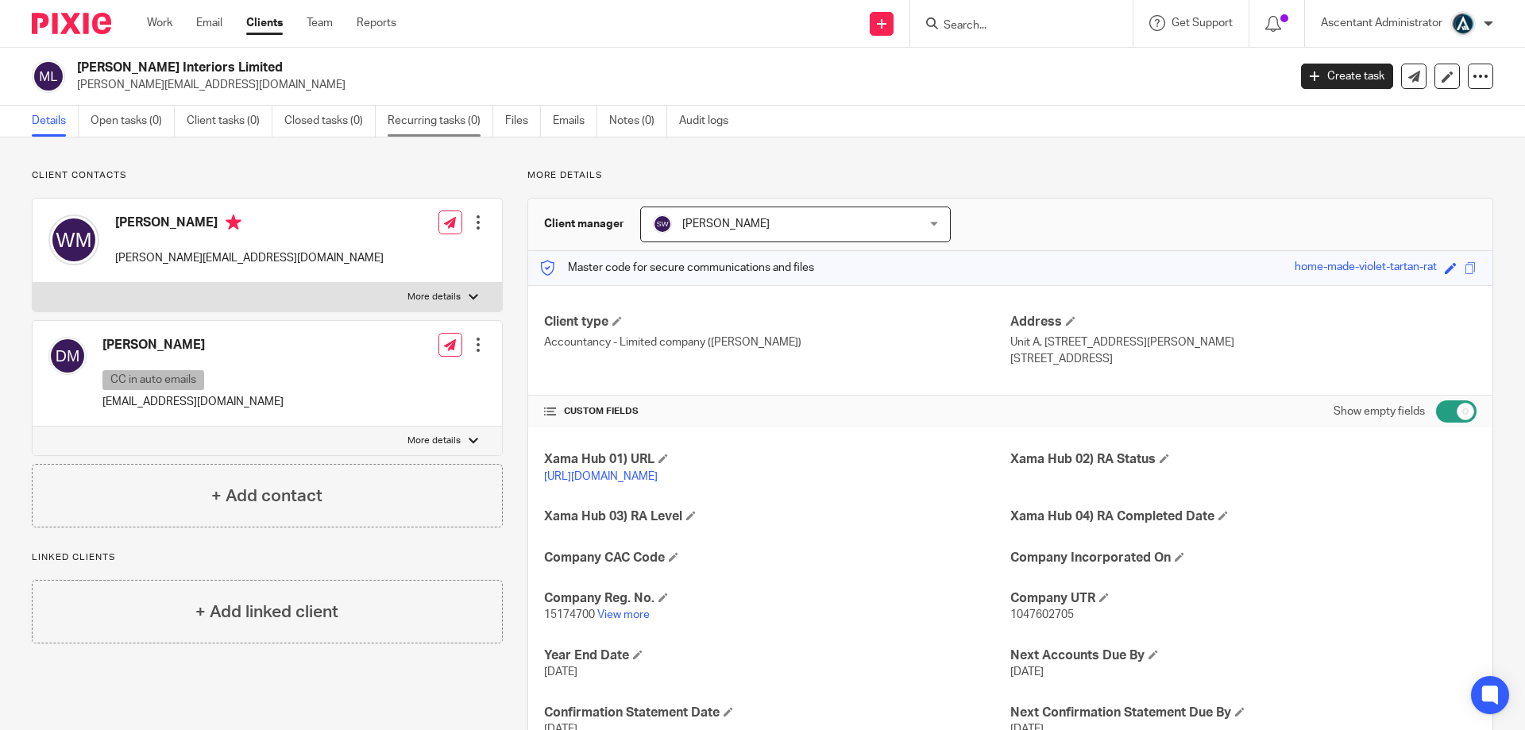
click at [449, 122] on link "Recurring tasks (0)" at bounding box center [441, 121] width 106 height 31
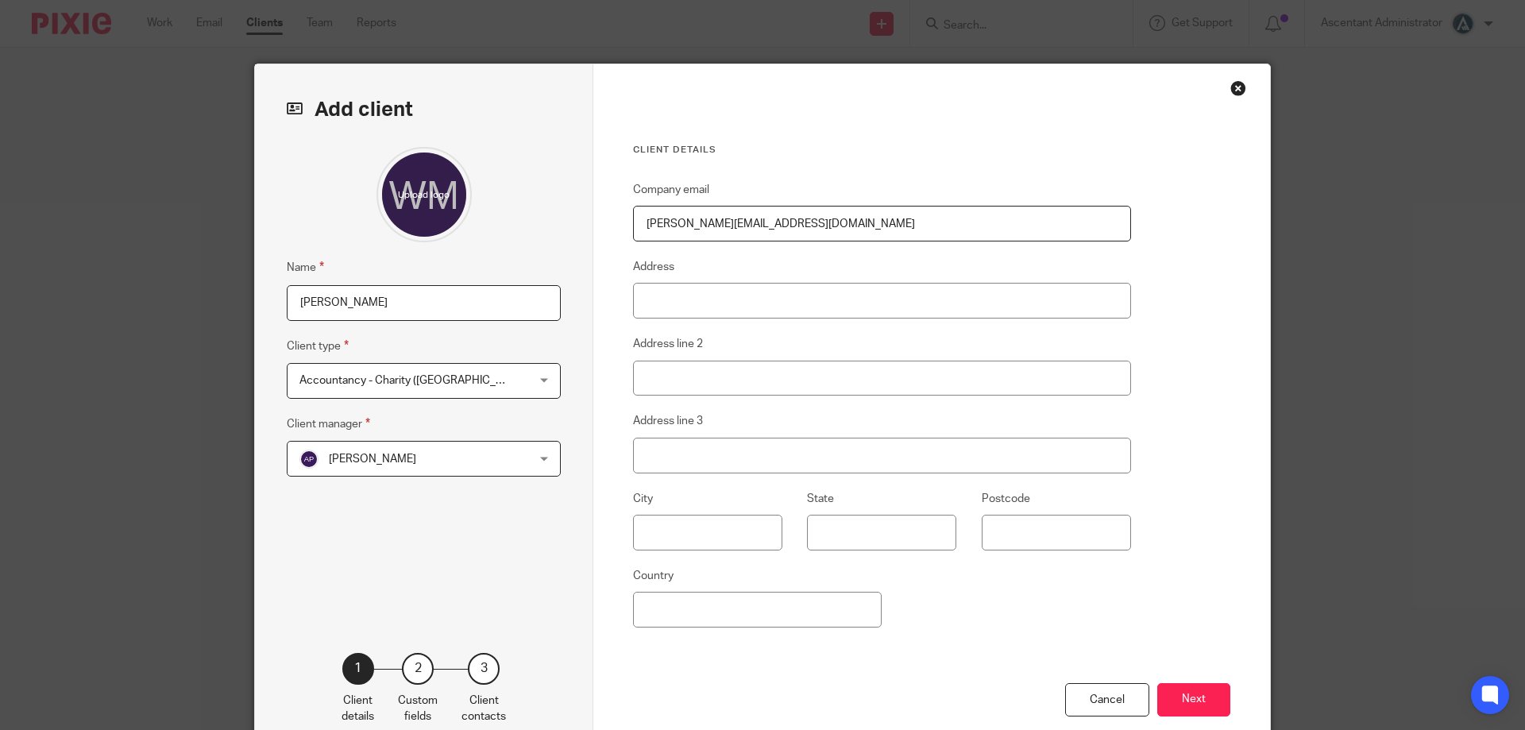
click at [454, 384] on span "Accountancy - Charity (Derby)" at bounding box center [403, 380] width 208 height 33
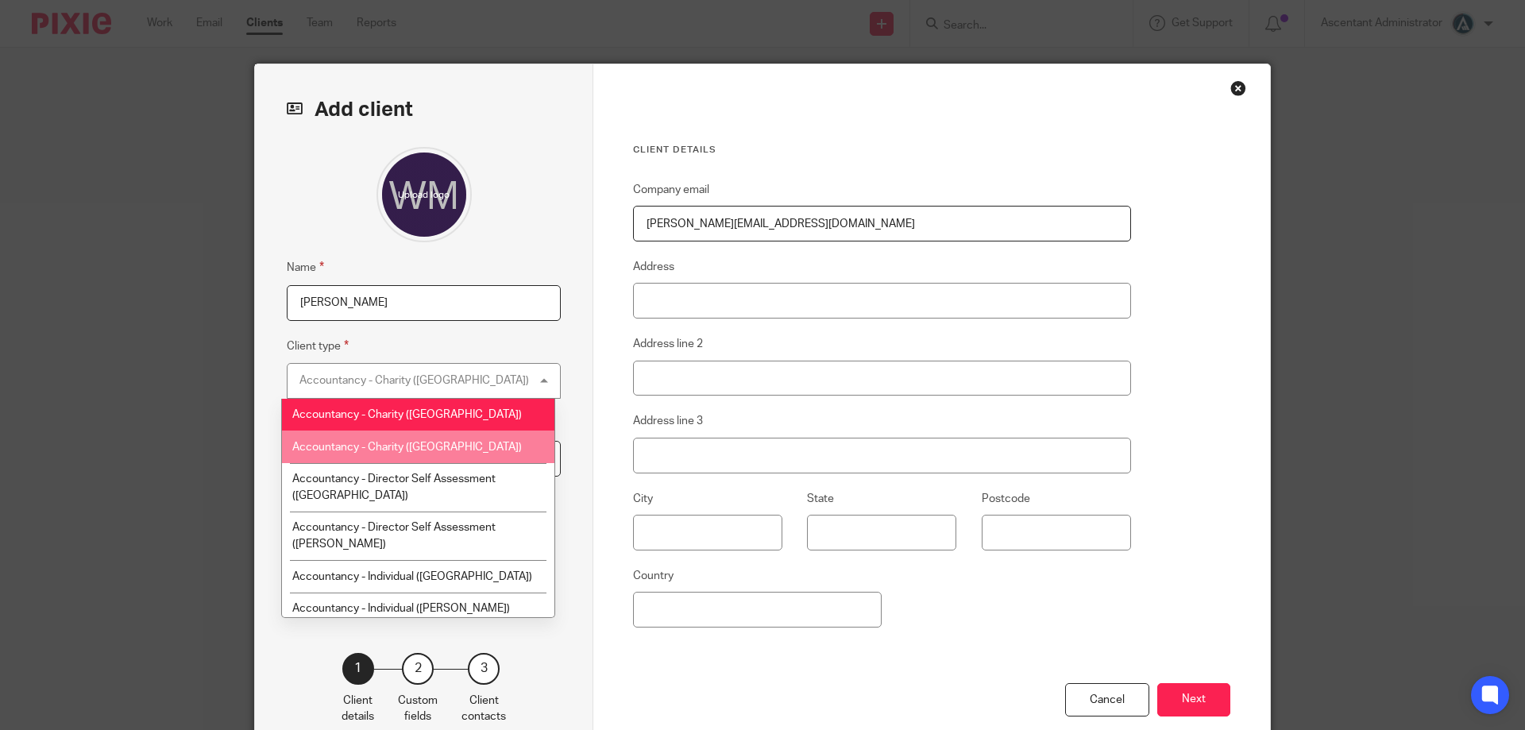
scroll to position [79, 0]
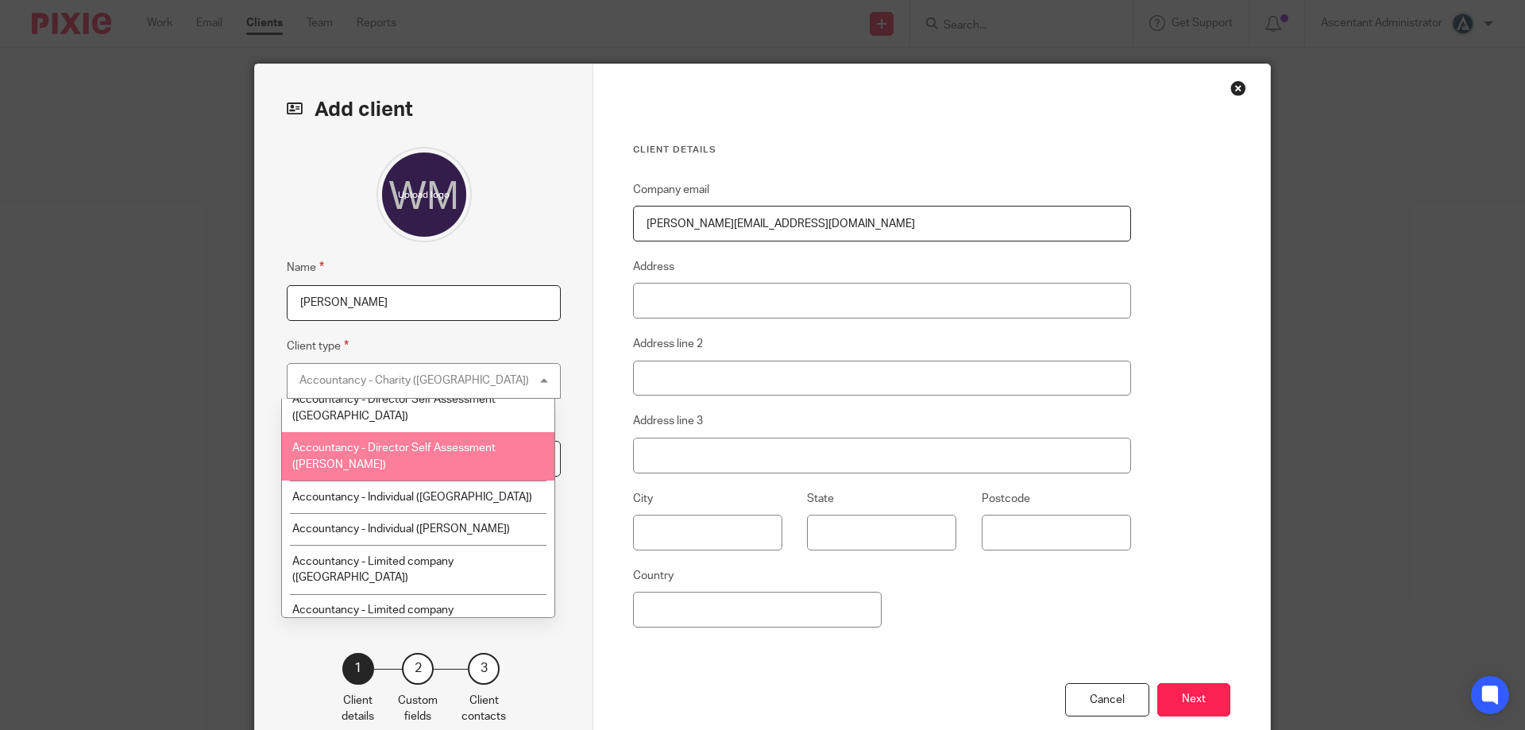
click at [453, 438] on li "Accountancy - Director Self Assessment (Ripley)" at bounding box center [418, 456] width 272 height 48
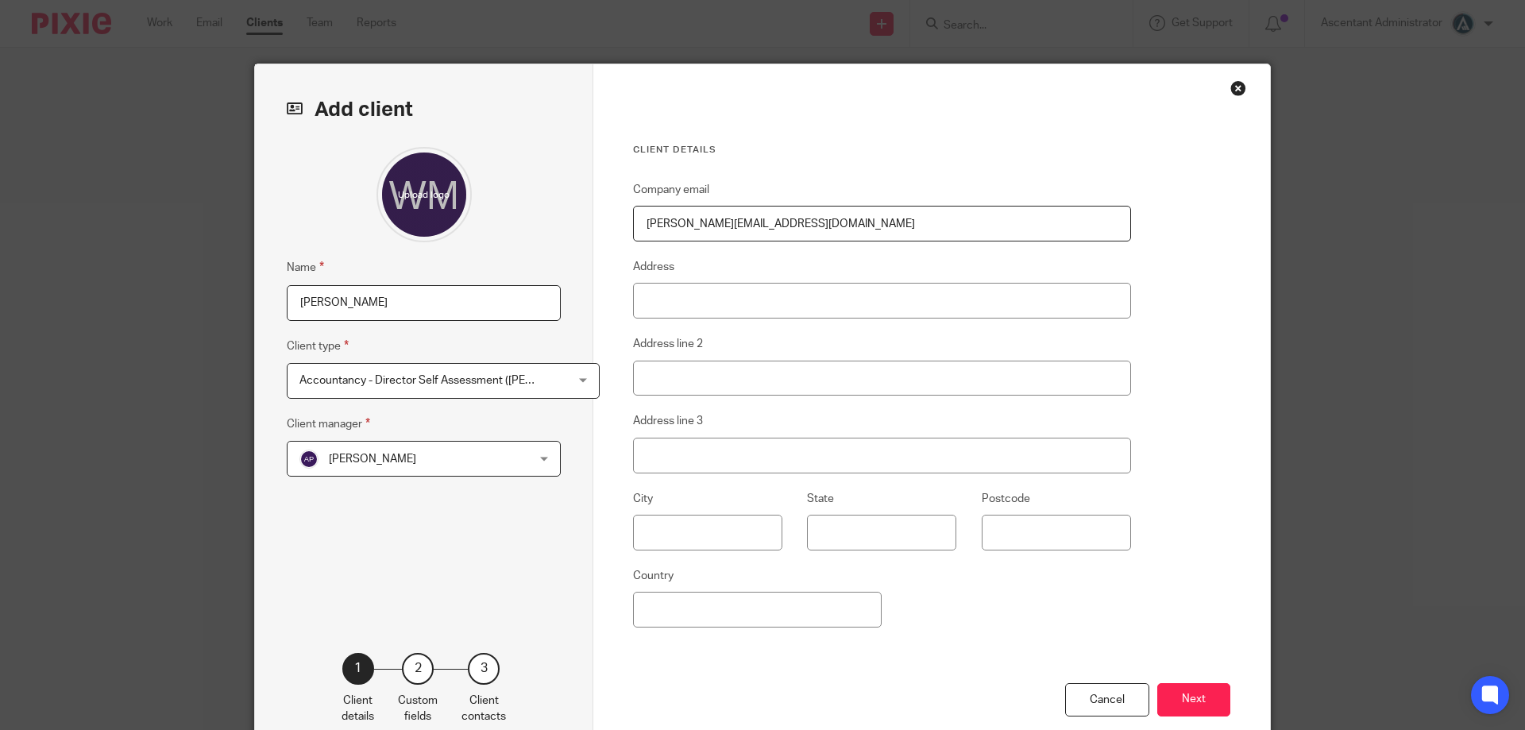
click at [448, 473] on span "[PERSON_NAME]" at bounding box center [403, 458] width 208 height 33
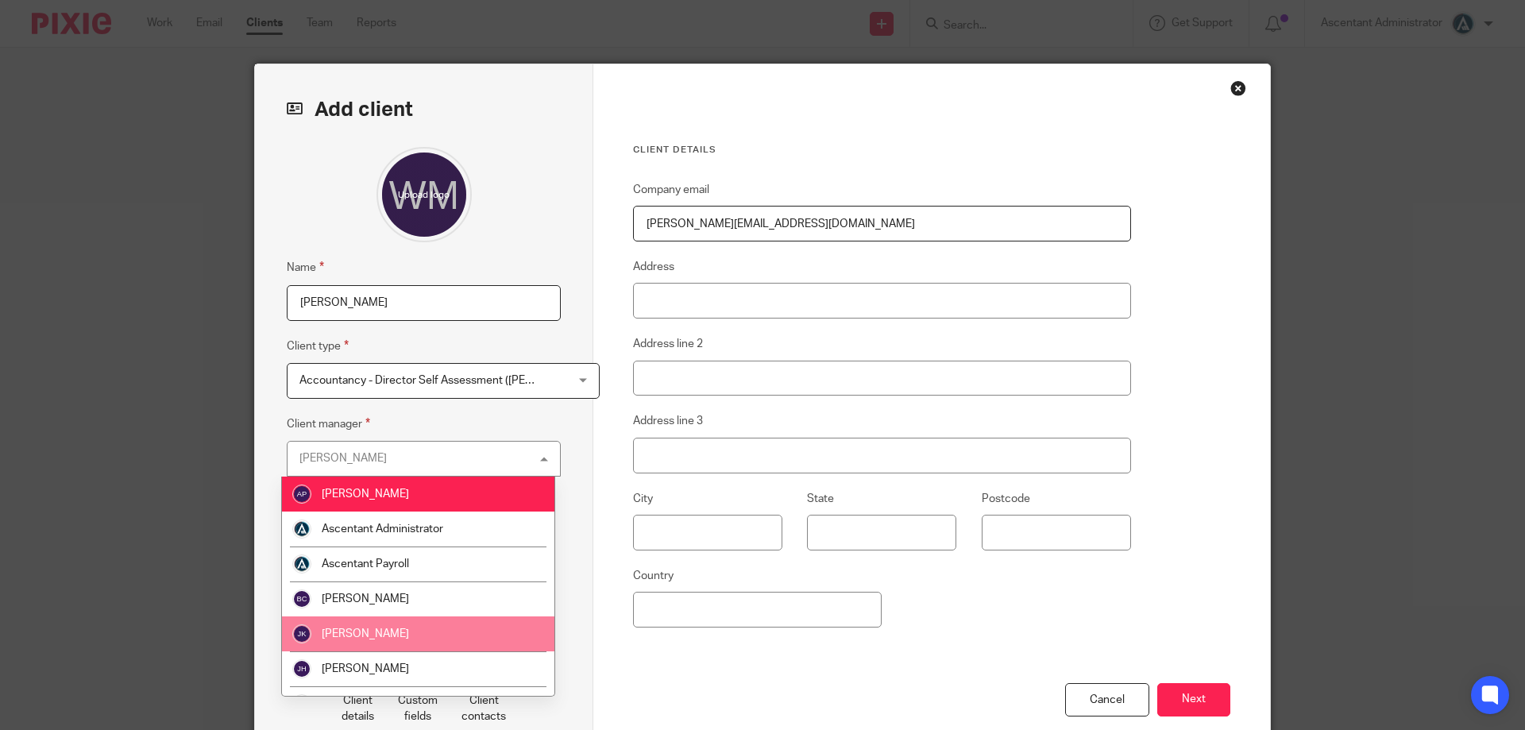
scroll to position [340, 0]
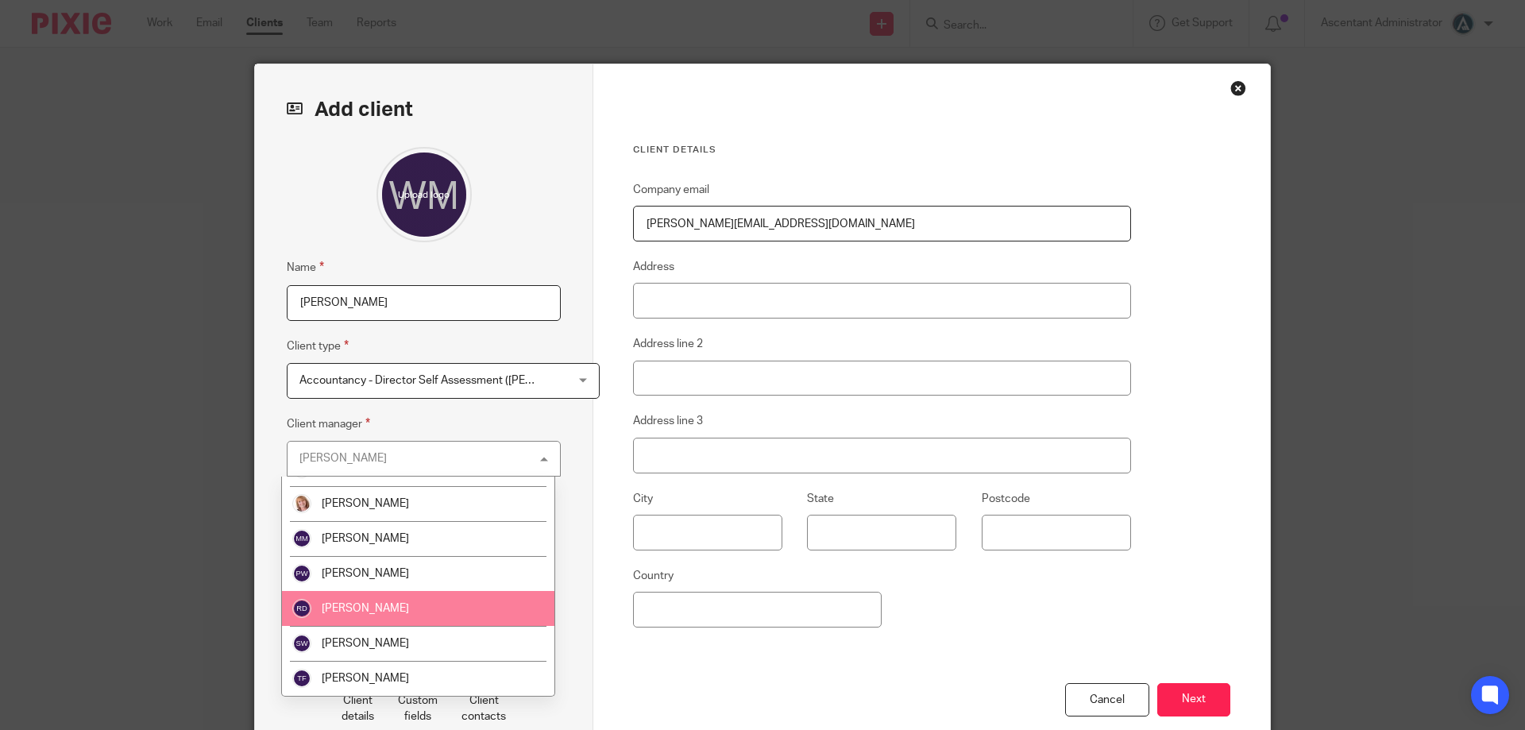
click at [409, 629] on li "[PERSON_NAME]" at bounding box center [418, 643] width 272 height 35
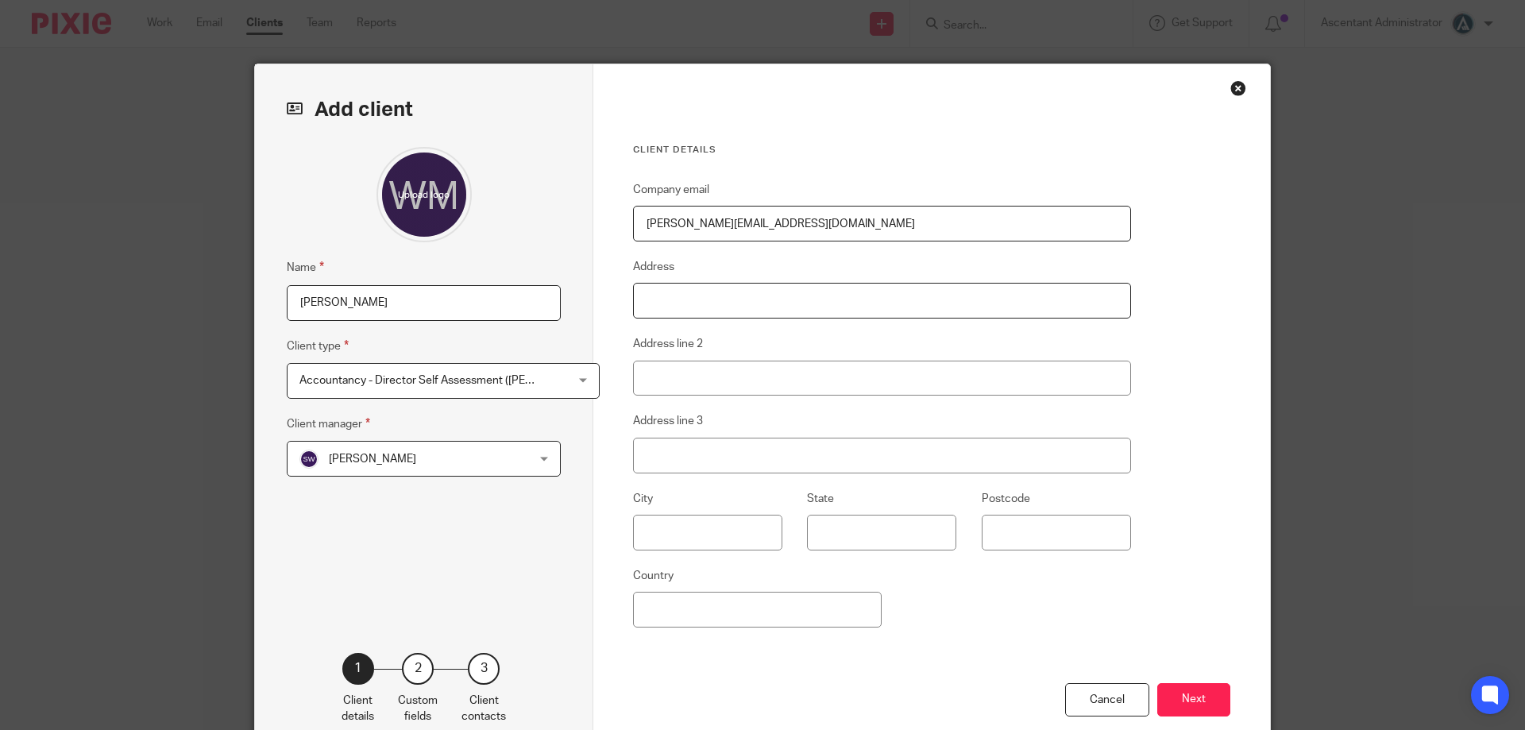
drag, startPoint x: 774, startPoint y: 316, endPoint x: 776, endPoint y: 297, distance: 19.2
click at [774, 316] on input "Address" at bounding box center [882, 301] width 498 height 36
type input "41 Stamford Road"
type input "West Bridgford"
type input "N"
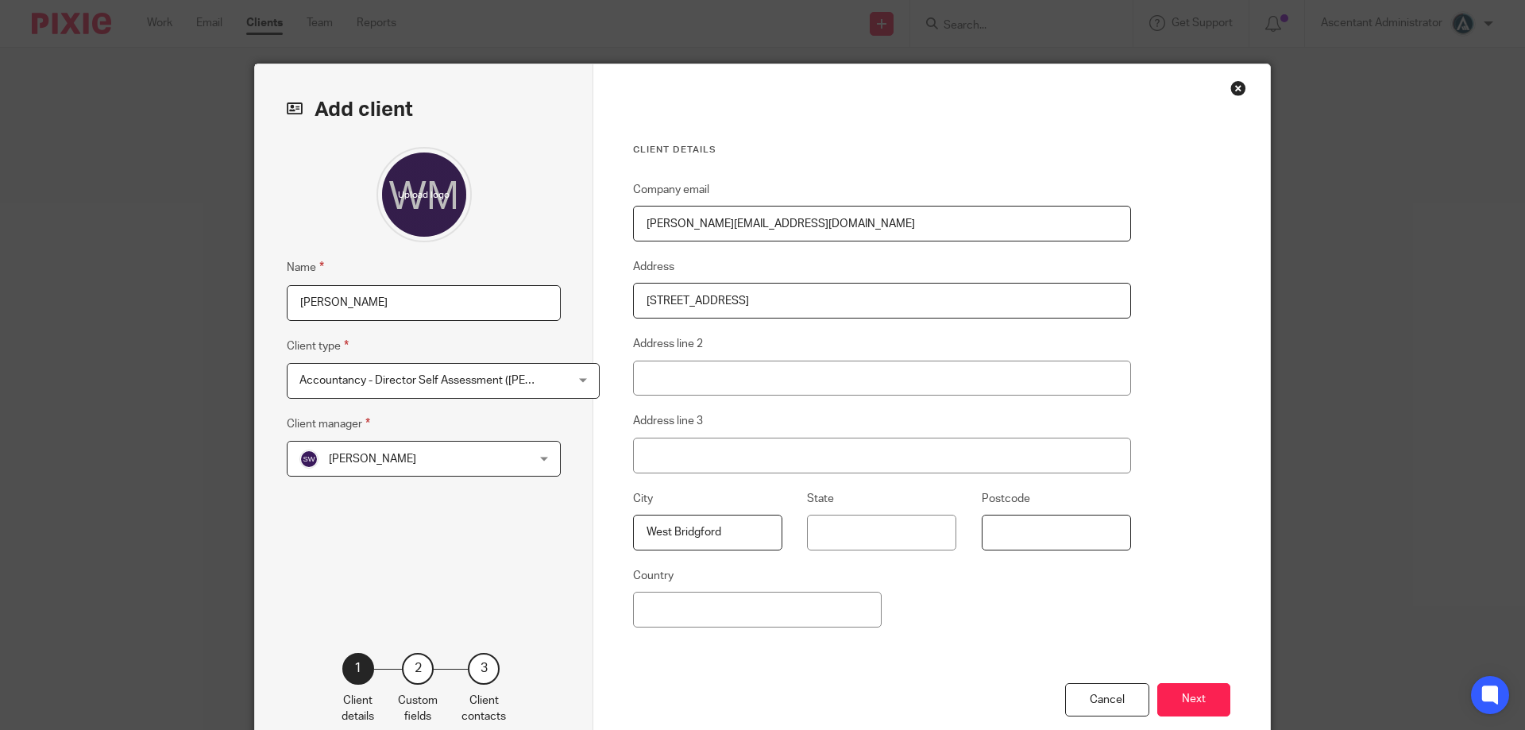
type input "n"
type input "NG2 6GD"
click at [1196, 695] on button "Next" at bounding box center [1193, 700] width 73 height 34
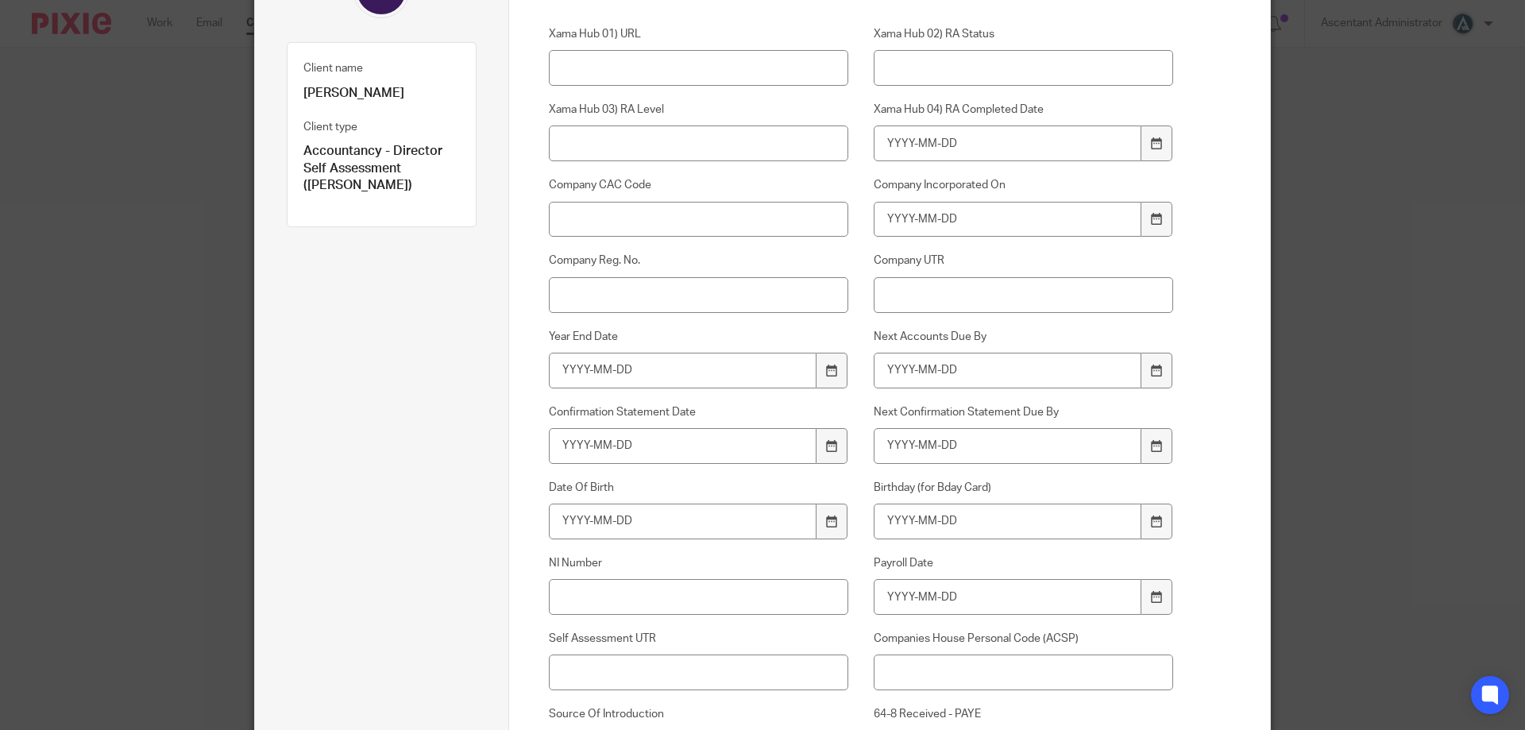
scroll to position [238, 0]
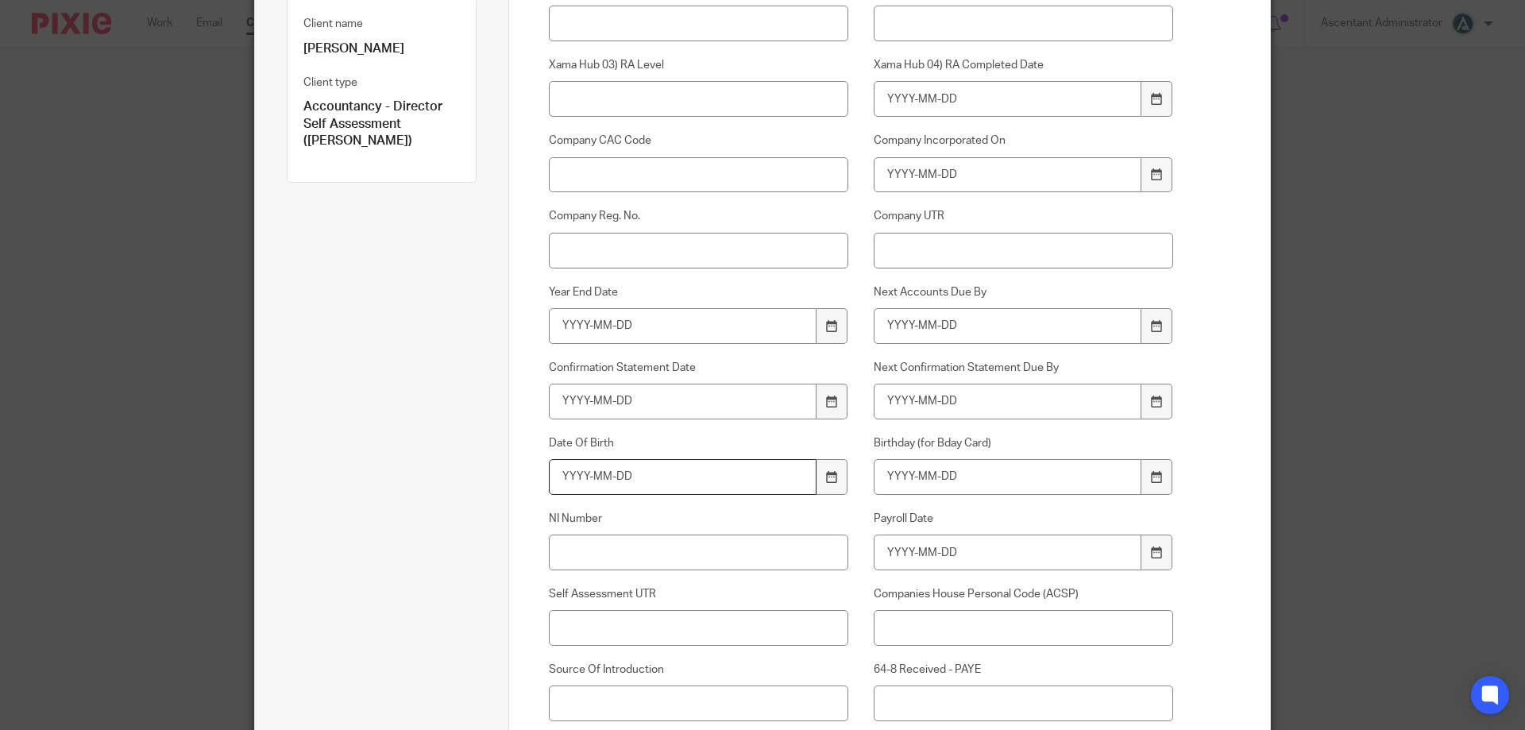
click at [690, 481] on input "Date Of Birth" at bounding box center [683, 477] width 268 height 36
type input "1983-08-09"
drag, startPoint x: 713, startPoint y: 480, endPoint x: 484, endPoint y: 484, distance: 228.7
click at [486, 478] on div "Add client Client name Wesley Matthews Client type Accountancy - Director Self …" at bounding box center [762, 451] width 1015 height 1251
click at [1001, 480] on input "Birthday (for Bday Card)" at bounding box center [1008, 477] width 268 height 36
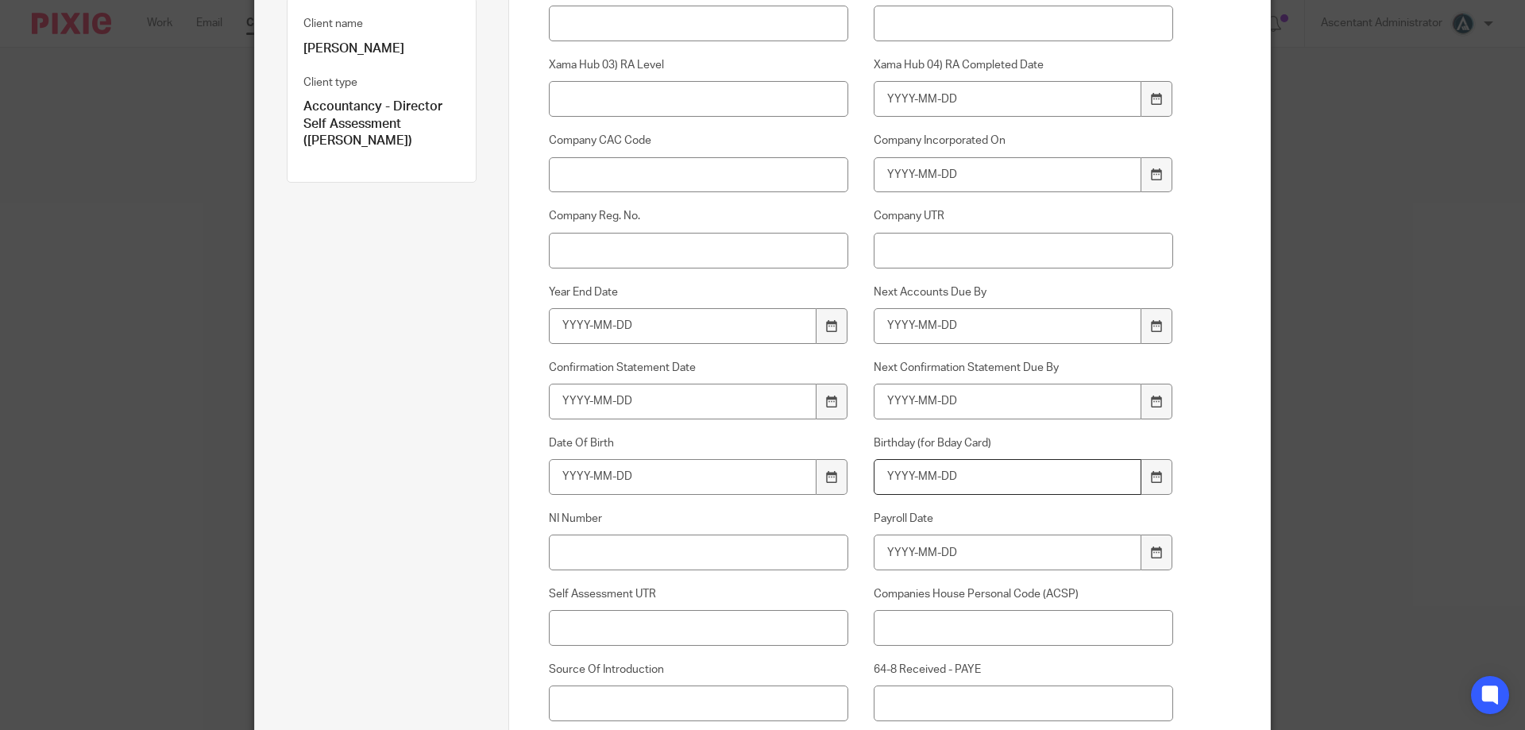
paste input "1983-08-09"
type input "1983-08-09"
click at [769, 484] on input "Date Of Birth" at bounding box center [683, 477] width 268 height 36
paste input "1983-08-09"
type input "1983-08-09"
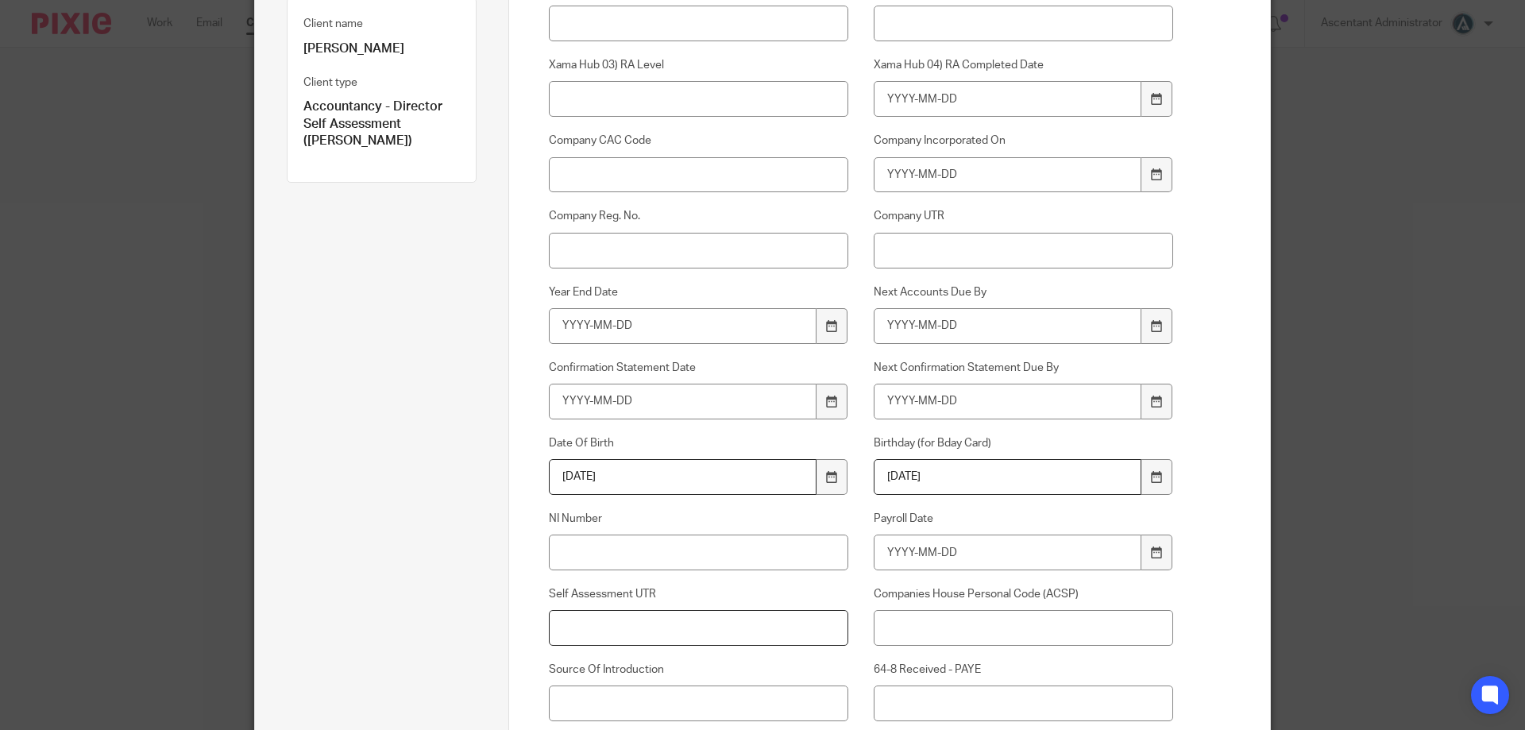
click at [634, 629] on input "Self Assessment UTR" at bounding box center [699, 628] width 300 height 36
type input "1560993530"
click at [683, 552] on input "NI Number" at bounding box center [699, 552] width 300 height 36
type input "L"
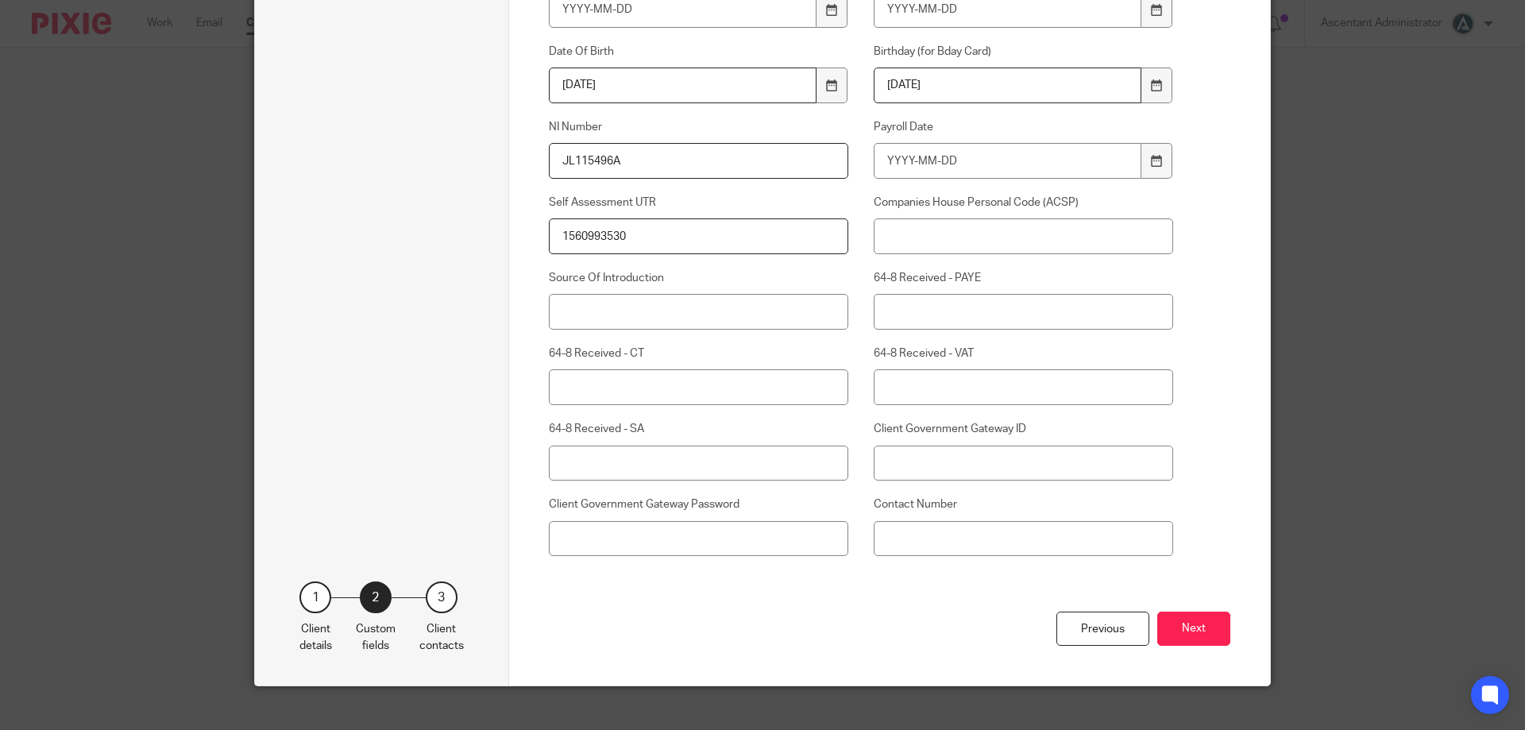
scroll to position [635, 0]
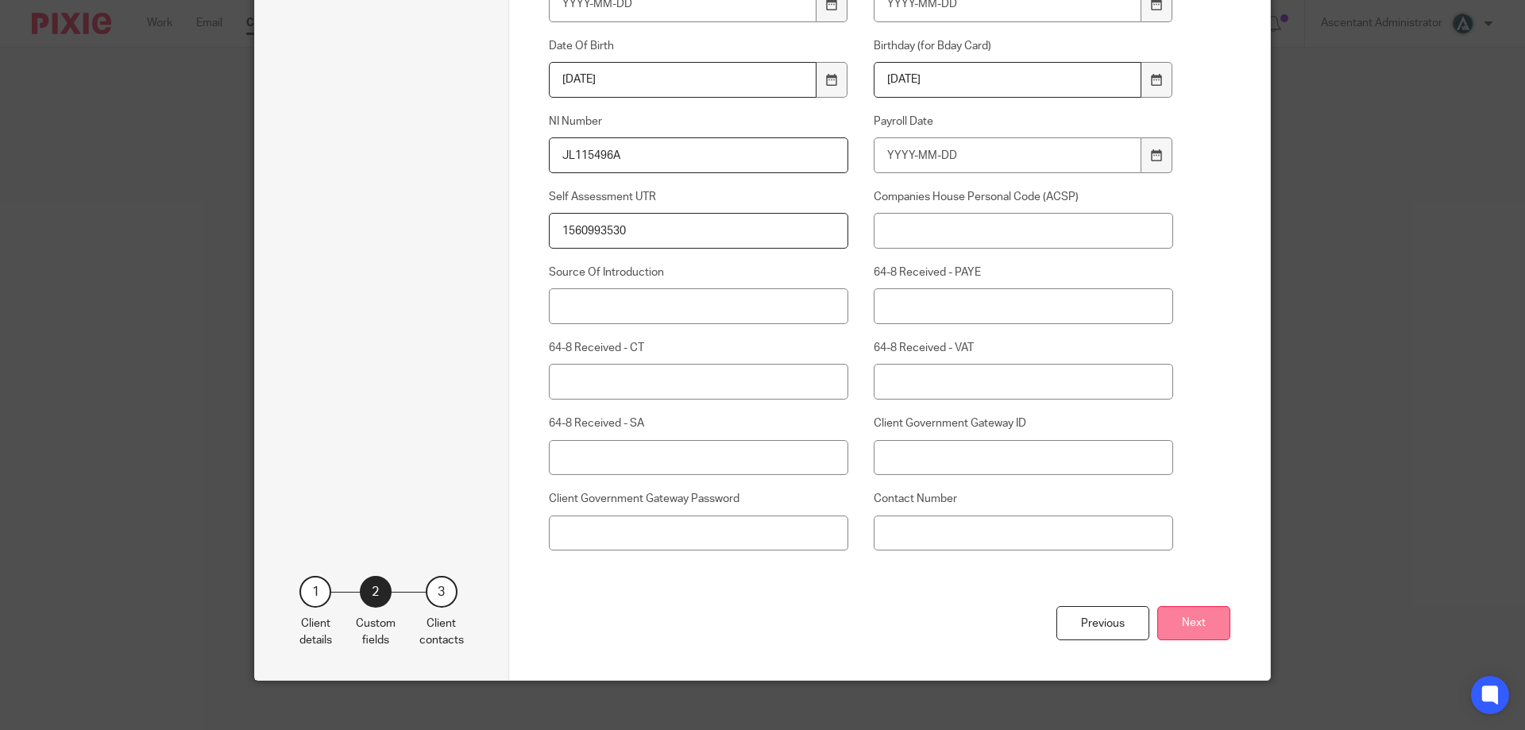
type input "JL115496A"
click at [1197, 617] on button "Next" at bounding box center [1193, 623] width 73 height 34
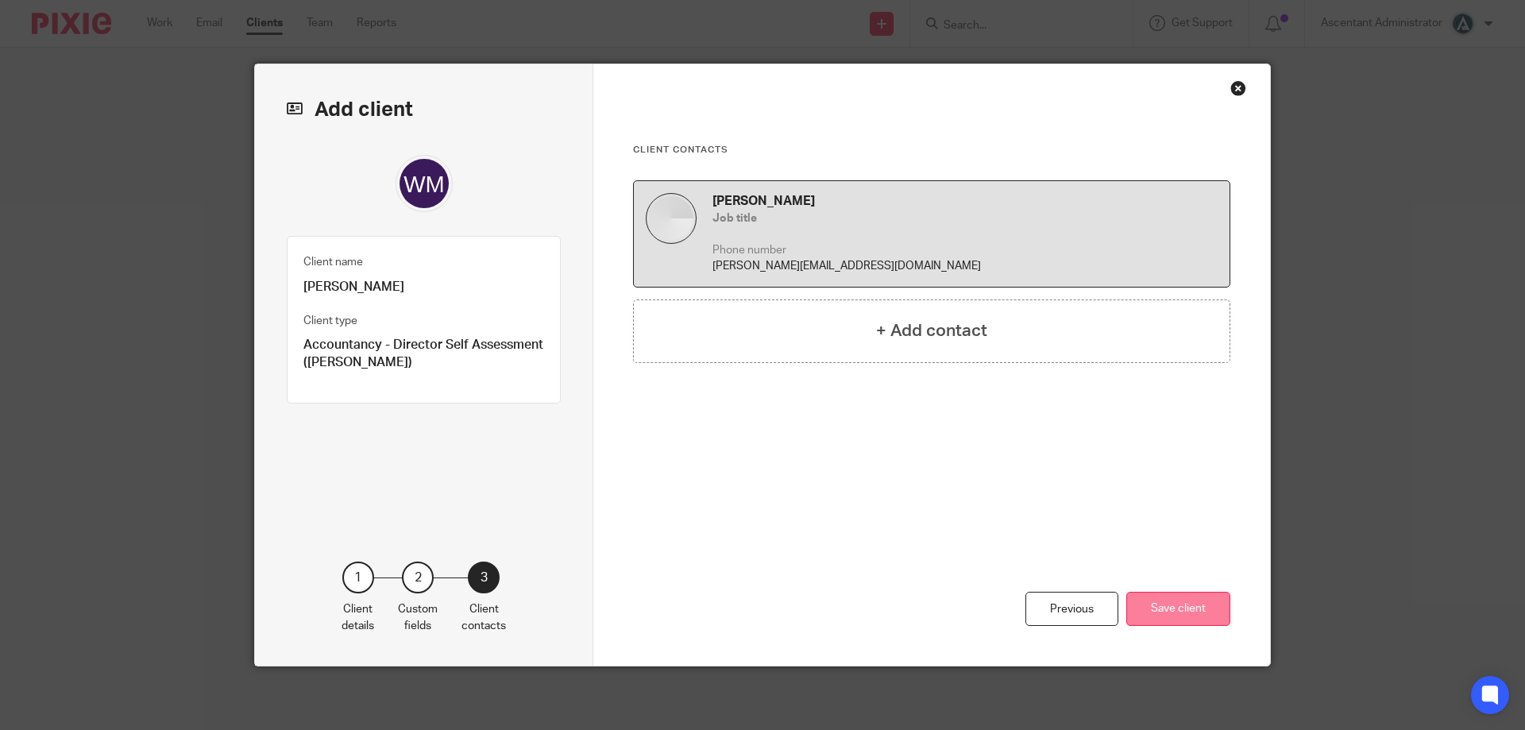
scroll to position [0, 0]
click at [1158, 603] on button "Save client" at bounding box center [1178, 609] width 104 height 34
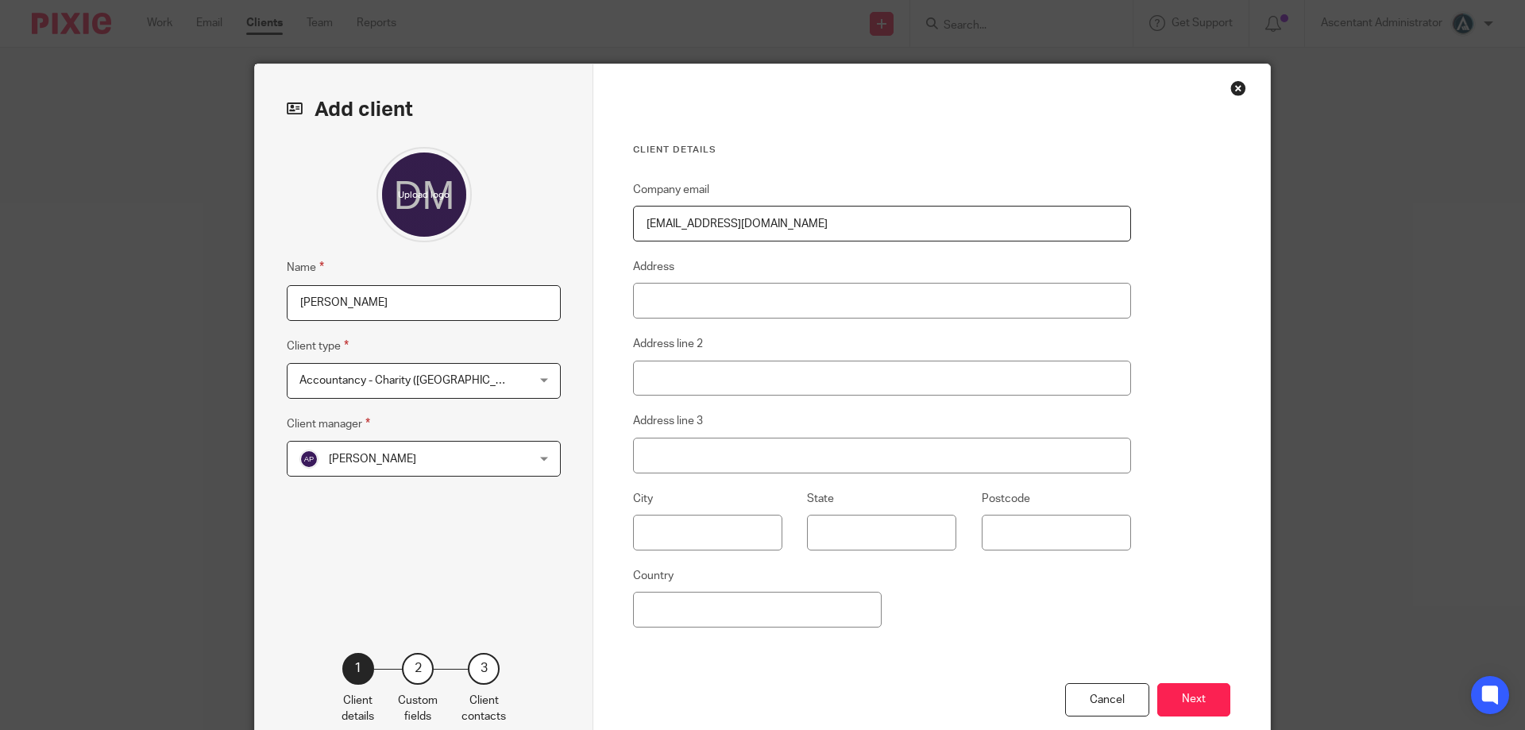
click at [393, 461] on span "[PERSON_NAME]" at bounding box center [403, 458] width 208 height 33
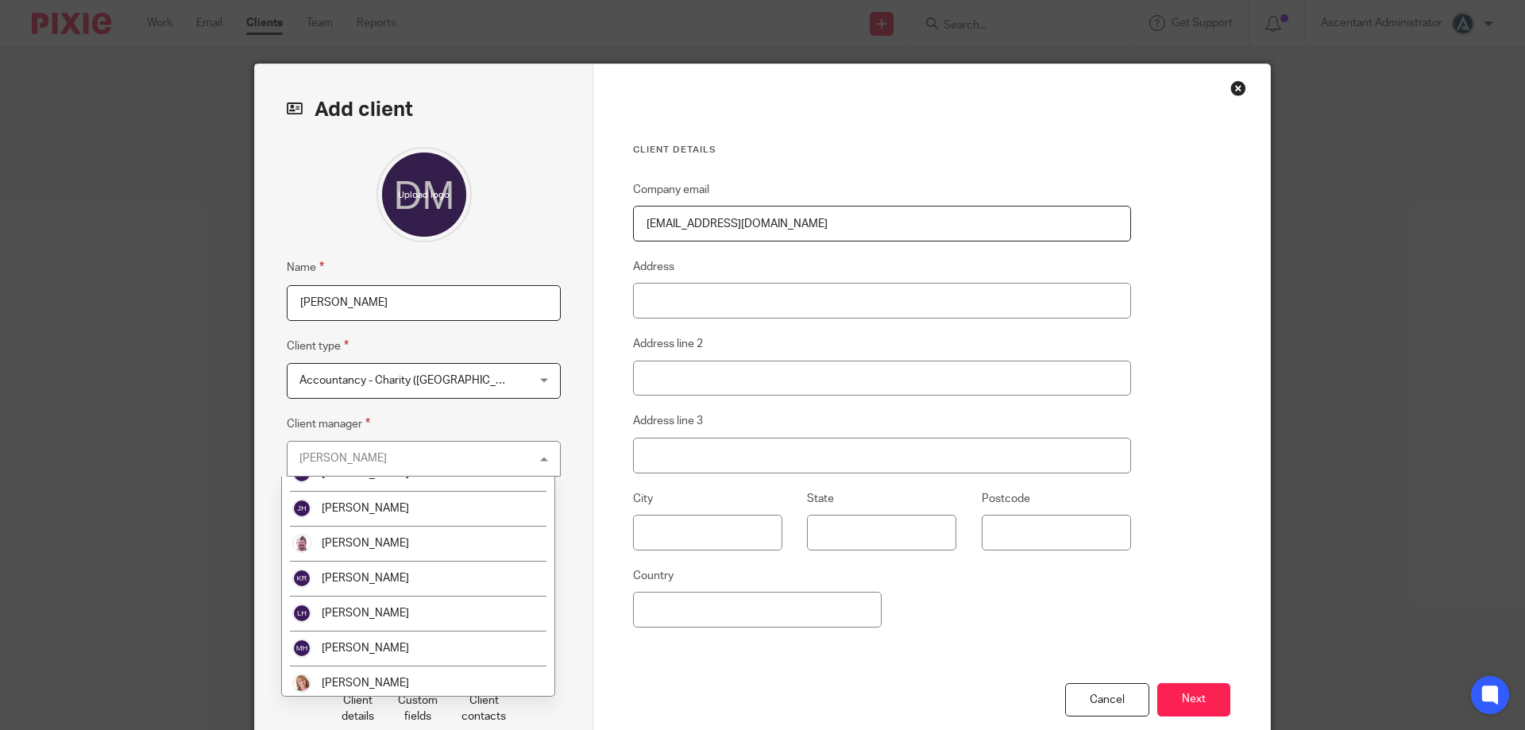
scroll to position [340, 0]
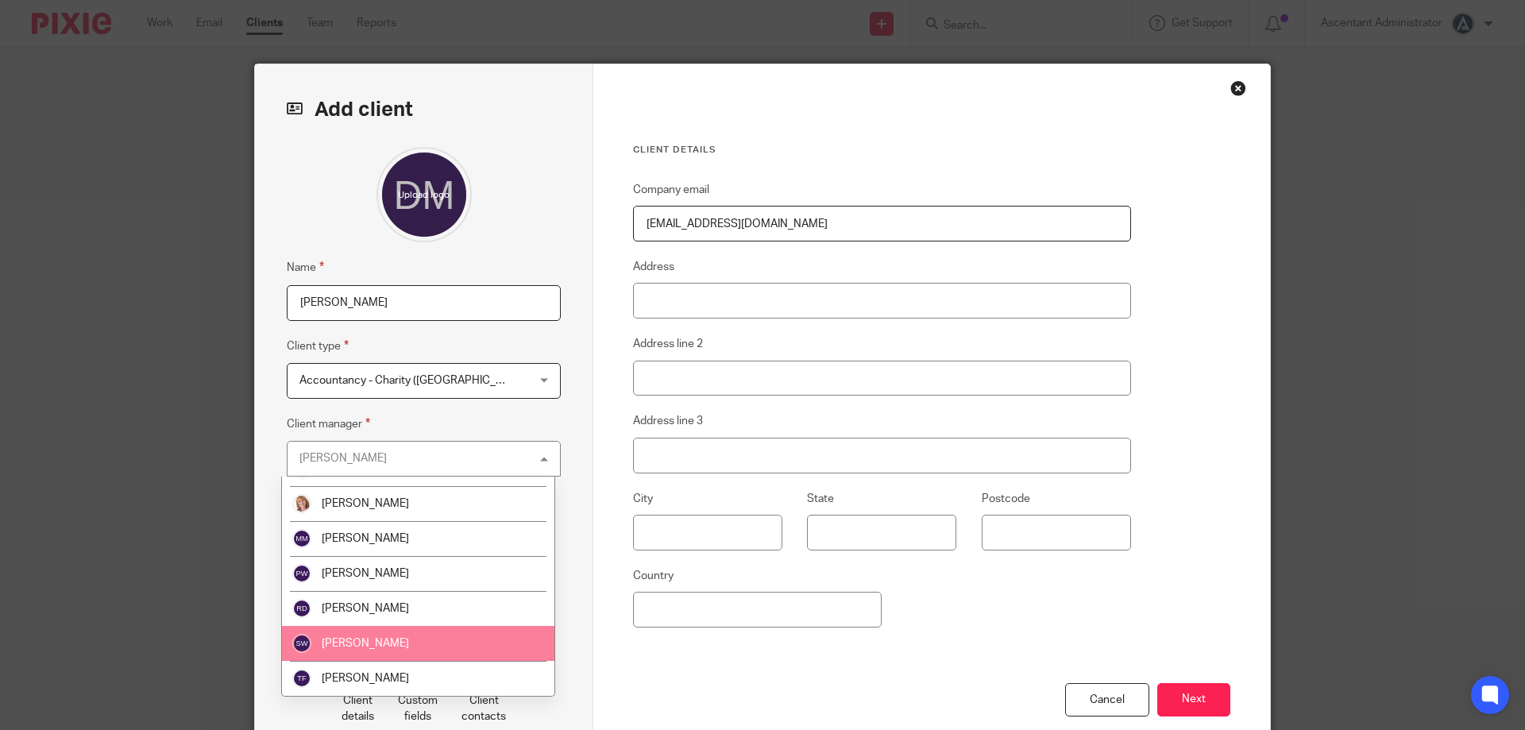
click at [393, 638] on li "[PERSON_NAME]" at bounding box center [418, 643] width 272 height 35
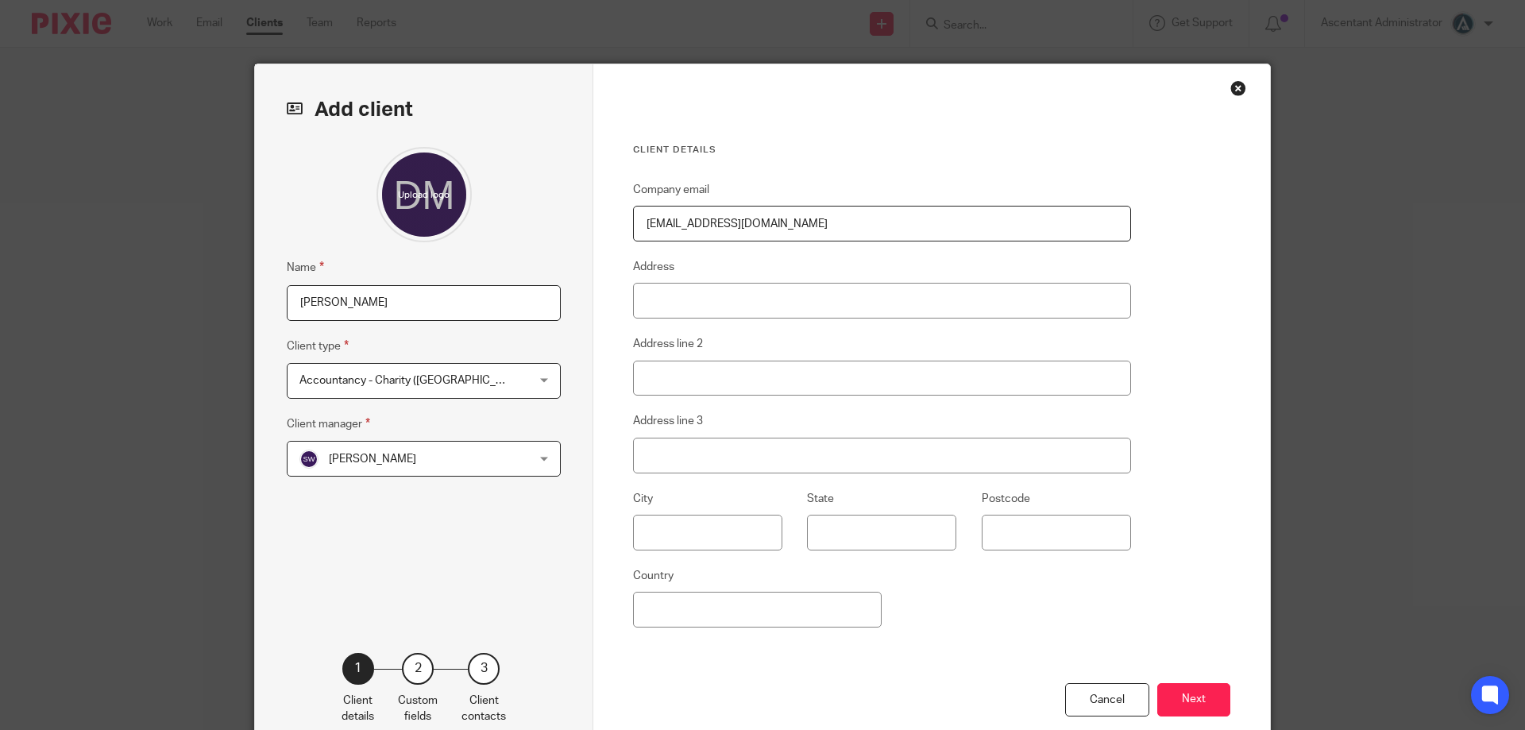
click at [430, 403] on div "Name Dean Matthews Client type Accountancy - Charity (Derby) Accountancy - Char…" at bounding box center [424, 375] width 274 height 457
click at [445, 381] on span "Accountancy - Charity (Derby)" at bounding box center [403, 380] width 208 height 33
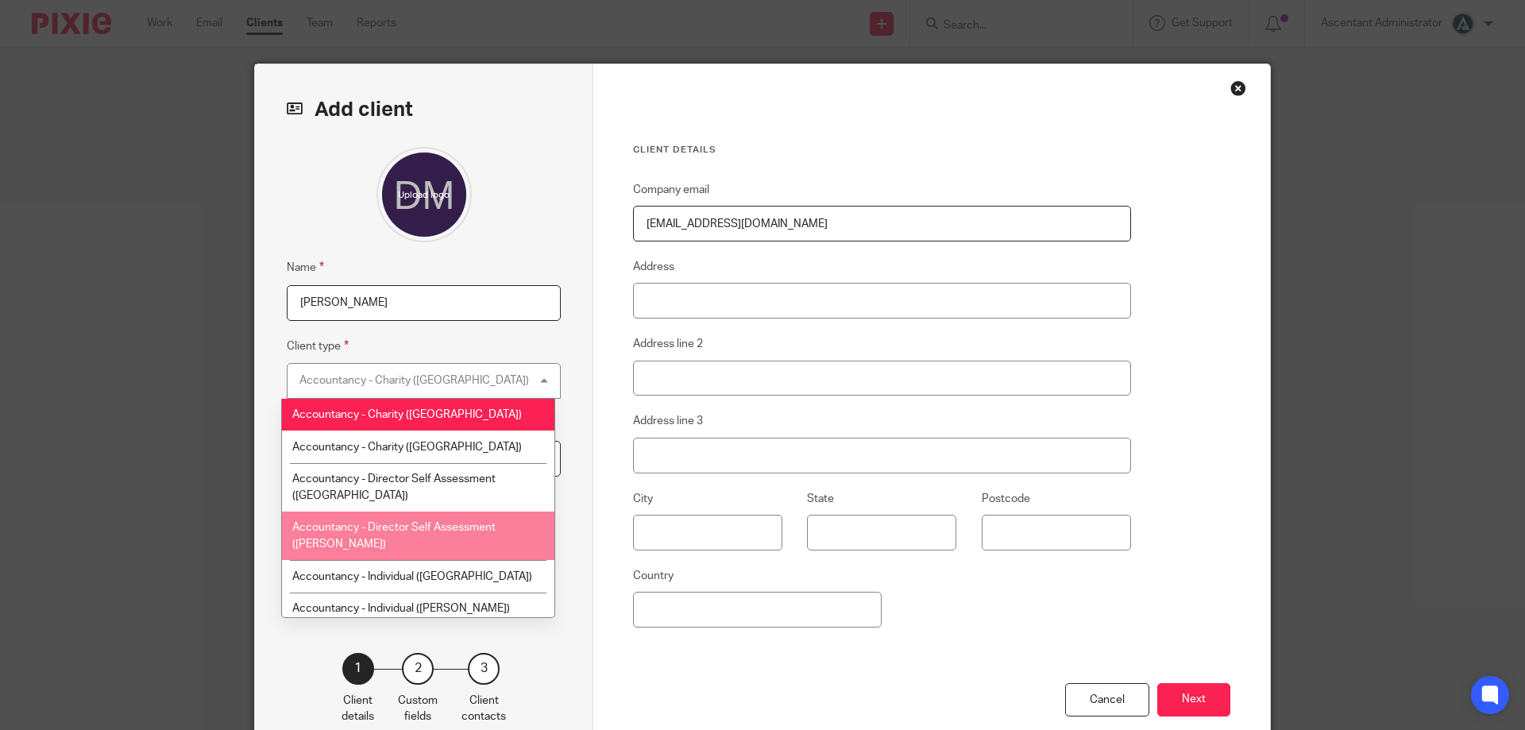
click at [443, 531] on span "Accountancy - Director Self Assessment ([PERSON_NAME])" at bounding box center [393, 536] width 203 height 28
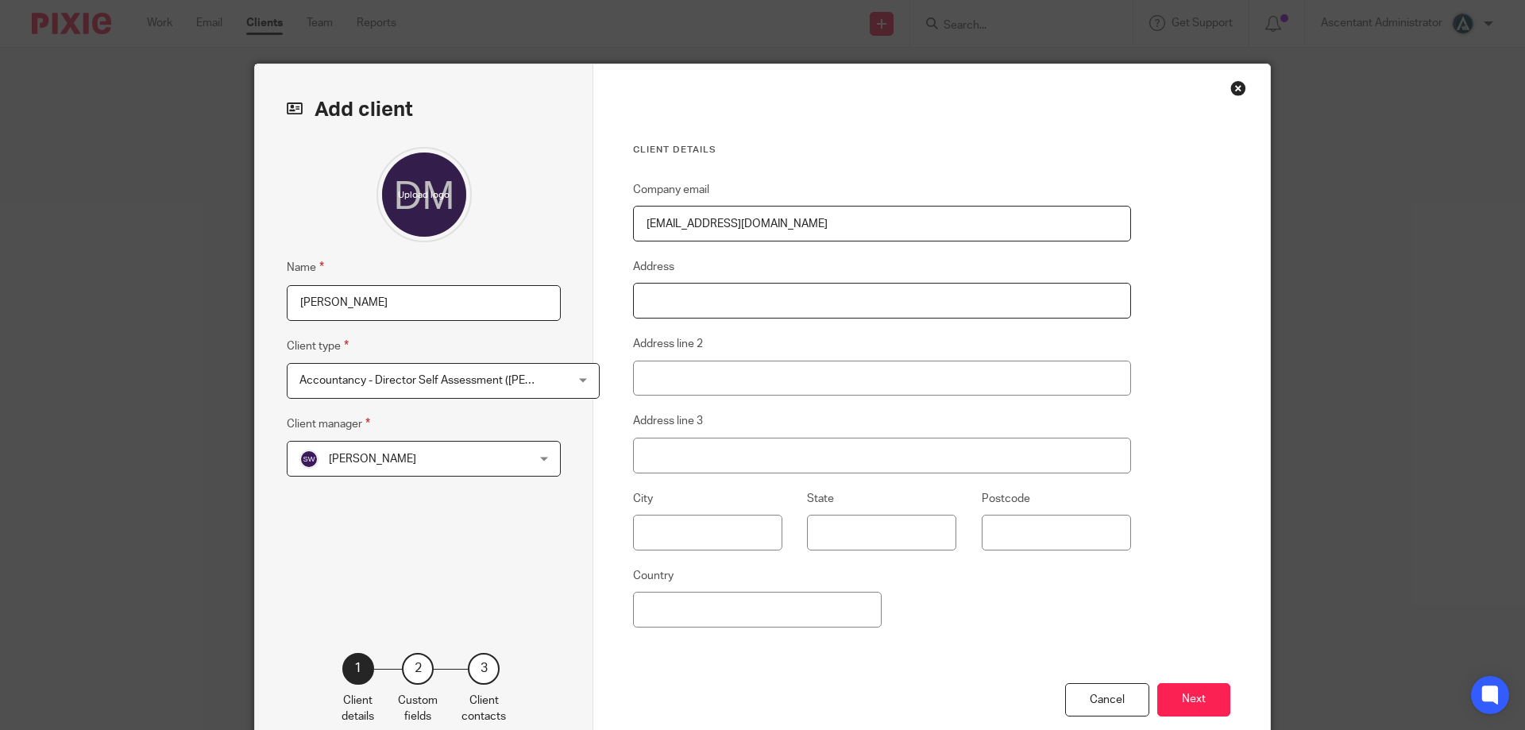
click at [735, 301] on input "Address" at bounding box center [882, 301] width 498 height 36
type input "16 Sapphire dRIVE"
type input "d"
type input "Denby"
type input "DE5 8NL"
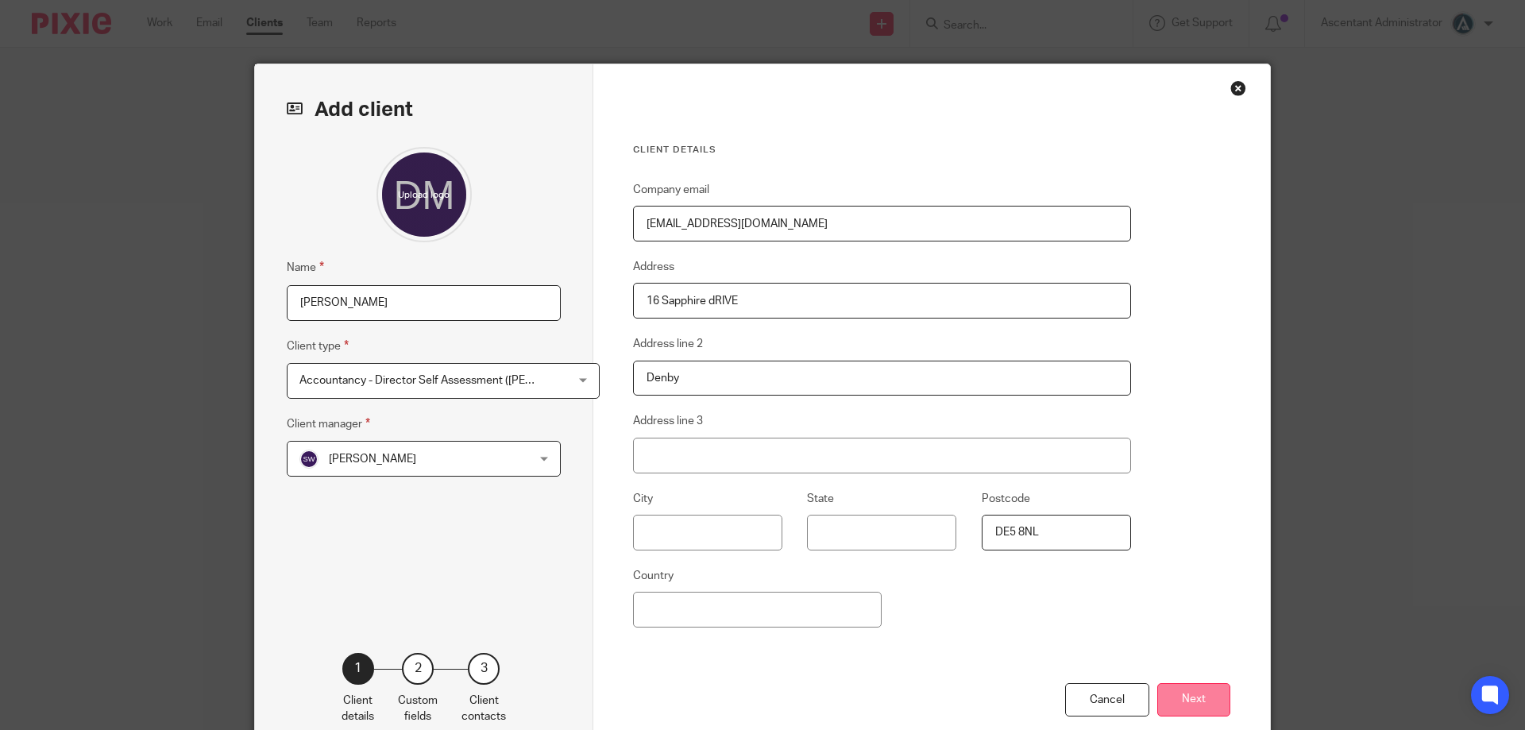
click at [1197, 700] on button "Next" at bounding box center [1193, 700] width 73 height 34
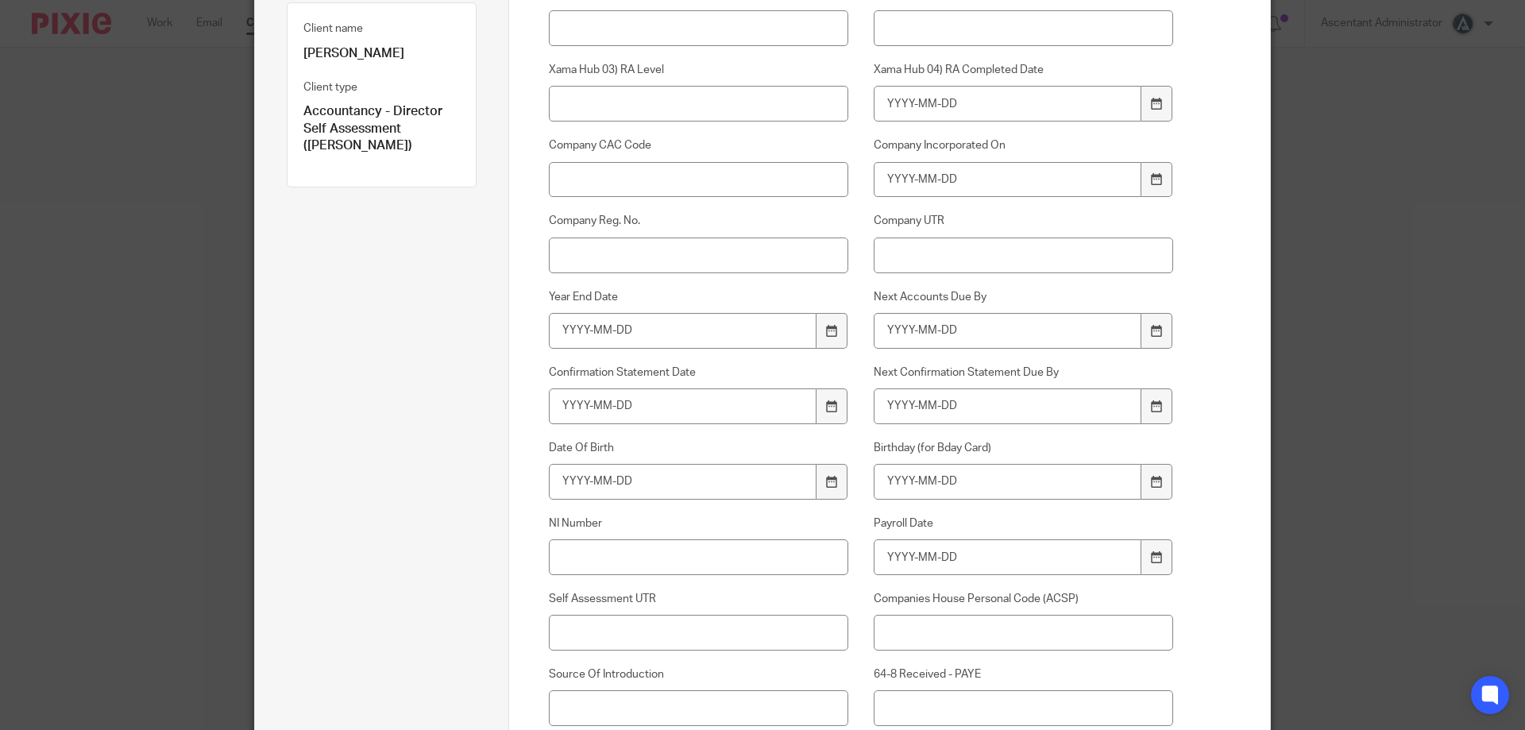
scroll to position [238, 0]
click at [638, 464] on input "Date Of Birth" at bounding box center [683, 477] width 268 height 36
drag, startPoint x: 638, startPoint y: 464, endPoint x: 521, endPoint y: 478, distance: 117.6
click at [523, 478] on div "Date Of Birth 1985-03-10" at bounding box center [685, 465] width 325 height 60
type input "1985-03-10"
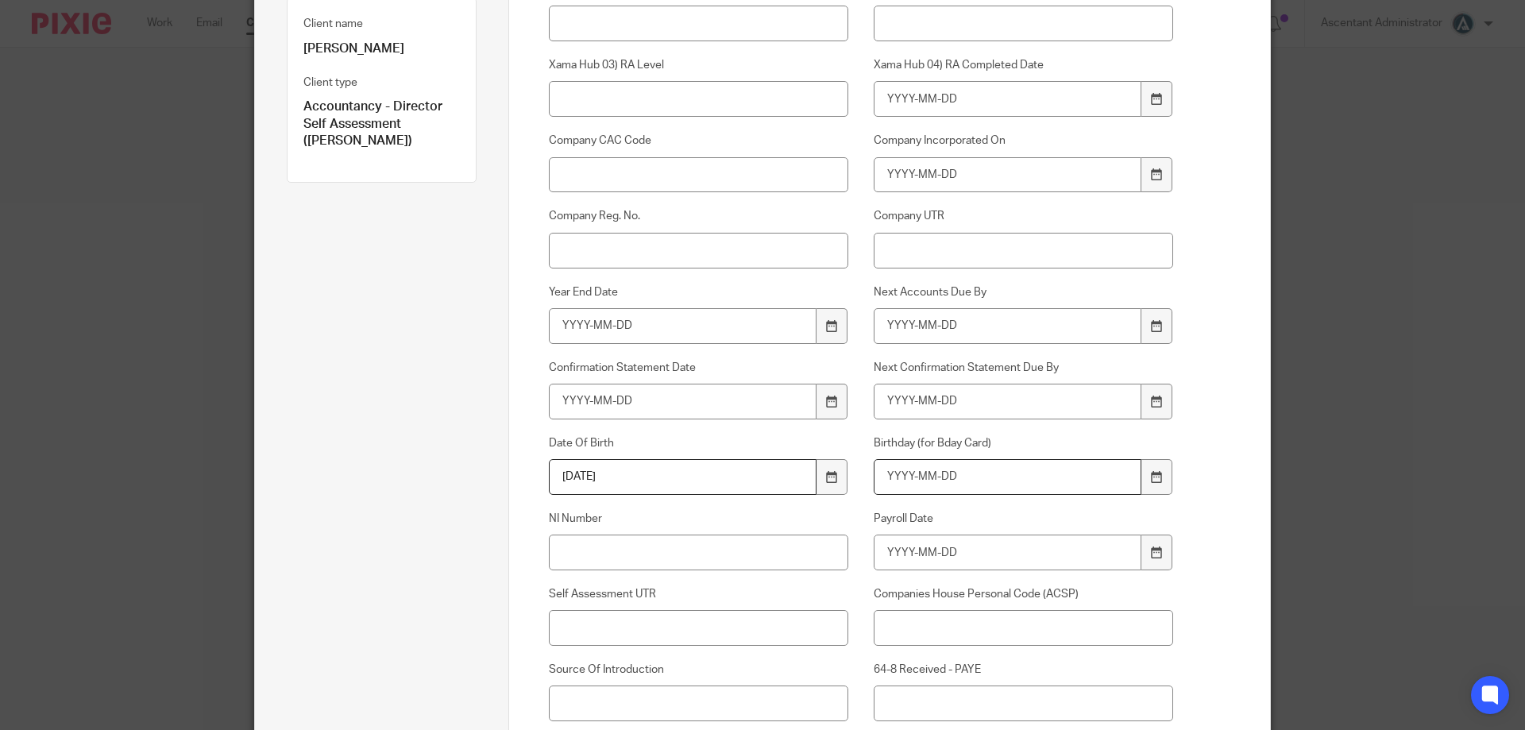
click at [951, 493] on input "Birthday (for Bday Card)" at bounding box center [1008, 477] width 268 height 36
click at [942, 484] on input "Birthday (for Bday Card)" at bounding box center [1008, 477] width 268 height 36
paste input "1985-03-10"
type input "1985-03-10"
click at [733, 526] on label "NI Number" at bounding box center [699, 519] width 300 height 16
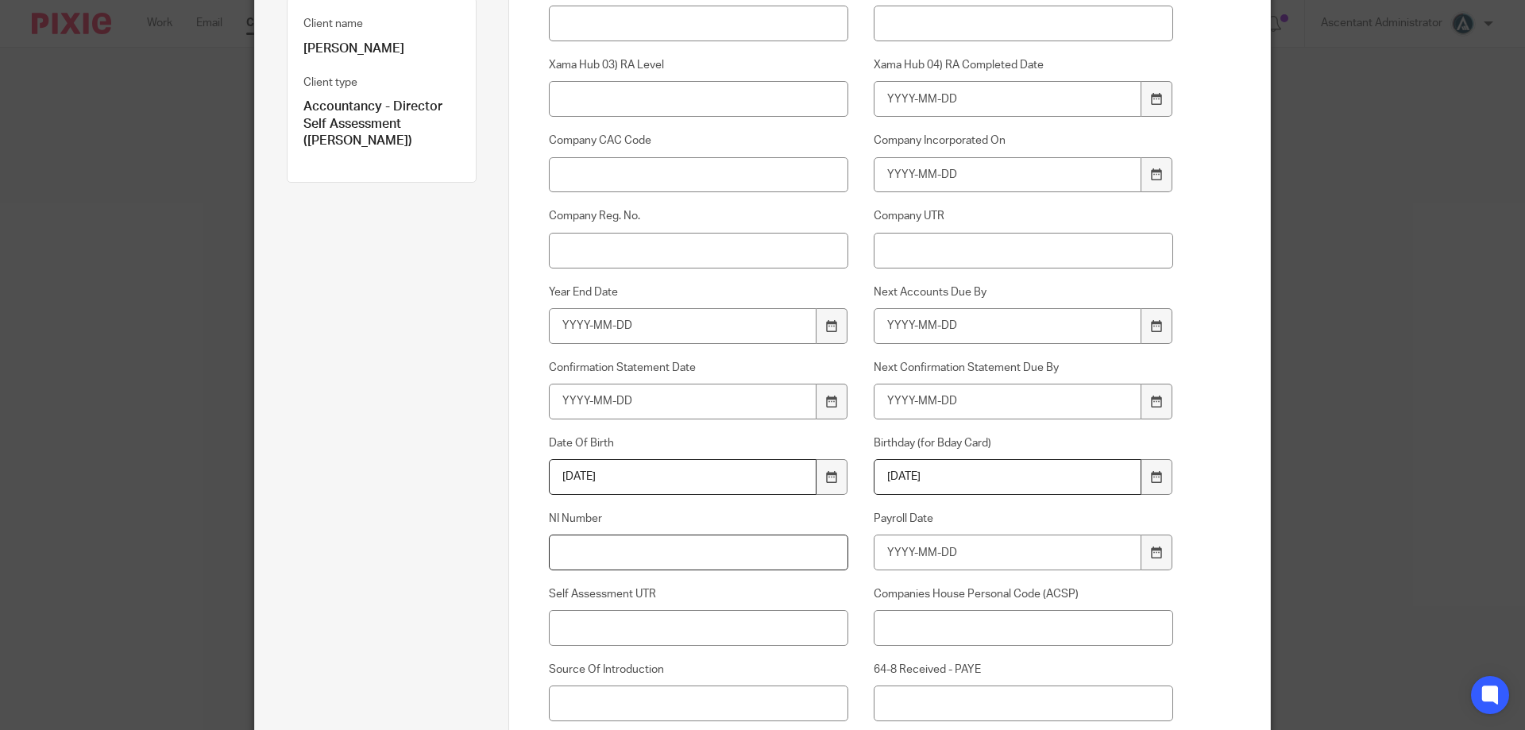
click at [733, 534] on input "NI Number" at bounding box center [699, 552] width 300 height 36
click at [732, 542] on input "NI Number" at bounding box center [699, 552] width 300 height 36
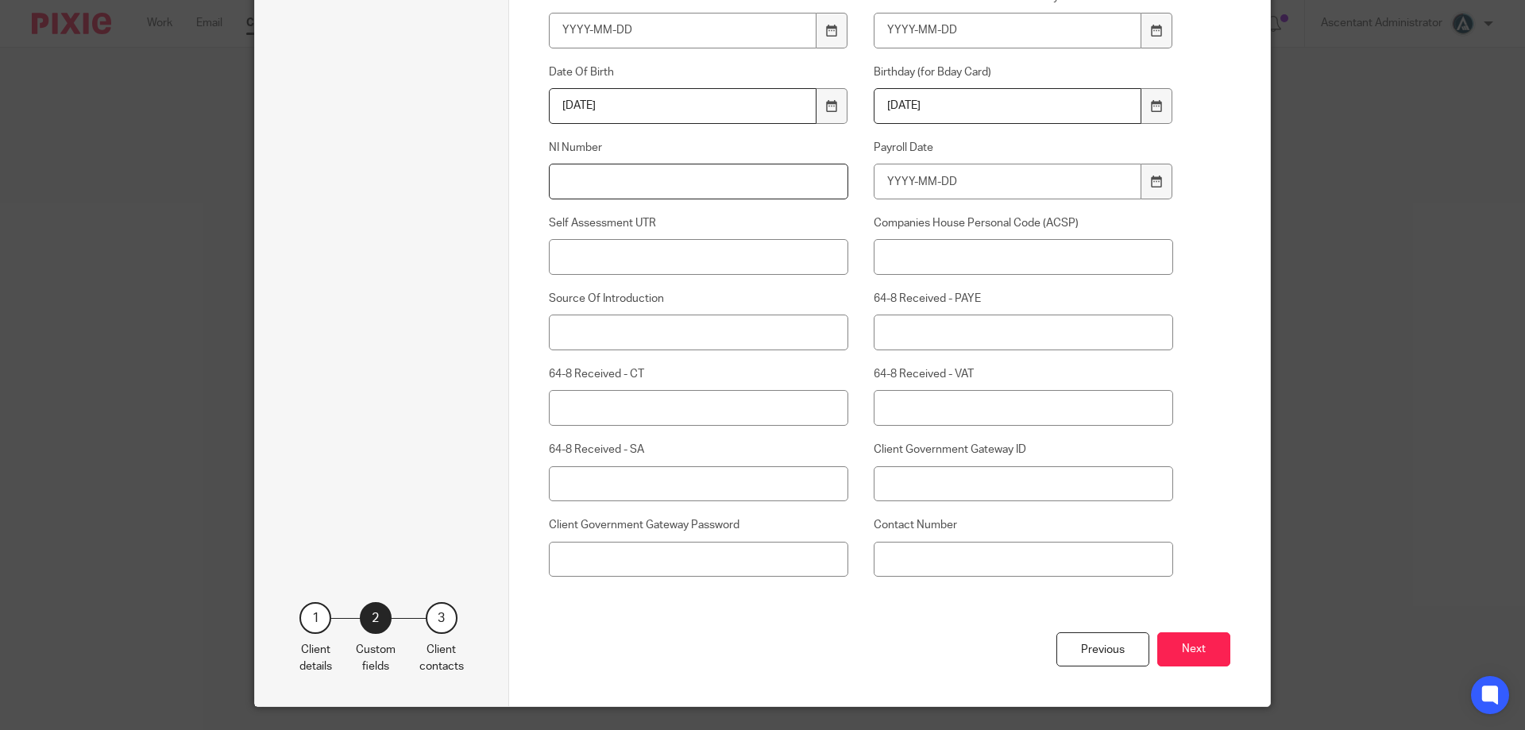
scroll to position [570, 0]
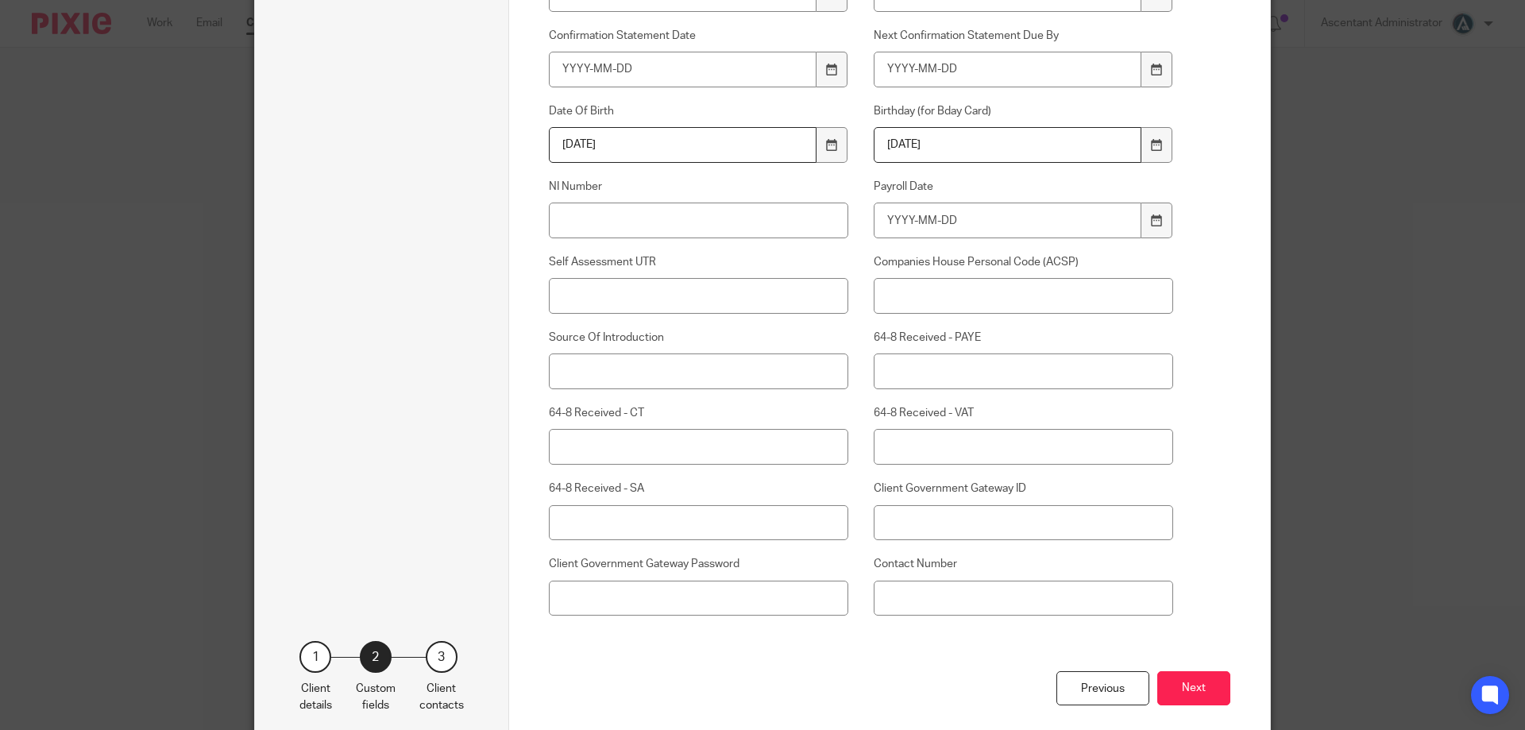
click at [1208, 684] on button "Next" at bounding box center [1193, 688] width 73 height 34
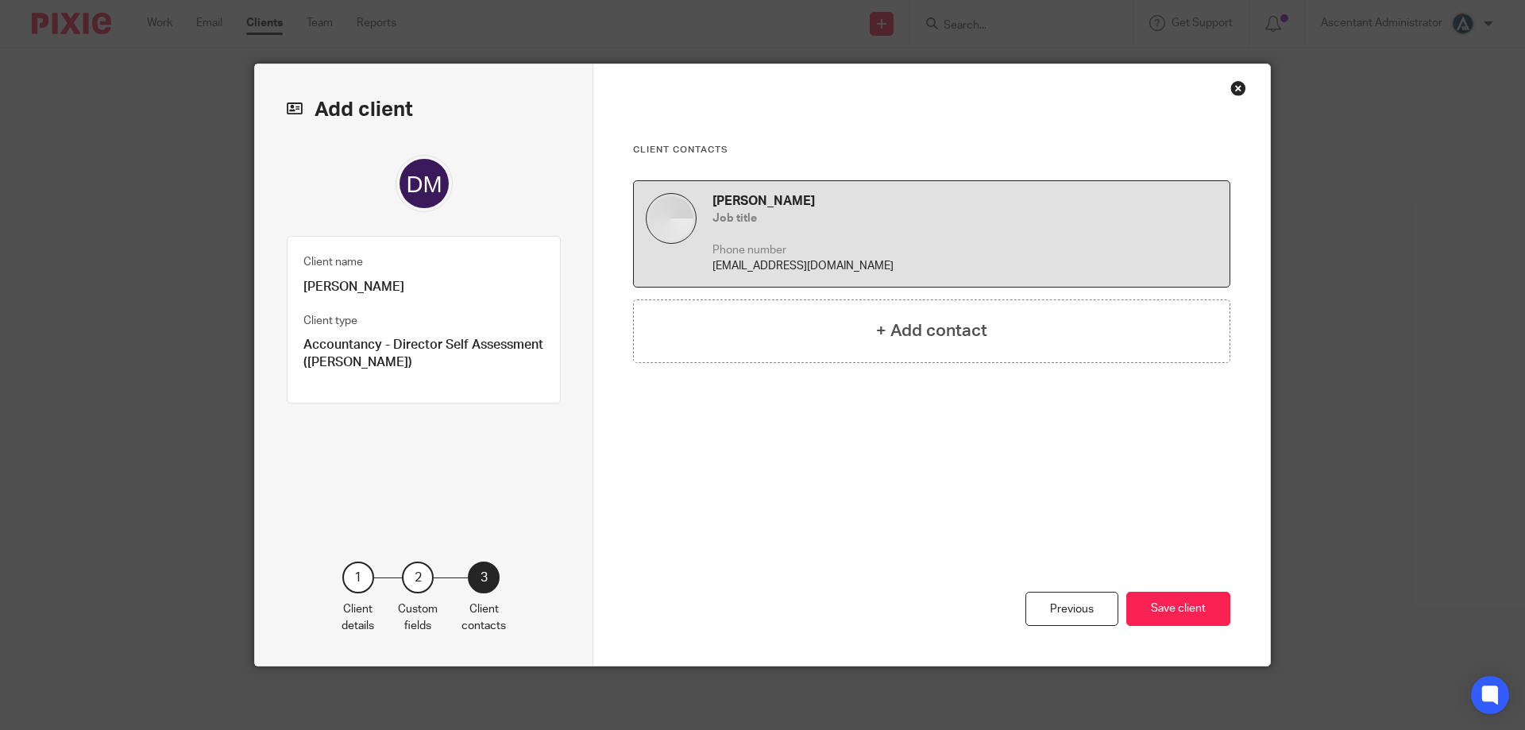
scroll to position [0, 0]
click at [1144, 611] on button "Save client" at bounding box center [1178, 609] width 104 height 34
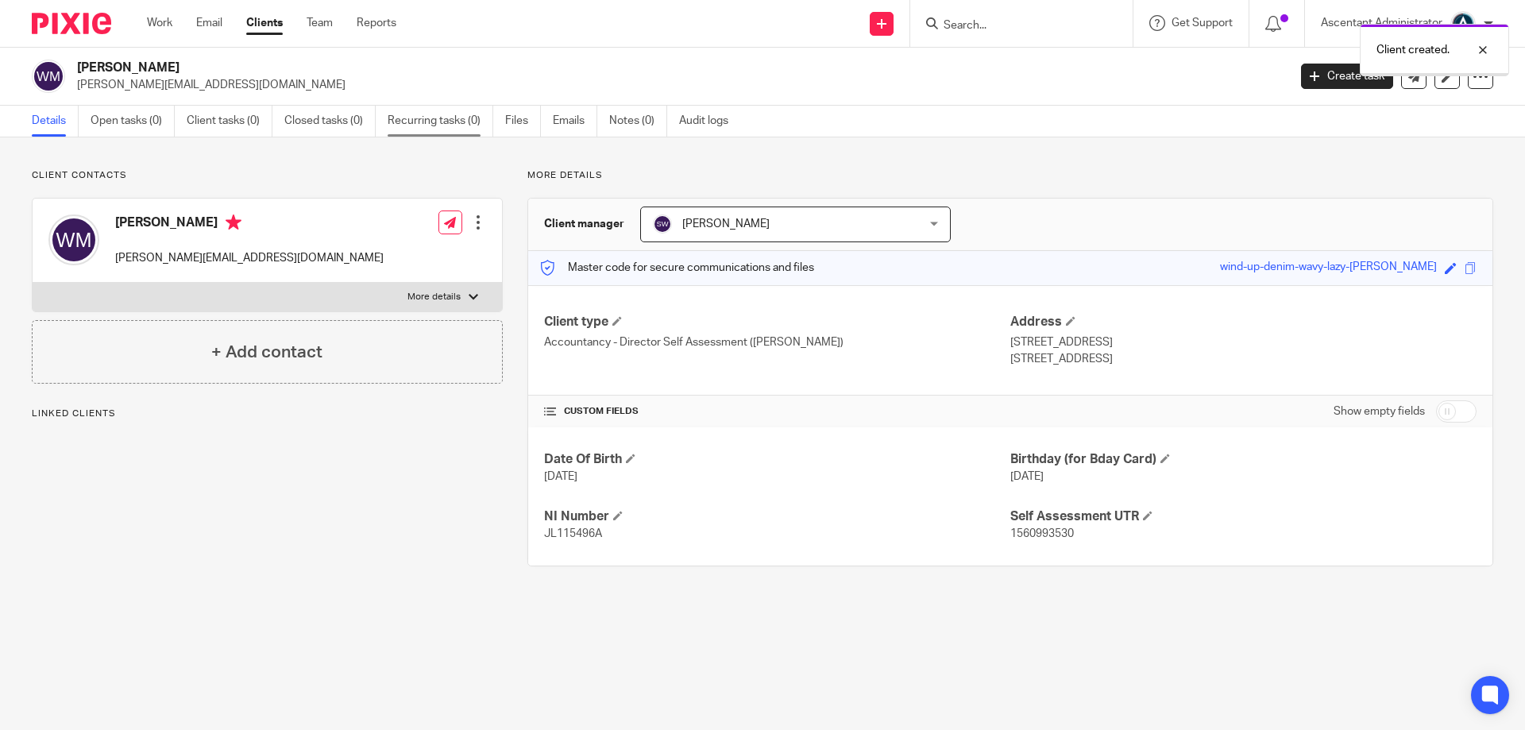
click at [473, 118] on link "Recurring tasks (0)" at bounding box center [441, 121] width 106 height 31
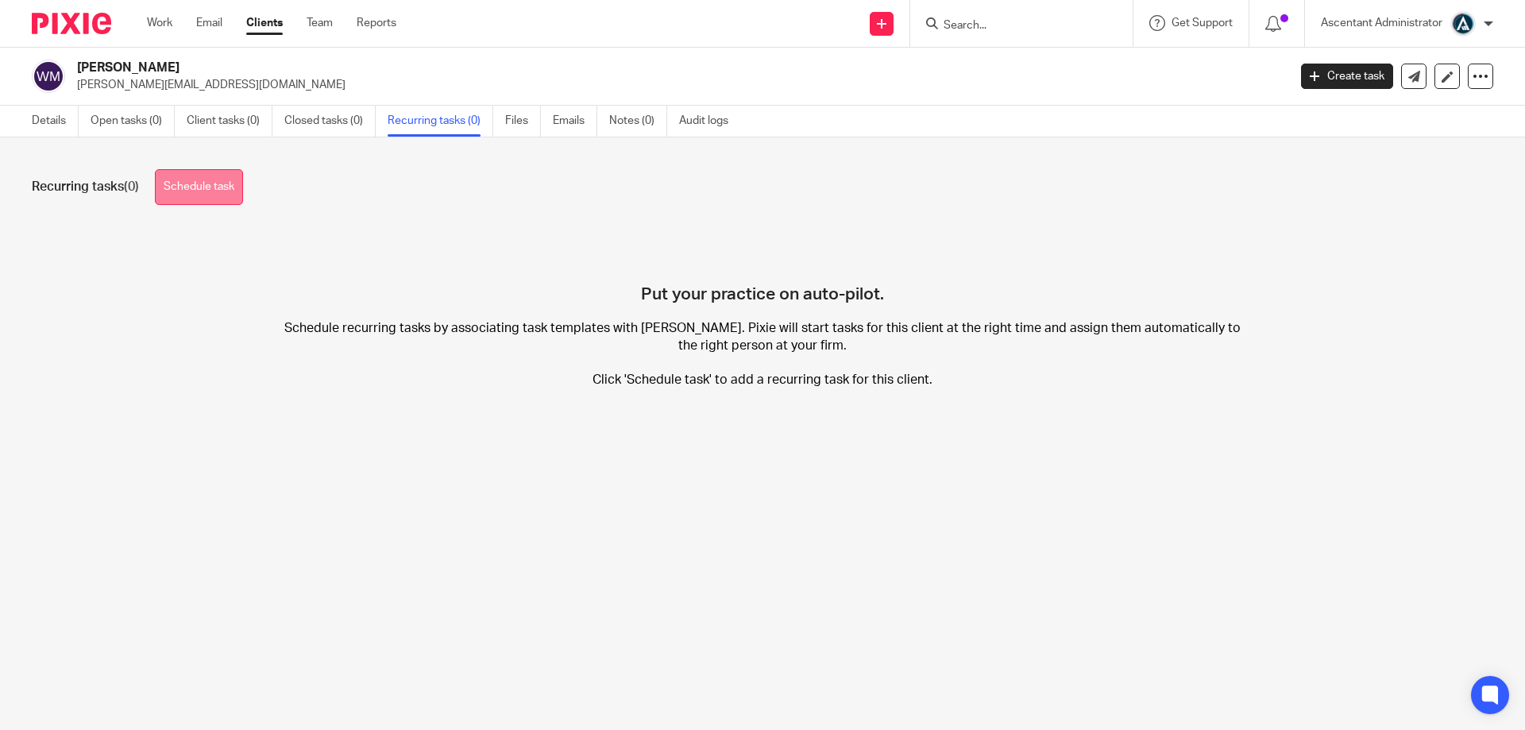
click at [187, 182] on link "Schedule task" at bounding box center [199, 187] width 88 height 36
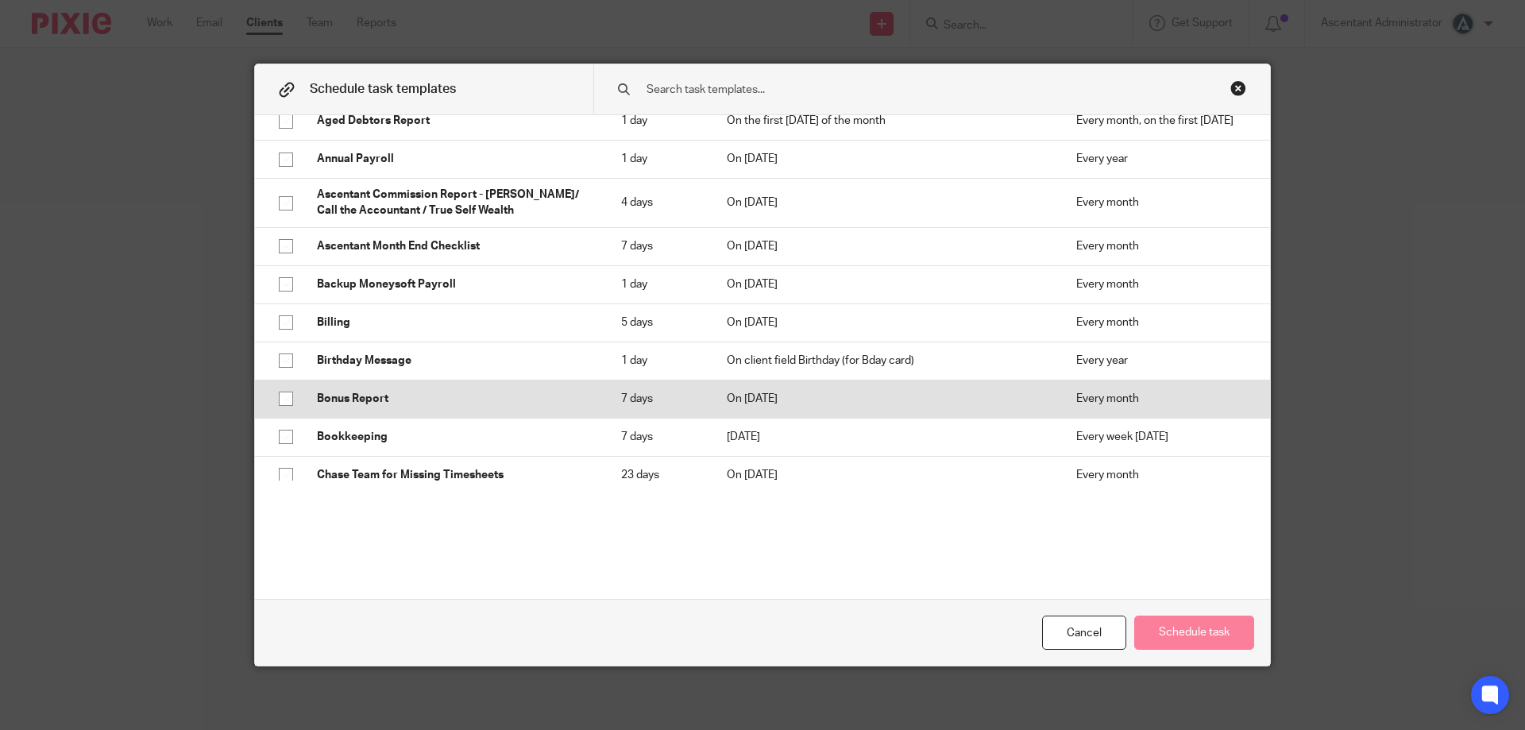
scroll to position [159, 0]
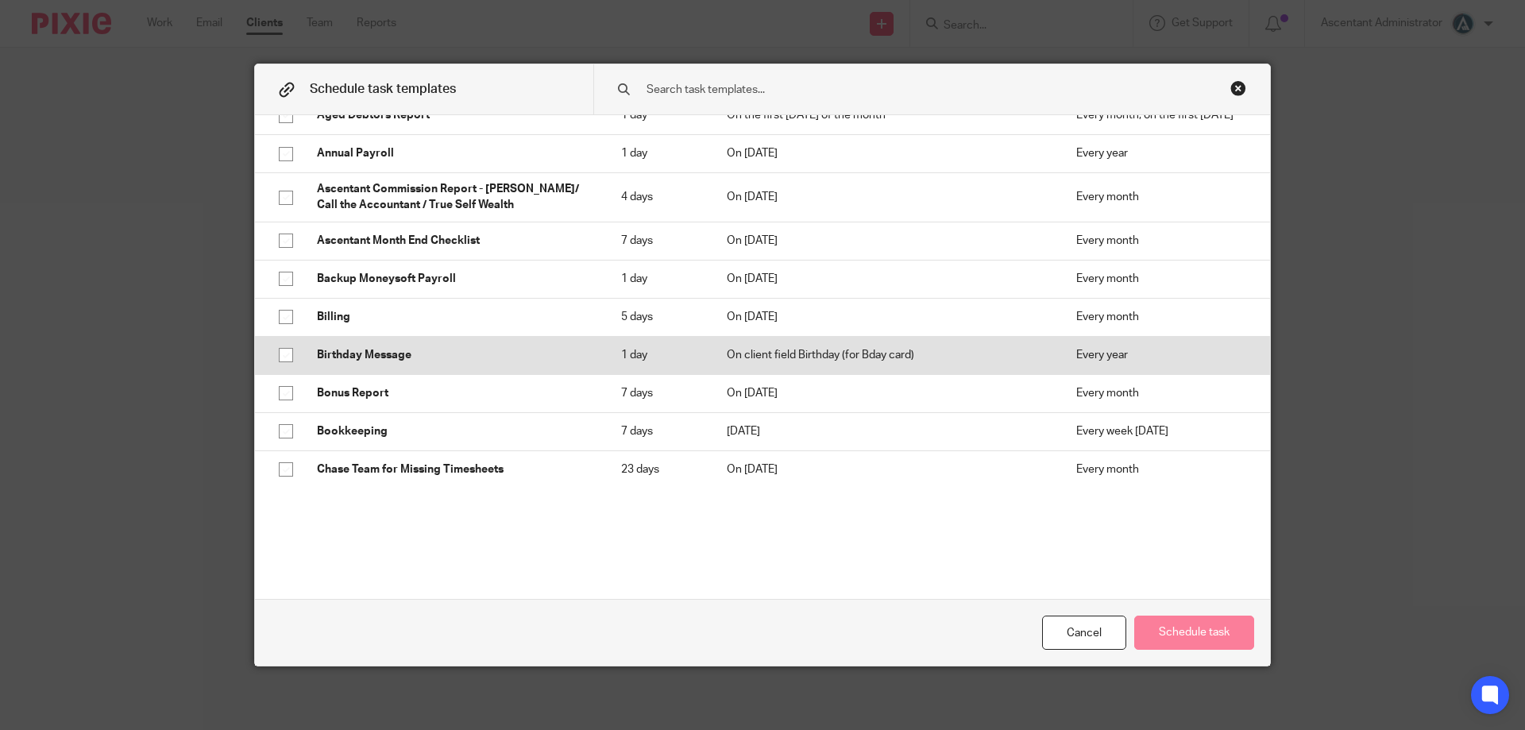
click at [438, 360] on p "Birthday Message" at bounding box center [453, 355] width 272 height 16
checkbox input "true"
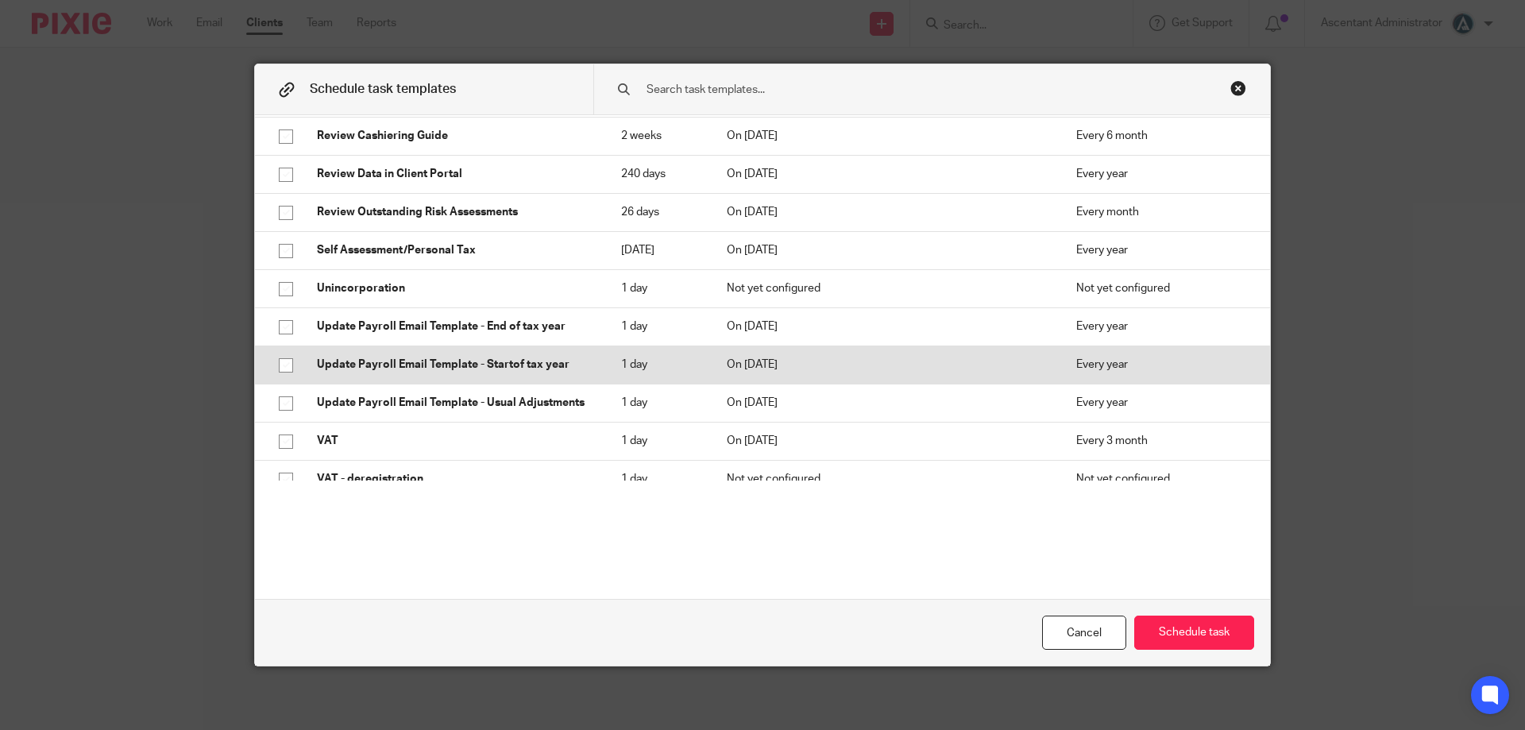
scroll to position [2666, 0]
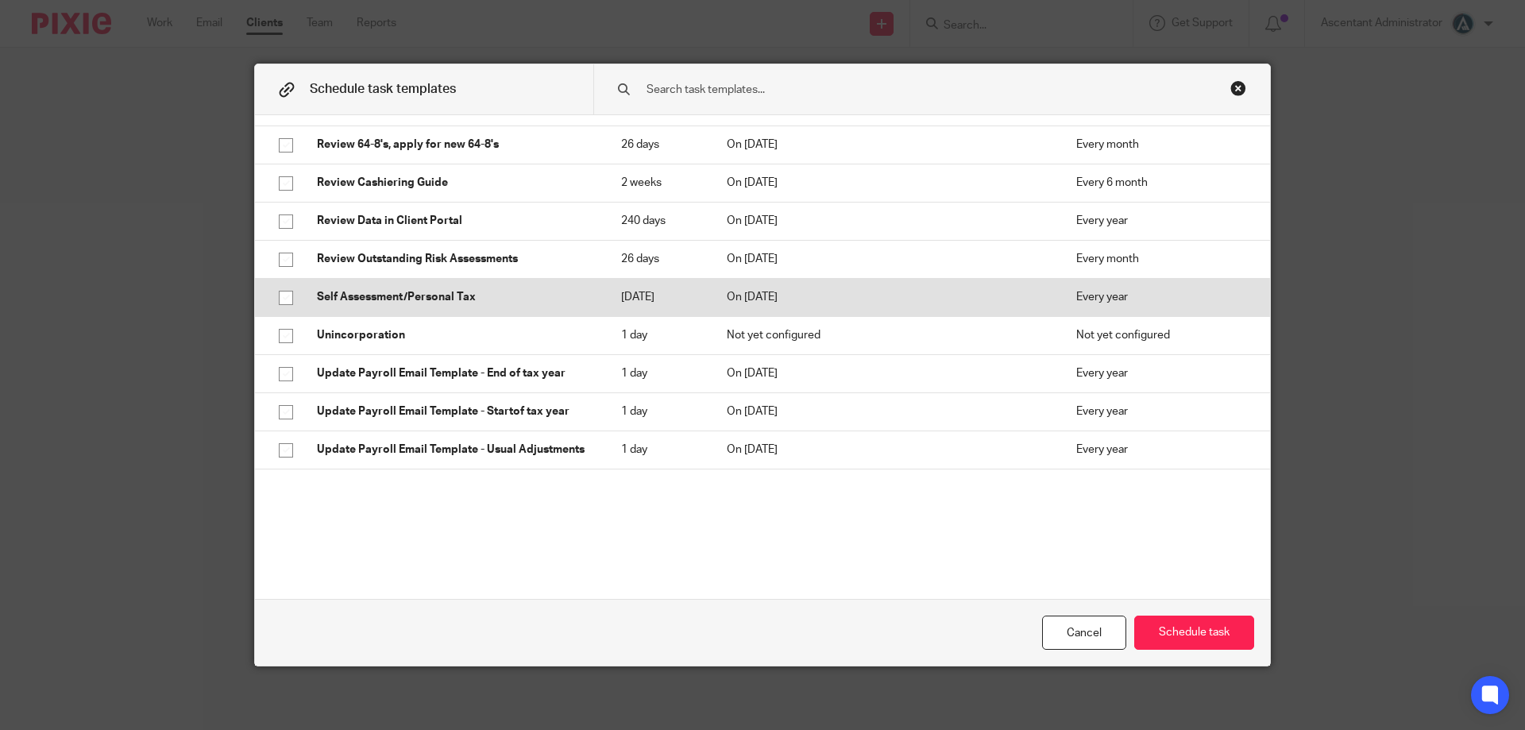
click at [521, 290] on td "Self Assessment/Personal Tax" at bounding box center [453, 298] width 304 height 38
checkbox input "true"
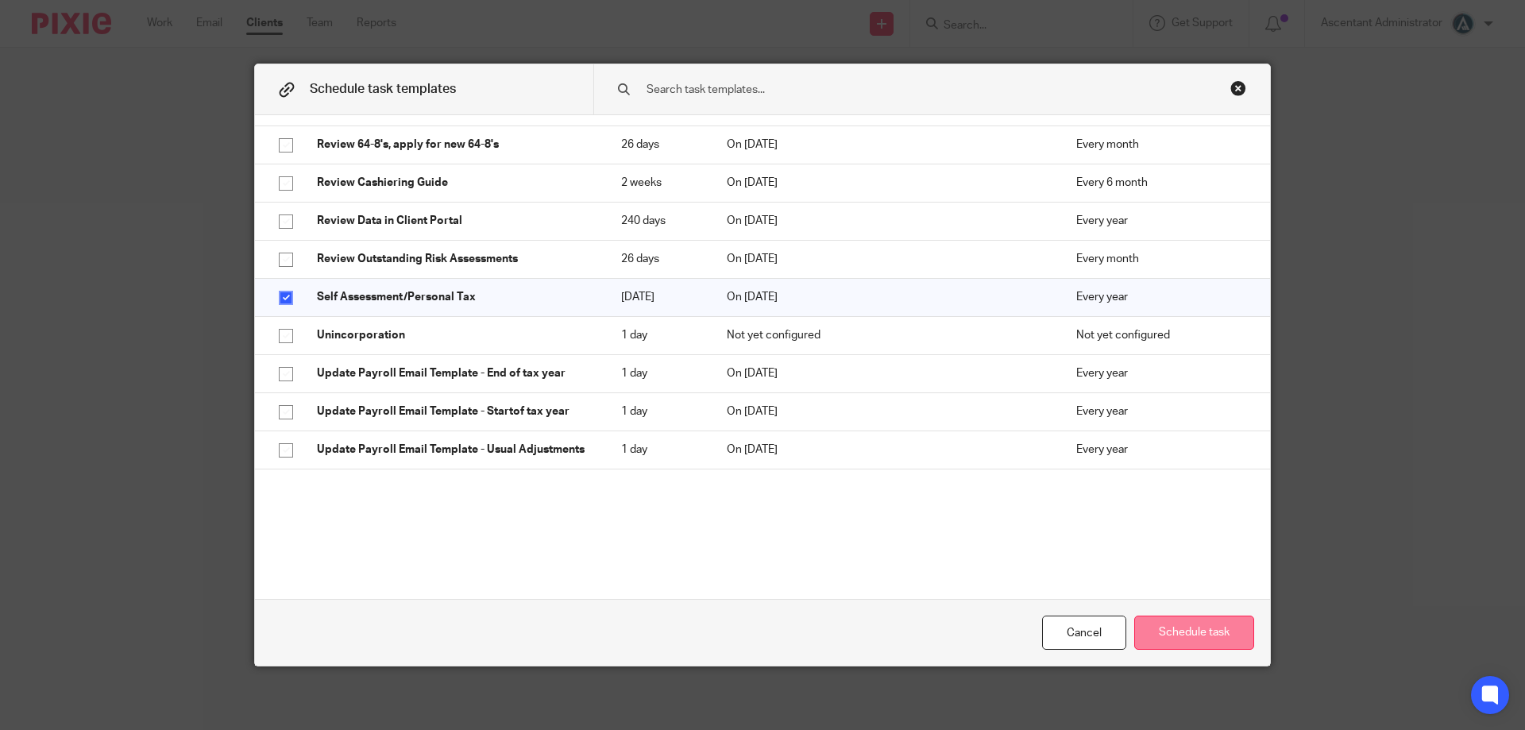
click at [1177, 630] on button "Schedule task" at bounding box center [1194, 632] width 120 height 34
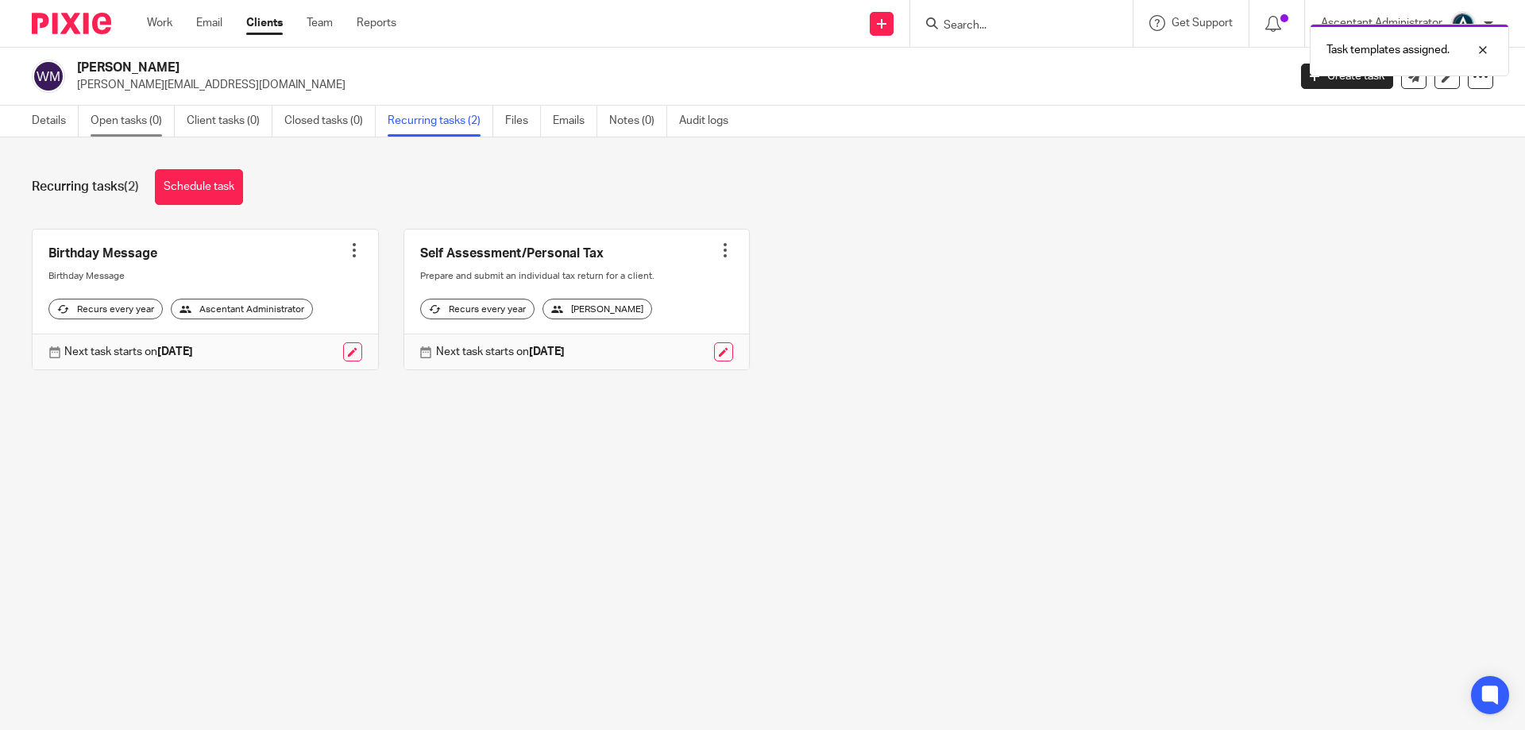
click at [154, 122] on link "Open tasks (0)" at bounding box center [133, 121] width 84 height 31
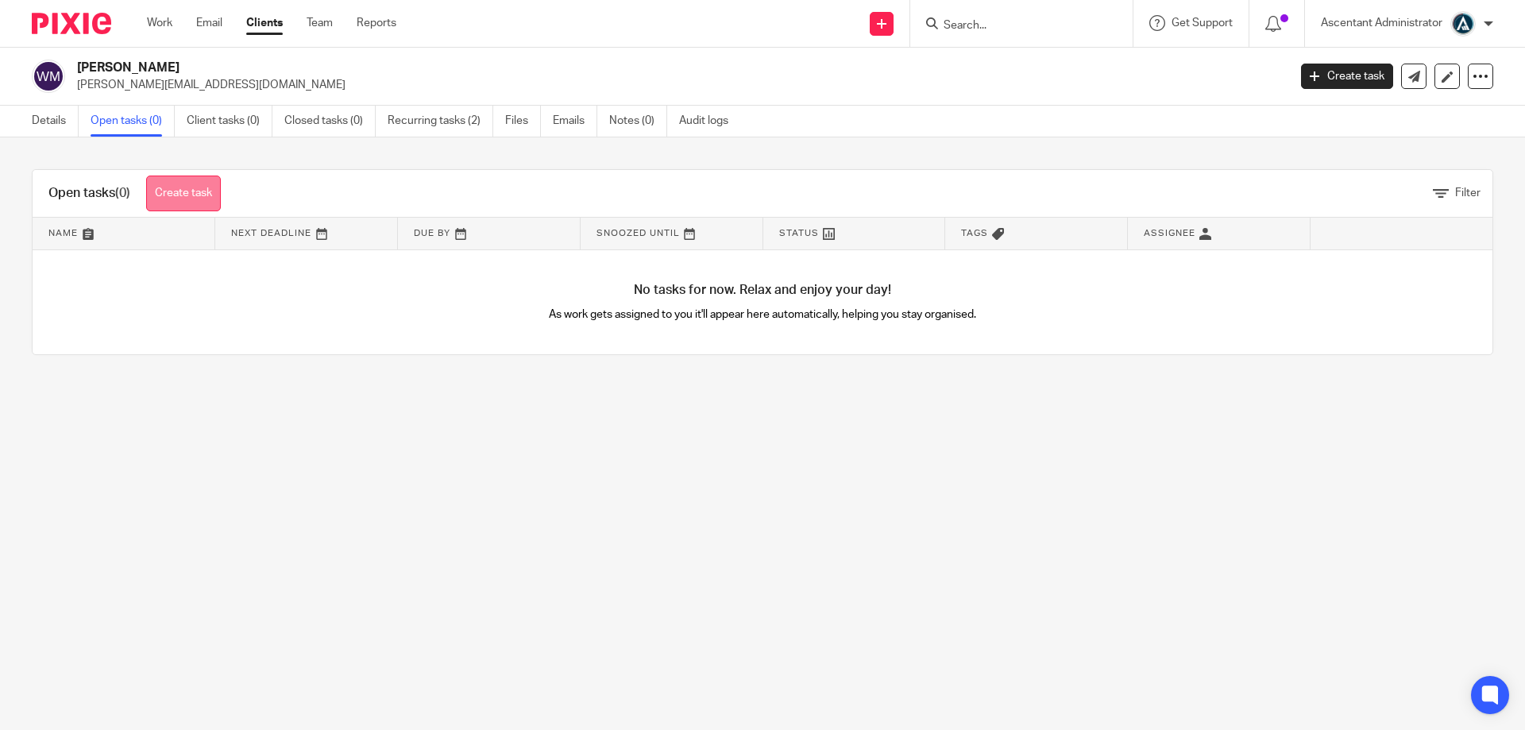
click at [166, 195] on link "Create task" at bounding box center [183, 194] width 75 height 36
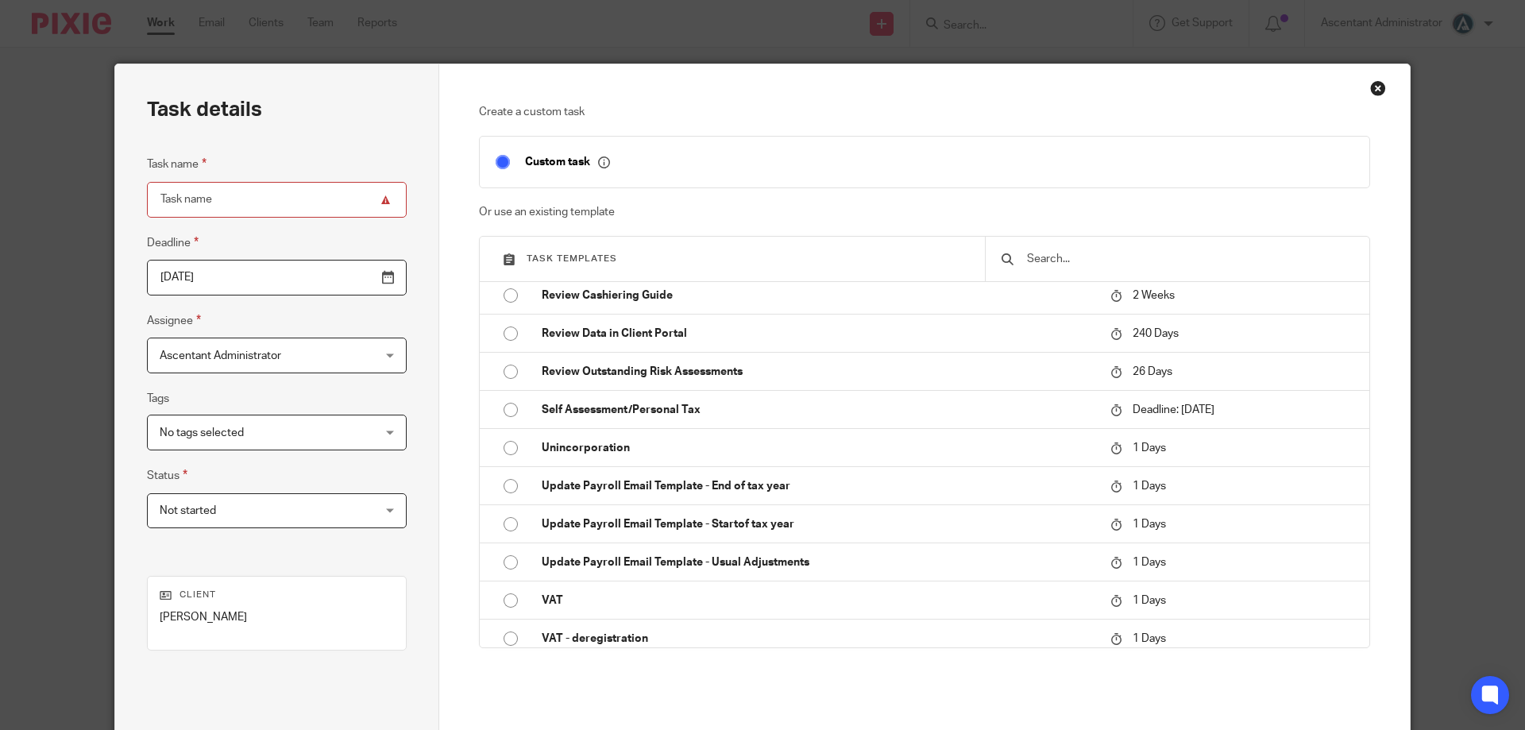
scroll to position [2402, 0]
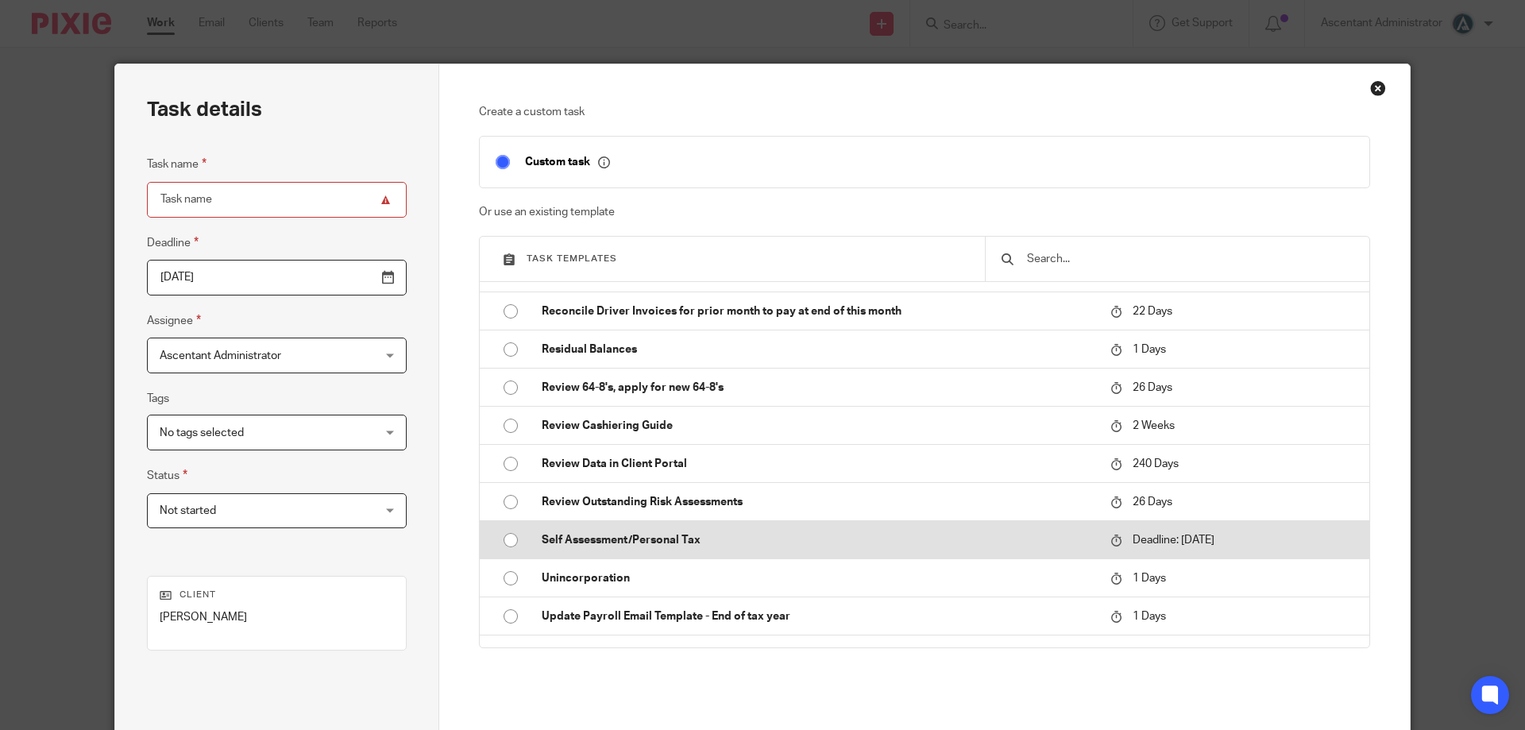
click at [735, 534] on p "Self Assessment/Personal Tax" at bounding box center [818, 540] width 553 height 16
type input "[DATE]"
type input "Self Assessment/Personal Tax"
checkbox input "false"
radio input "true"
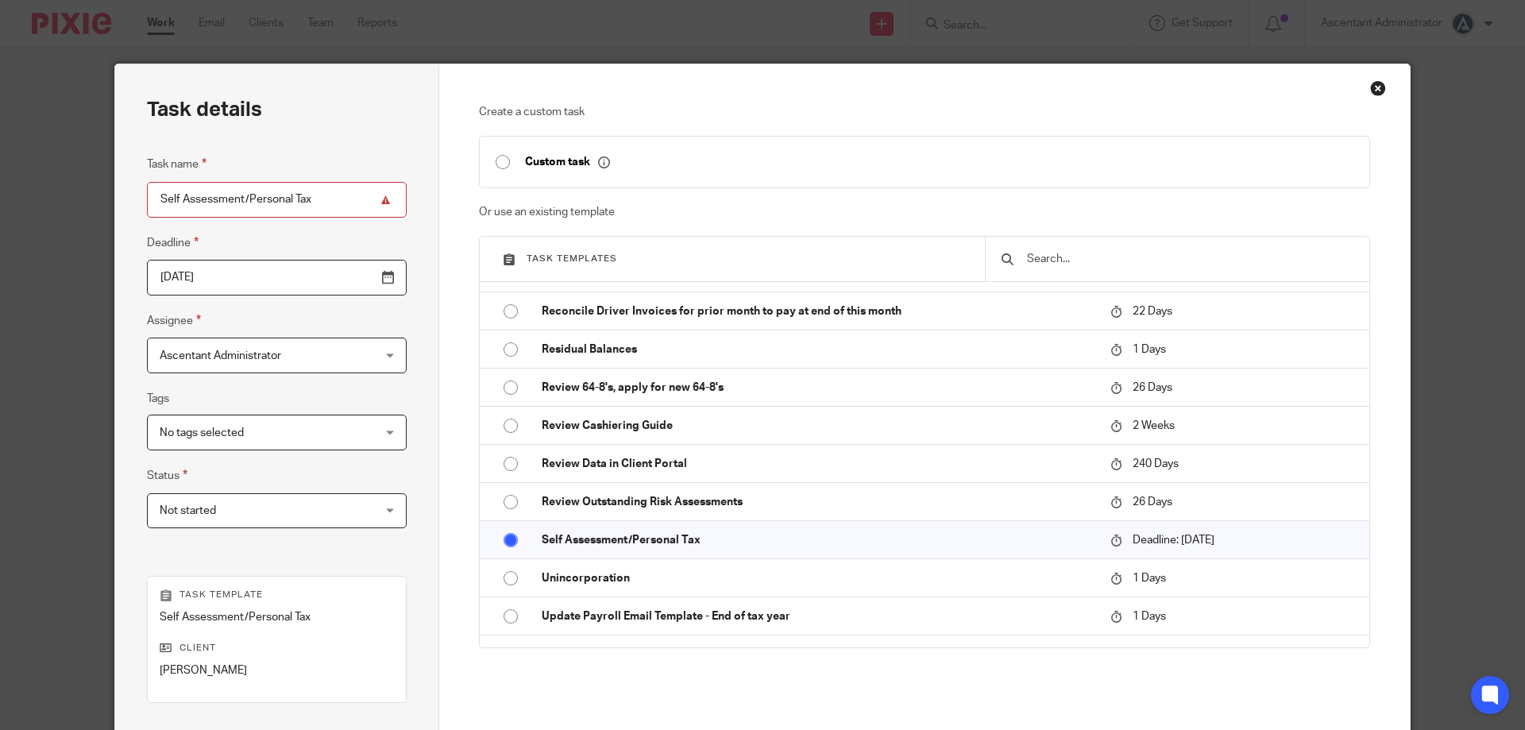
click at [355, 278] on input "2026-01-31" at bounding box center [277, 278] width 260 height 36
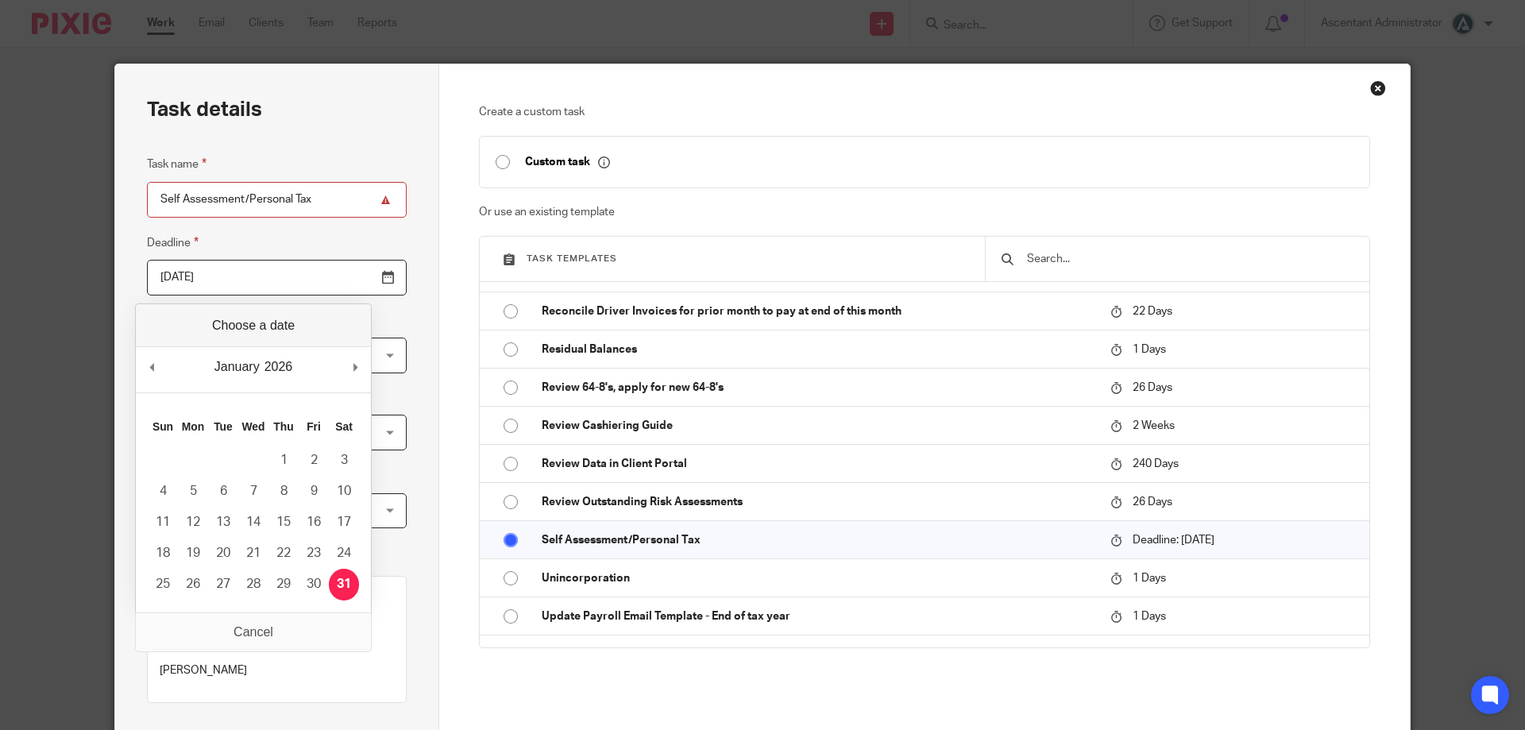
click at [163, 361] on div "January January February March April May June July August September October Nov…" at bounding box center [253, 369] width 235 height 45
type input "2025-04-06"
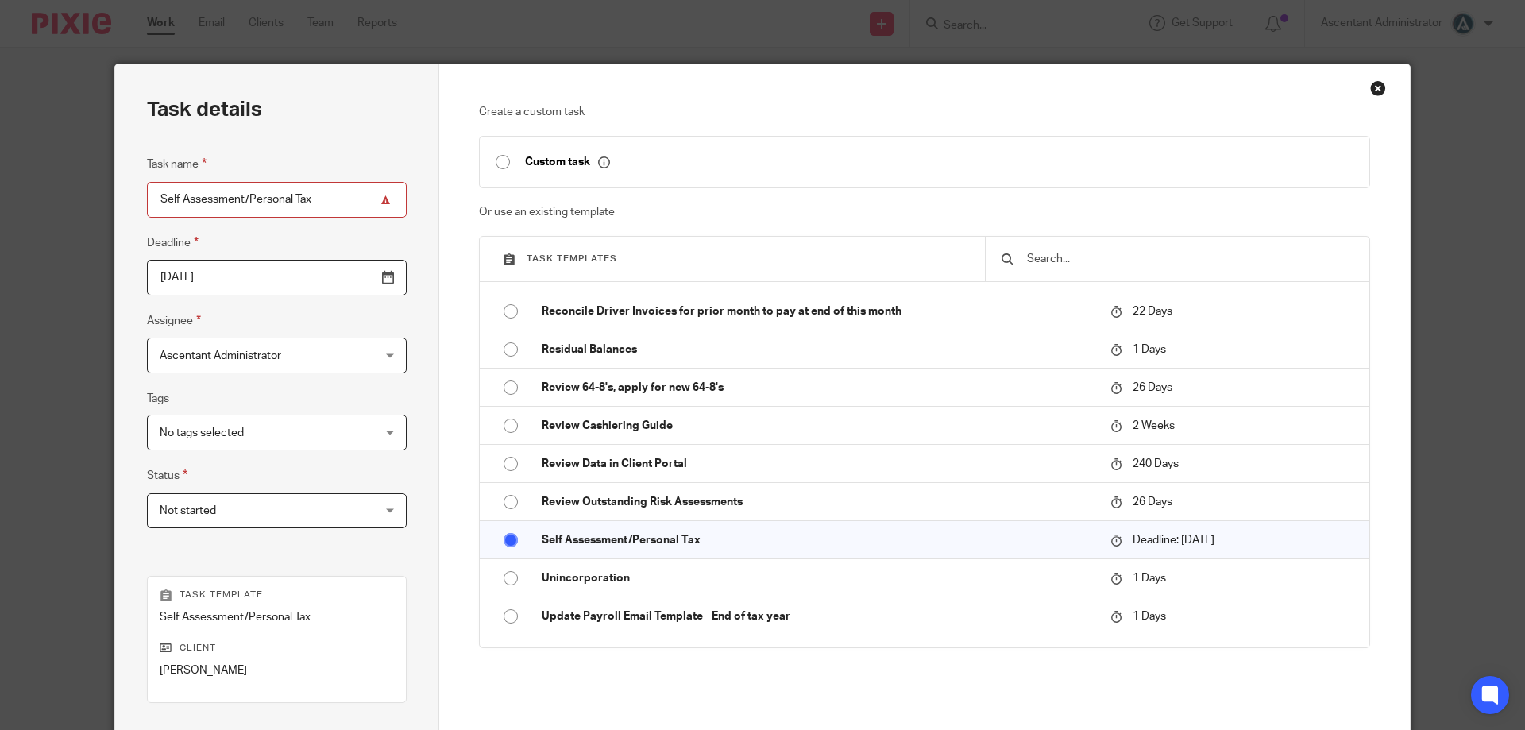
click at [266, 357] on span "Ascentant Administrator" at bounding box center [221, 355] width 122 height 11
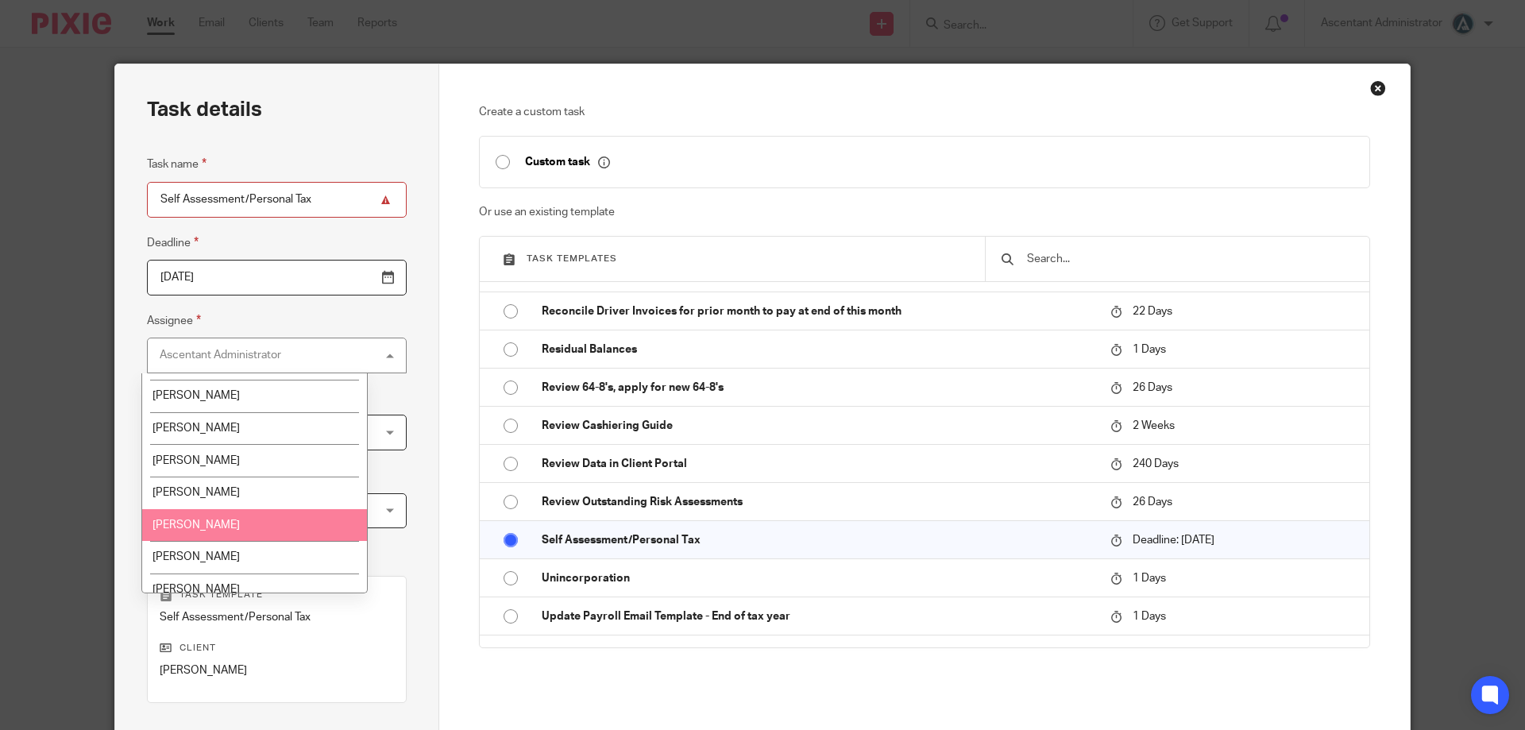
scroll to position [329, 0]
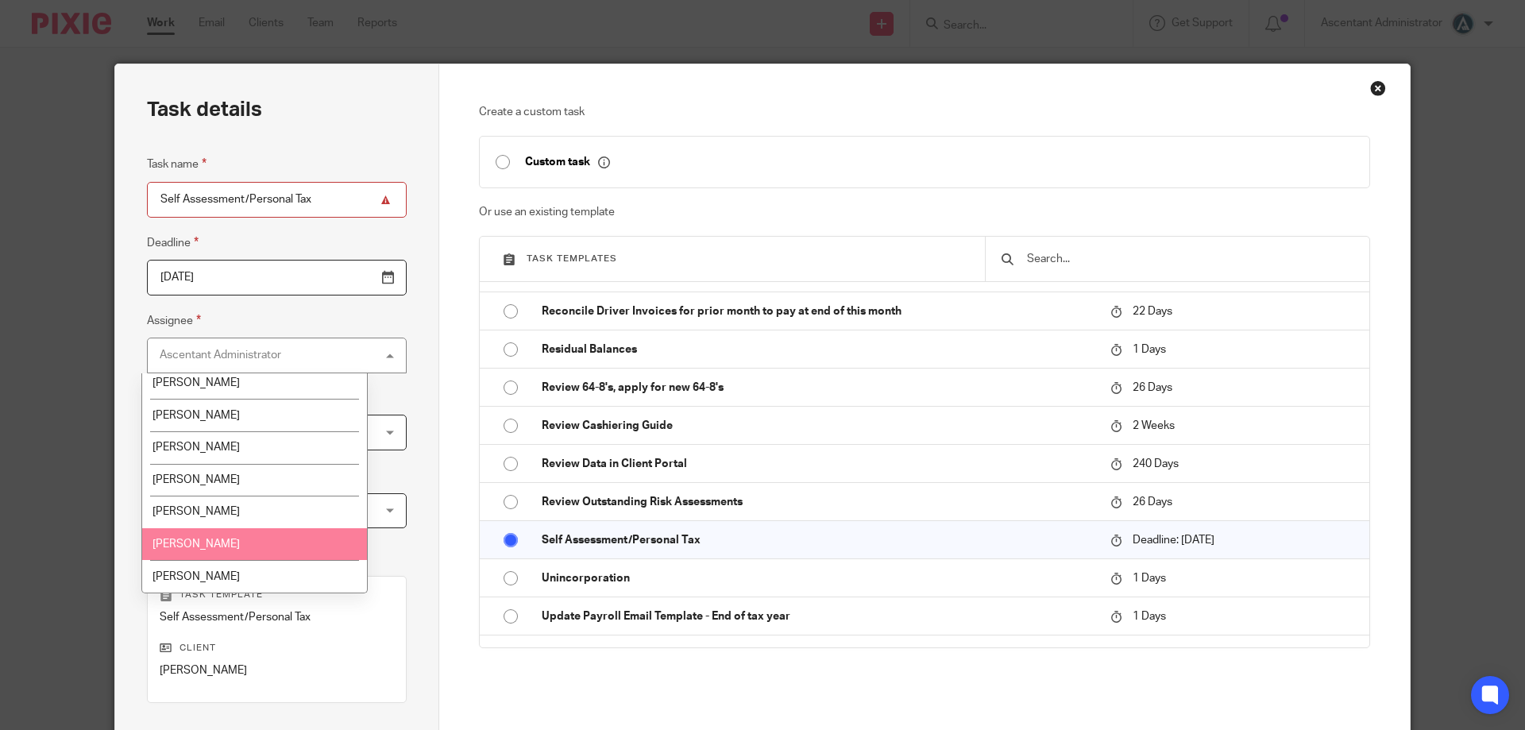
click at [272, 542] on li "Steven Walters" at bounding box center [254, 544] width 225 height 33
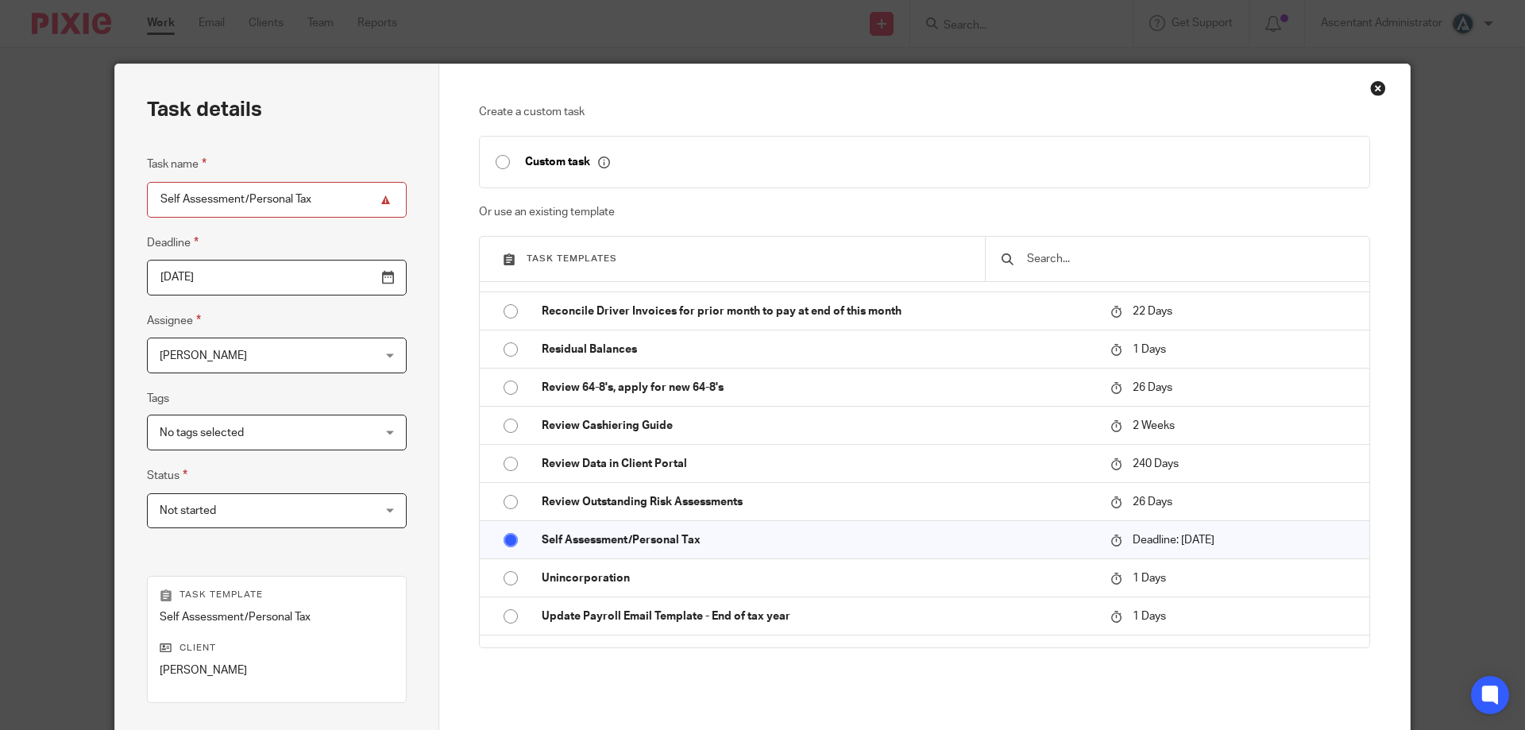
click at [301, 442] on span "No tags selected" at bounding box center [258, 431] width 197 height 33
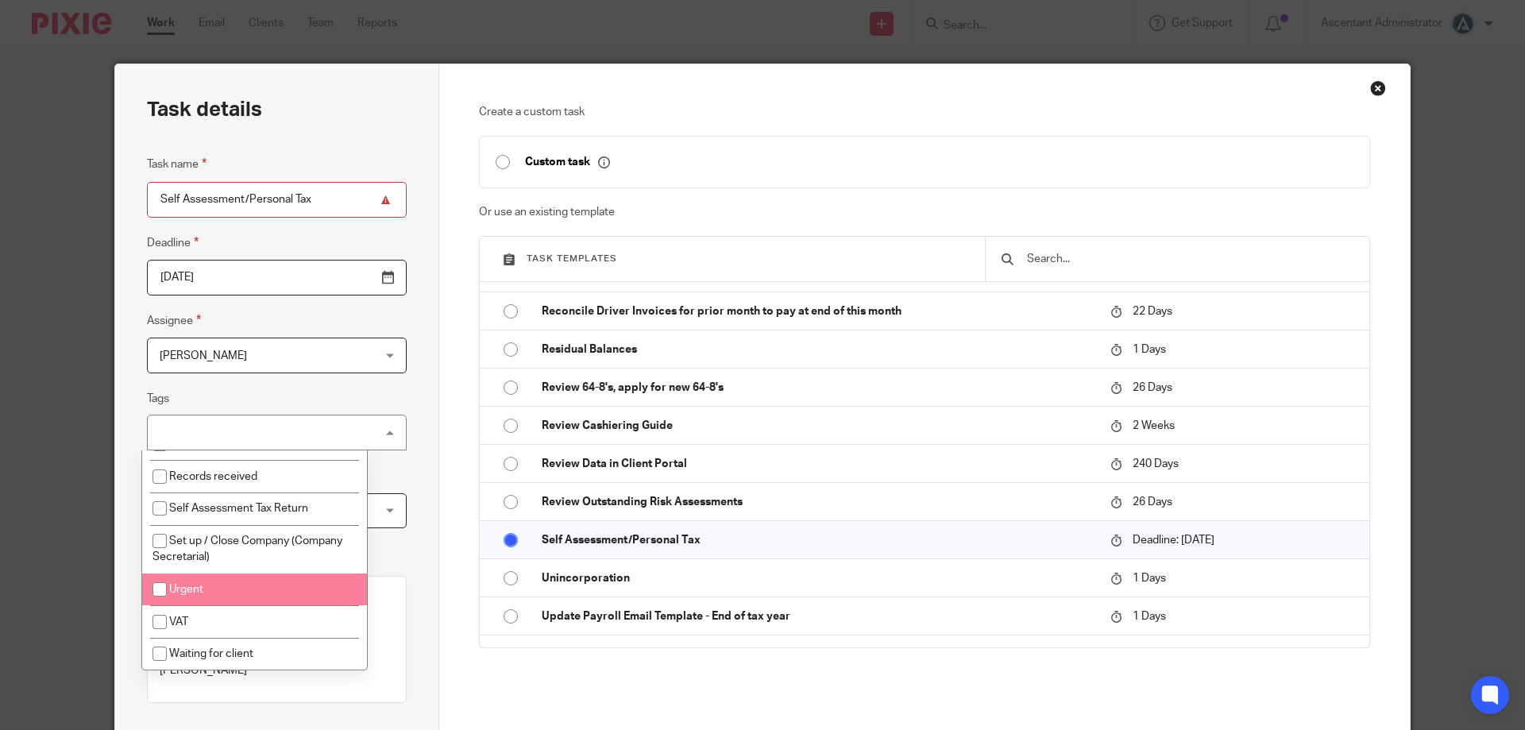
scroll to position [491, 0]
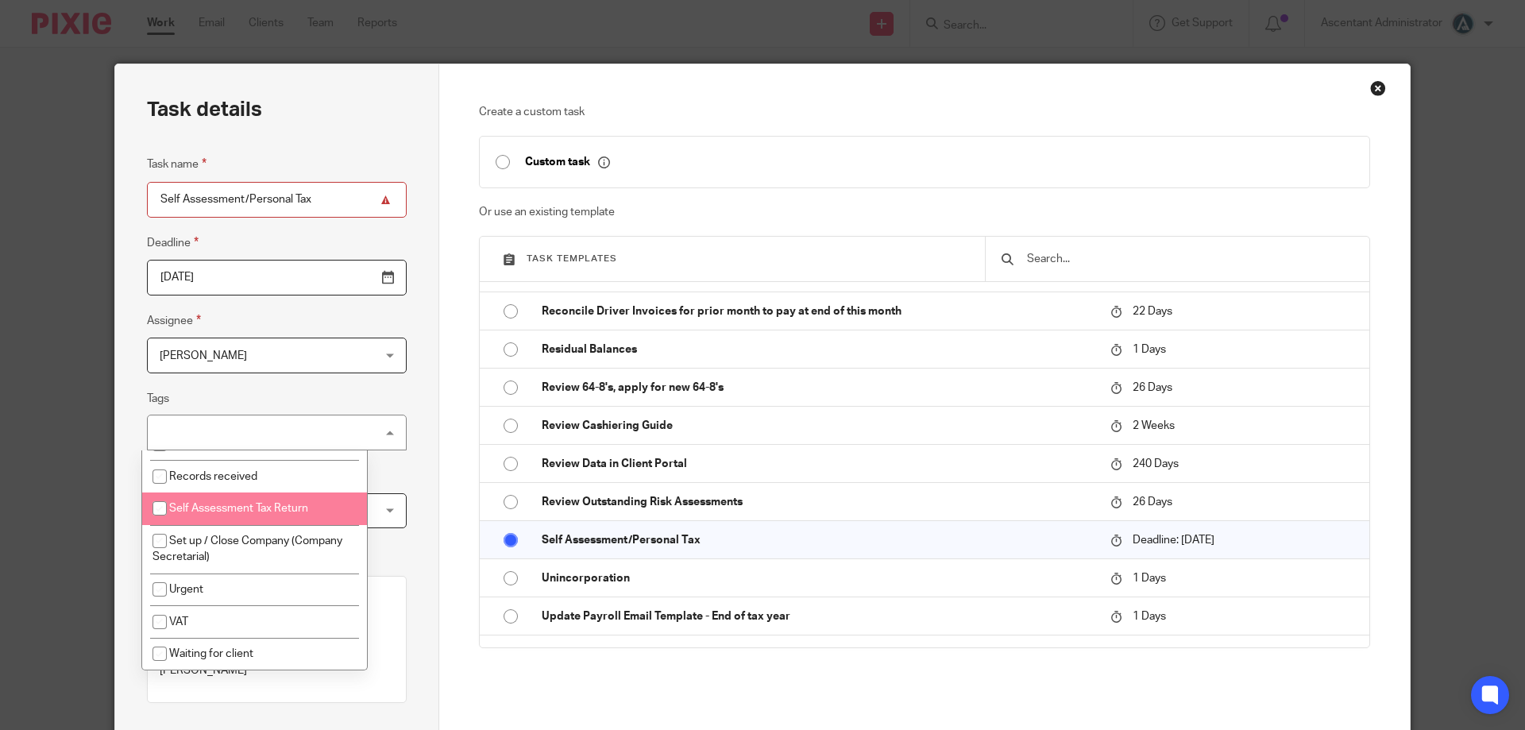
click at [272, 508] on span "Self Assessment Tax Return" at bounding box center [238, 508] width 139 height 11
checkbox input "true"
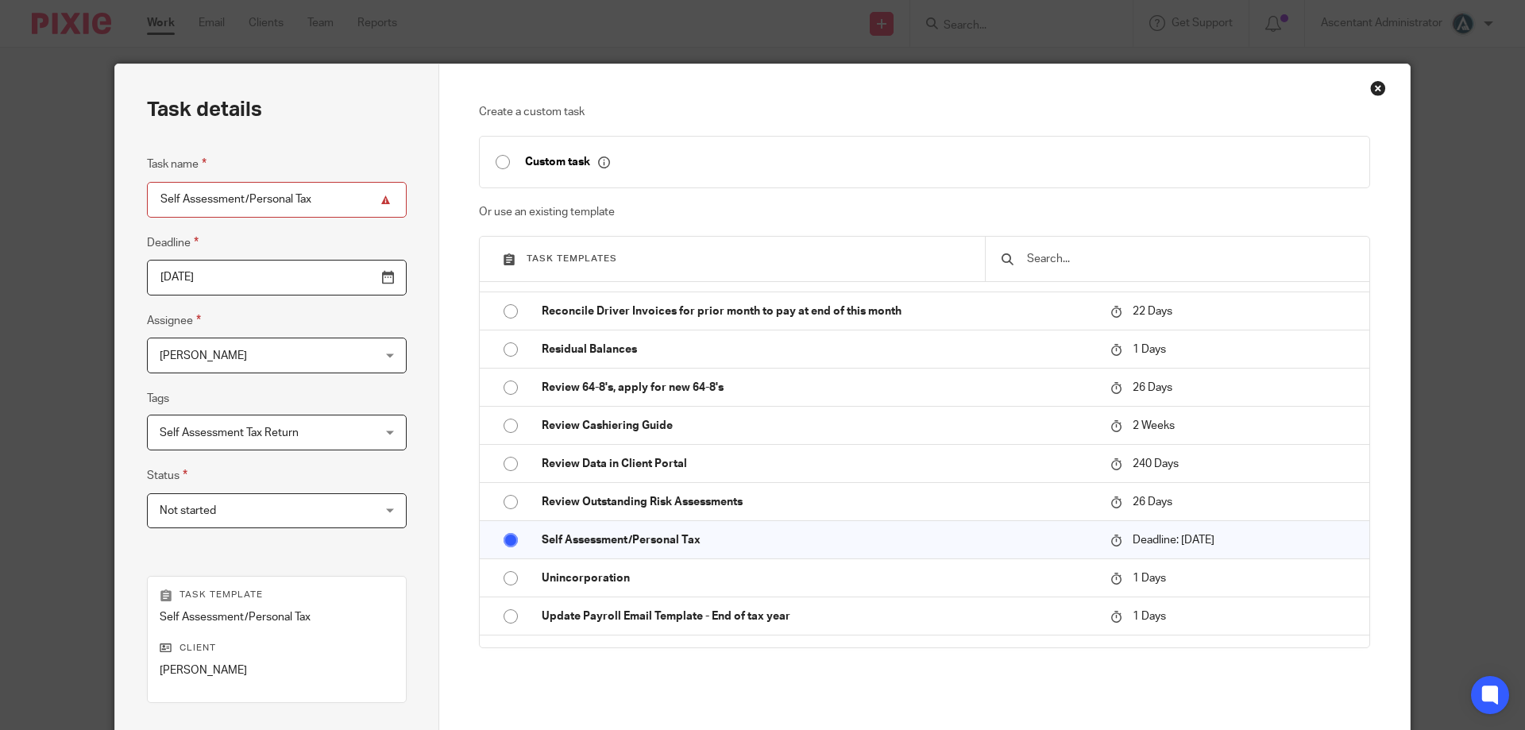
click at [431, 434] on div "Task details Task name Self Assessment/Personal Tax Deadline 2025-04-06 Assigne…" at bounding box center [277, 469] width 324 height 810
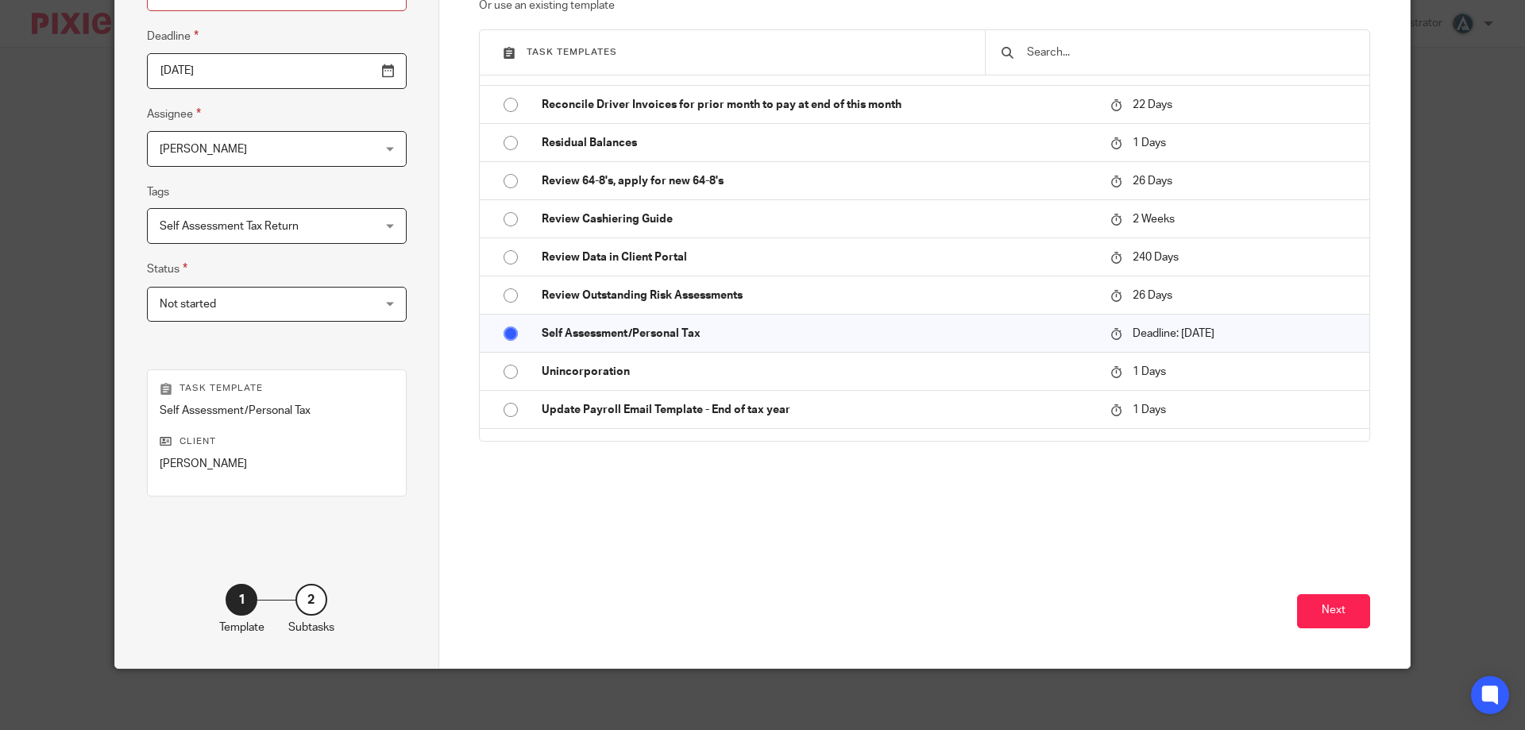
scroll to position [209, 0]
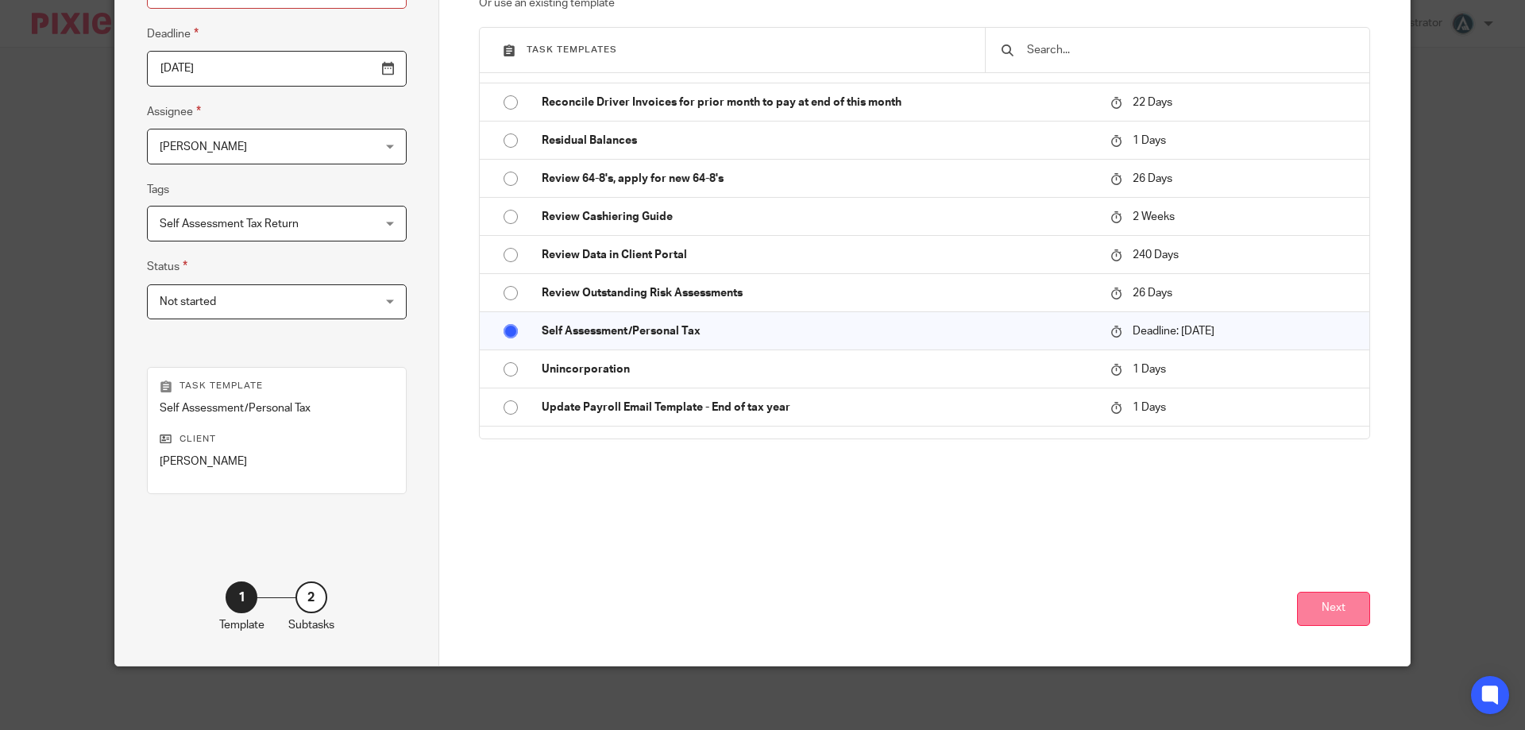
click at [1313, 604] on button "Next" at bounding box center [1333, 609] width 73 height 34
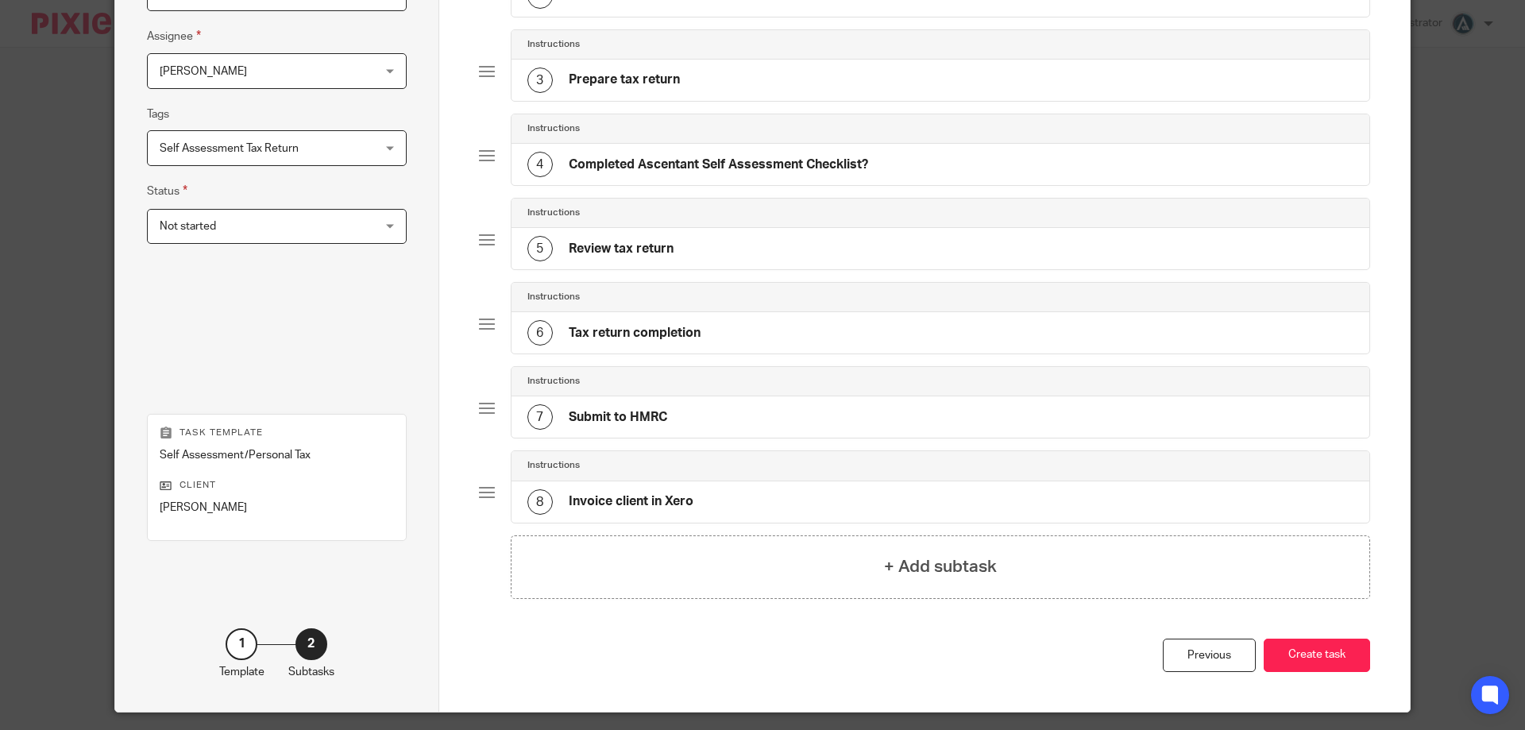
scroll to position [330, 0]
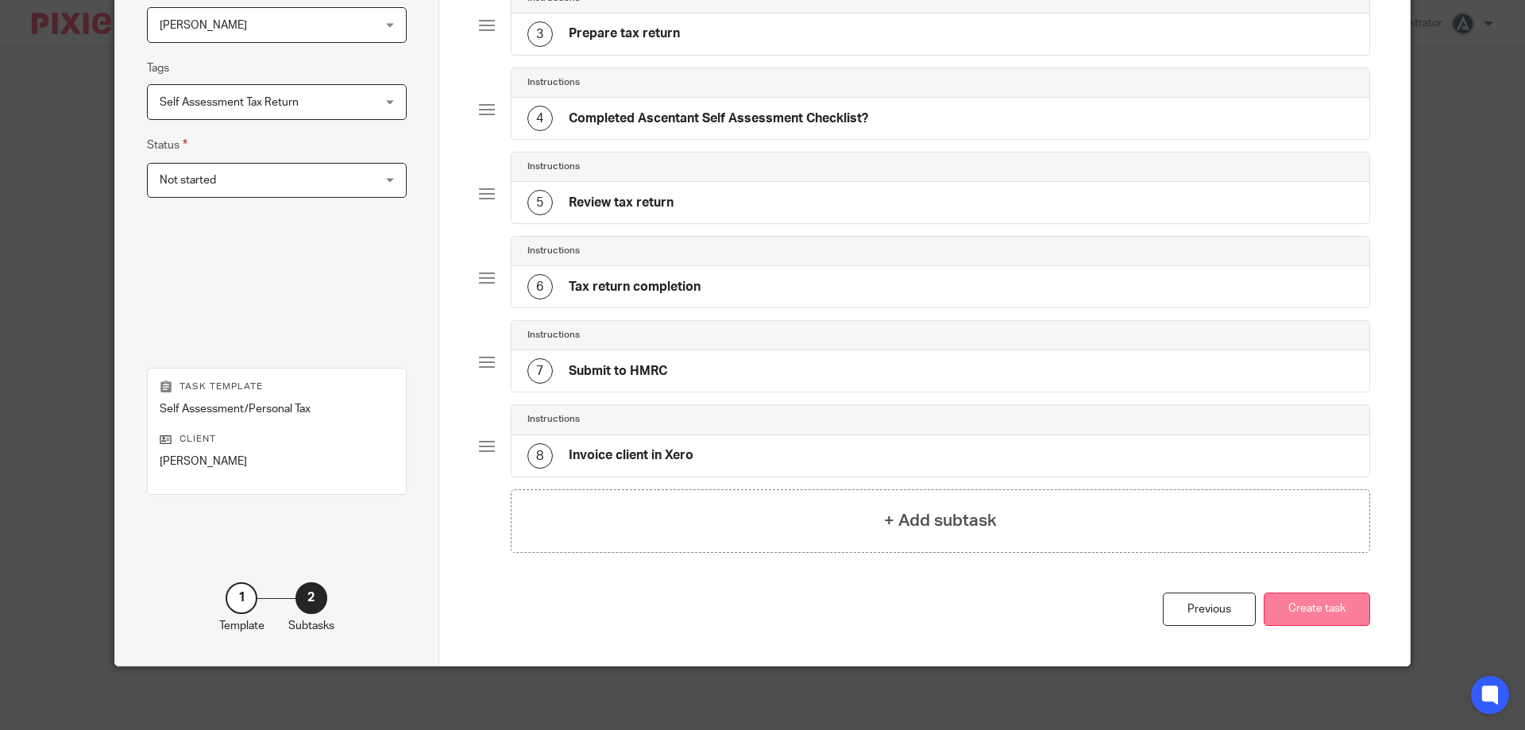
click at [1287, 618] on button "Create task" at bounding box center [1317, 609] width 106 height 34
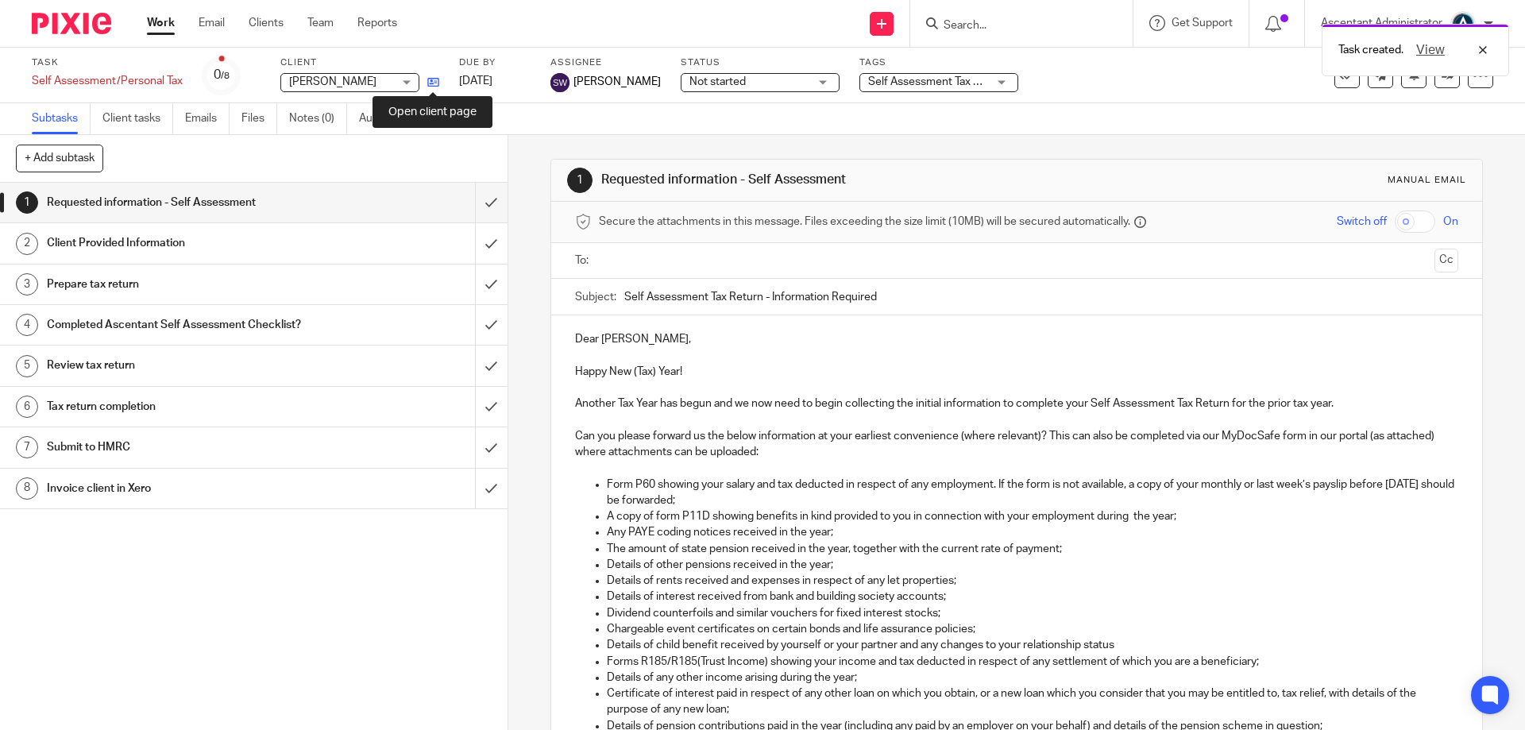
click at [431, 76] on icon at bounding box center [433, 82] width 12 height 12
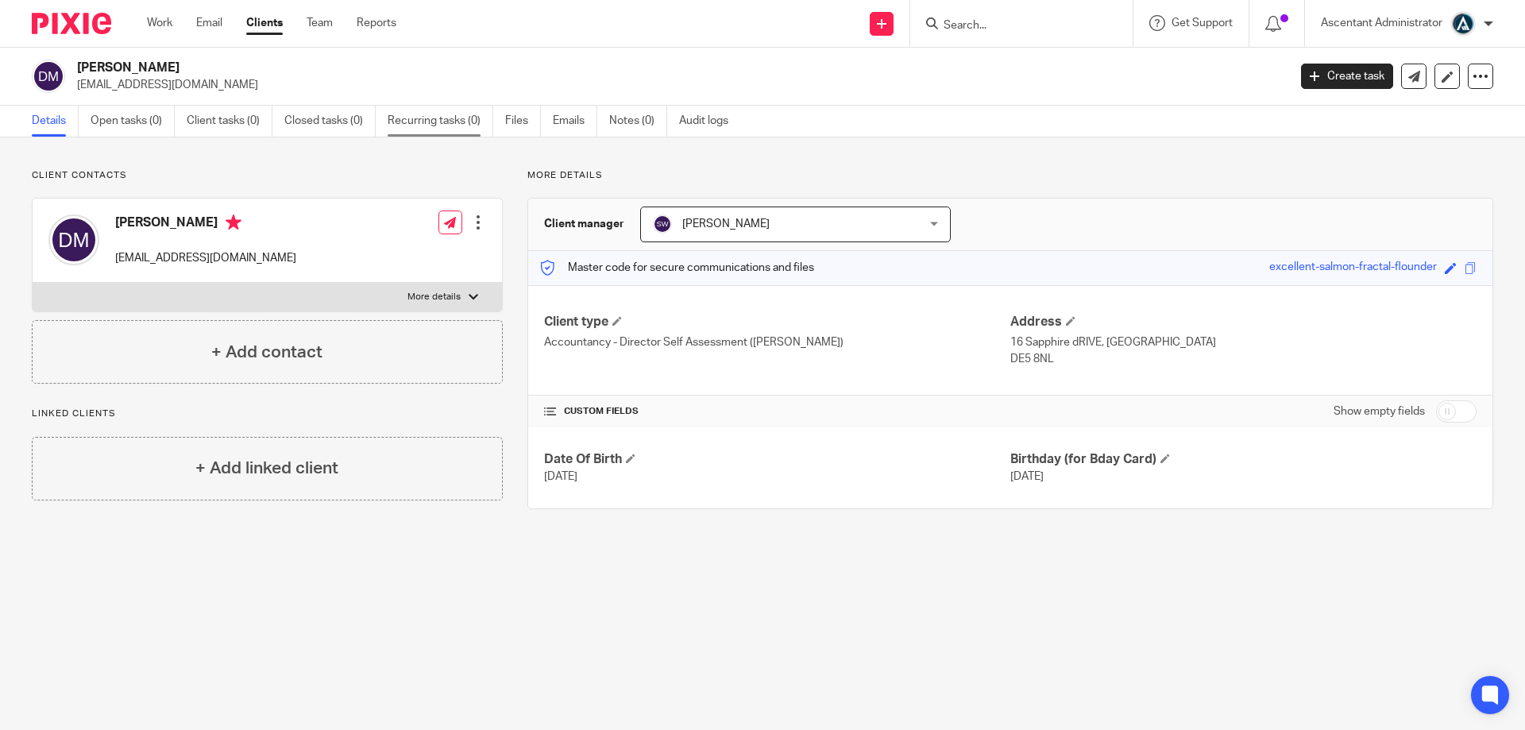
click at [419, 124] on link "Recurring tasks (0)" at bounding box center [441, 121] width 106 height 31
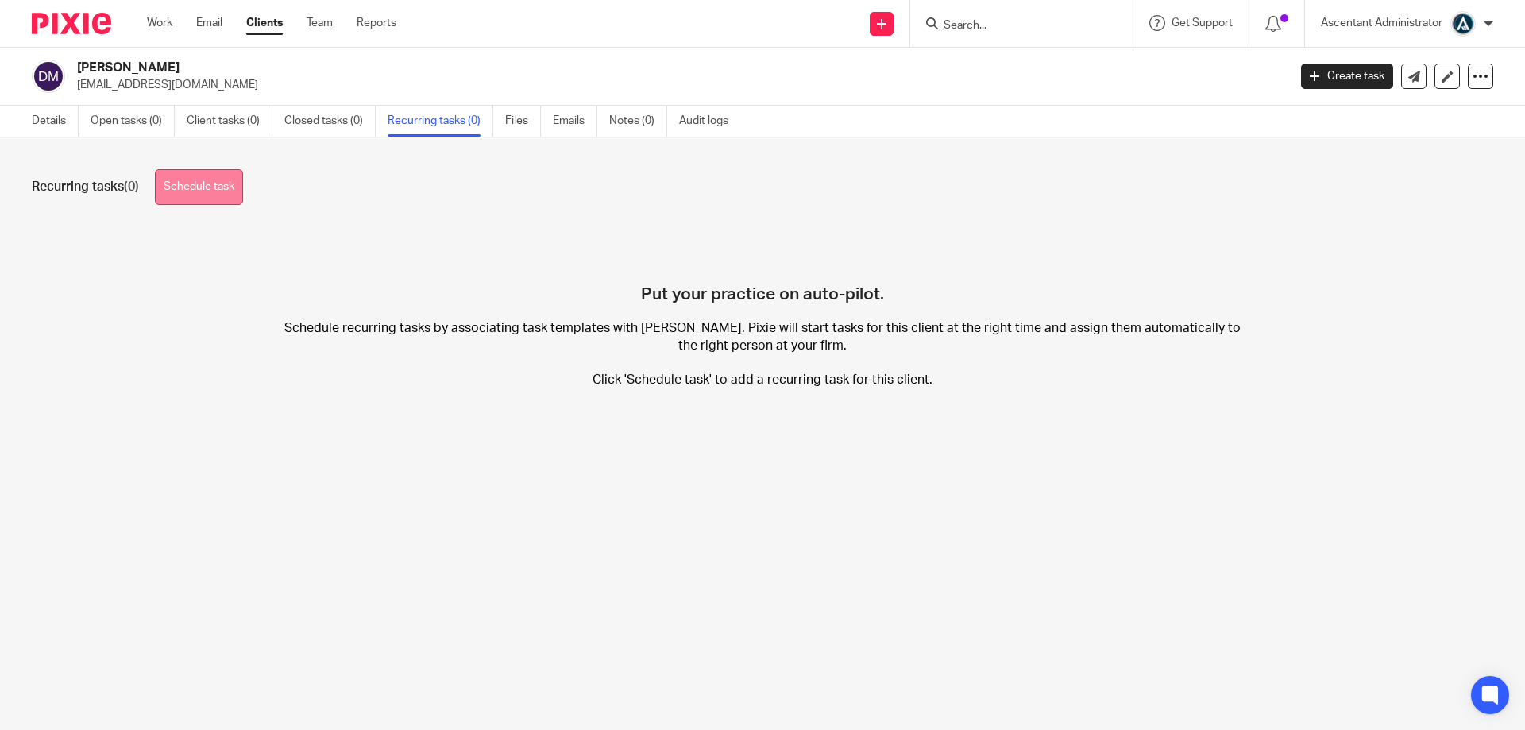
click at [237, 183] on link "Schedule task" at bounding box center [199, 187] width 88 height 36
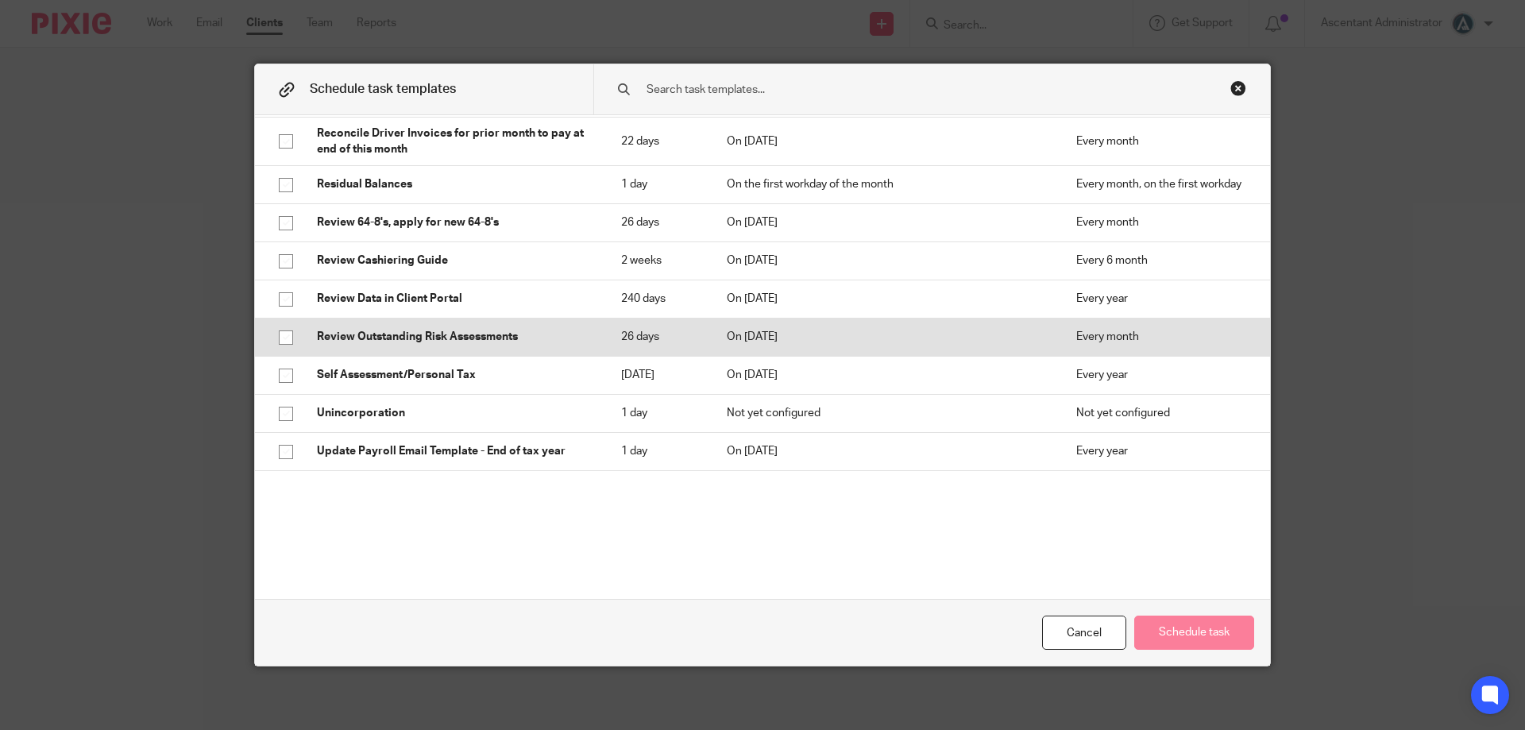
scroll to position [2587, 0]
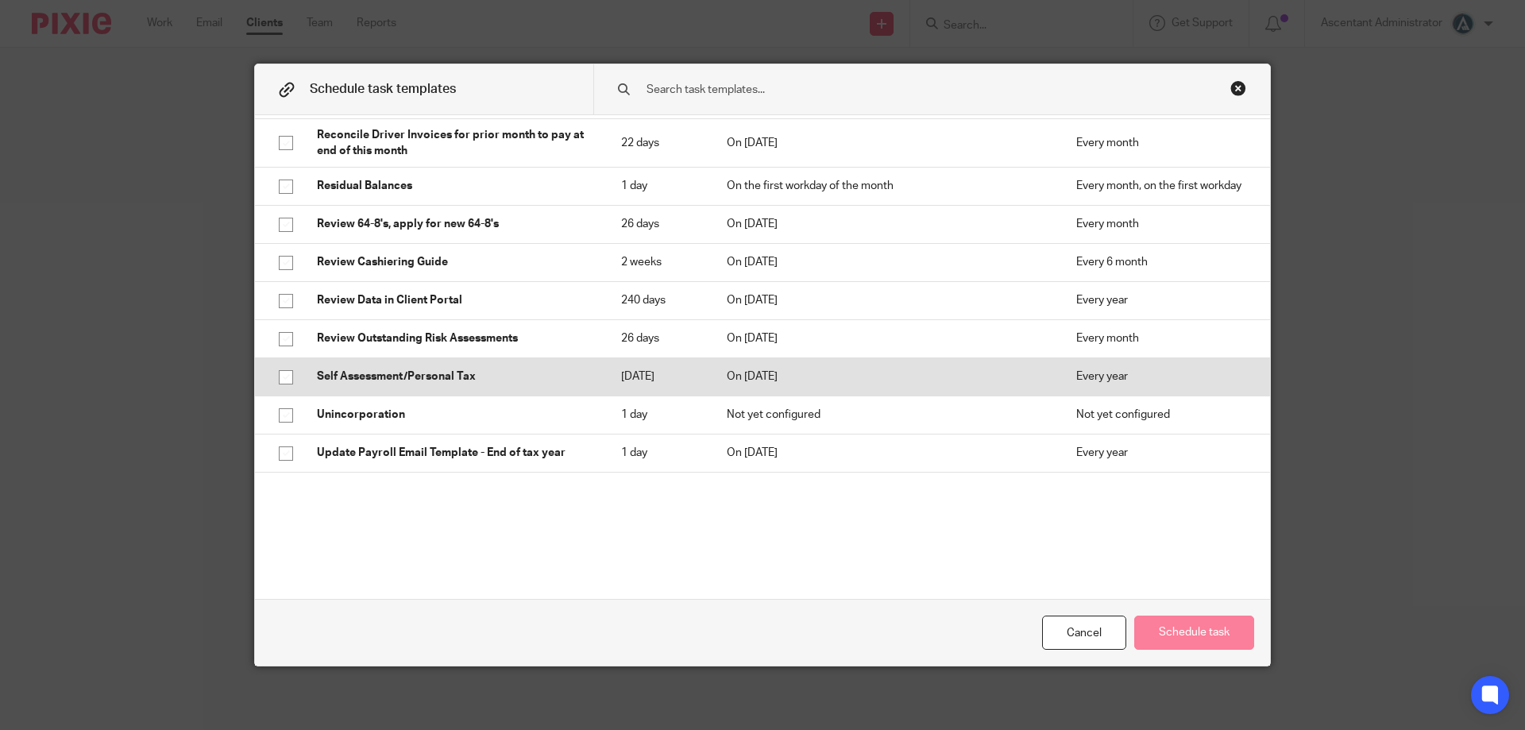
click at [621, 368] on p "2026-01-31" at bounding box center [658, 376] width 74 height 16
checkbox input "true"
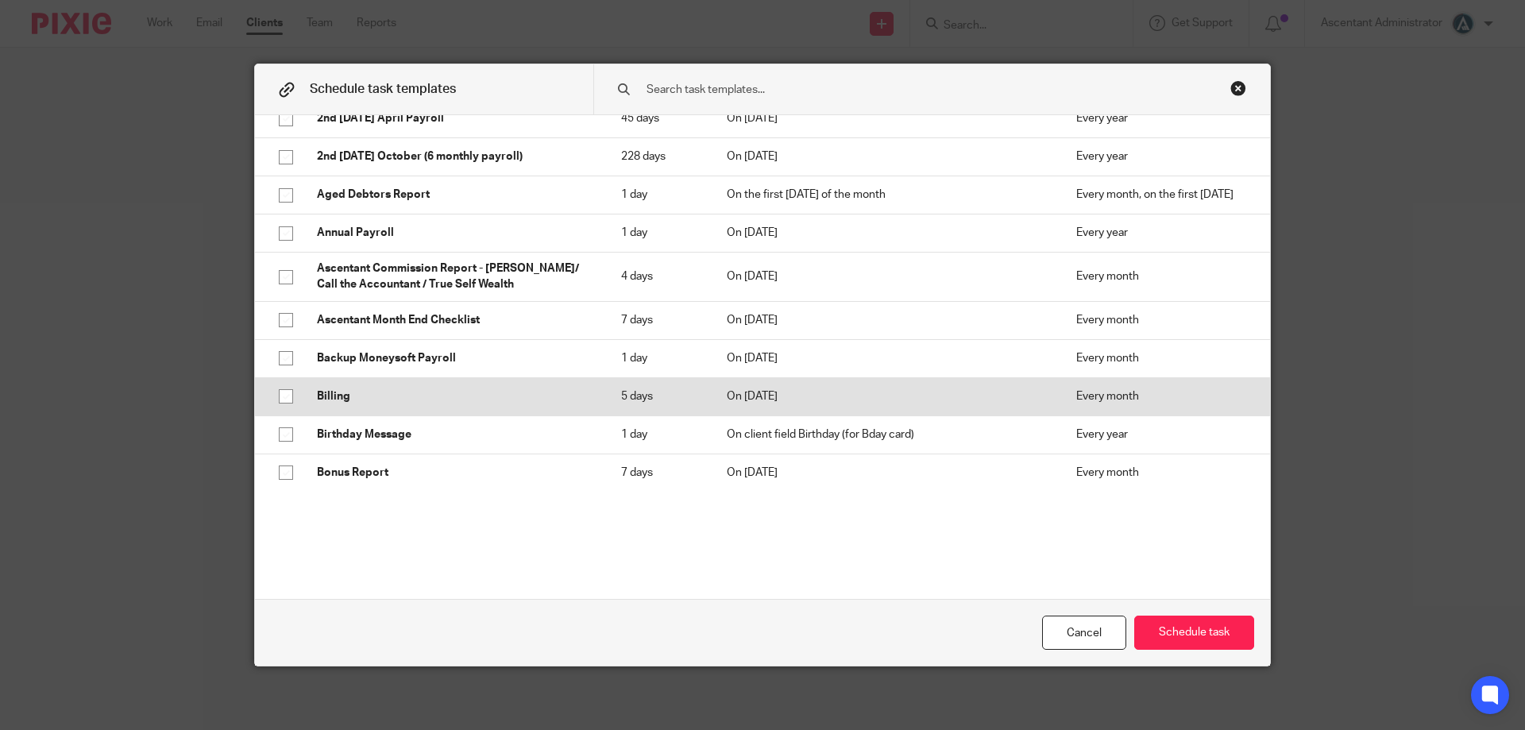
scroll to position [159, 0]
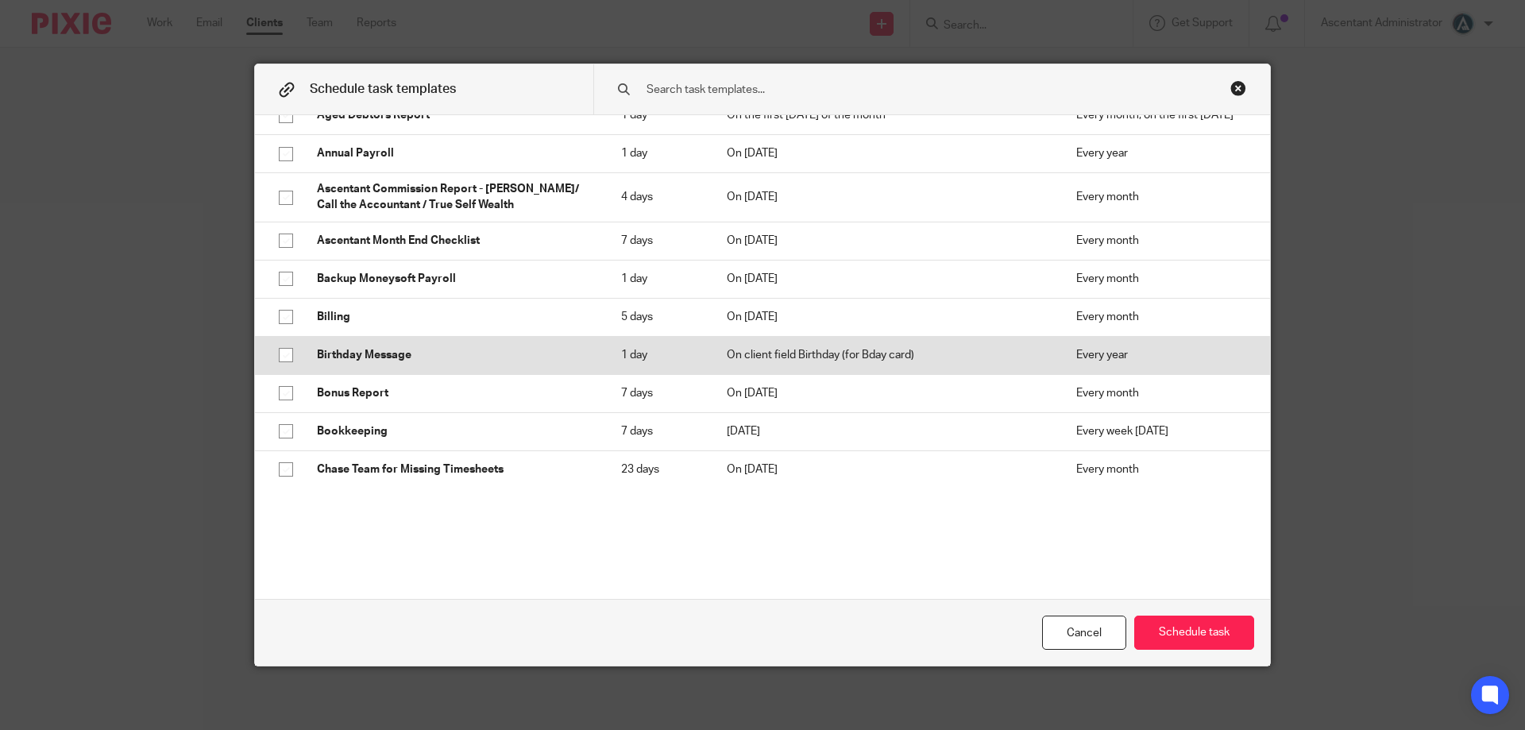
click at [538, 352] on p "Birthday Message" at bounding box center [453, 355] width 272 height 16
checkbox input "true"
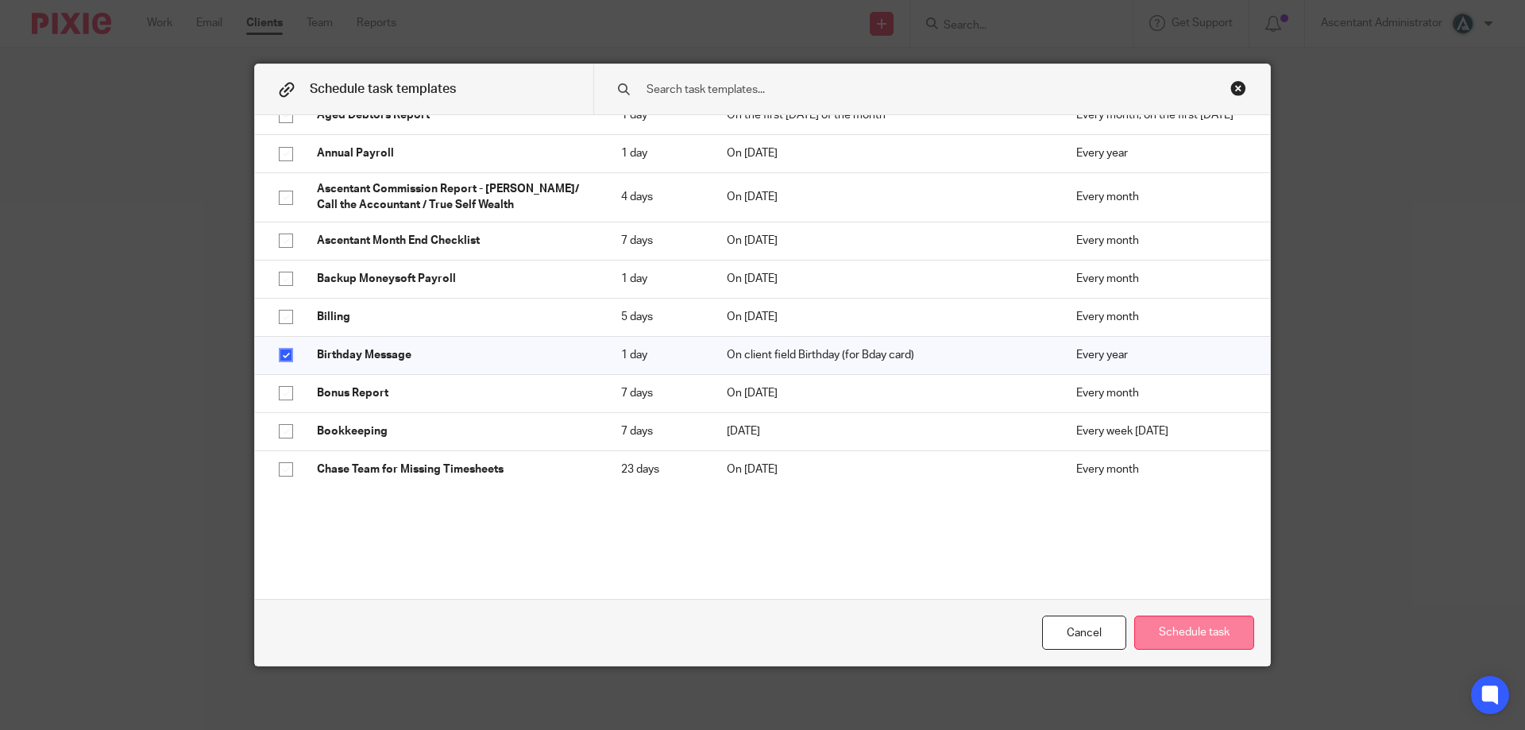
click at [1159, 622] on button "Schedule task" at bounding box center [1194, 632] width 120 height 34
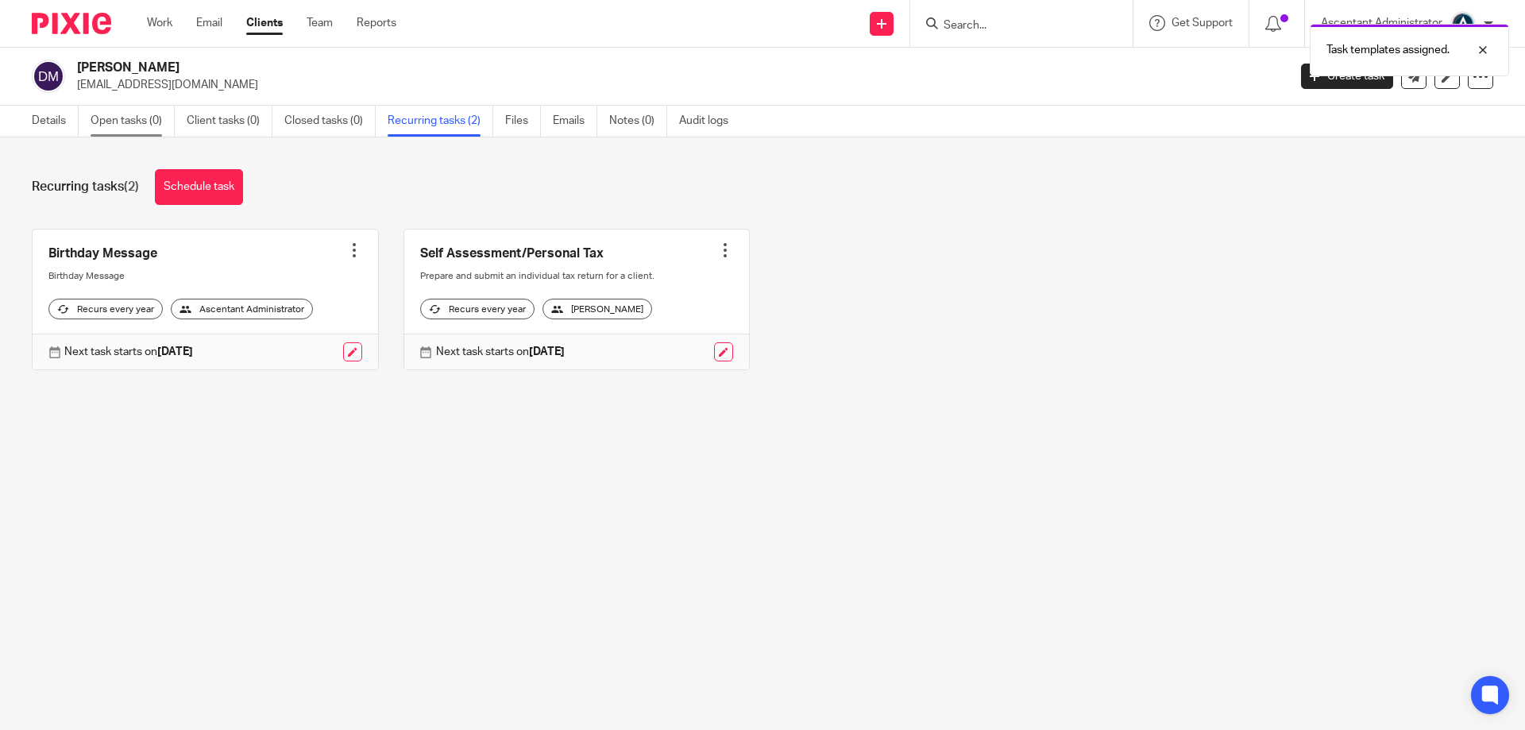
click at [173, 125] on link "Open tasks (0)" at bounding box center [133, 121] width 84 height 31
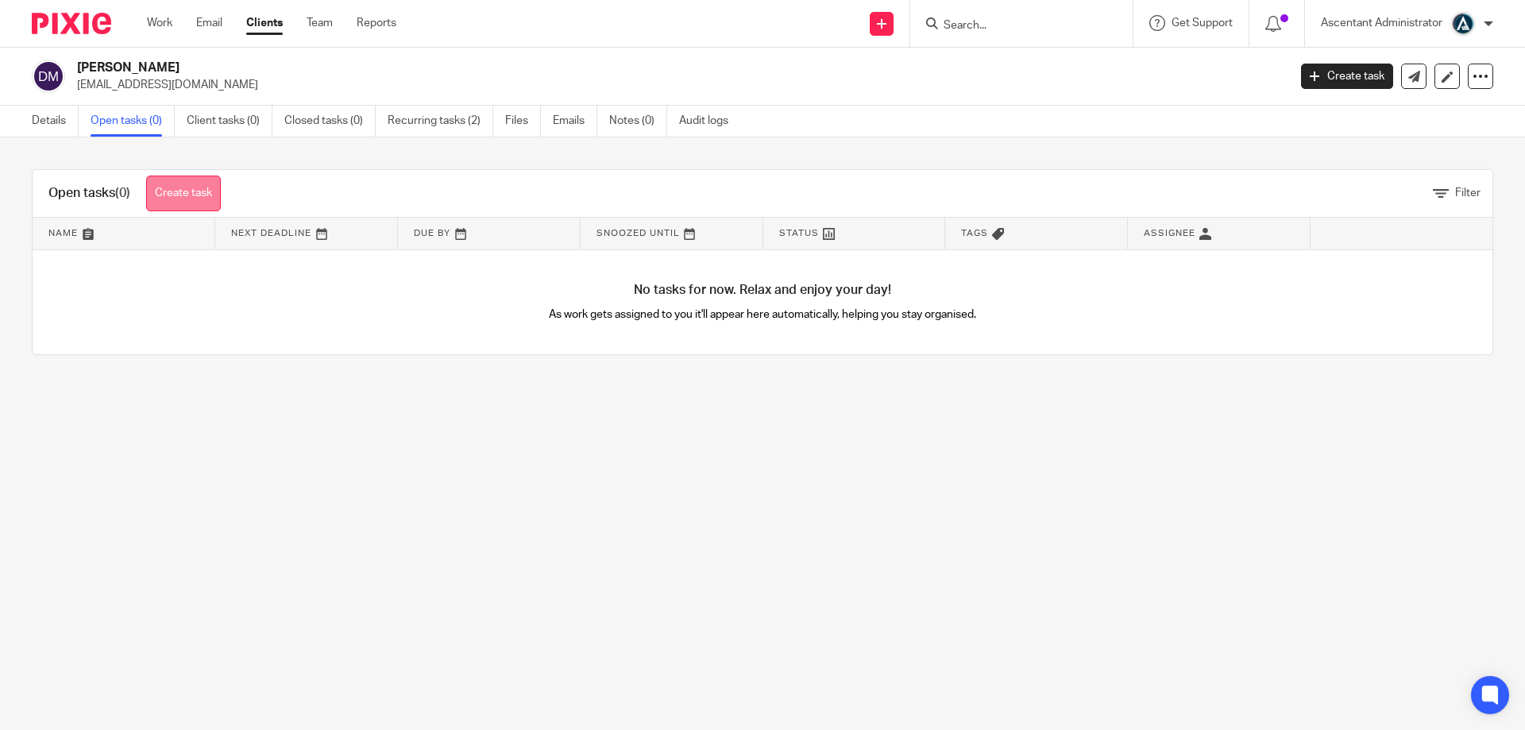
click at [220, 177] on link "Create task" at bounding box center [183, 194] width 75 height 36
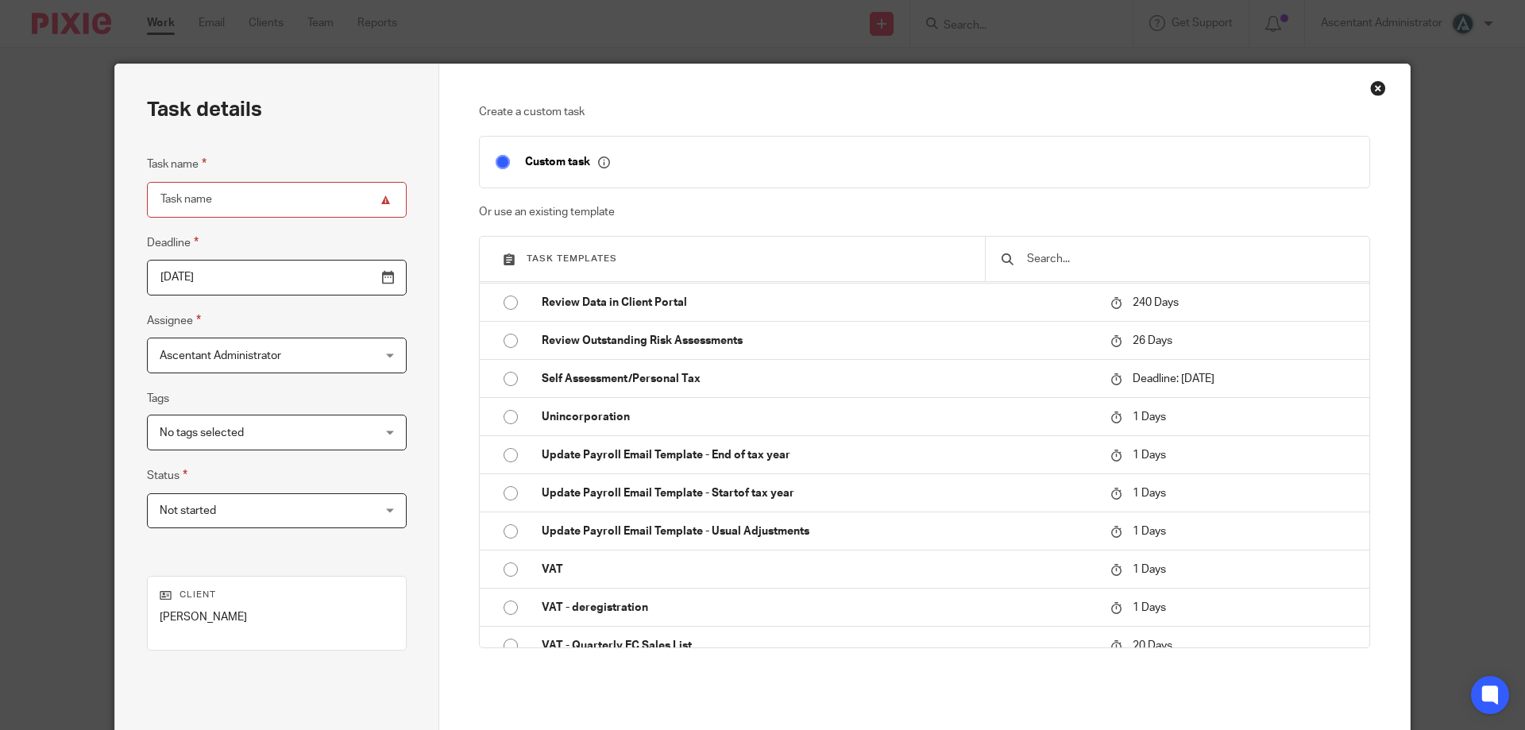
scroll to position [2572, 0]
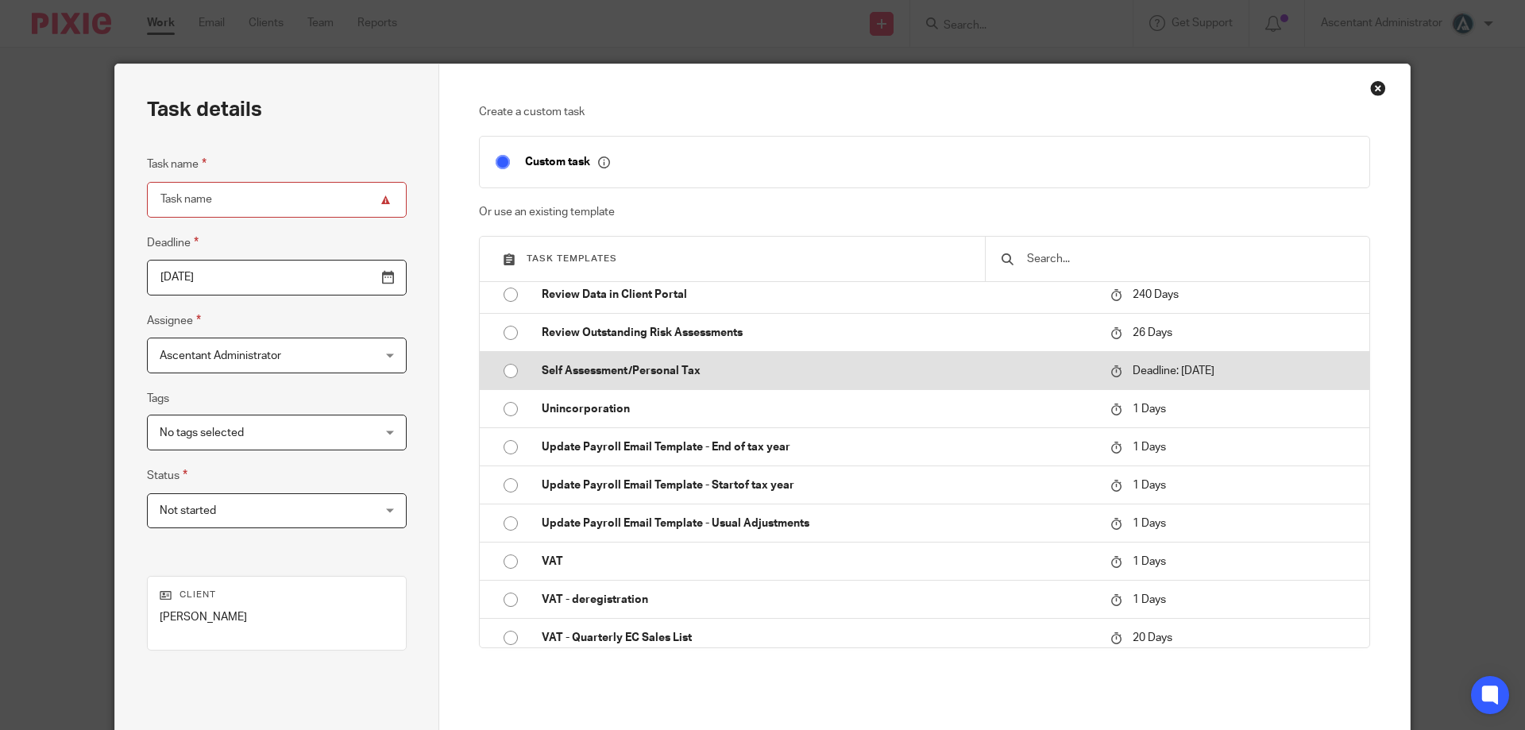
click at [912, 380] on td "Self Assessment/Personal Tax" at bounding box center [814, 371] width 577 height 38
type input "2026-01-31"
type input "Self Assessment/Personal Tax"
checkbox input "false"
radio input "true"
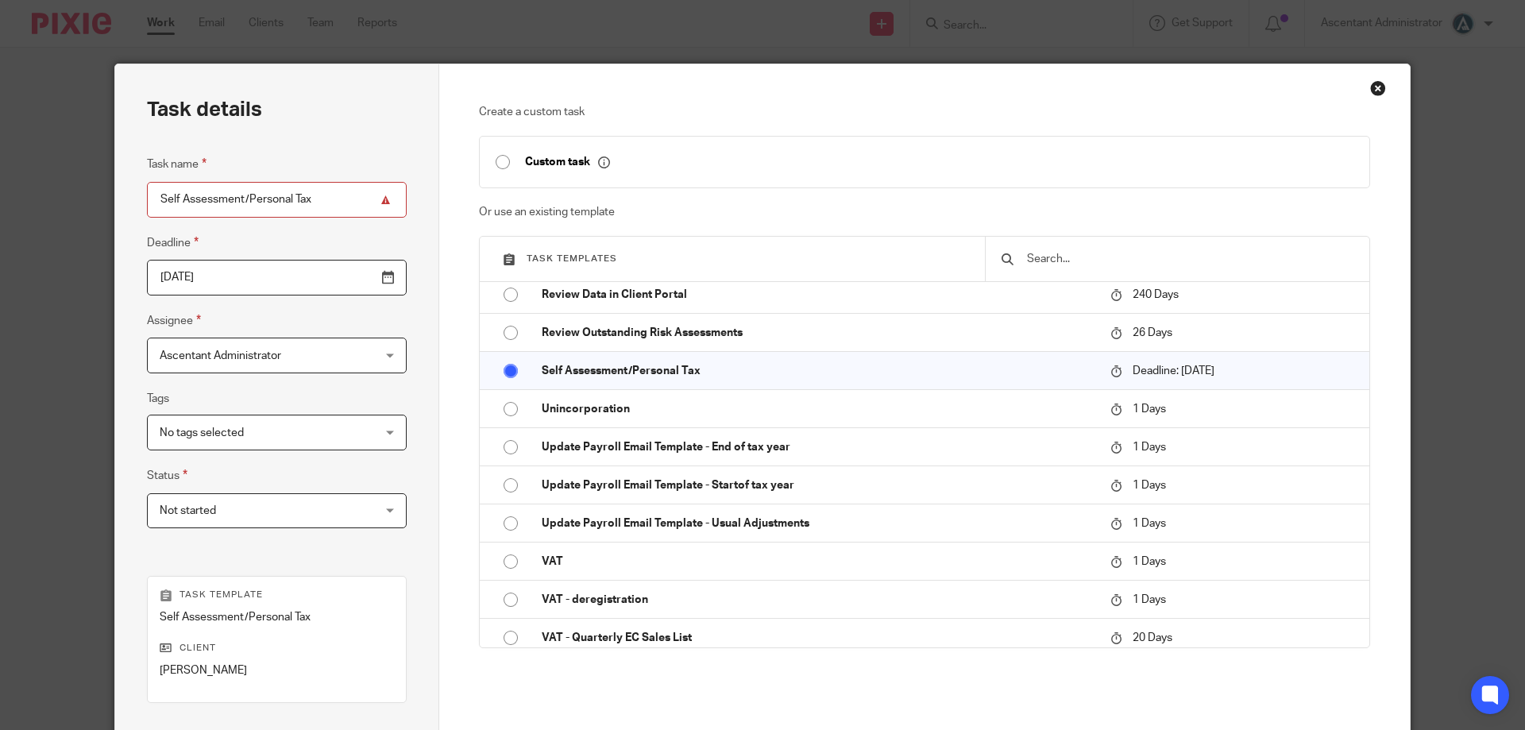
click at [347, 275] on input "2026-01-31" at bounding box center [277, 278] width 260 height 36
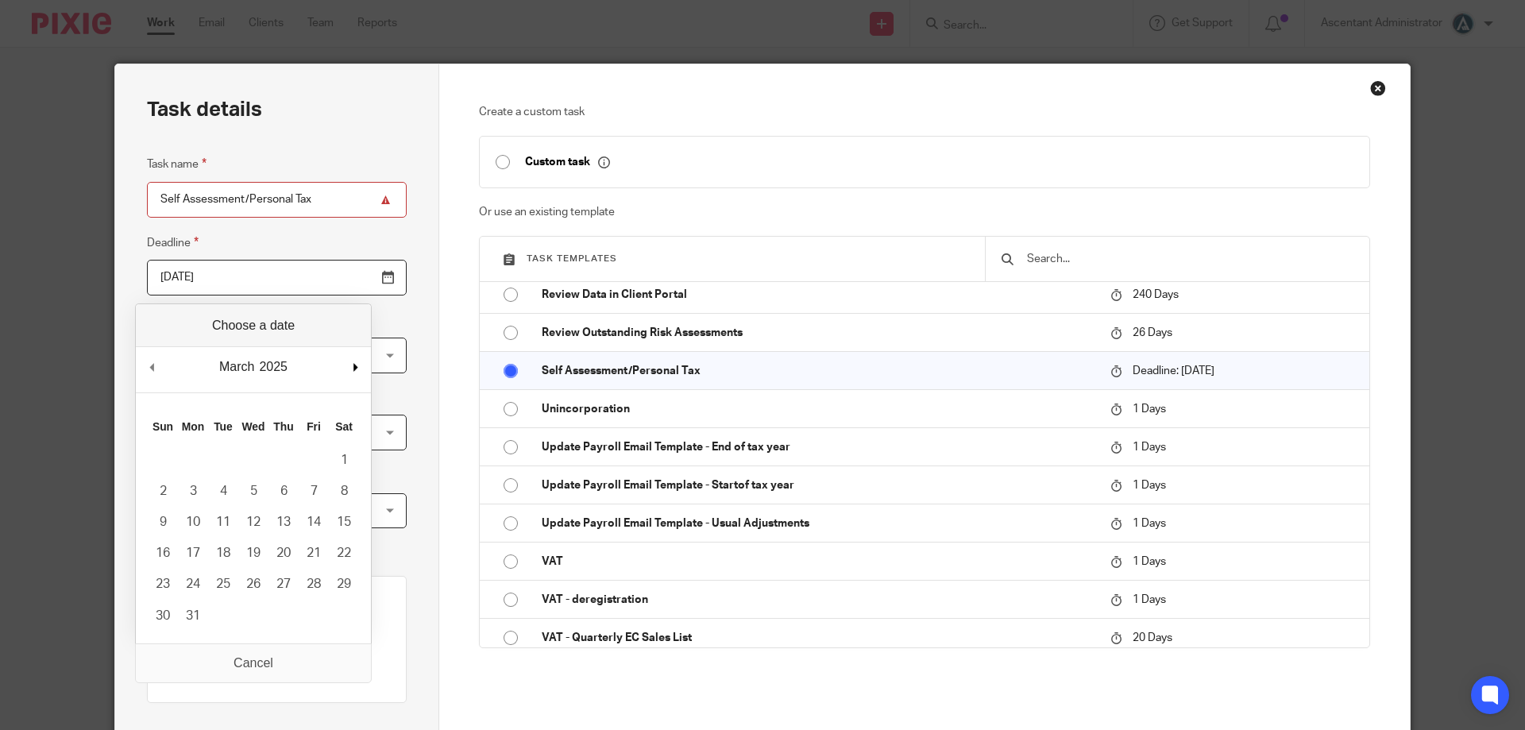
click at [353, 367] on div "March January February March April May June July August September October Novem…" at bounding box center [253, 369] width 235 height 45
type input "2025-04-06"
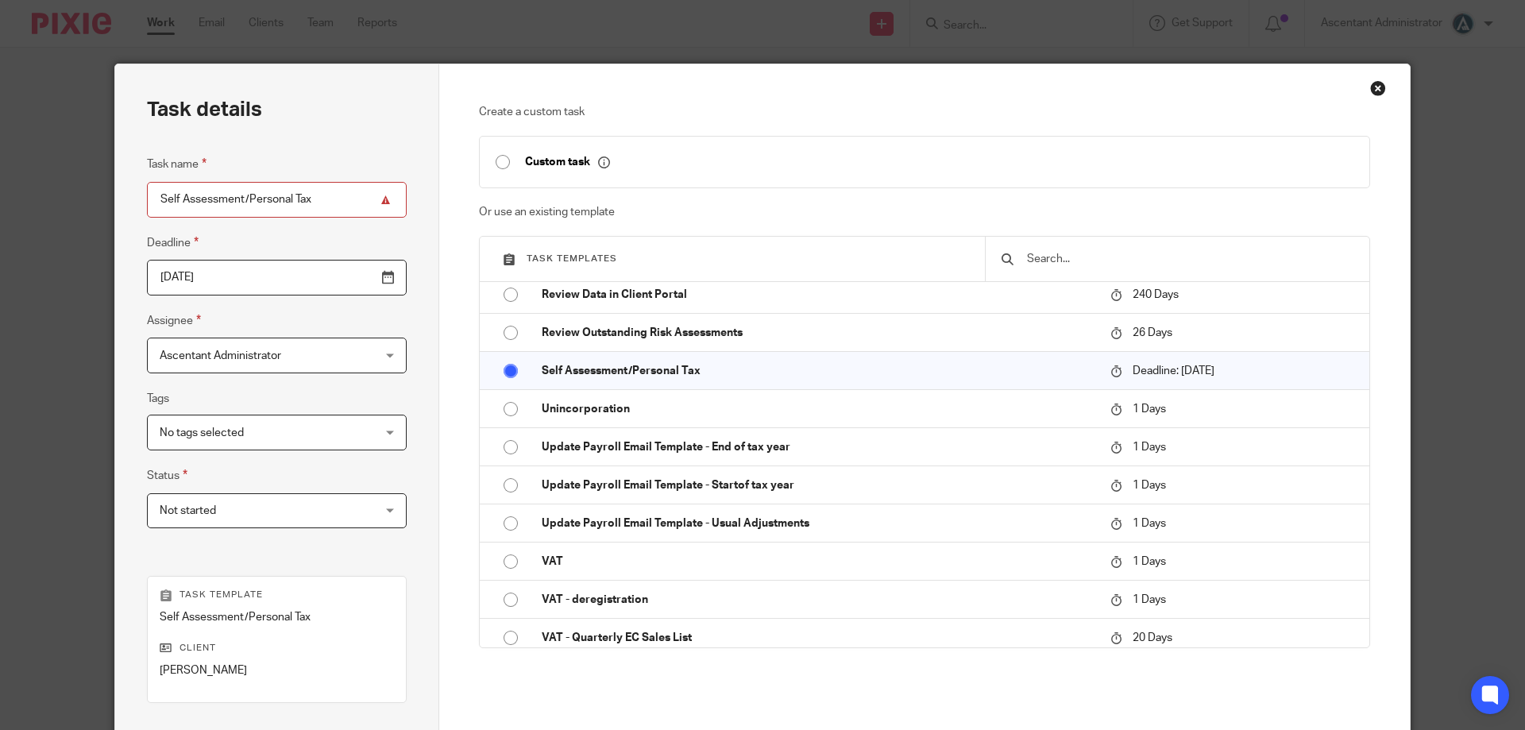
click at [357, 359] on div "Ascentant Administrator Ascentant Administrator" at bounding box center [277, 356] width 260 height 36
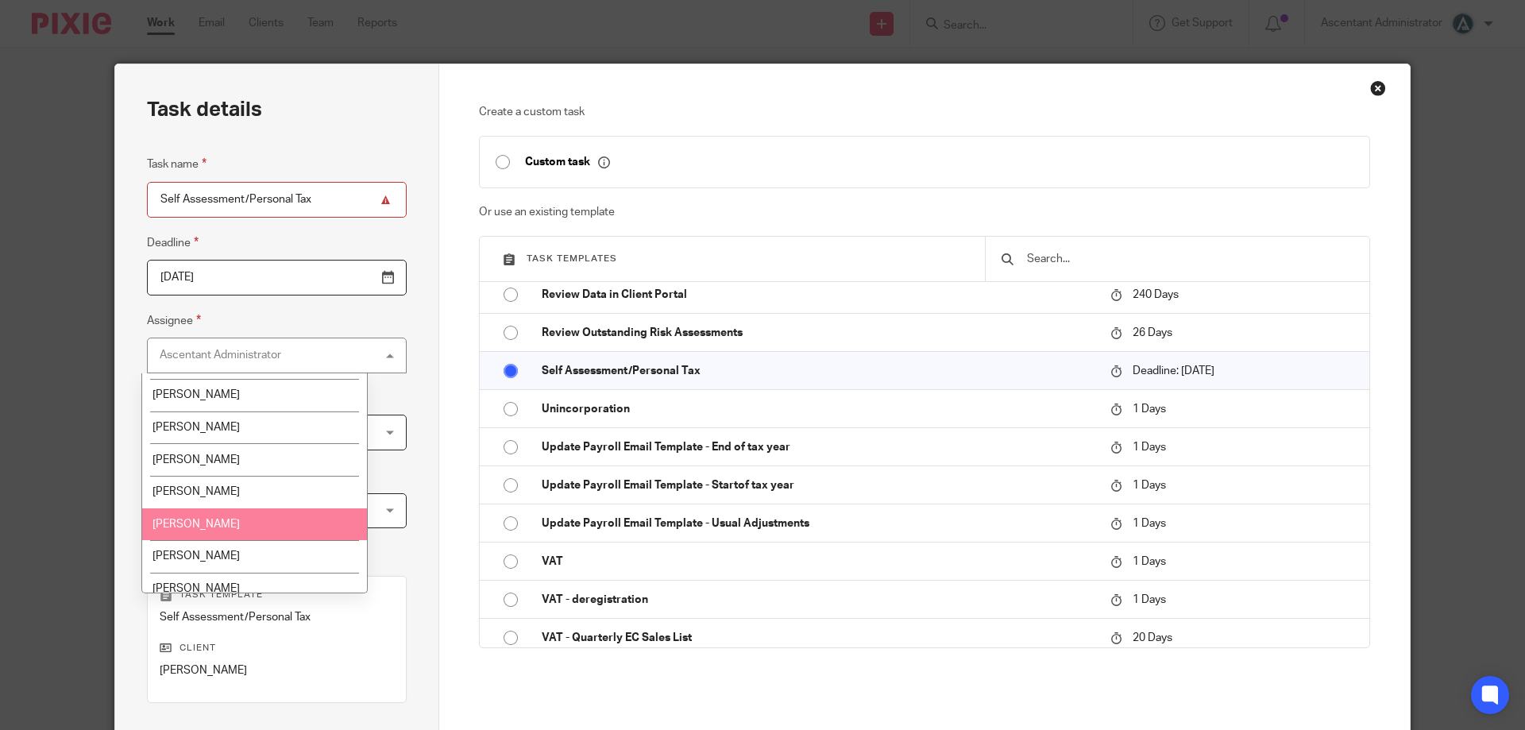
scroll to position [329, 0]
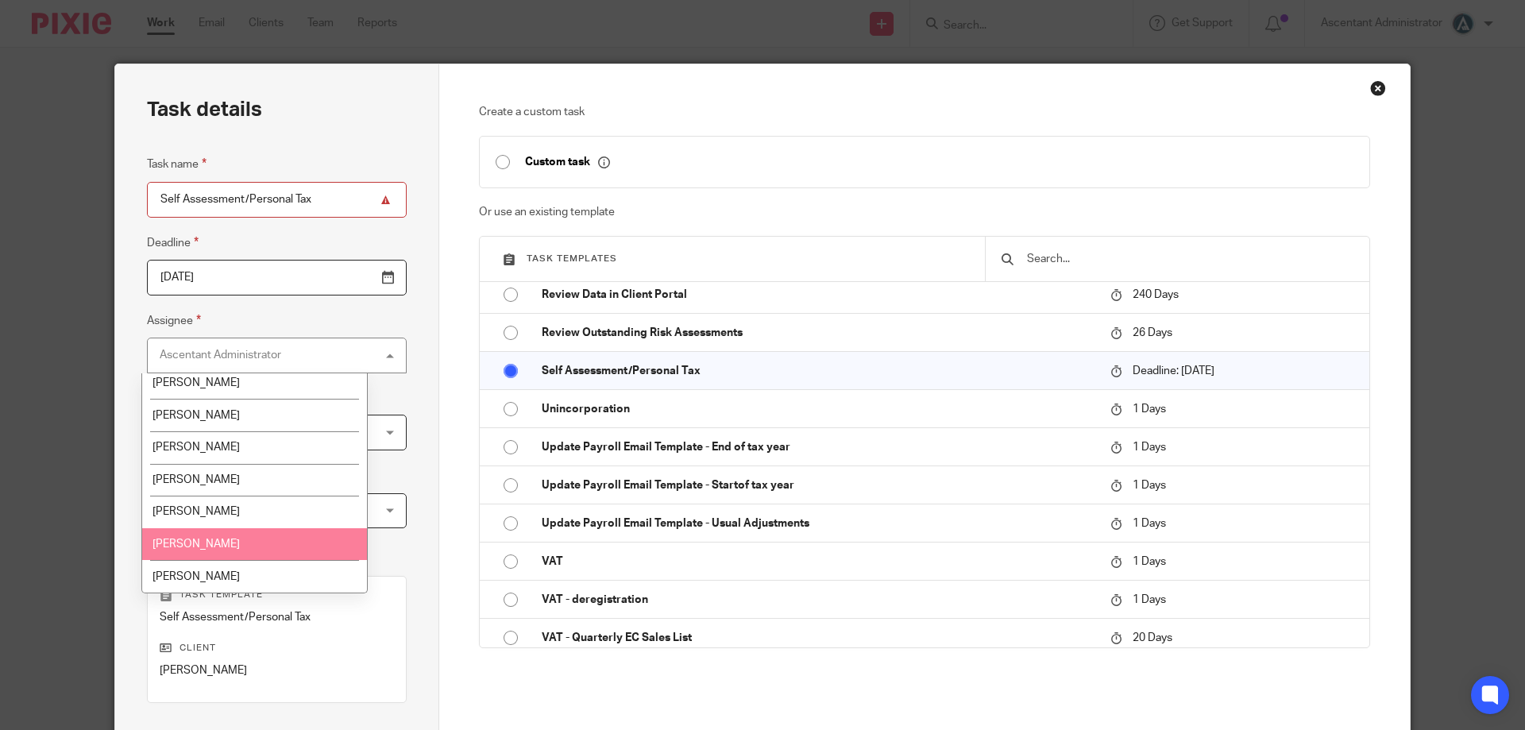
click at [322, 541] on li "[PERSON_NAME]" at bounding box center [254, 544] width 225 height 33
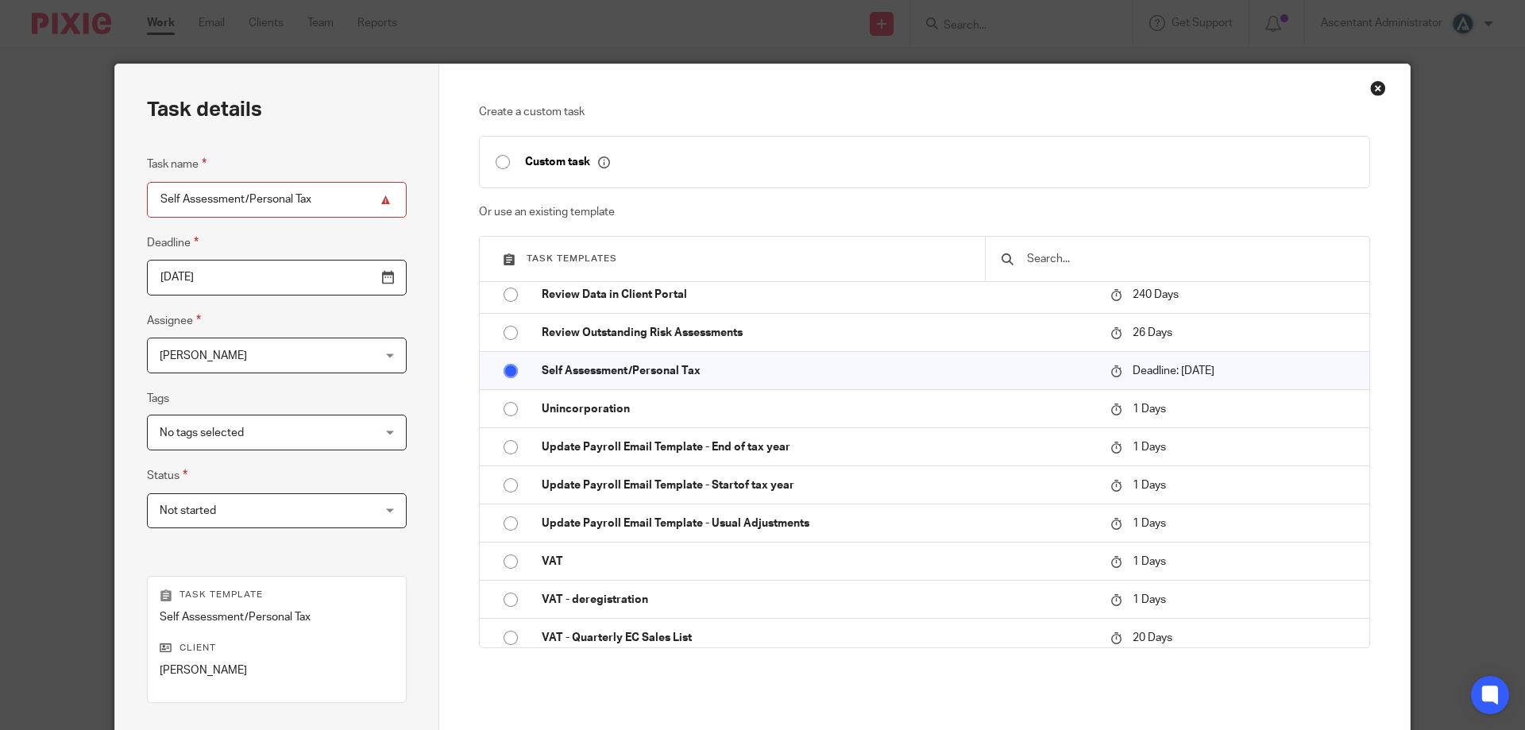
click at [304, 442] on span "No tags selected" at bounding box center [258, 431] width 197 height 33
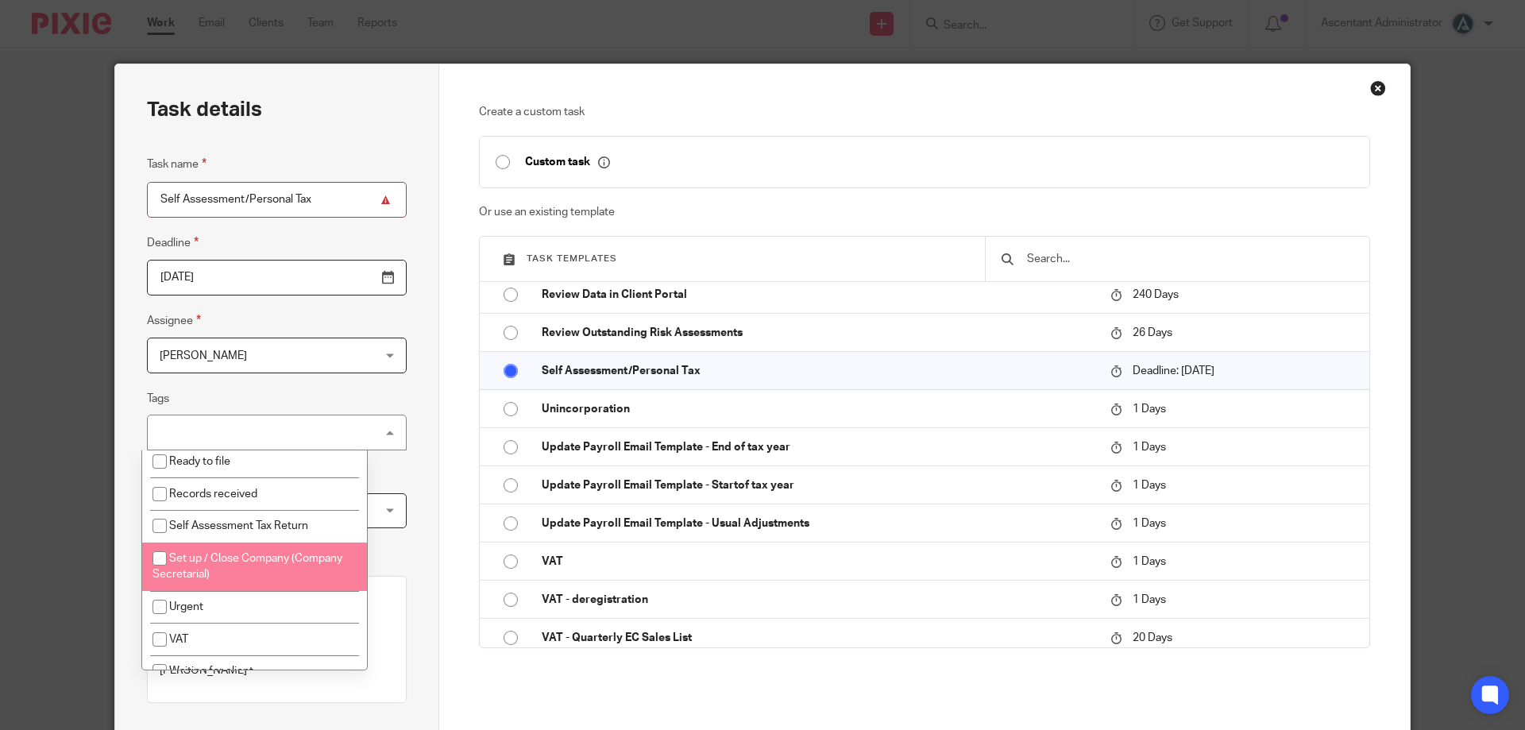
scroll to position [491, 0]
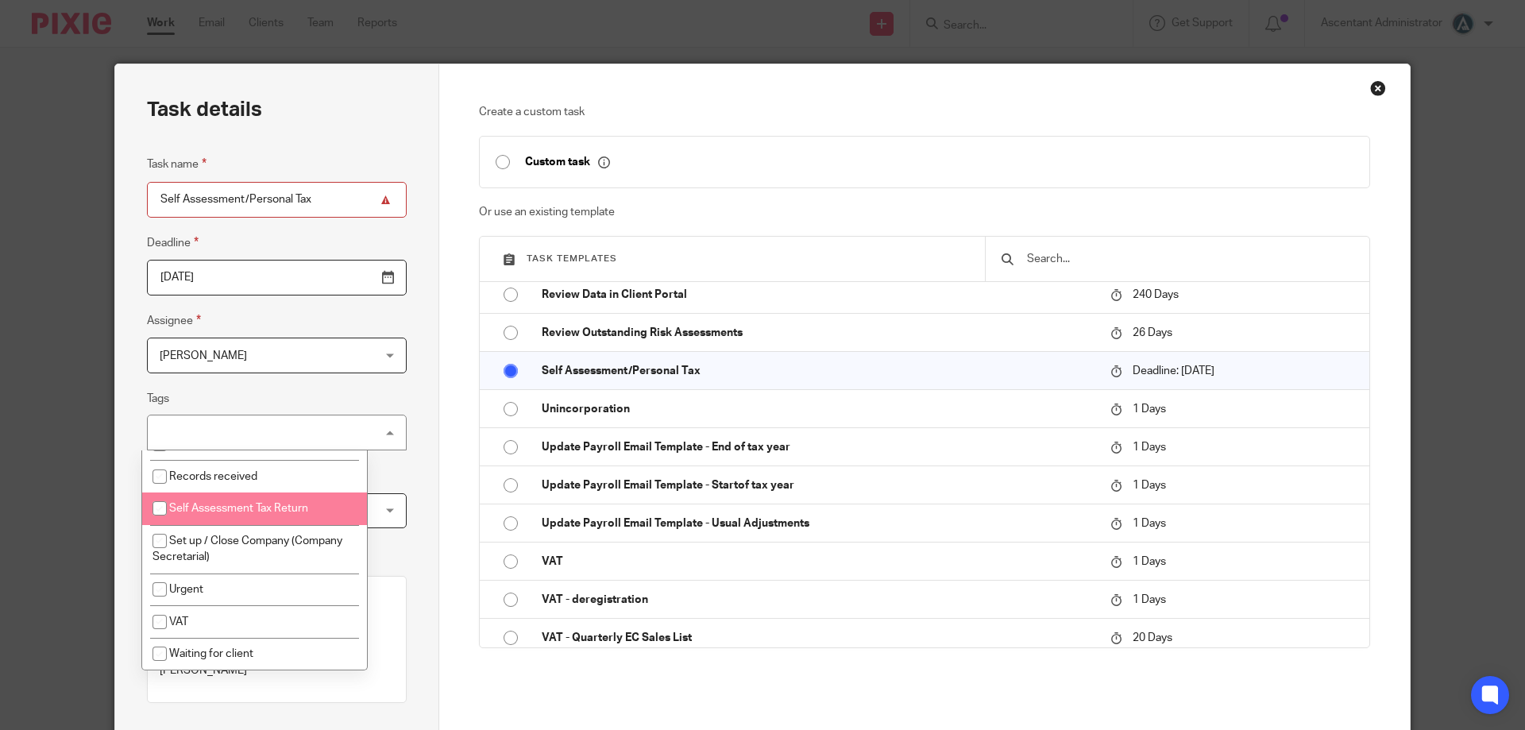
click at [287, 509] on span "Self Assessment Tax Return" at bounding box center [238, 508] width 139 height 11
checkbox input "true"
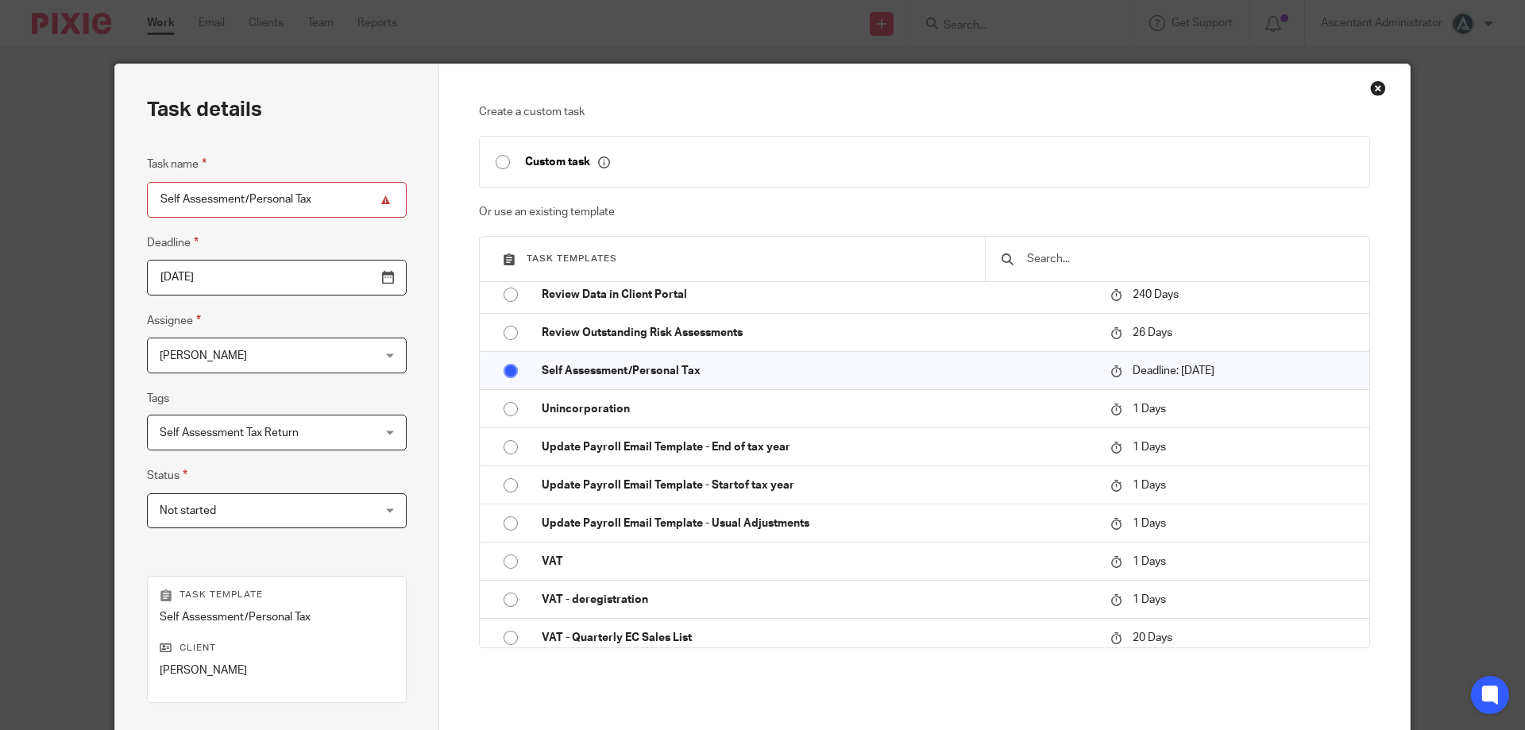
click at [394, 457] on div "Task details Task name Self Assessment/Personal Tax Deadline 2025-04-06 Assigne…" at bounding box center [277, 469] width 324 height 810
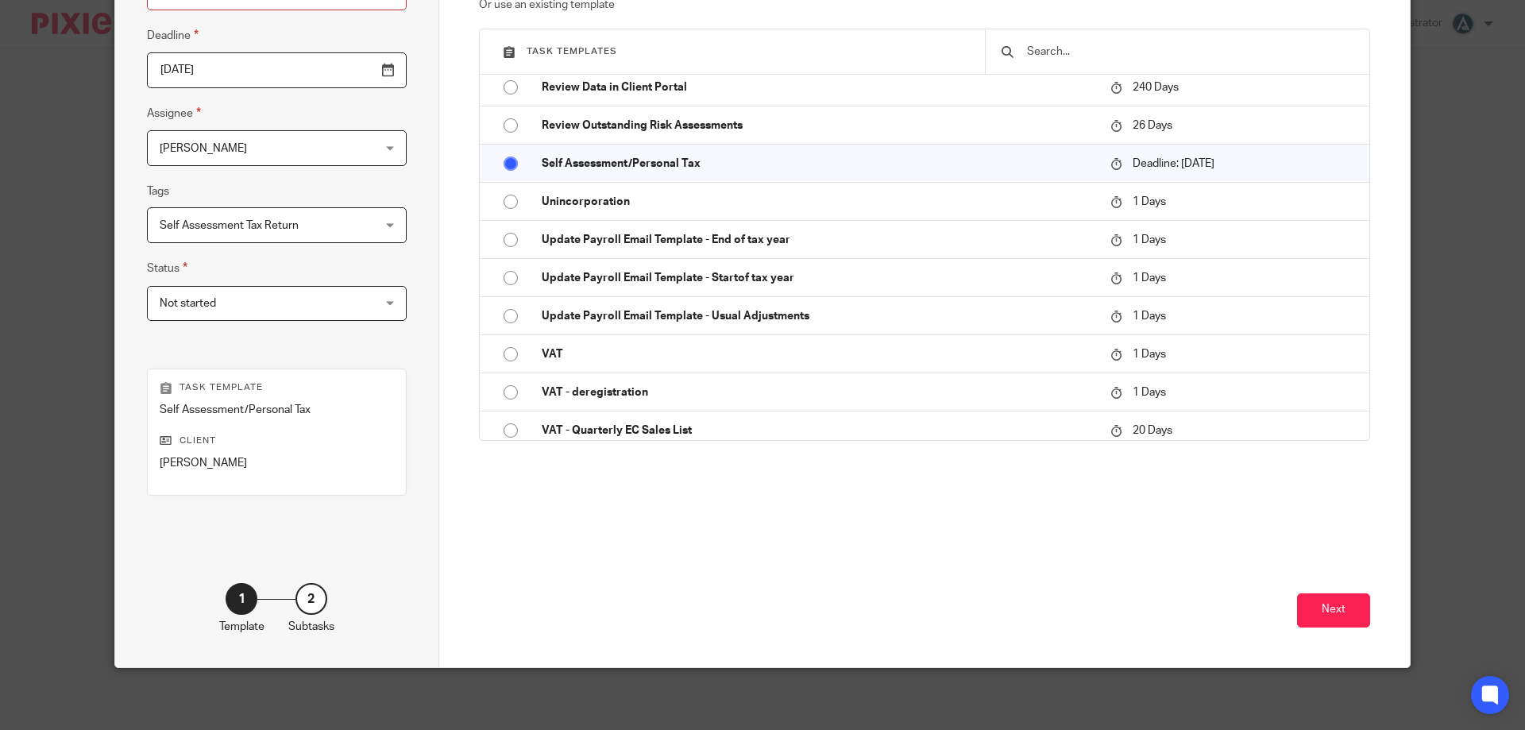
scroll to position [209, 0]
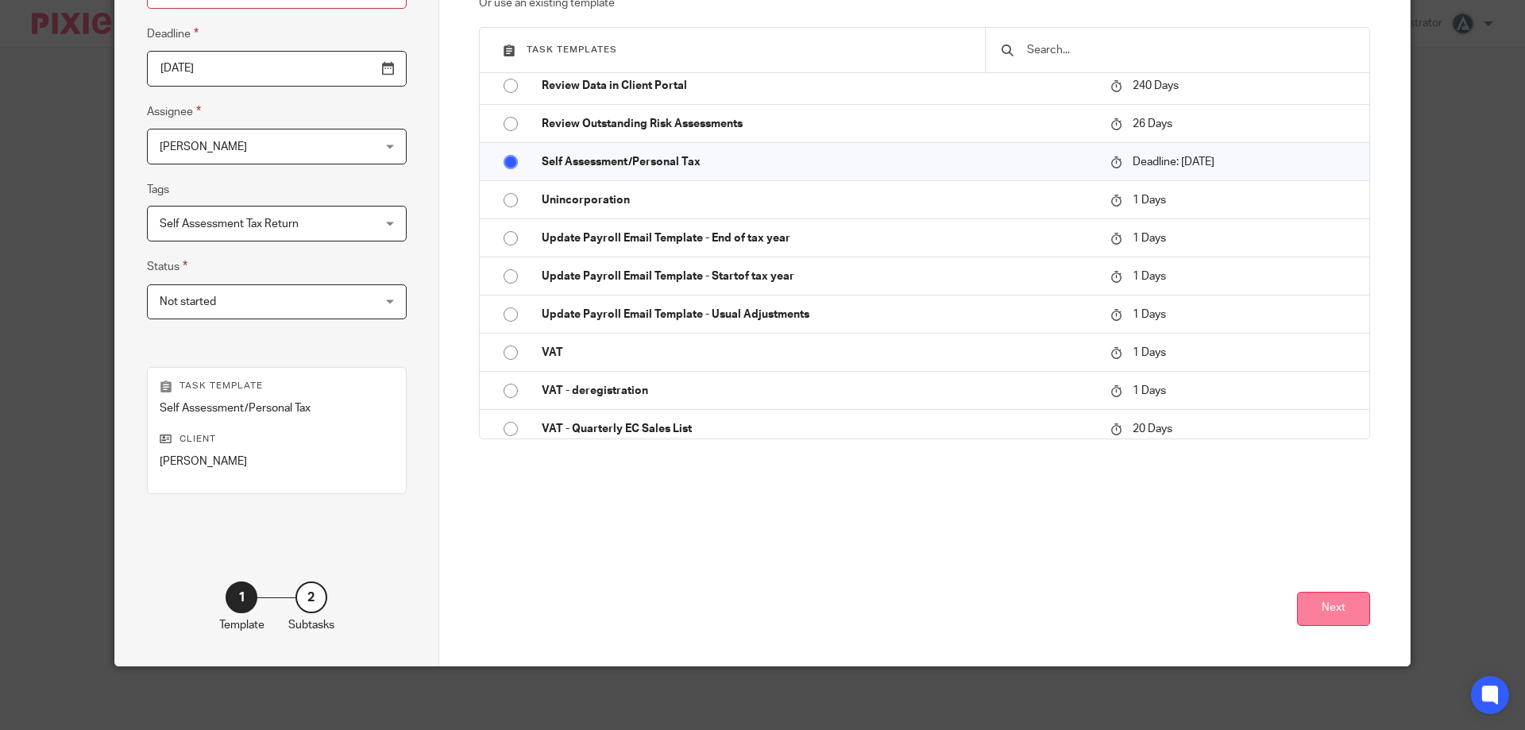
click at [1326, 612] on button "Next" at bounding box center [1333, 609] width 73 height 34
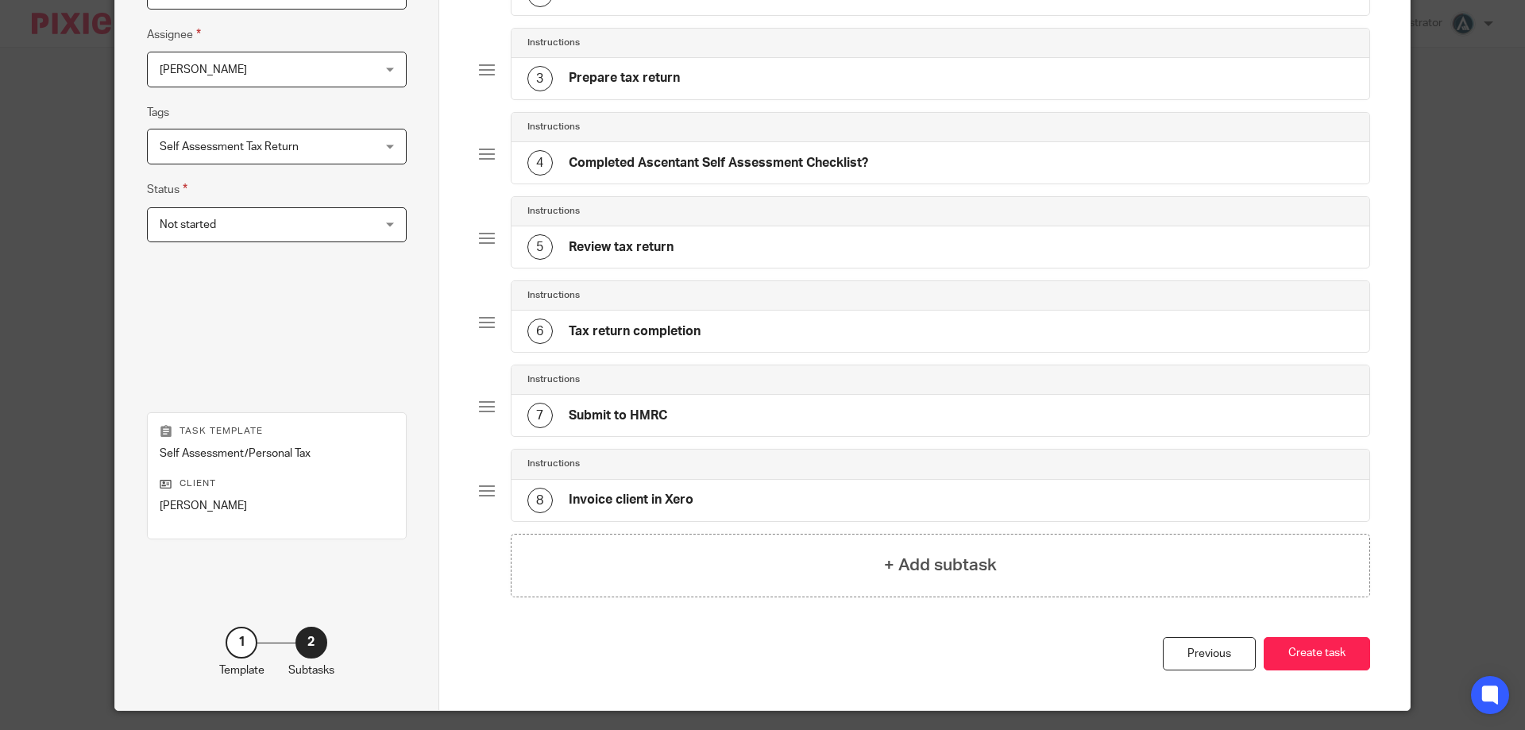
scroll to position [330, 0]
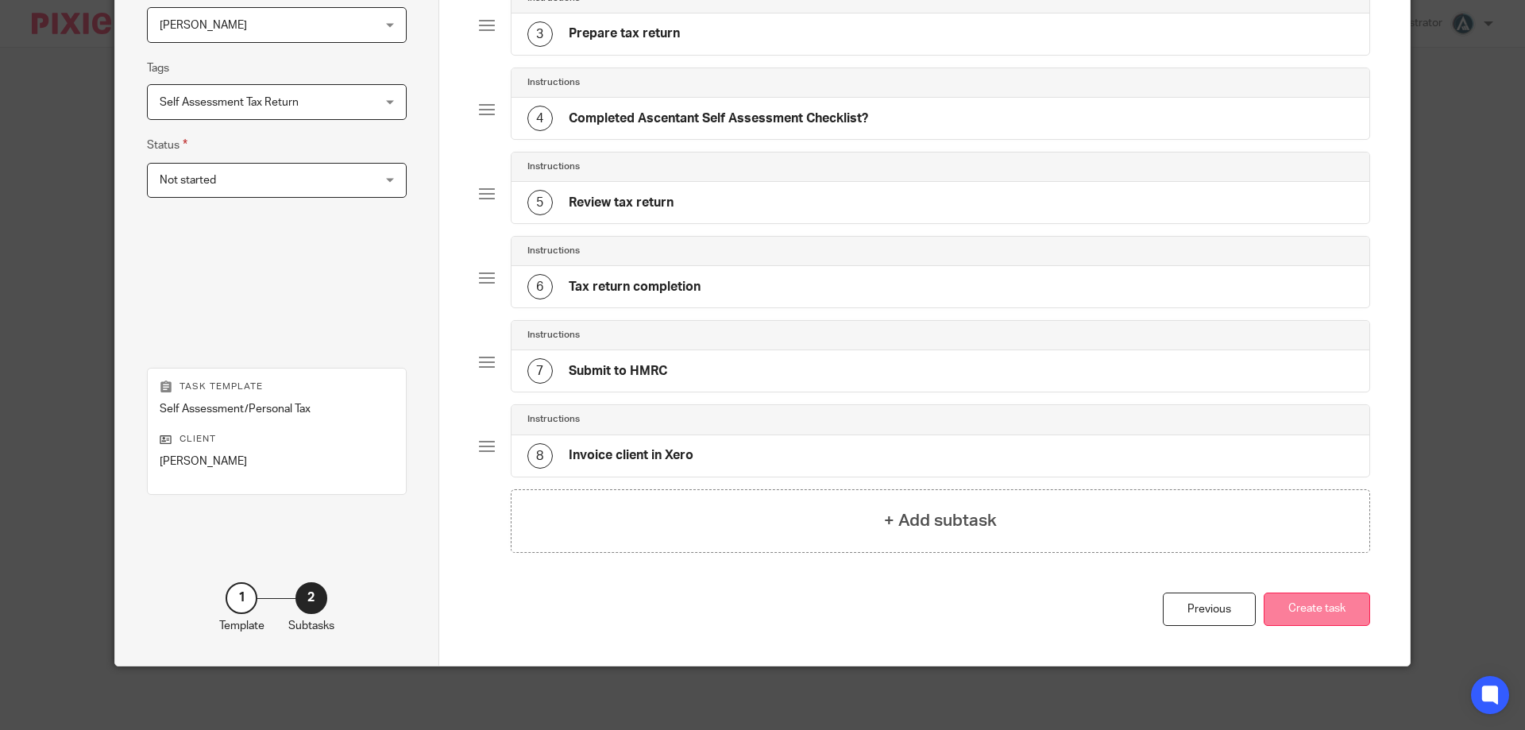
click at [1287, 615] on button "Create task" at bounding box center [1317, 609] width 106 height 34
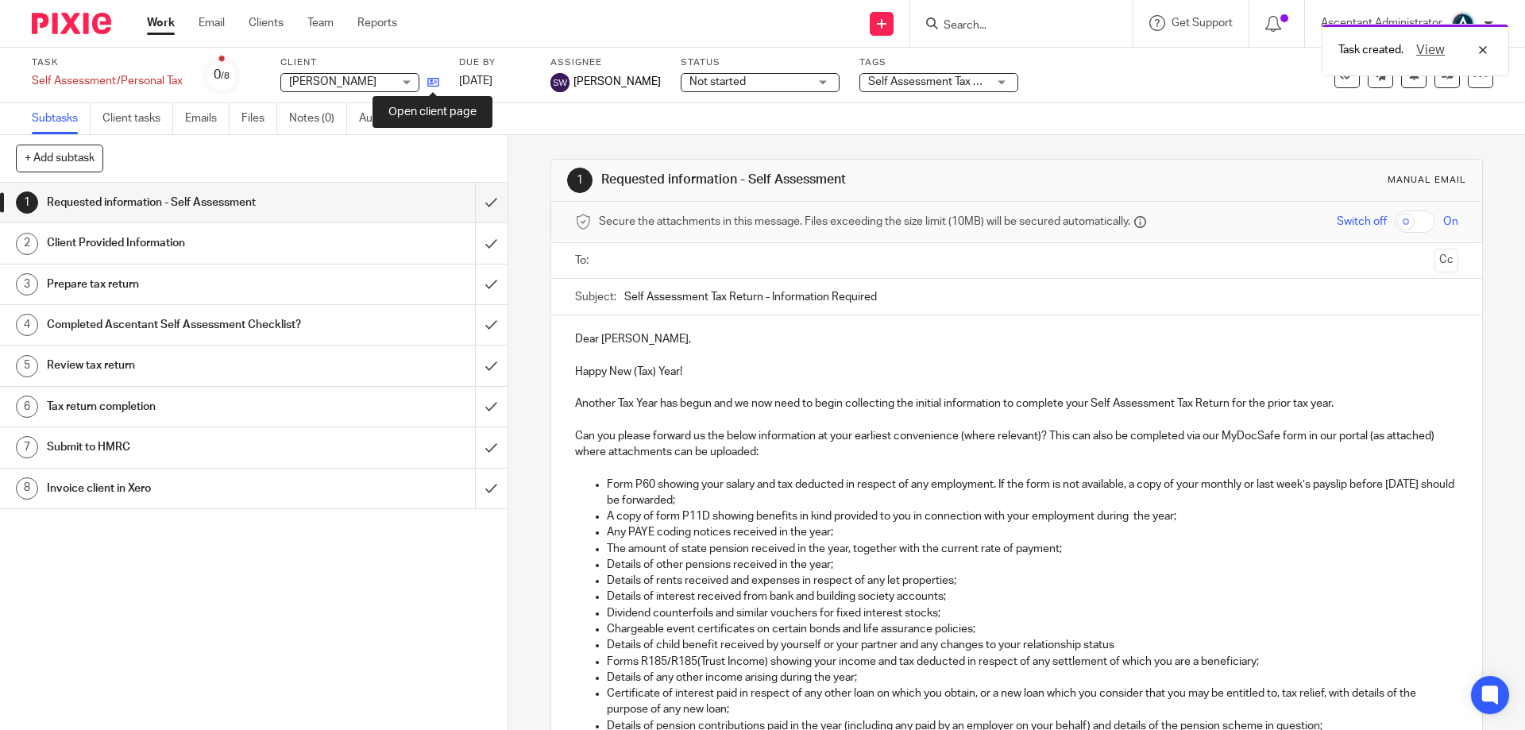
click at [433, 81] on icon at bounding box center [433, 82] width 12 height 12
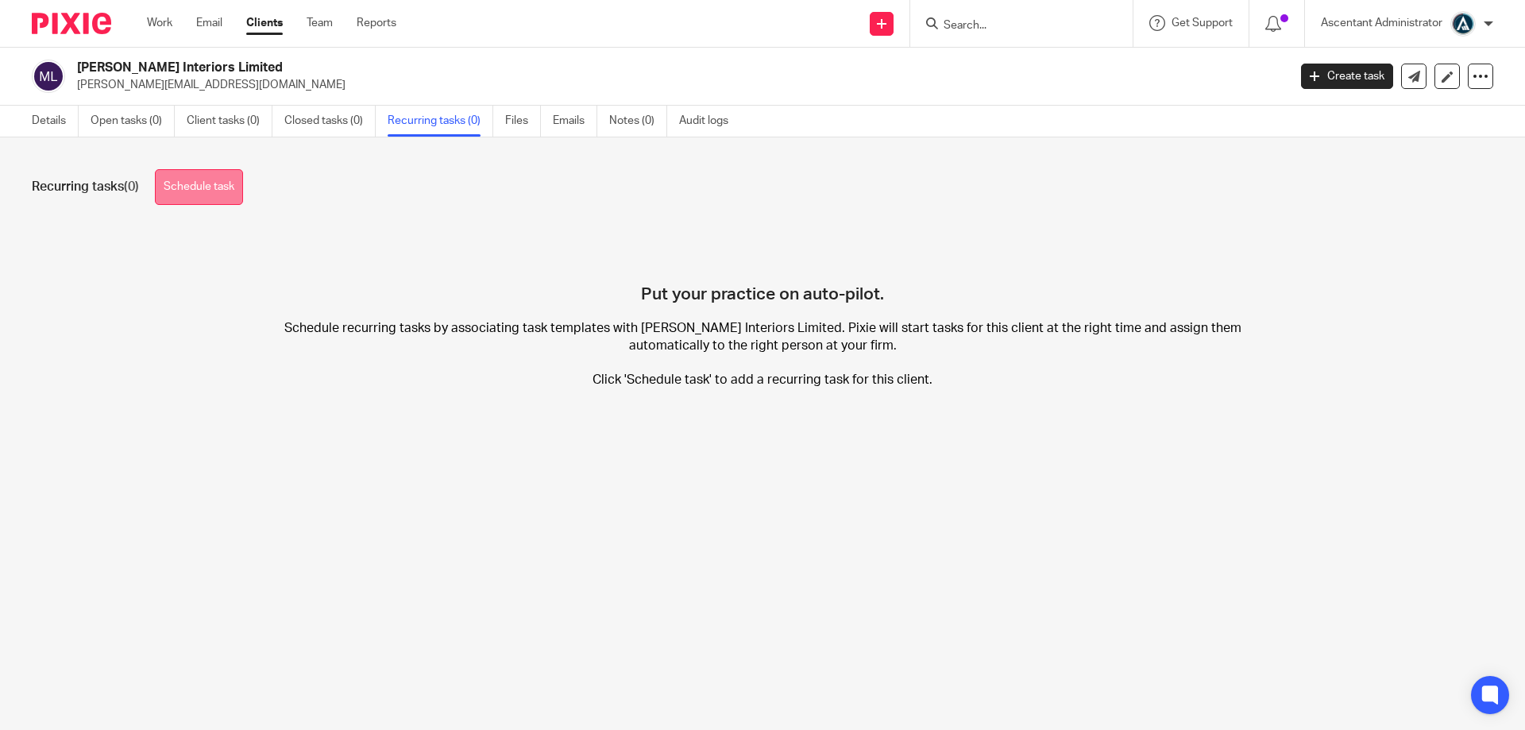
click at [237, 195] on link "Schedule task" at bounding box center [199, 187] width 88 height 36
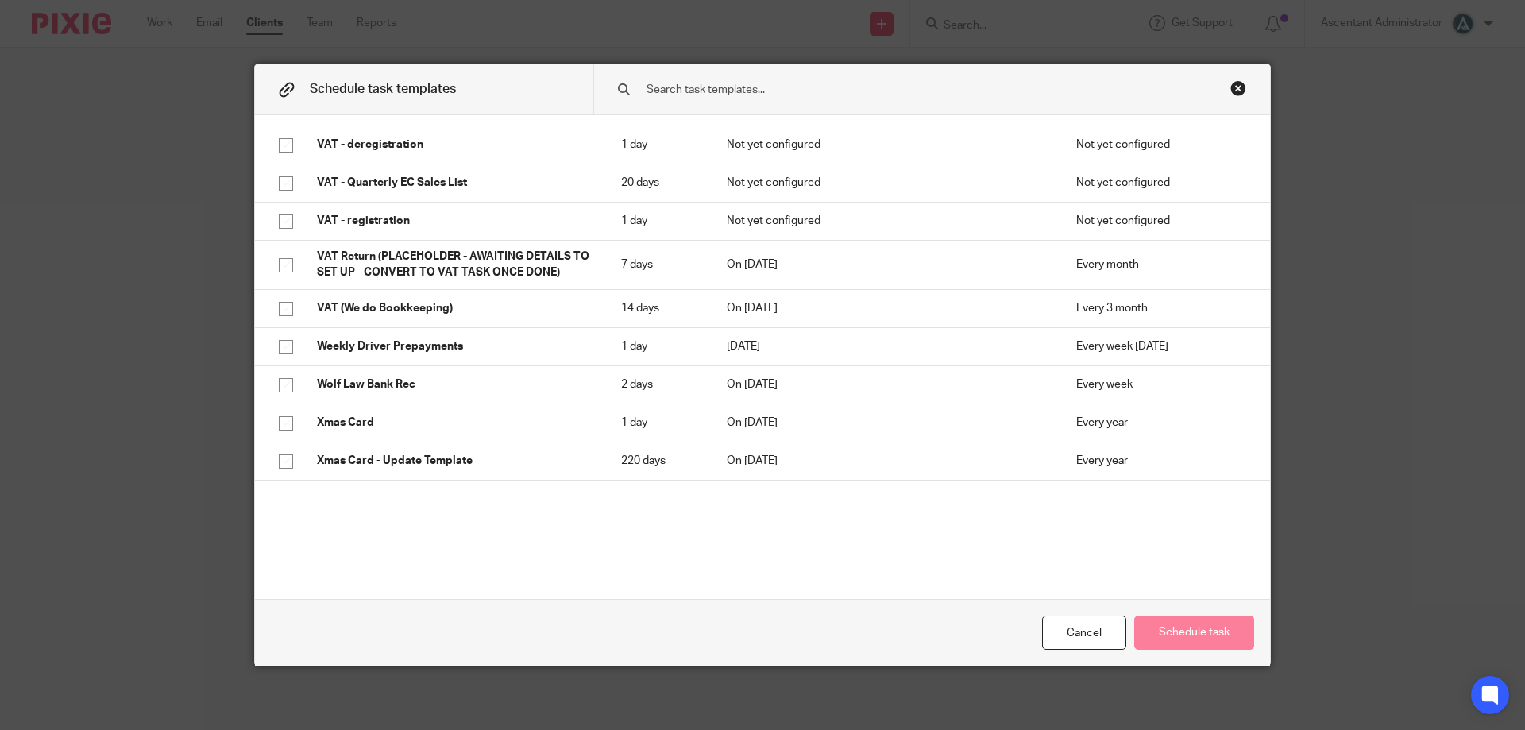
scroll to position [3063, 0]
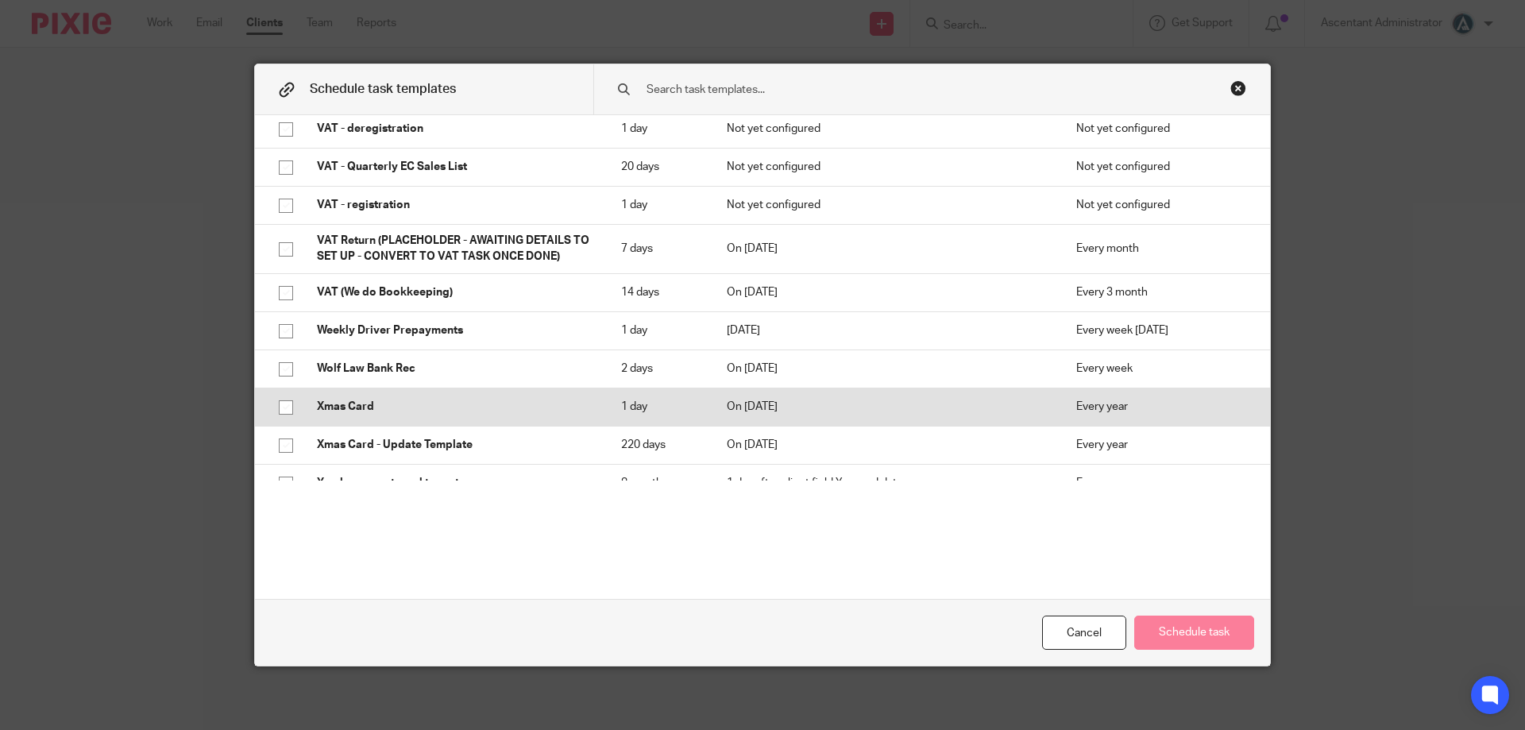
click at [458, 399] on p "Xmas Card" at bounding box center [453, 407] width 272 height 16
checkbox input "true"
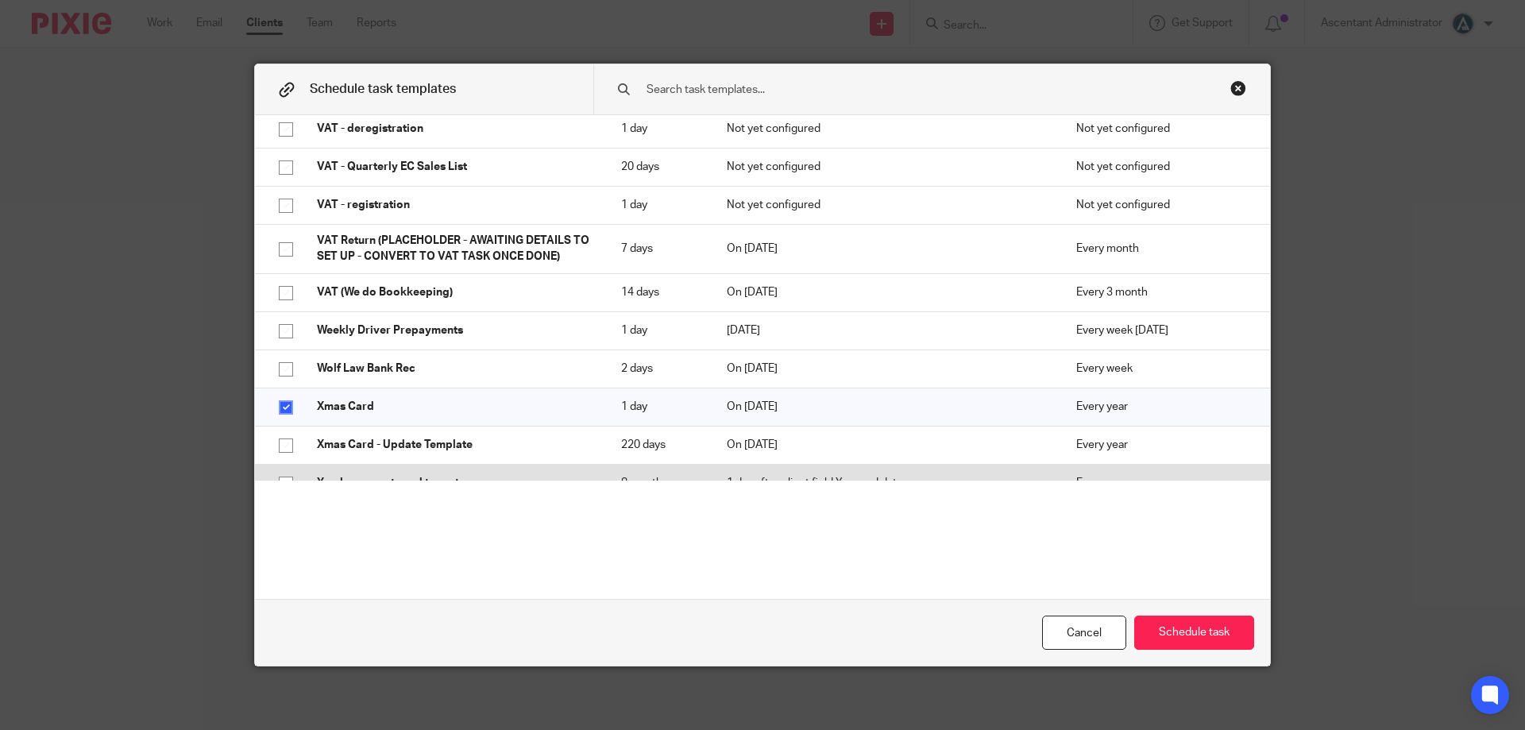
click at [451, 475] on p "Yearly accounts and tax return" at bounding box center [453, 483] width 272 height 16
checkbox input "true"
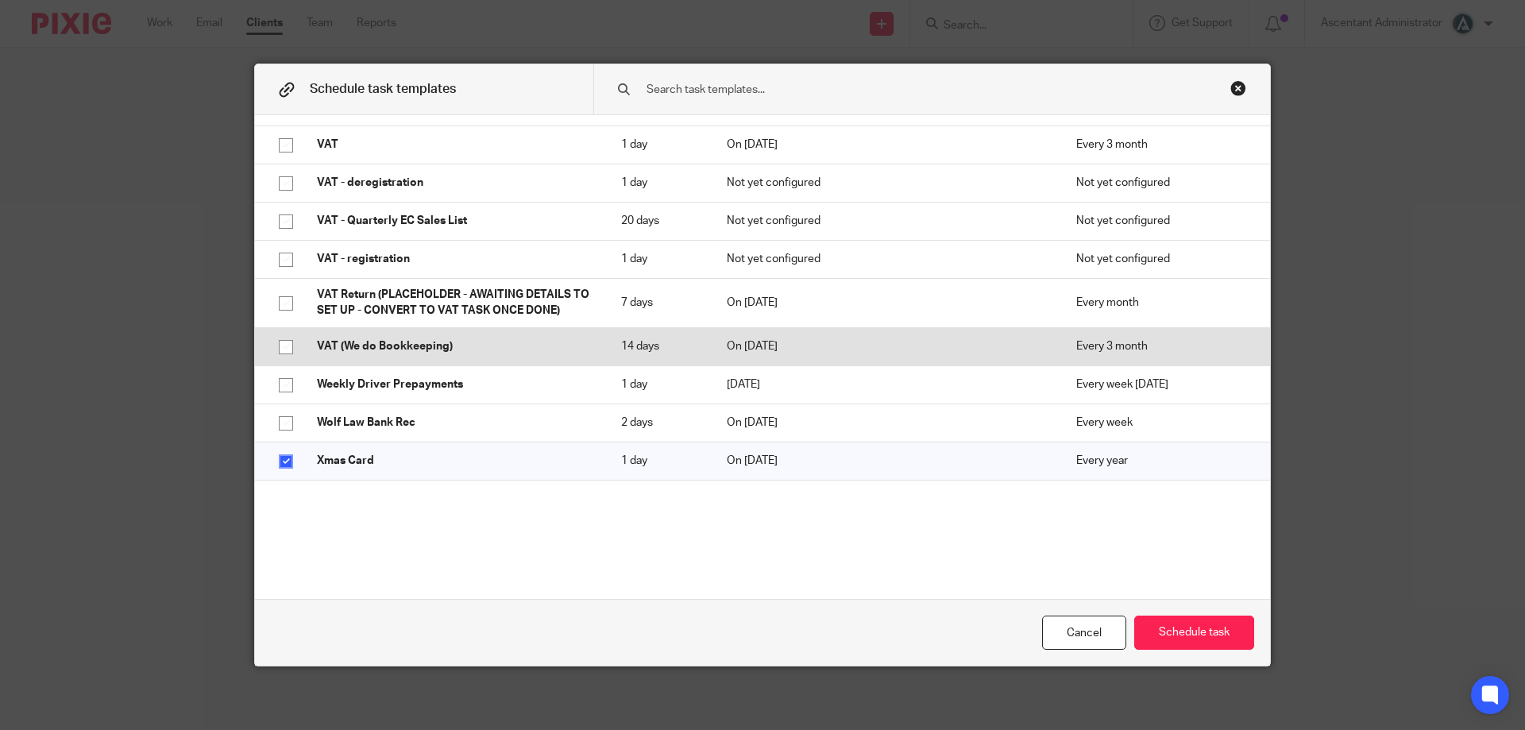
scroll to position [2984, 0]
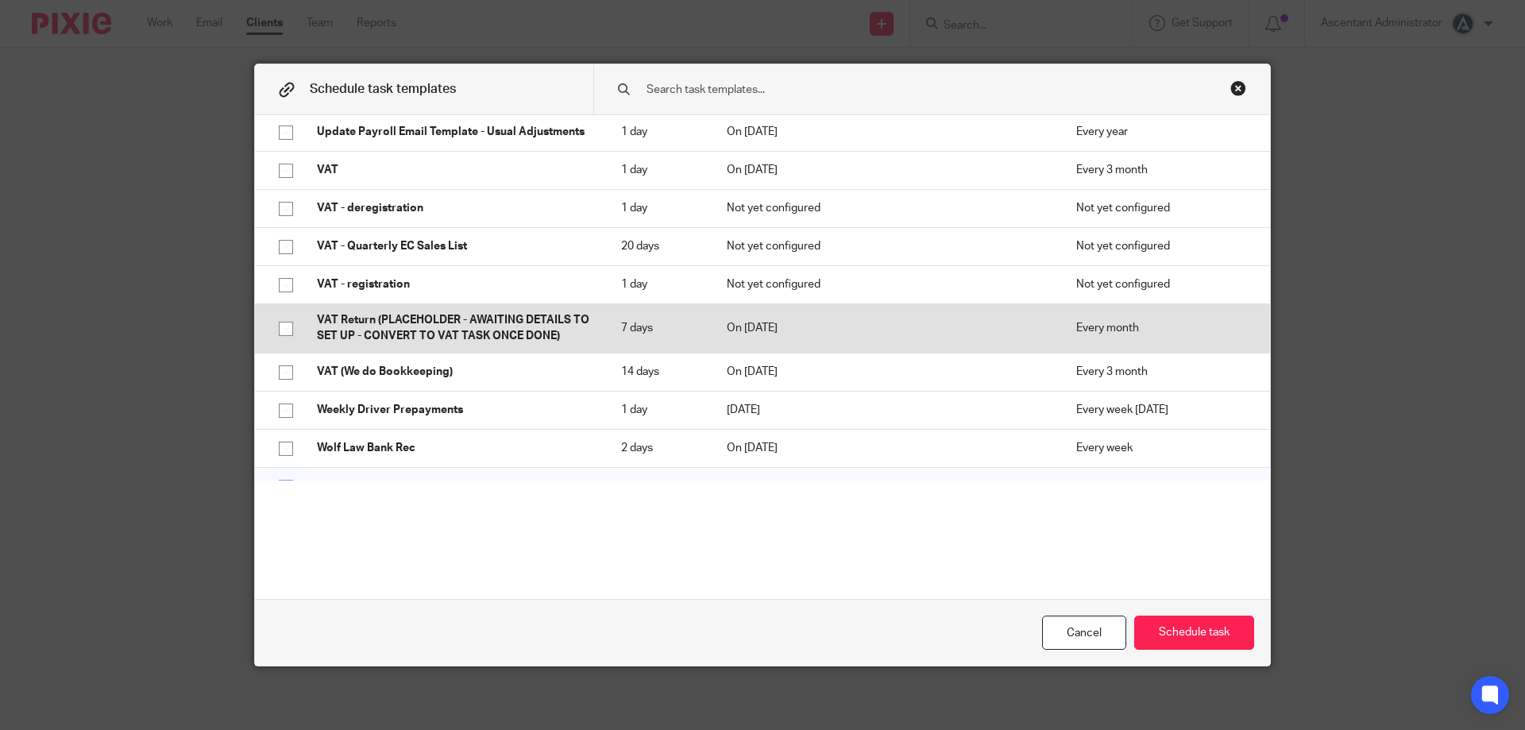
click at [450, 319] on p "VAT Return (PLACEHOLDER - AWAITING DETAILS TO SET UP - CONVERT TO VAT TASK ONCE…" at bounding box center [453, 328] width 272 height 33
checkbox input "true"
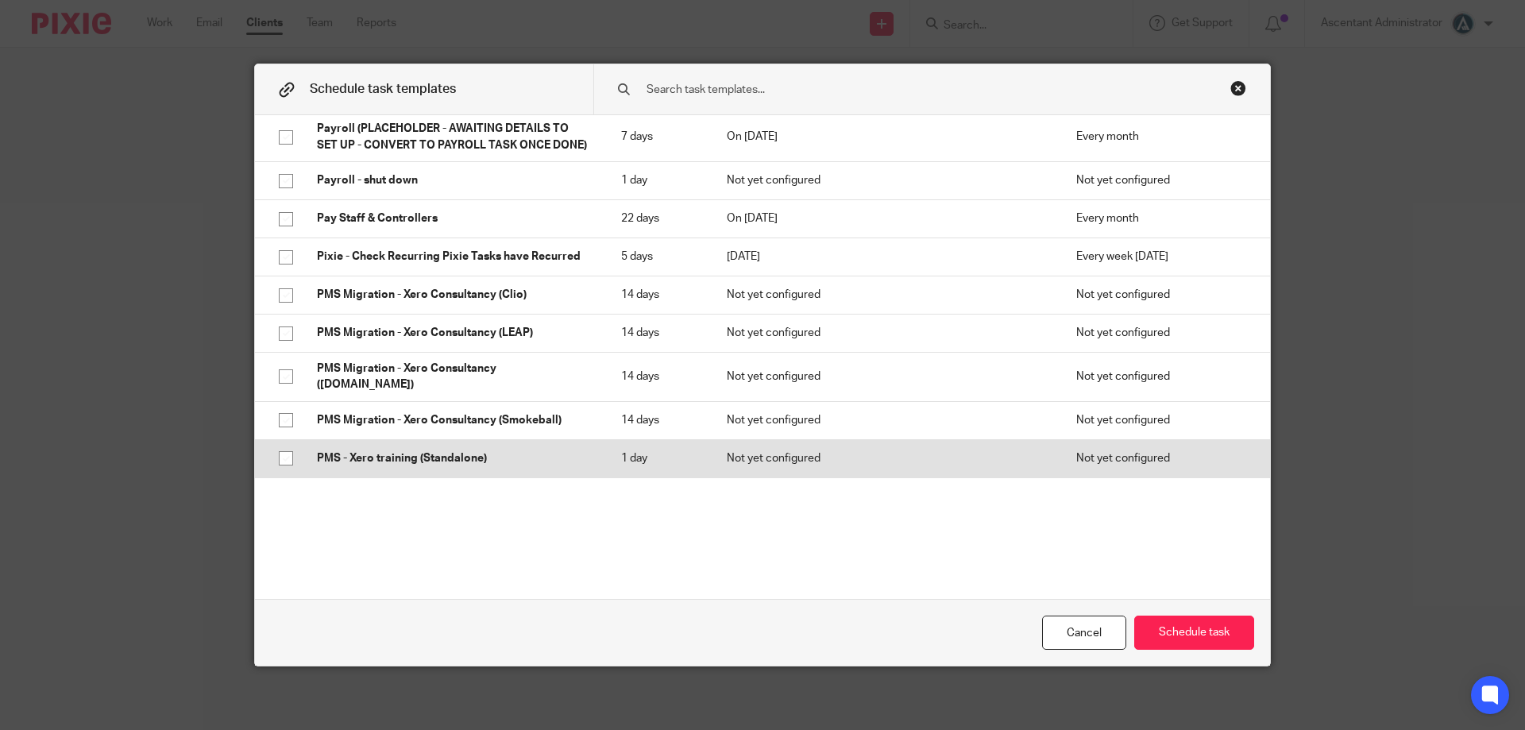
scroll to position [2110, 0]
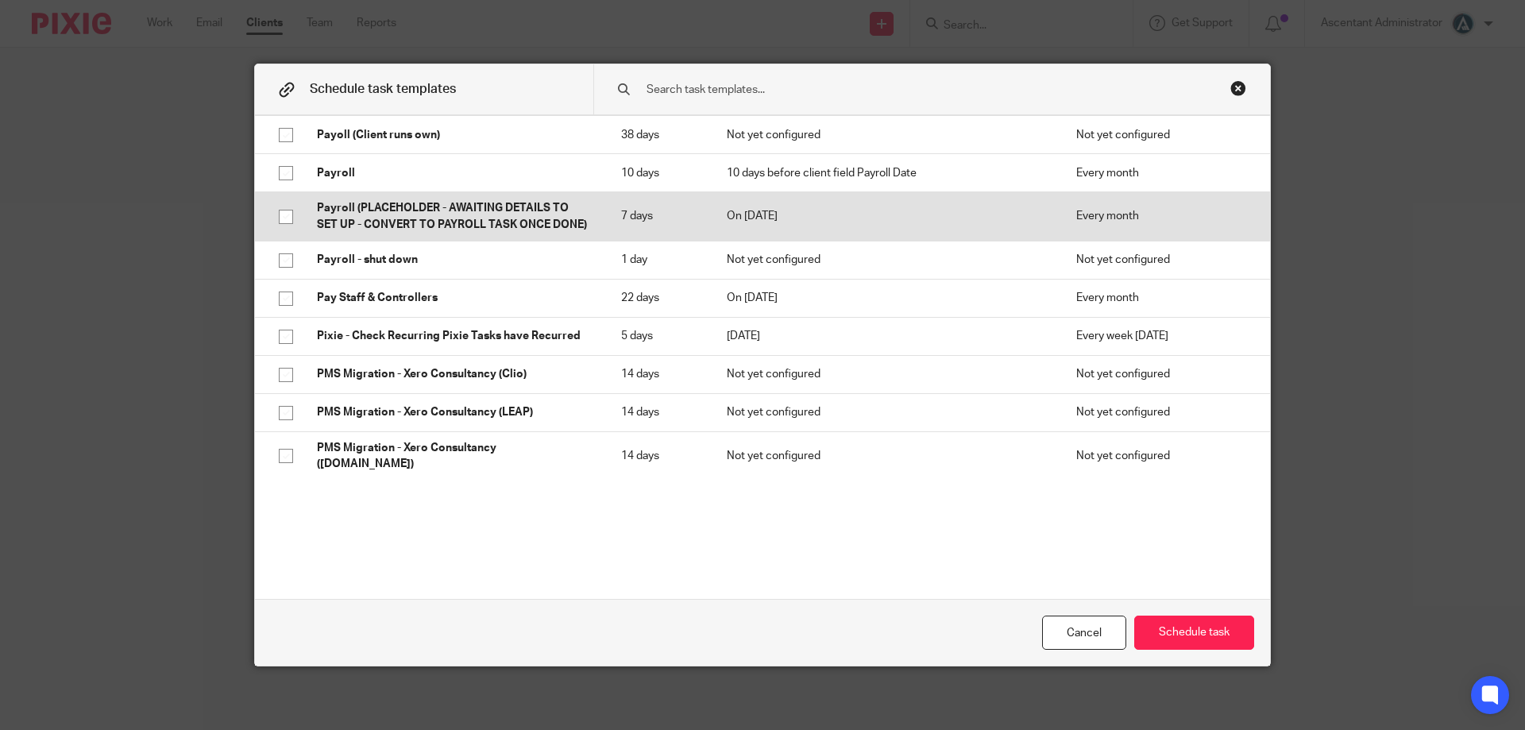
click at [446, 221] on p "Payroll (PLACEHOLDER - AWAITING DETAILS TO SET UP - CONVERT TO PAYROLL TASK ONC…" at bounding box center [453, 216] width 272 height 33
checkbox input "true"
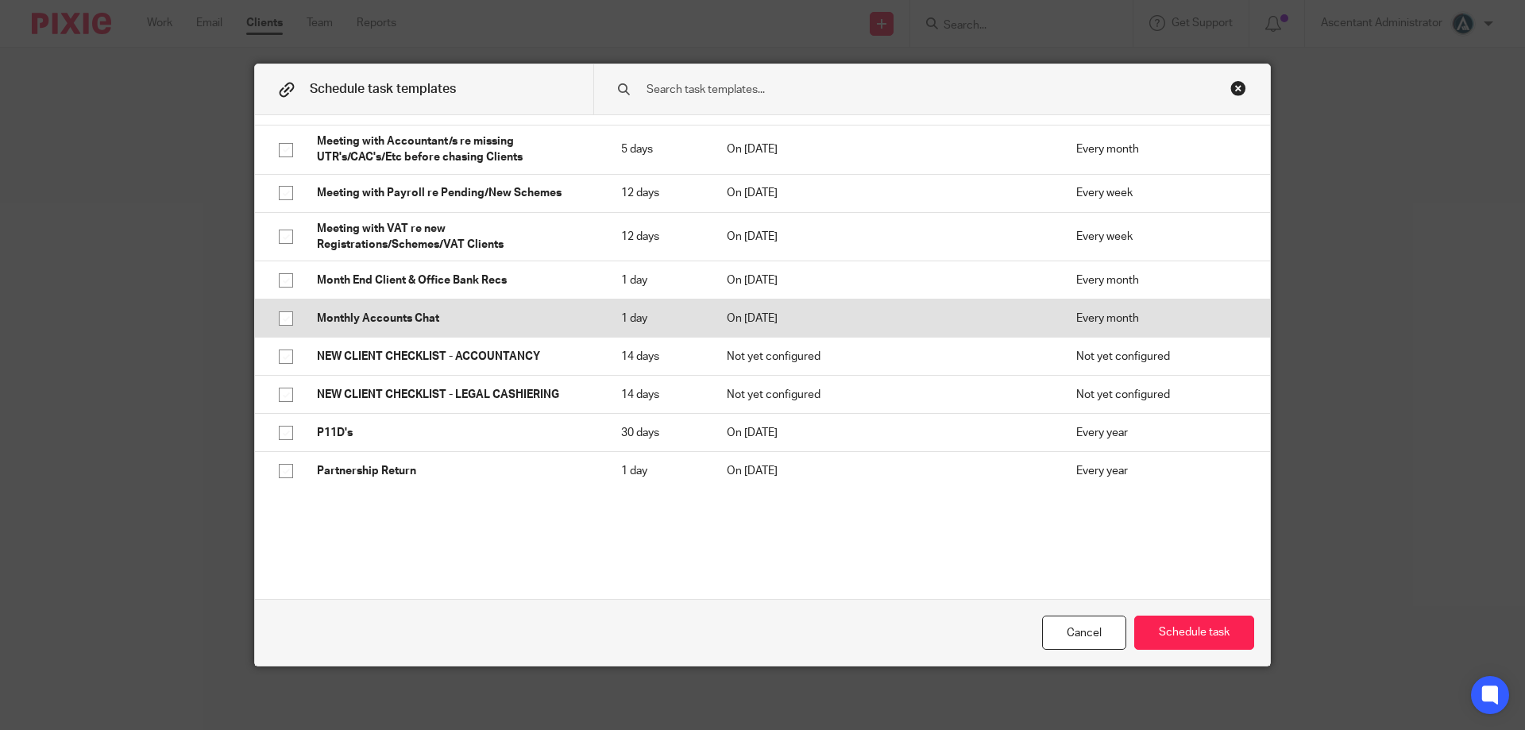
scroll to position [1713, 0]
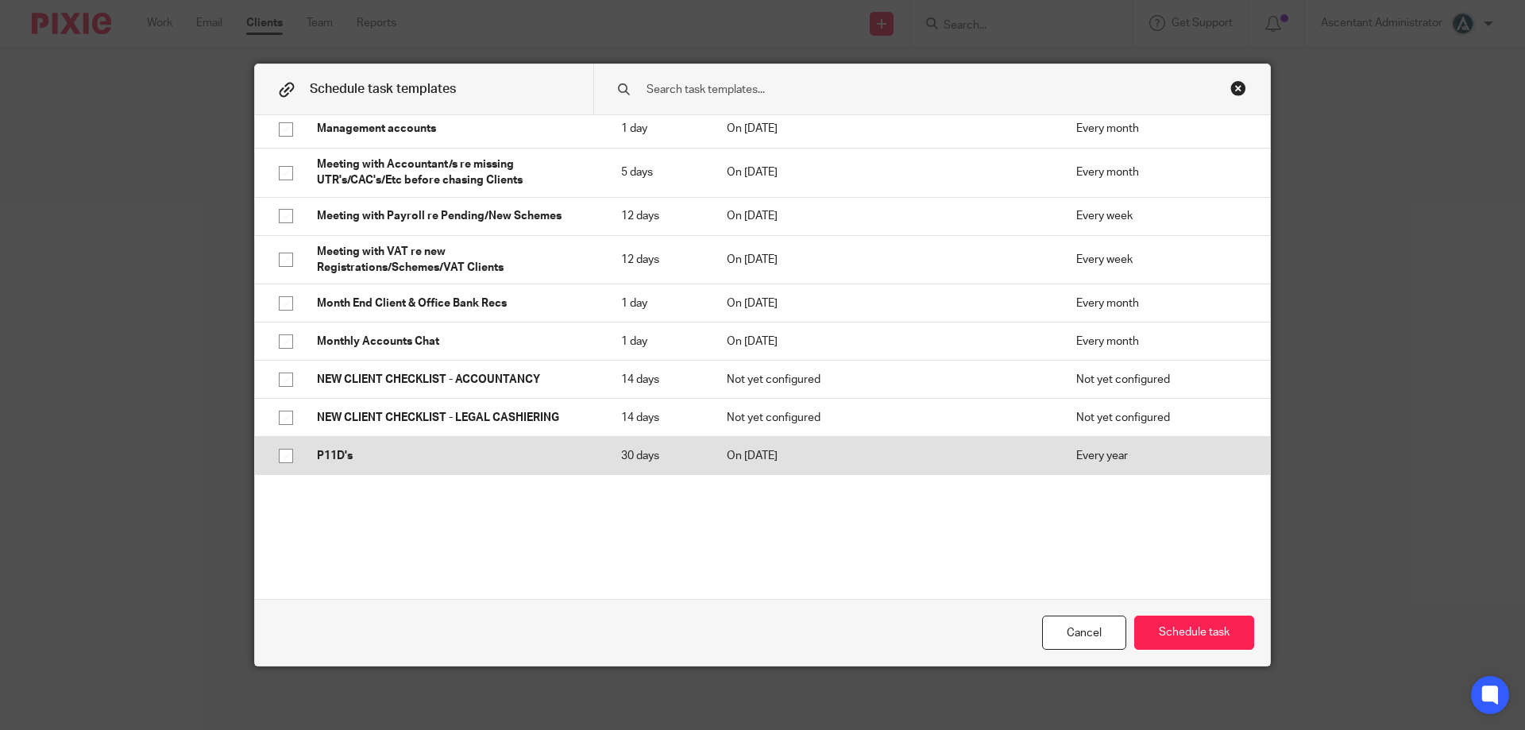
click at [451, 448] on p "P11D's" at bounding box center [453, 456] width 272 height 16
checkbox input "true"
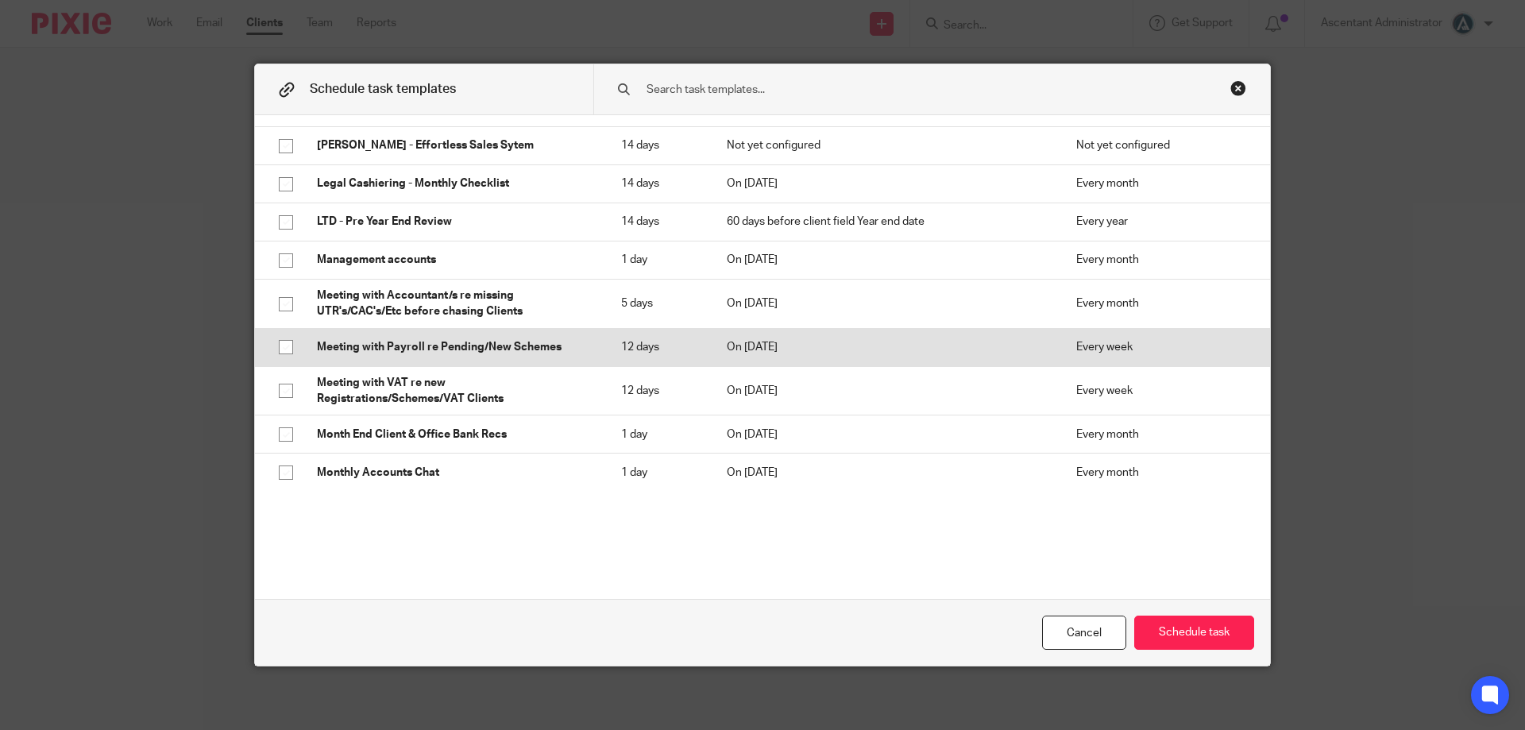
scroll to position [1554, 0]
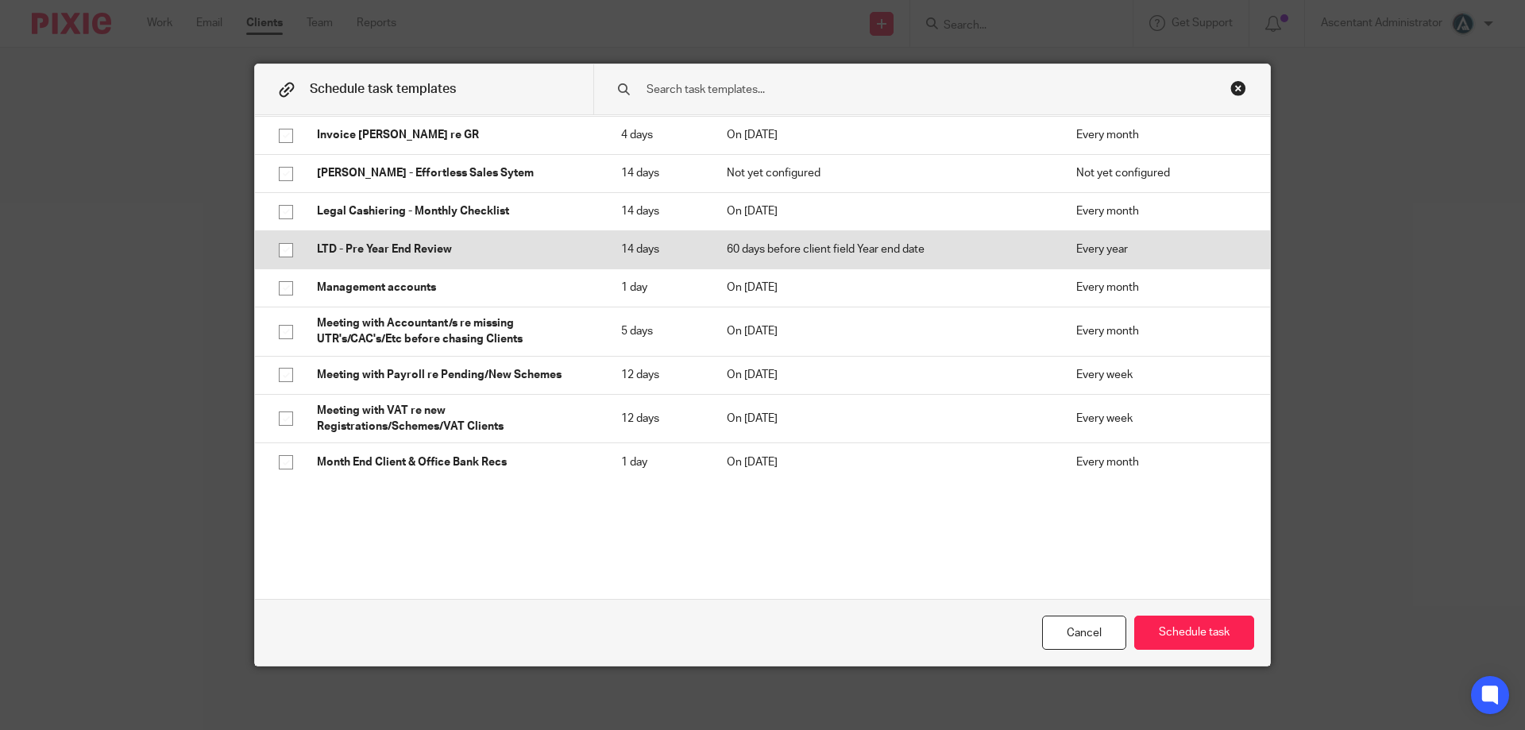
click at [448, 241] on p "LTD - Pre Year End Review" at bounding box center [453, 249] width 272 height 16
checkbox input "true"
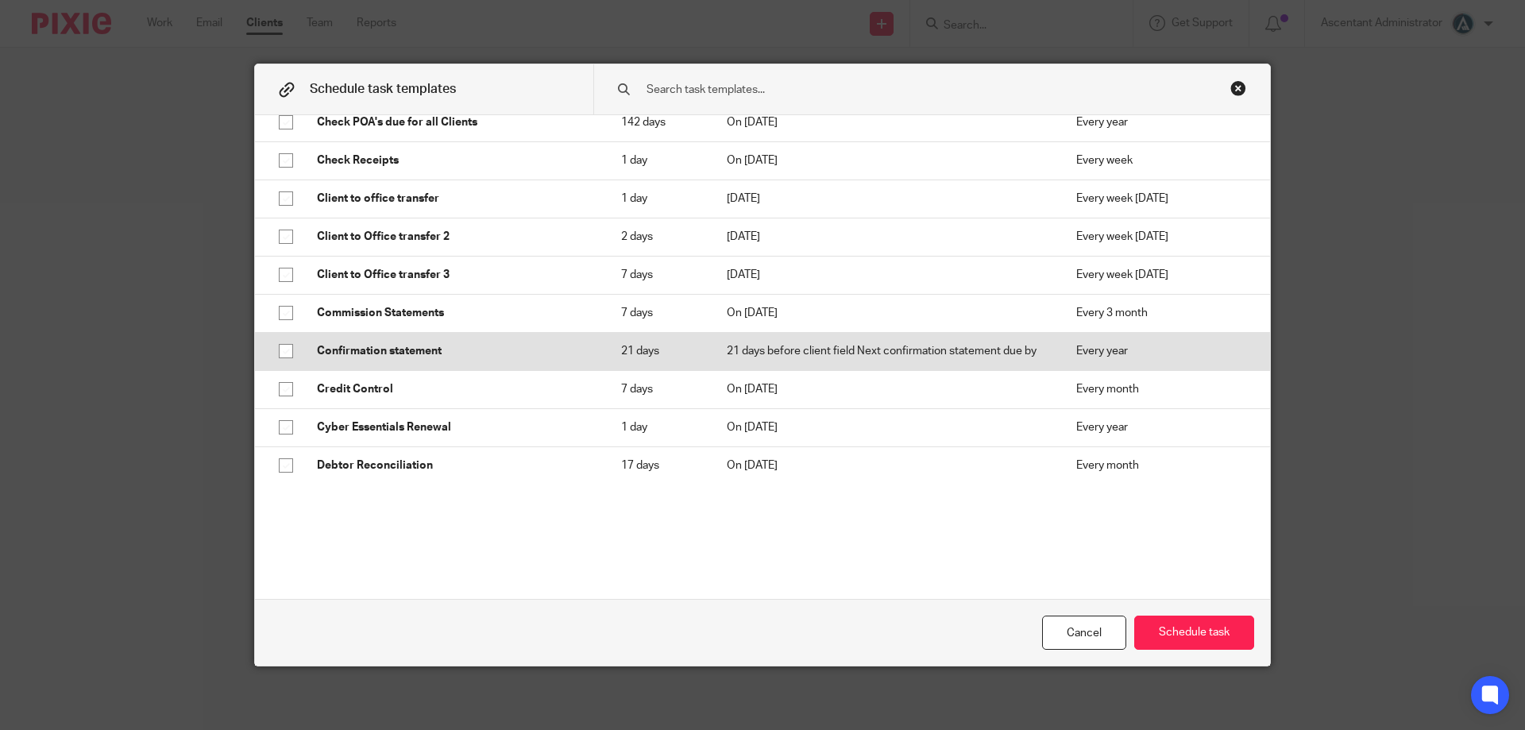
scroll to position [601, 0]
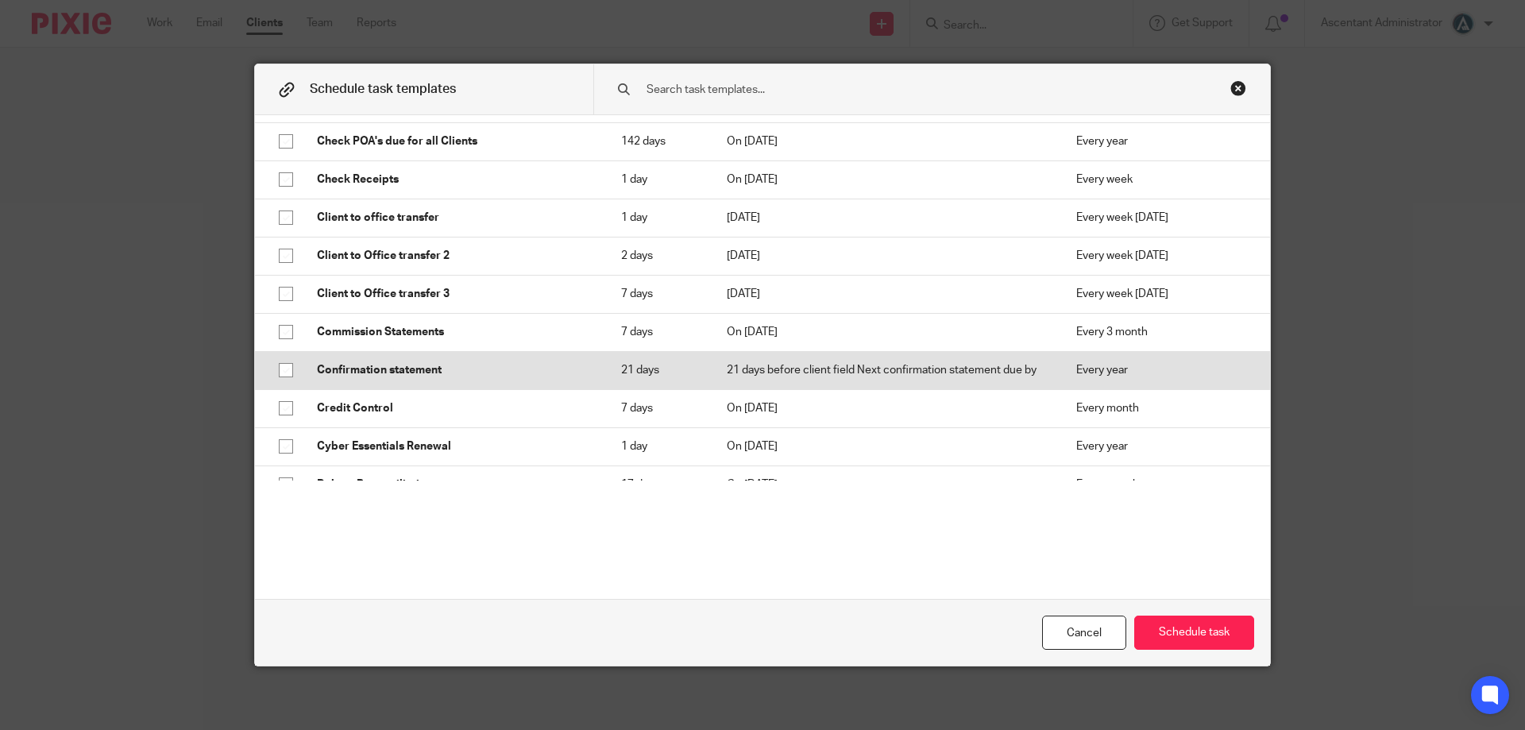
click at [440, 370] on p "Confirmation statement" at bounding box center [453, 370] width 272 height 16
checkbox input "true"
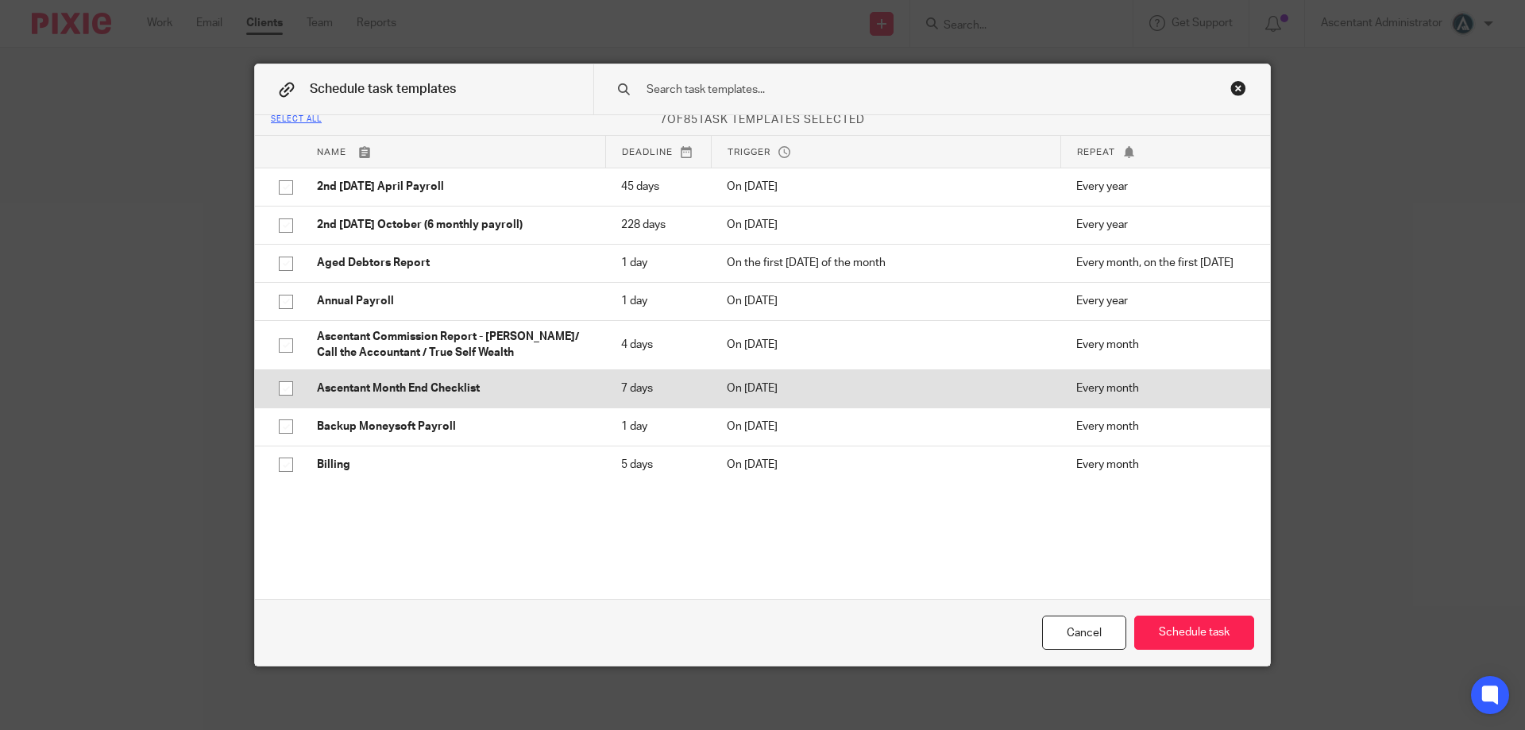
scroll to position [0, 0]
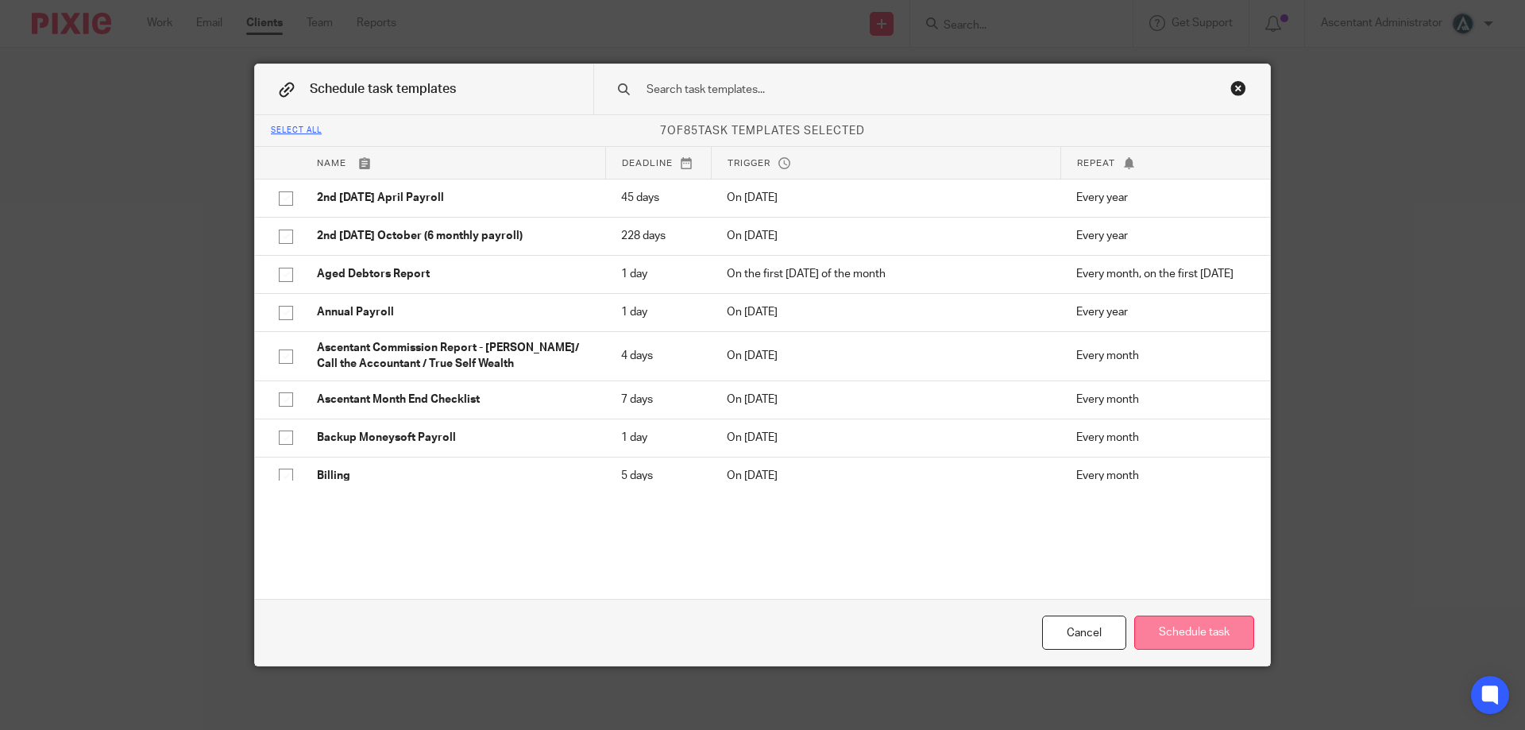
click at [1172, 639] on button "Schedule task" at bounding box center [1194, 632] width 120 height 34
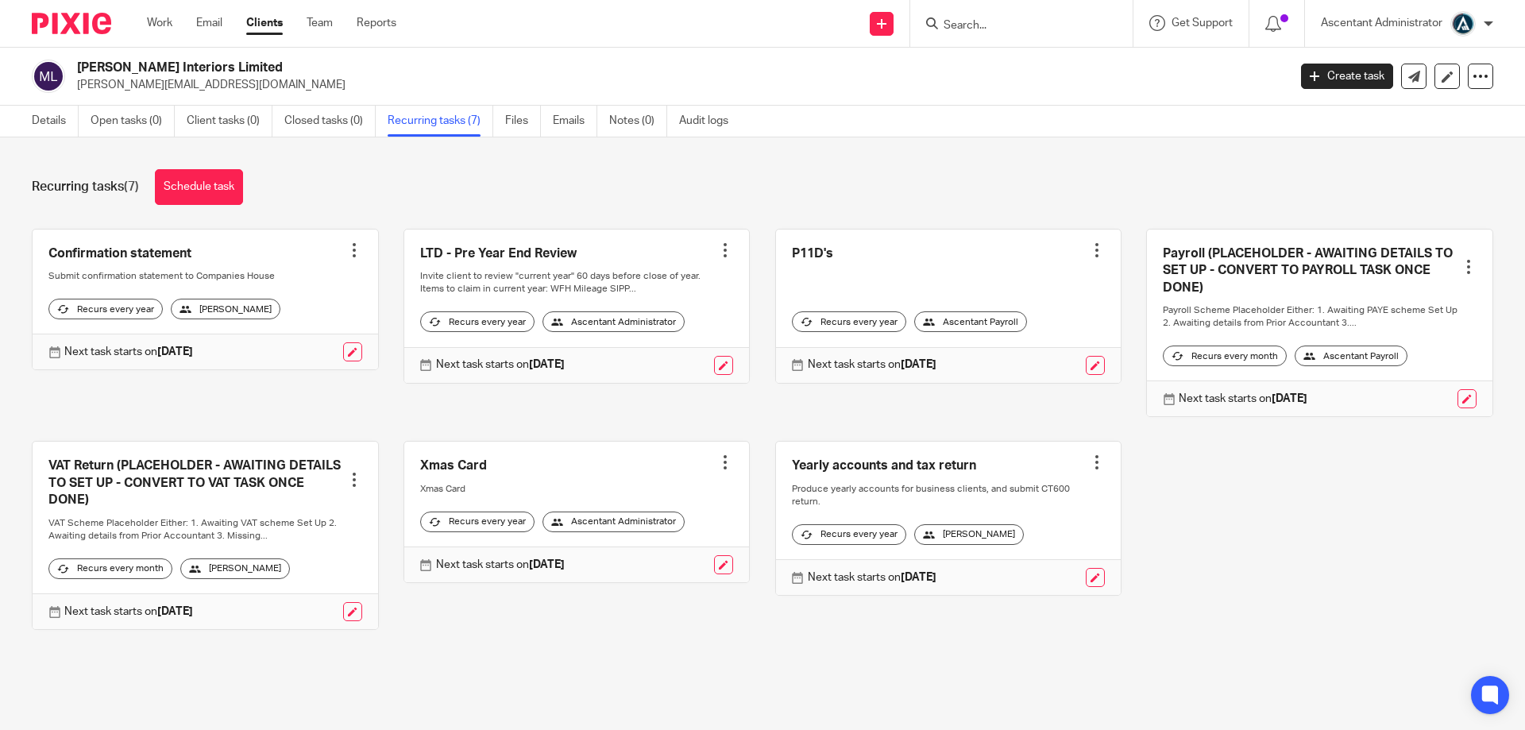
click at [230, 206] on div "Recurring tasks (7) Schedule task Confirmation statement Create task Clone temp…" at bounding box center [762, 411] width 1525 height 548
click at [222, 196] on link "Schedule task" at bounding box center [199, 187] width 88 height 36
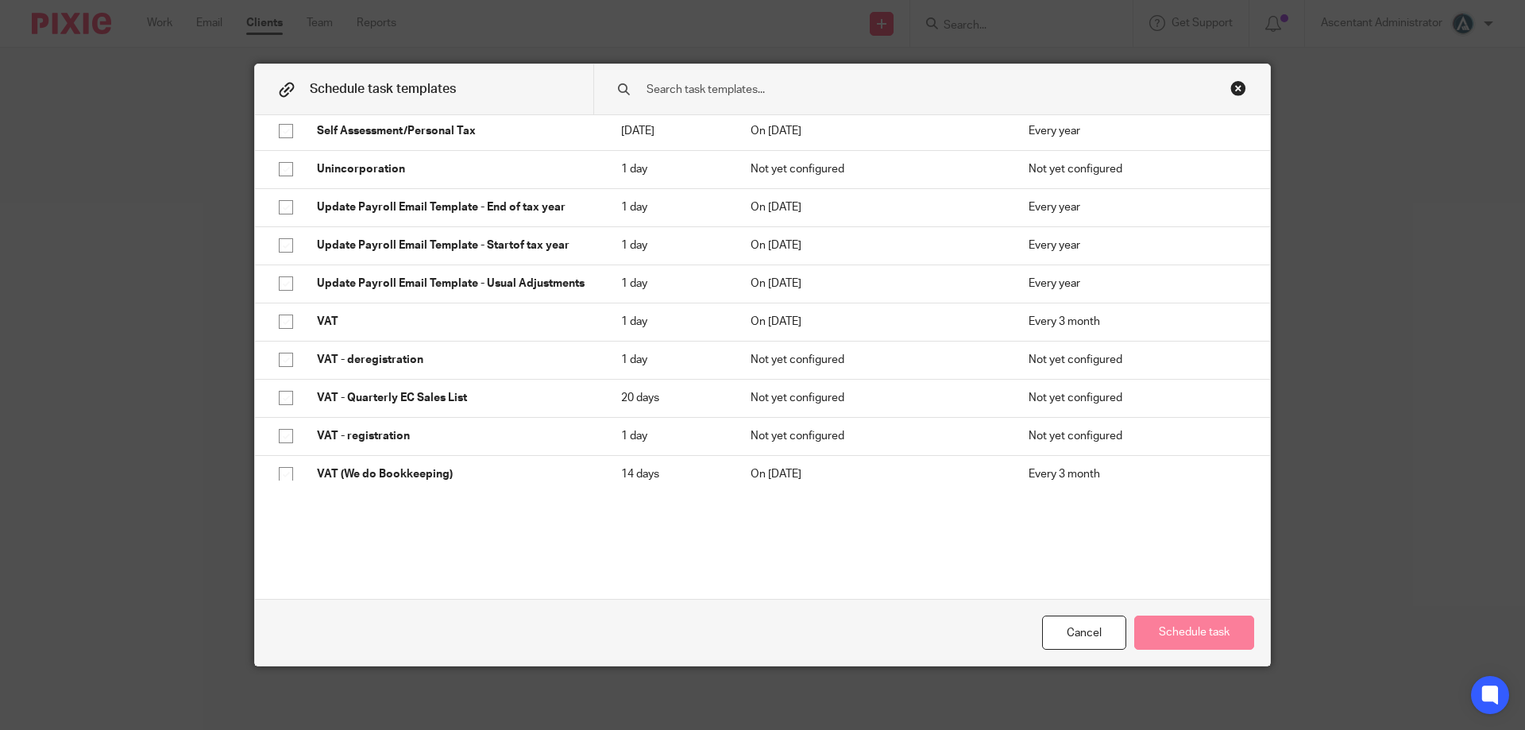
scroll to position [2774, 0]
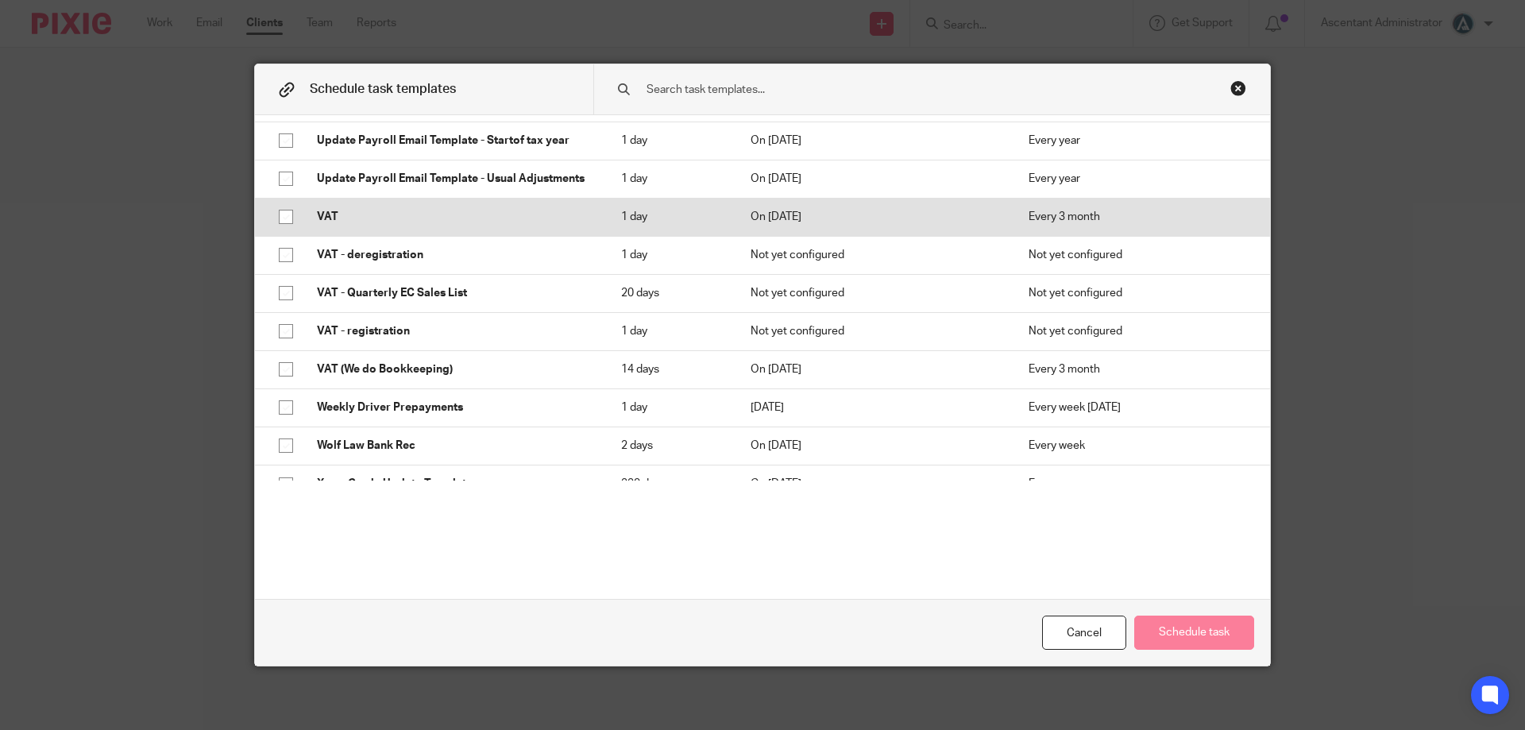
click at [430, 209] on p "VAT" at bounding box center [453, 217] width 272 height 16
checkbox input "true"
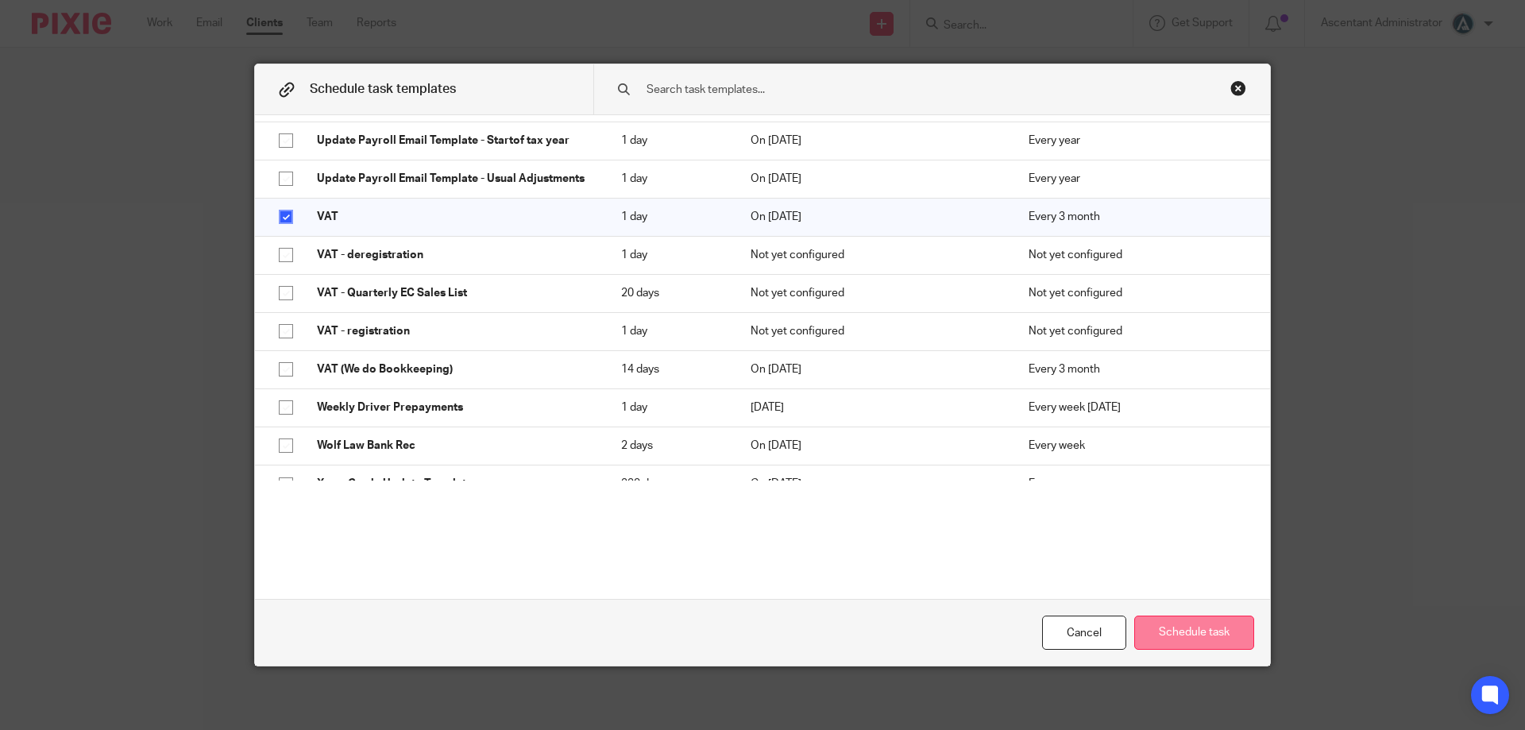
click at [1172, 628] on button "Schedule task" at bounding box center [1194, 632] width 120 height 34
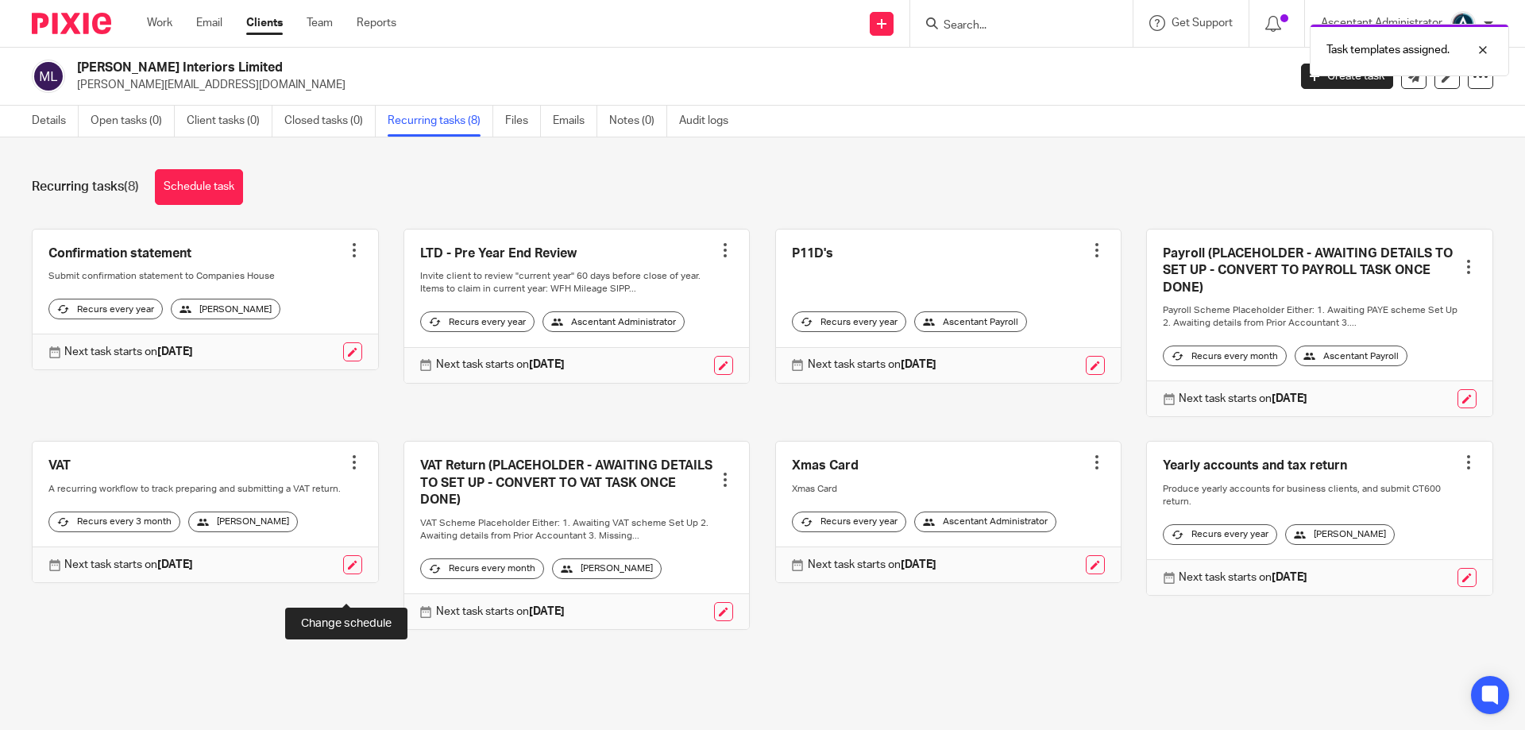
click at [346, 574] on link at bounding box center [352, 564] width 19 height 19
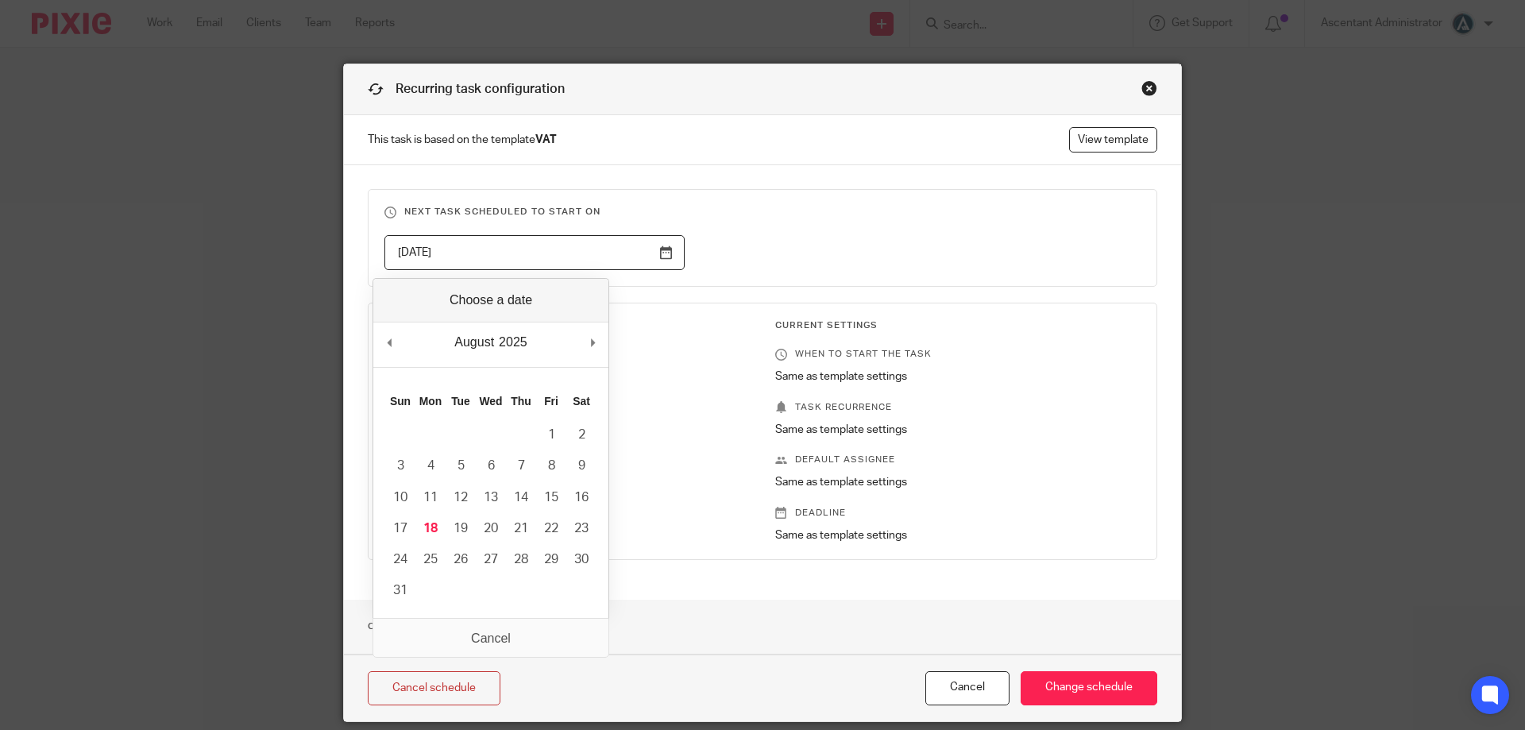
click at [580, 247] on input "[DATE]" at bounding box center [534, 253] width 300 height 36
type input "[DATE]"
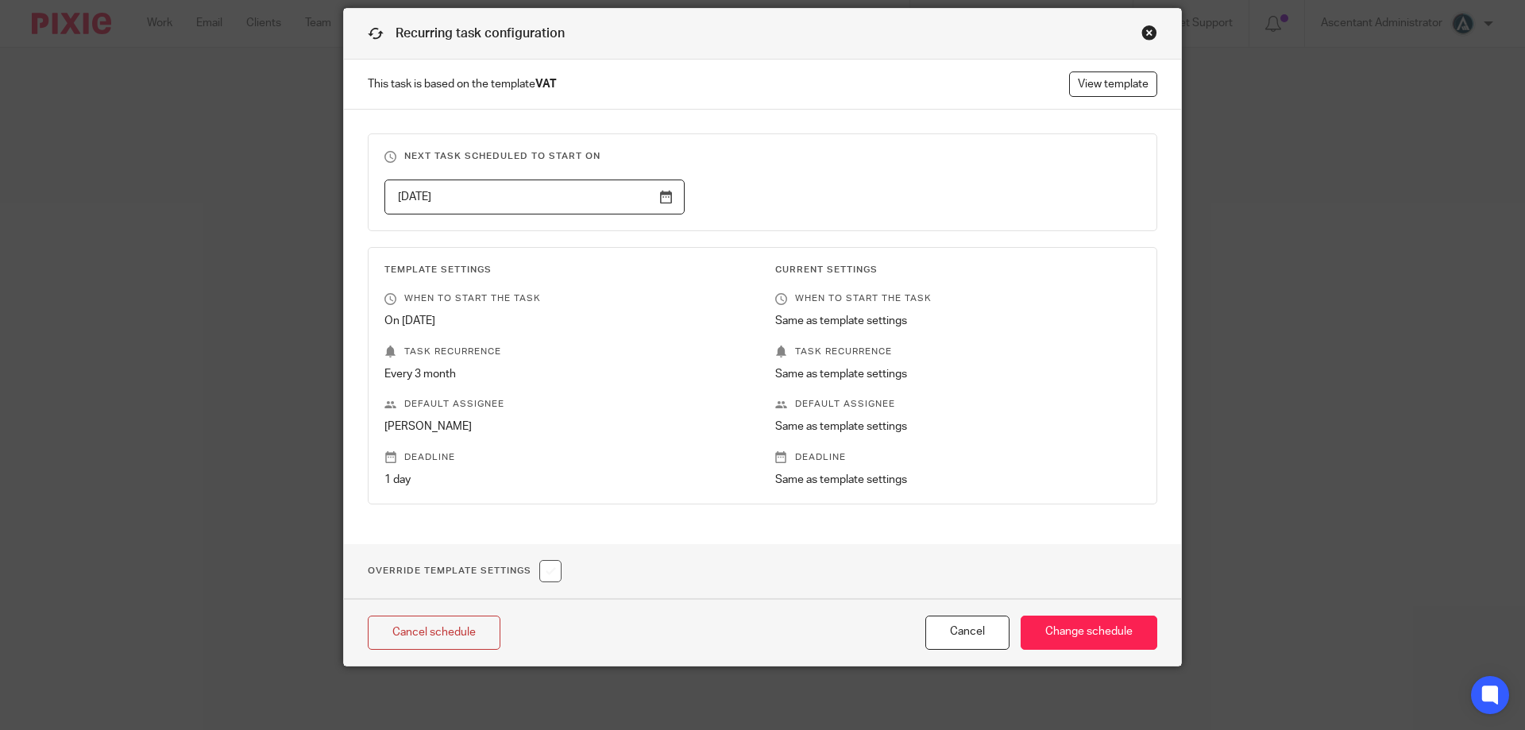
click at [550, 566] on input "checkbox" at bounding box center [550, 571] width 22 height 22
checkbox input "true"
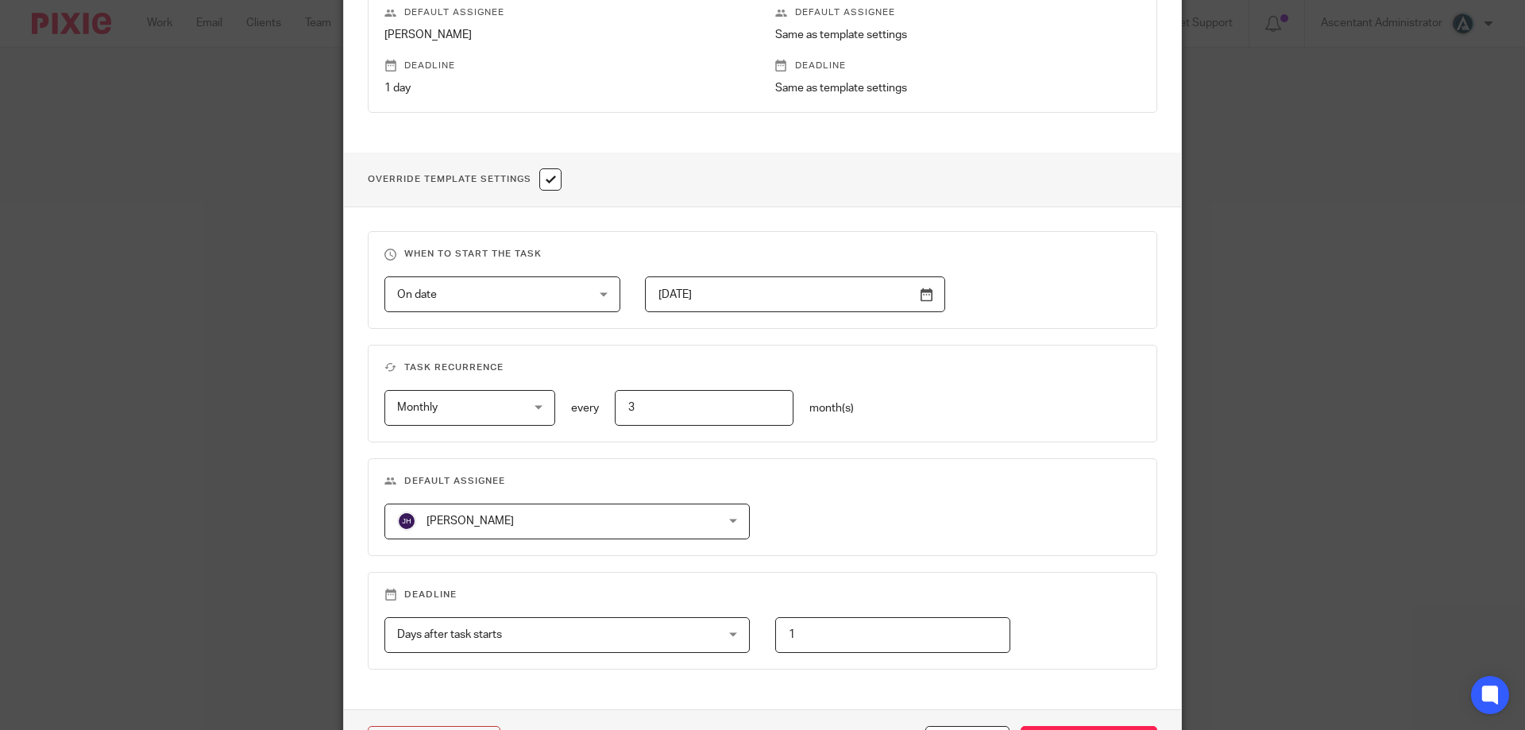
scroll to position [557, 0]
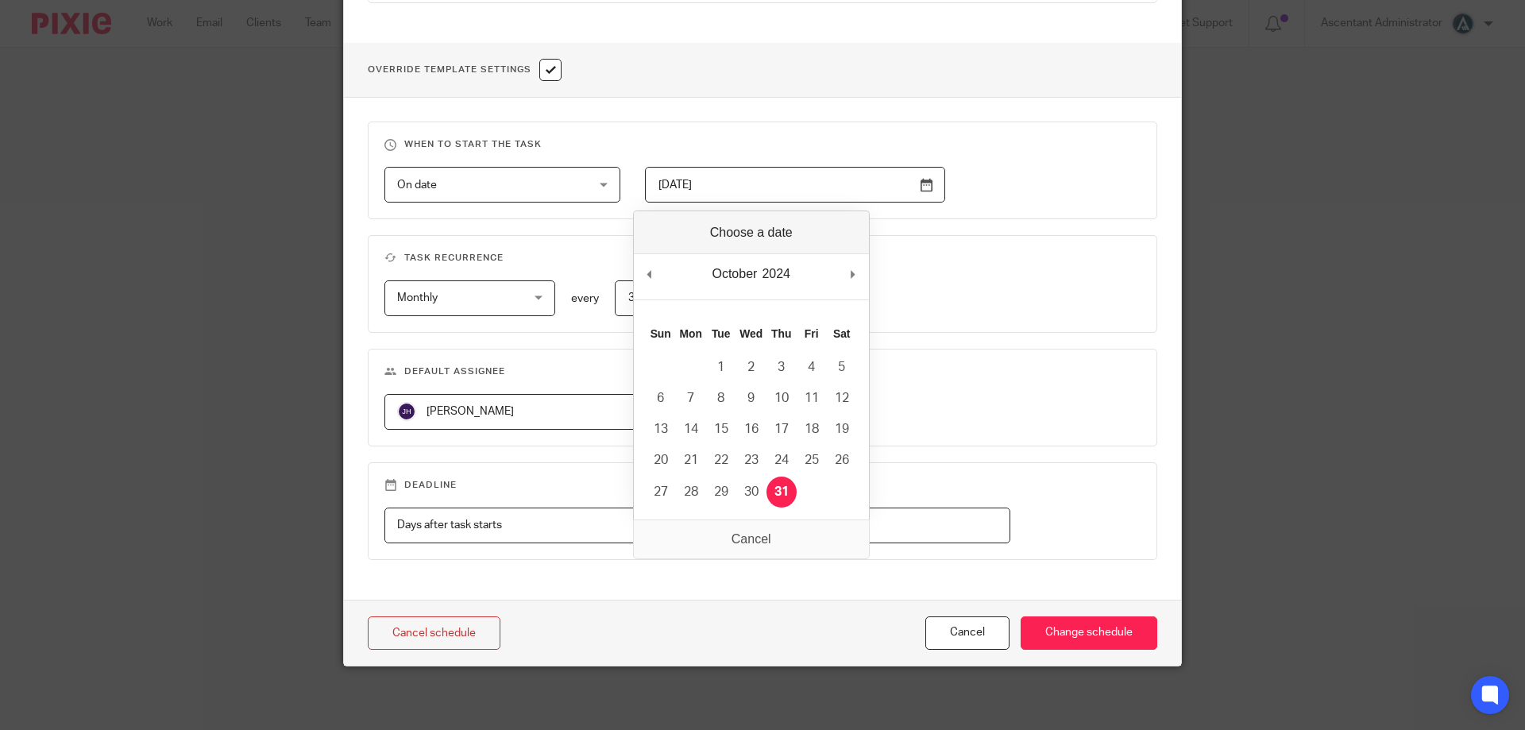
click at [921, 183] on input "[DATE]" at bounding box center [795, 185] width 300 height 36
type input "2025-09-30"
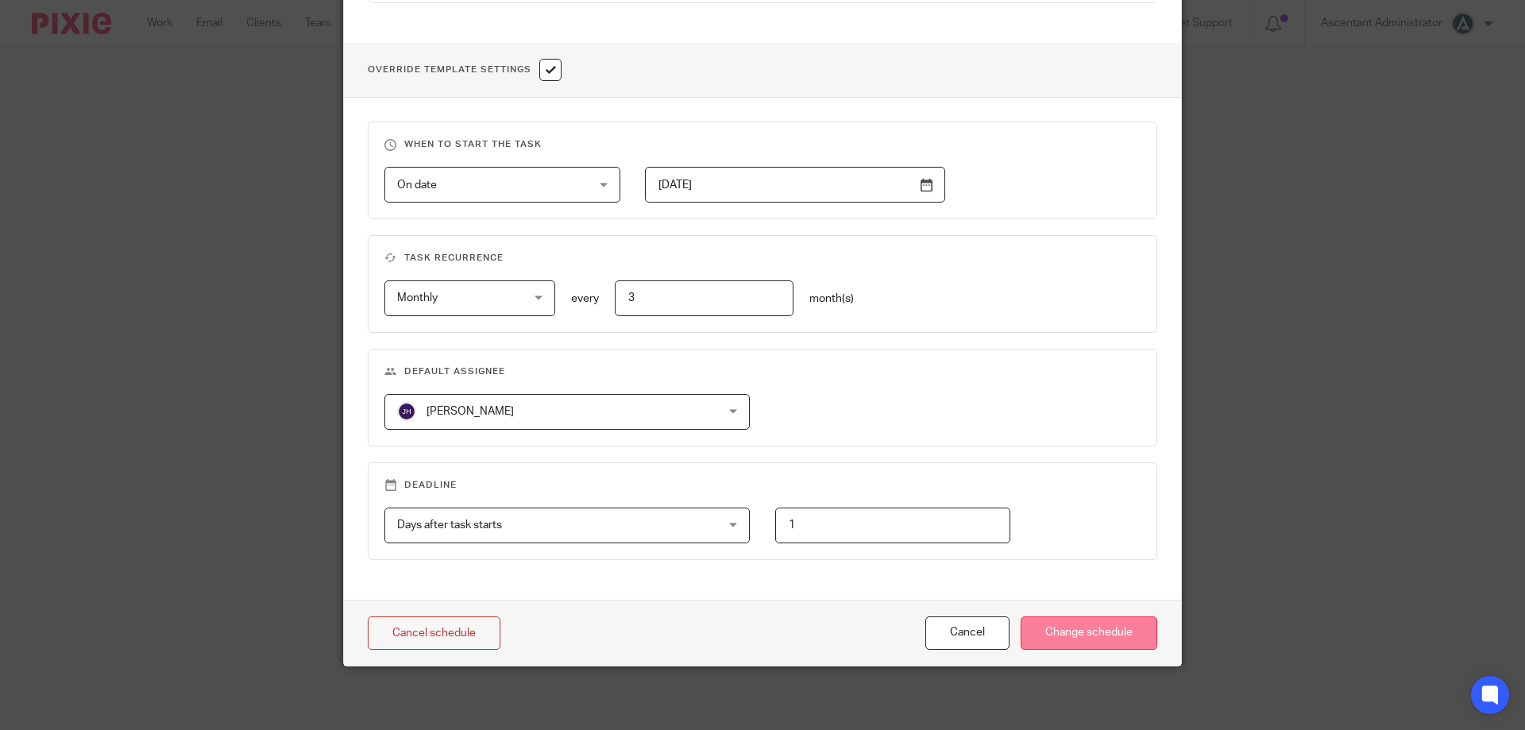
click at [1073, 637] on input "Change schedule" at bounding box center [1089, 633] width 137 height 34
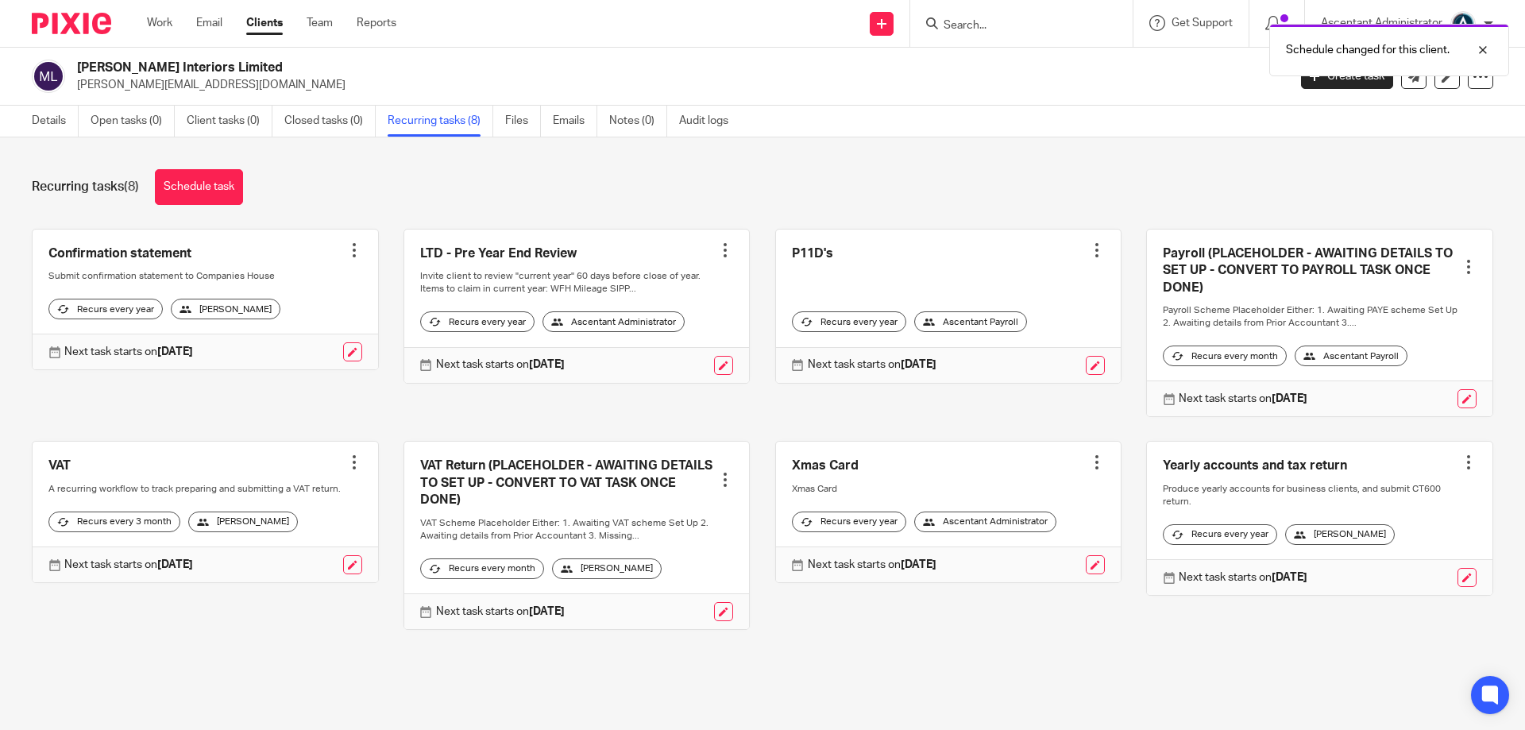
click at [717, 488] on div at bounding box center [725, 480] width 16 height 16
click at [681, 585] on button "Cancel schedule" at bounding box center [654, 593] width 127 height 21
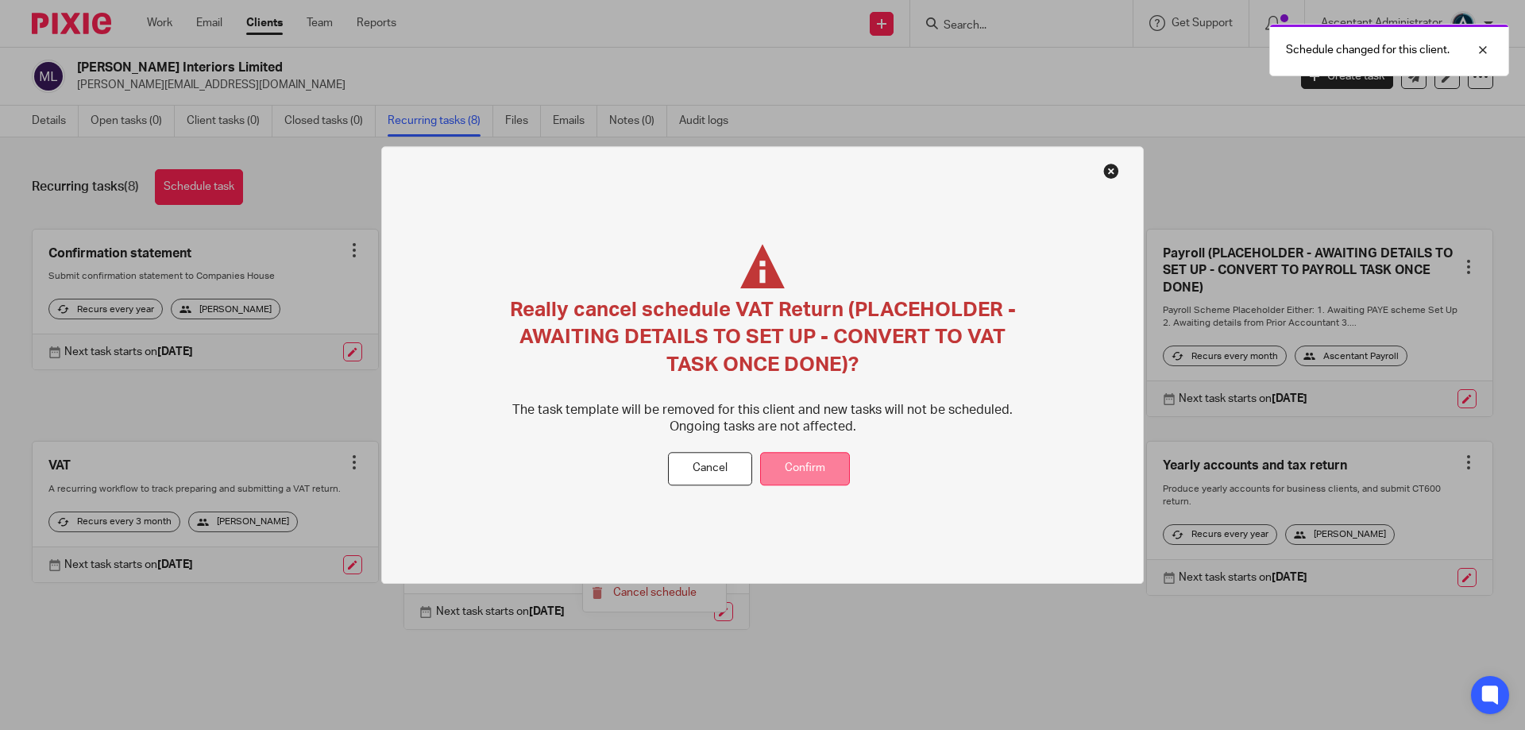
click at [801, 477] on button "Confirm" at bounding box center [805, 469] width 90 height 34
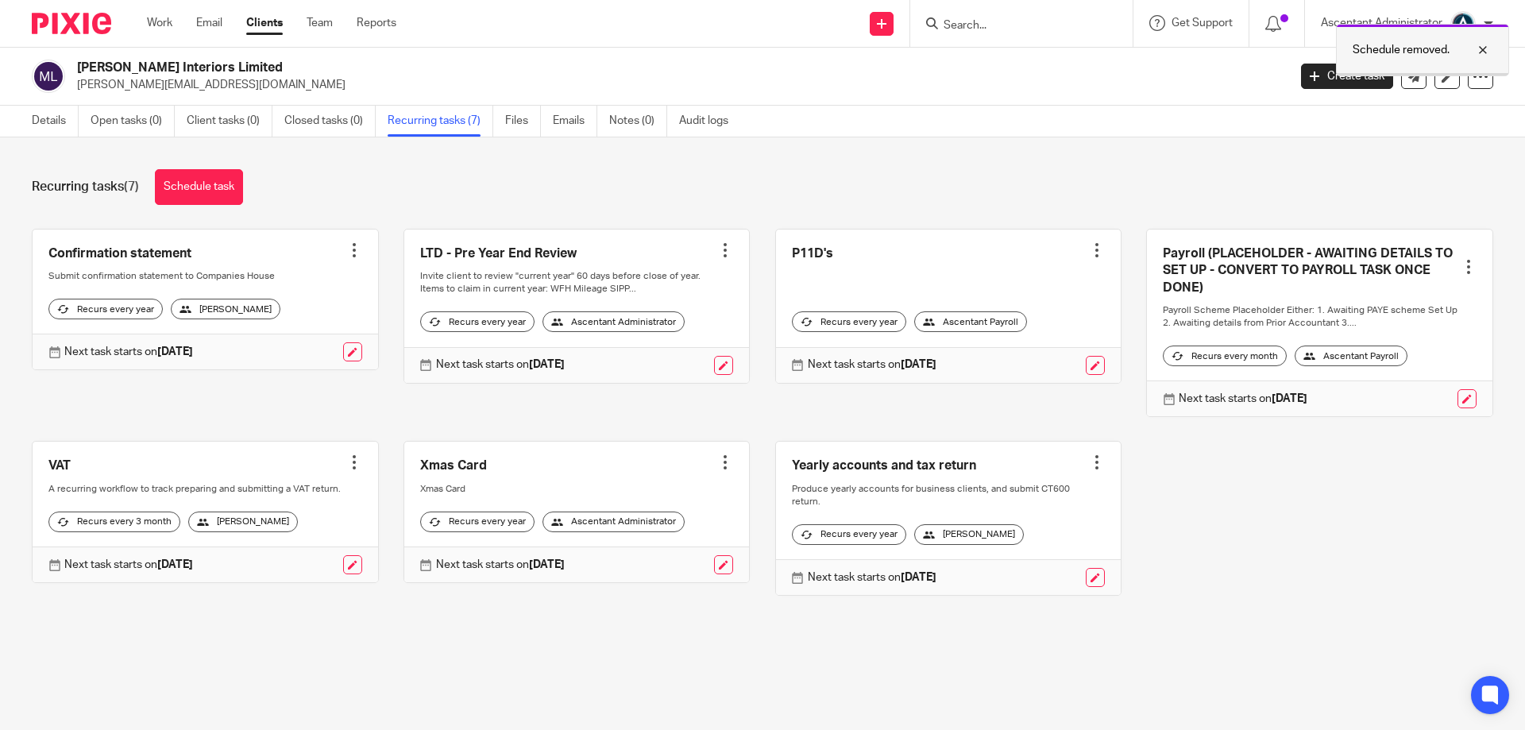
click at [1486, 54] on div at bounding box center [1470, 50] width 43 height 19
